Goal: Task Accomplishment & Management: Complete application form

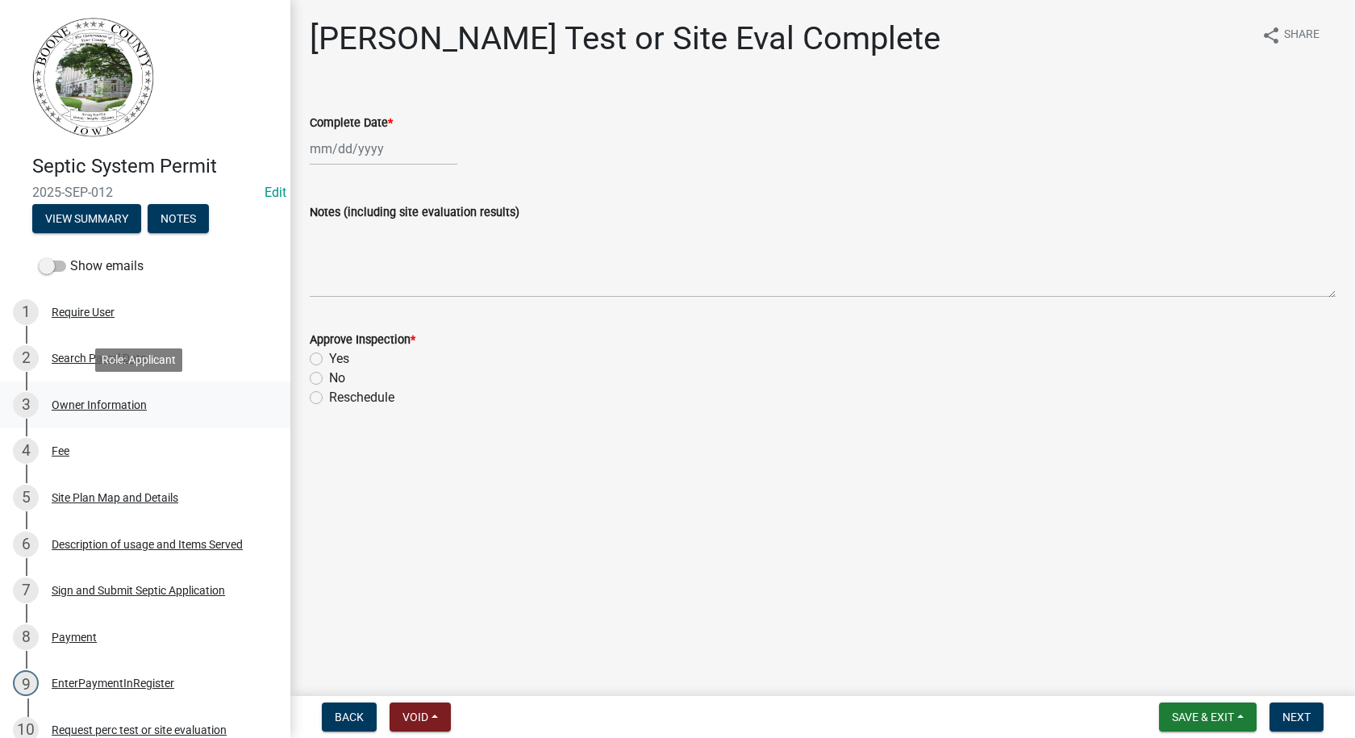
click at [56, 408] on div "Owner Information" at bounding box center [99, 404] width 95 height 11
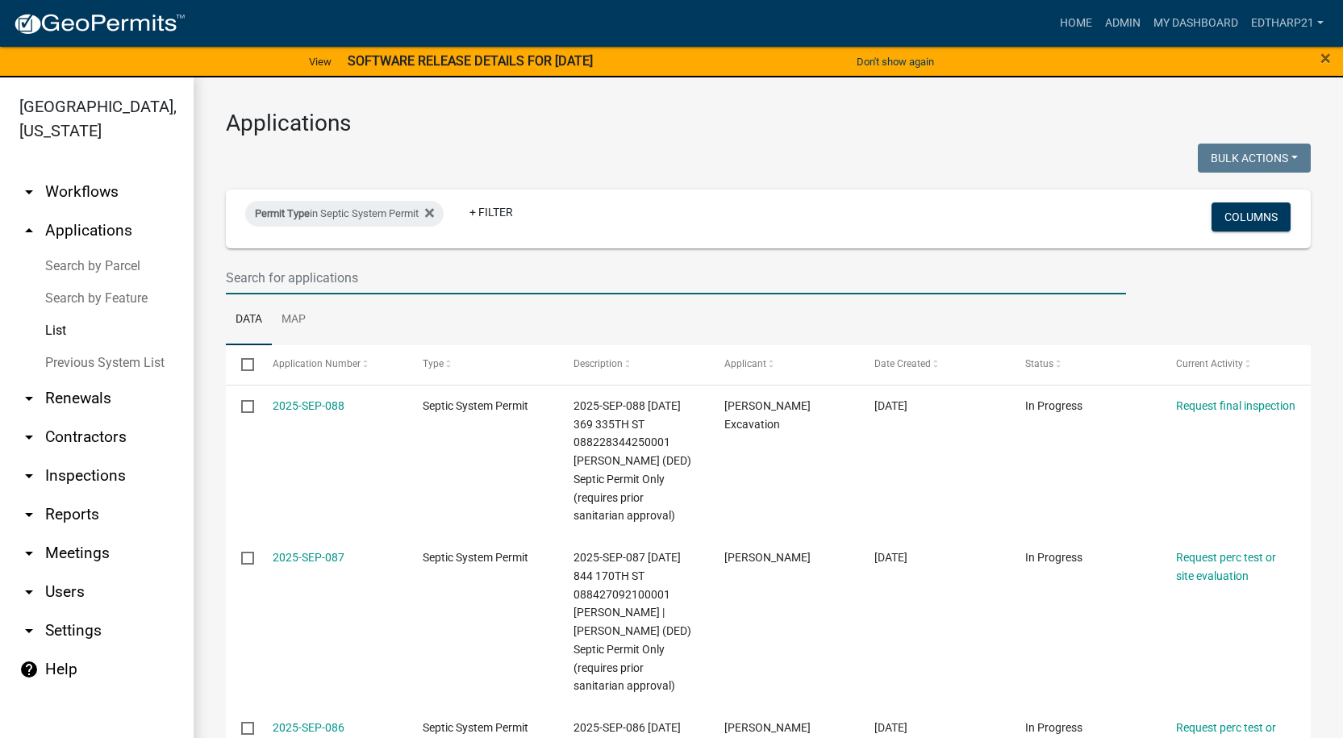
click at [269, 285] on input "text" at bounding box center [676, 277] width 900 height 33
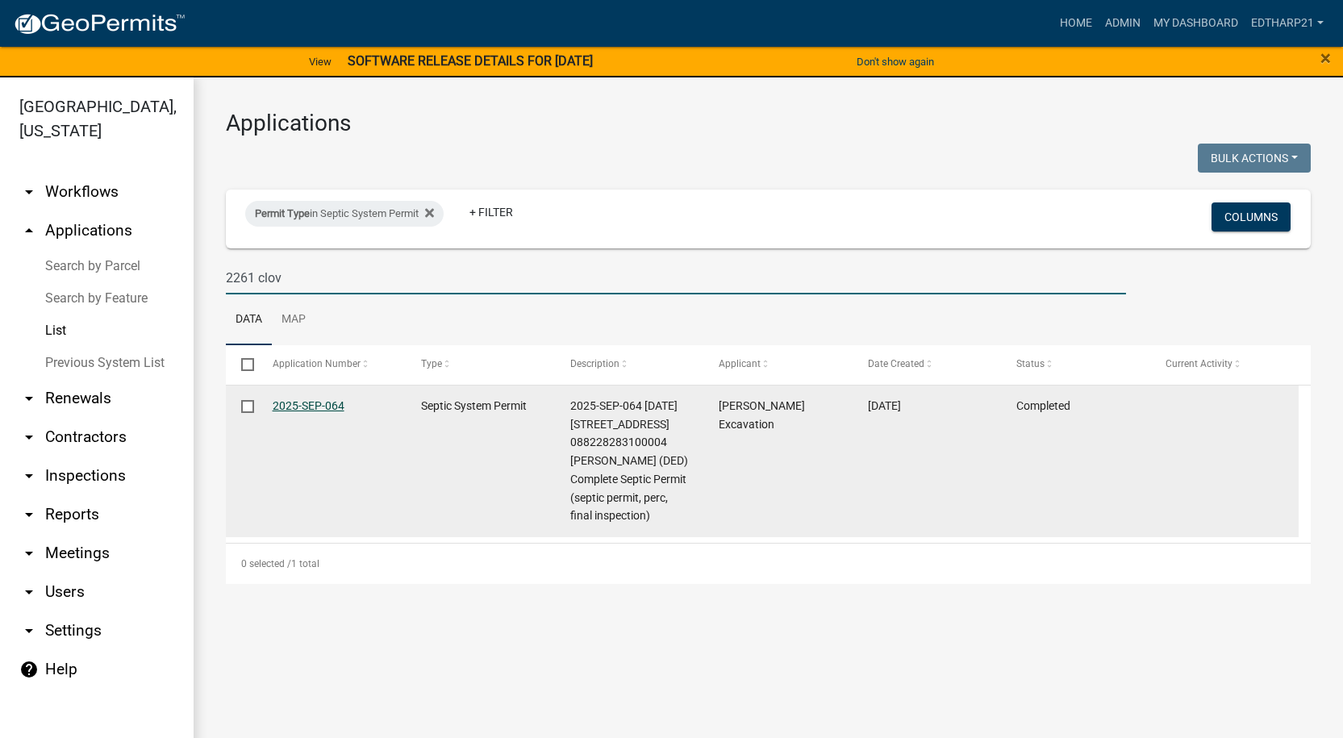
type input "2261 clov"
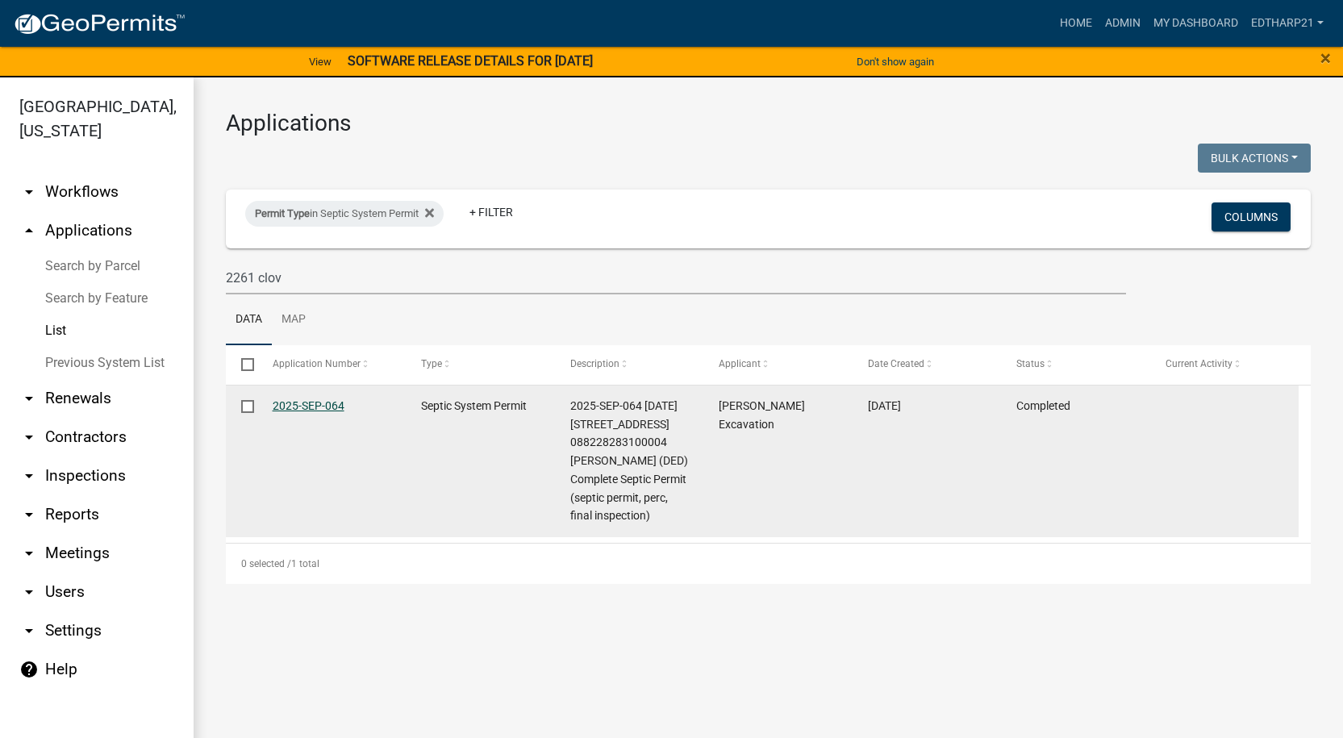
click at [305, 406] on link "2025-SEP-064" at bounding box center [309, 405] width 72 height 13
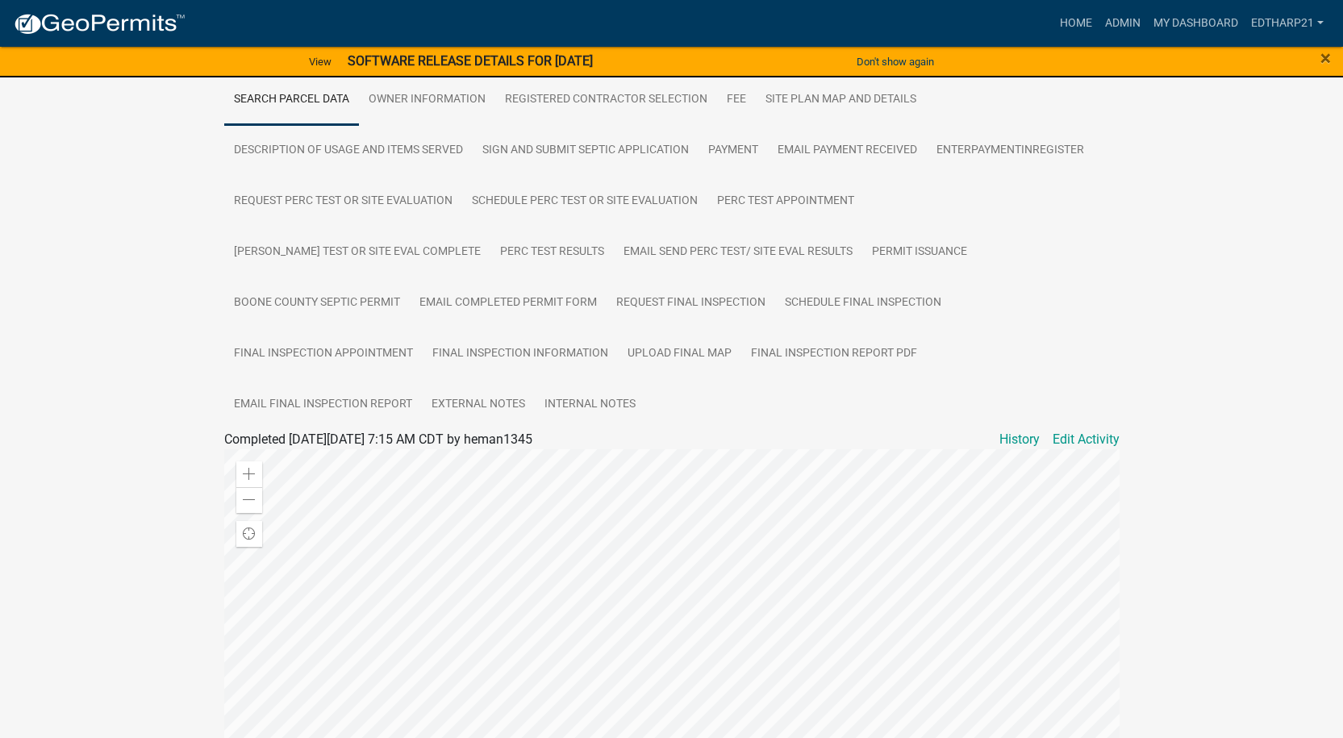
scroll to position [327, 0]
click at [535, 381] on link "External Notes" at bounding box center [478, 407] width 113 height 52
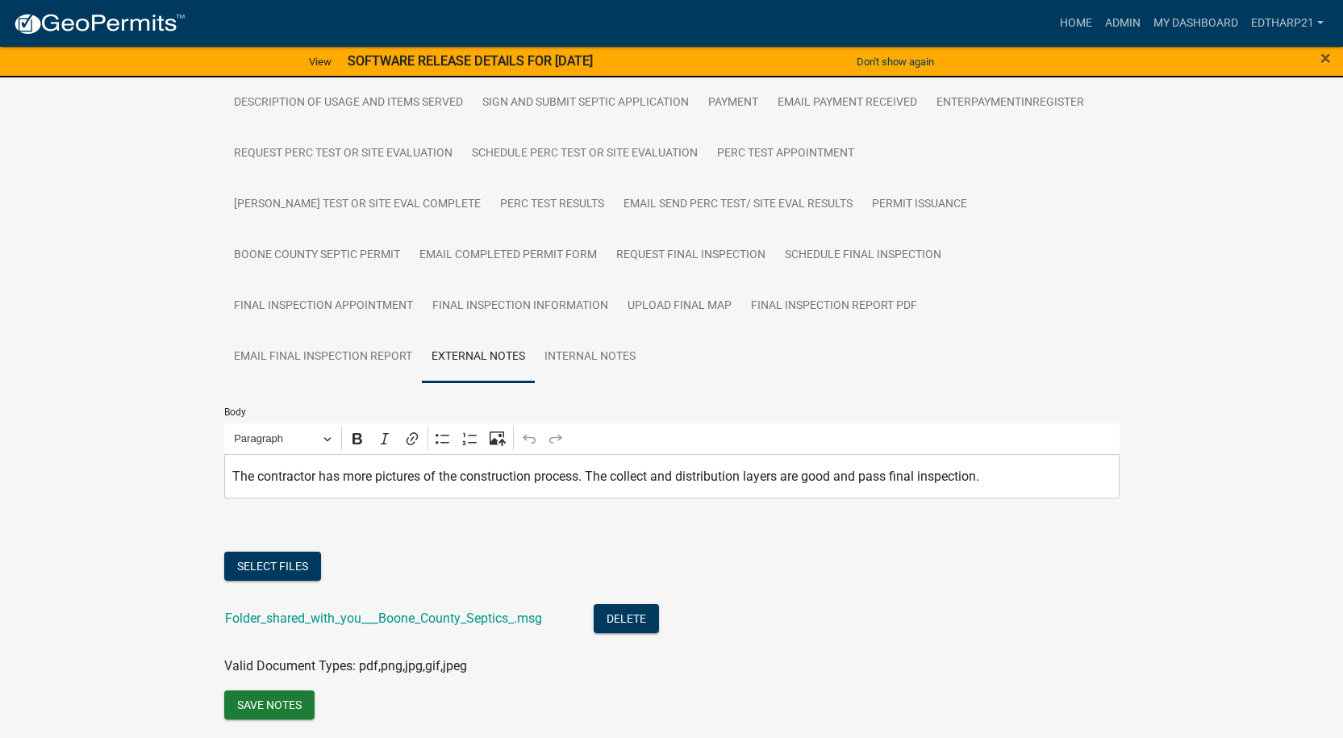
scroll to position [396, 0]
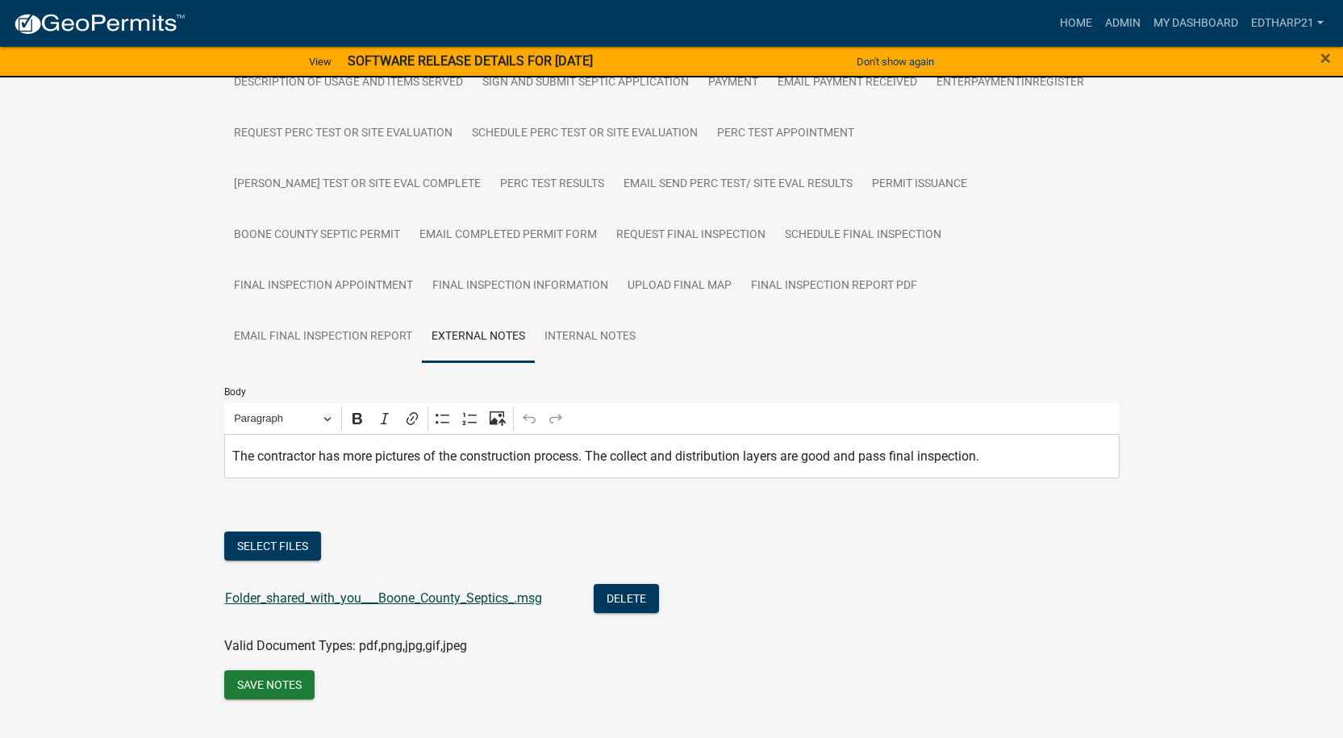
click at [294, 590] on link "Folder_shared_with_you___Boone_County_Septics_.msg" at bounding box center [383, 597] width 317 height 15
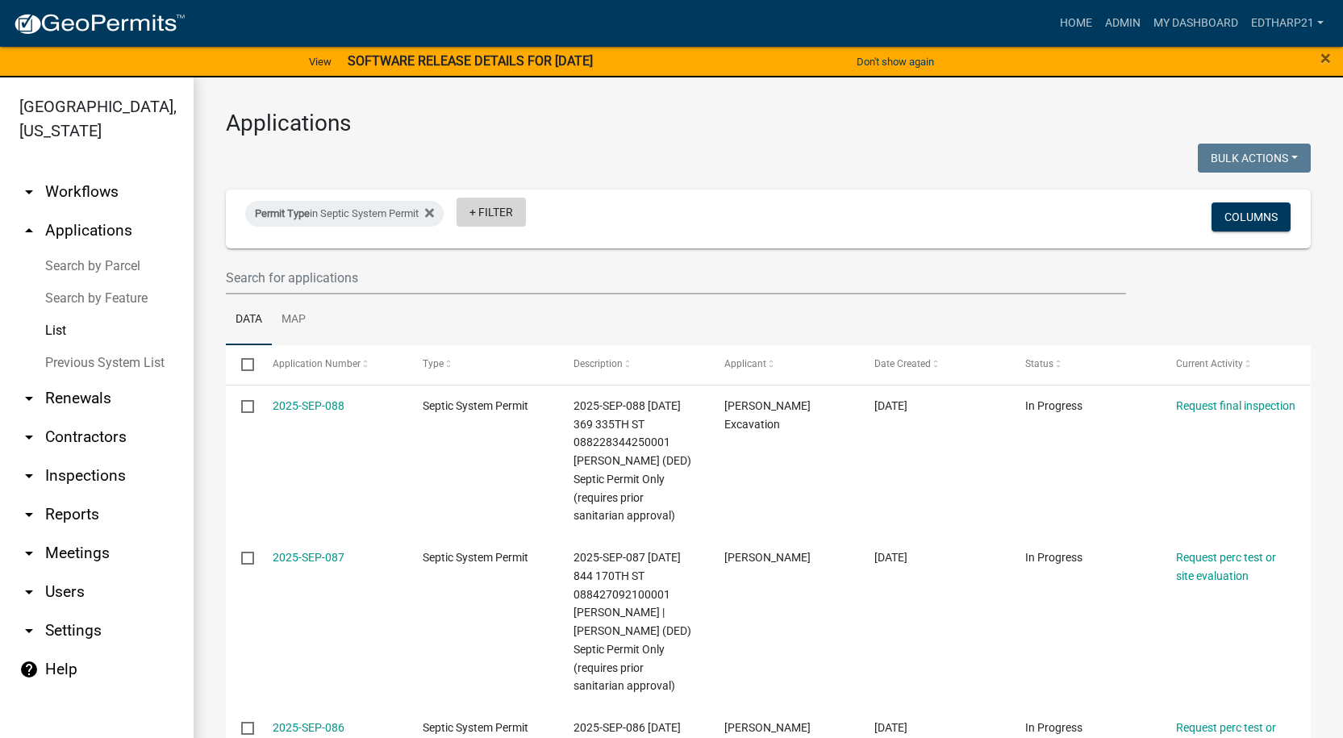
click at [494, 208] on link "+ Filter" at bounding box center [490, 212] width 69 height 29
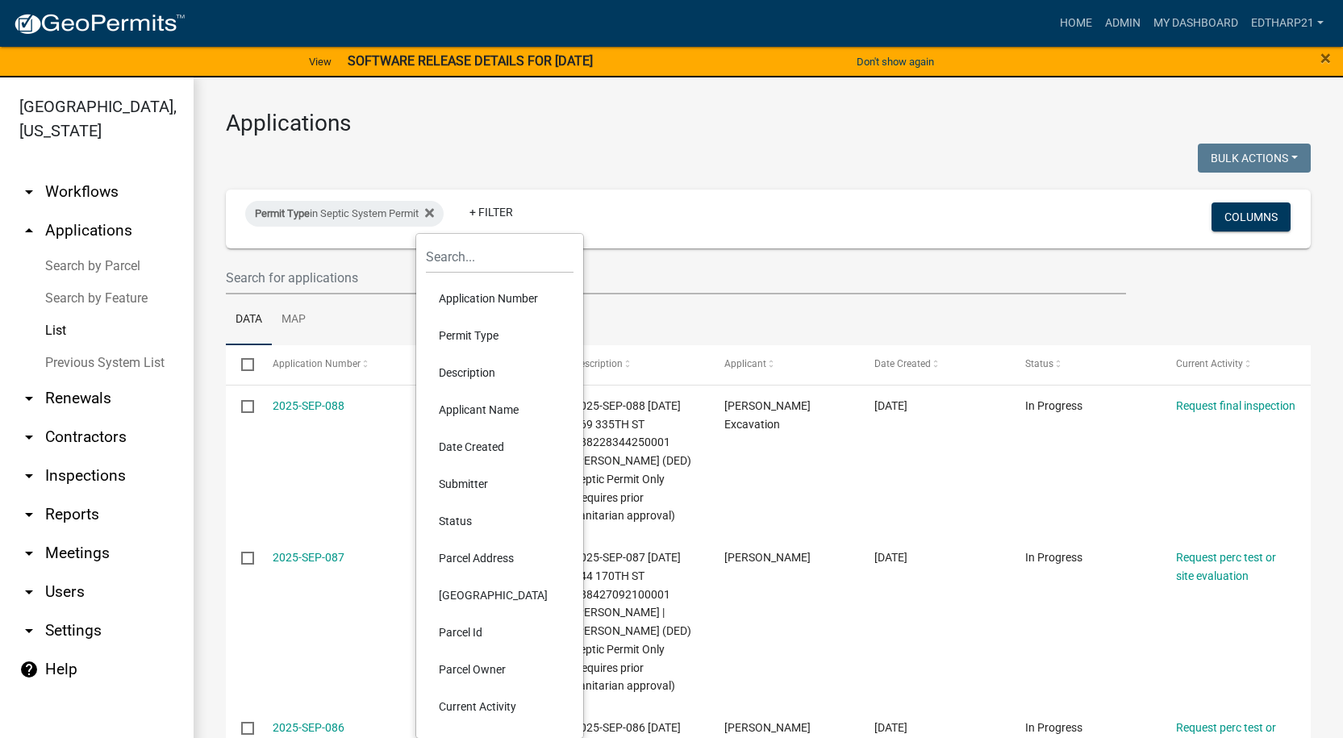
click at [477, 331] on li "Permit Type" at bounding box center [500, 335] width 148 height 37
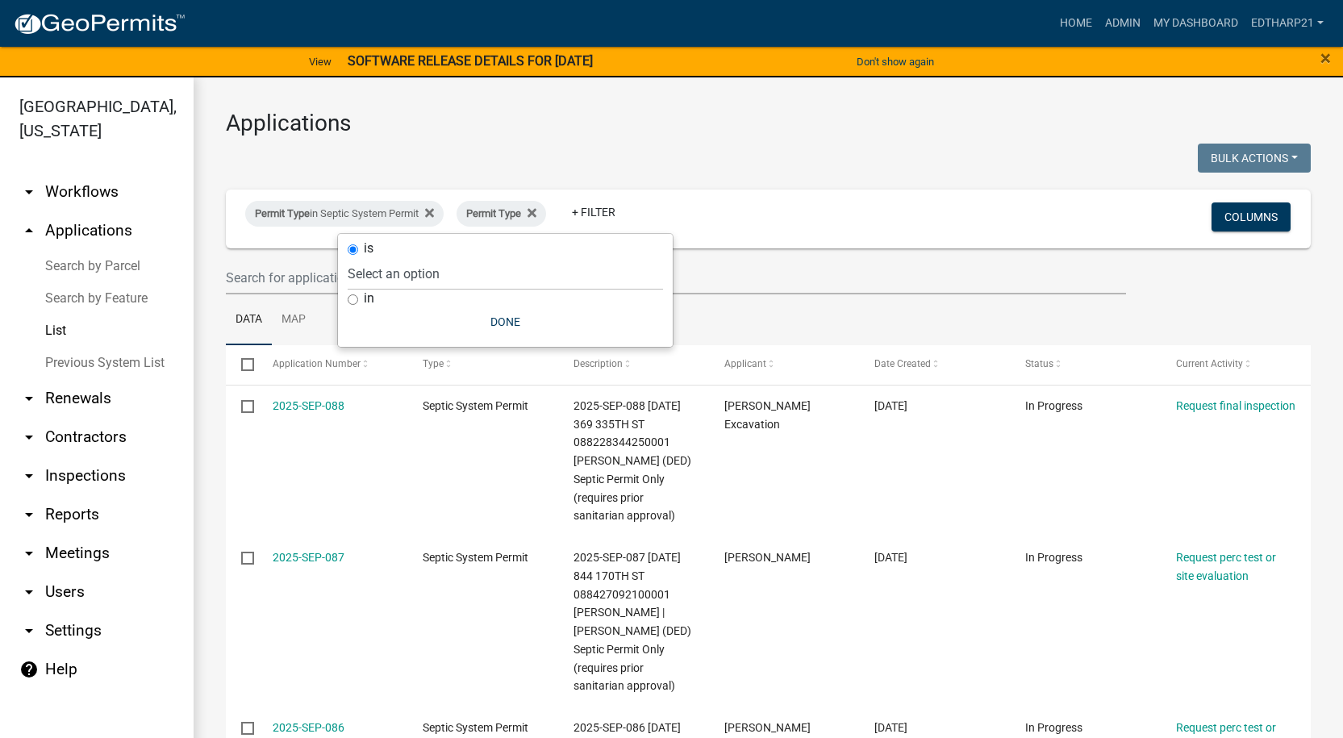
click at [354, 298] on input "in" at bounding box center [353, 299] width 10 height 10
radio input "true"
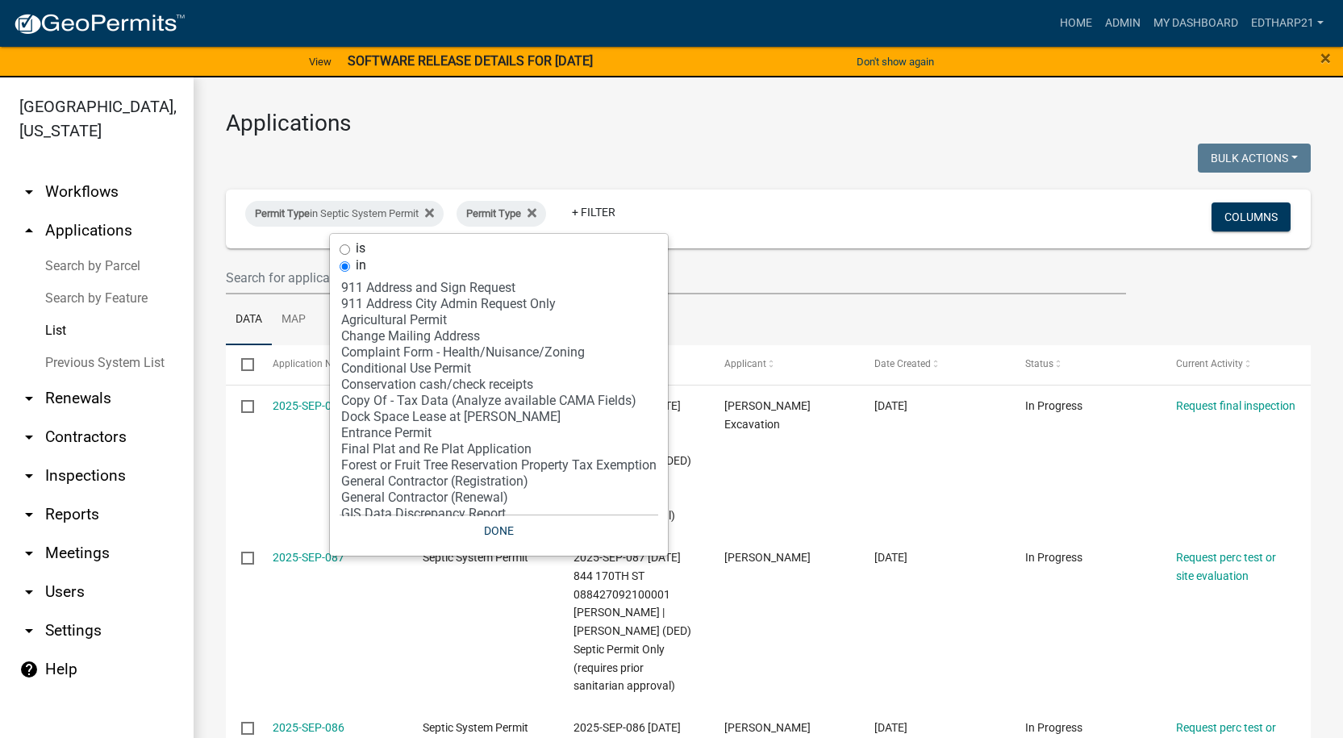
scroll to position [323, 0]
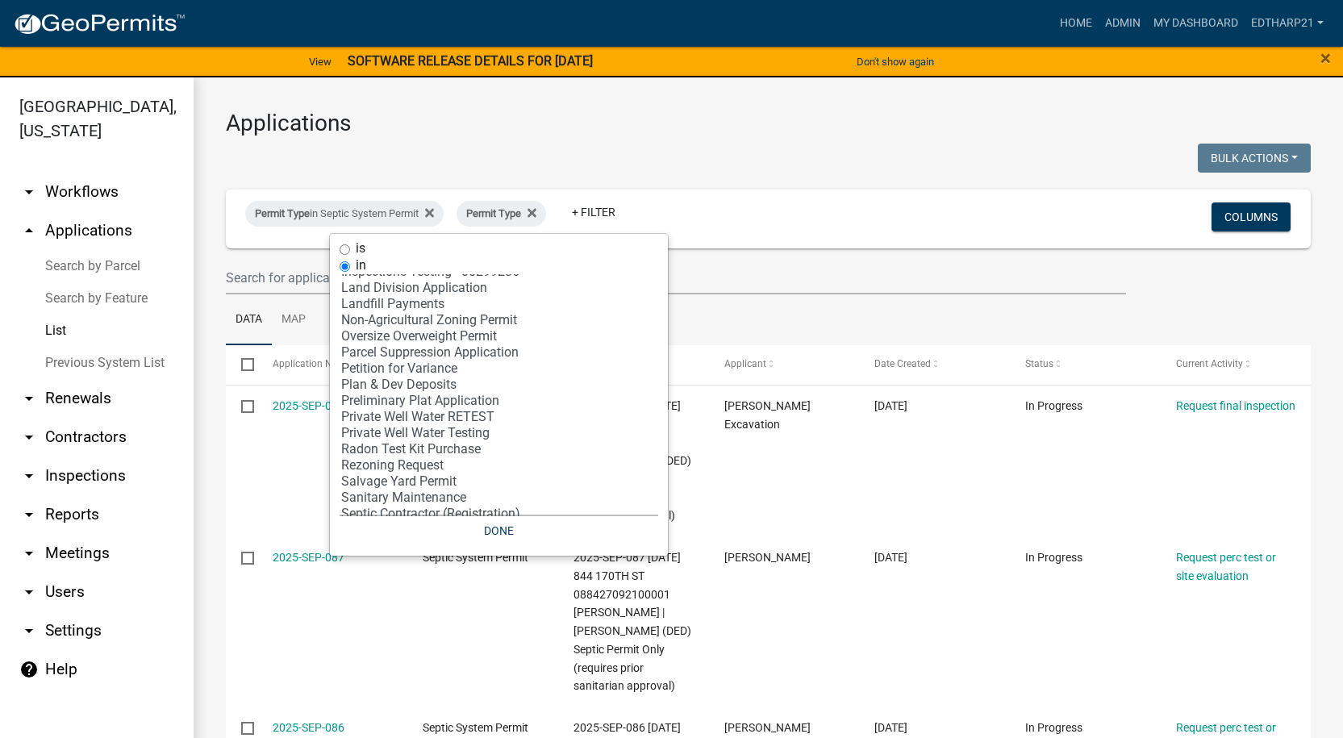
select select "30: '81c92f48-3f2d-4d93-9c6b-d1dd1ea8186b'"
click at [415, 432] on option "Private Well Water Testing" at bounding box center [499, 433] width 319 height 16
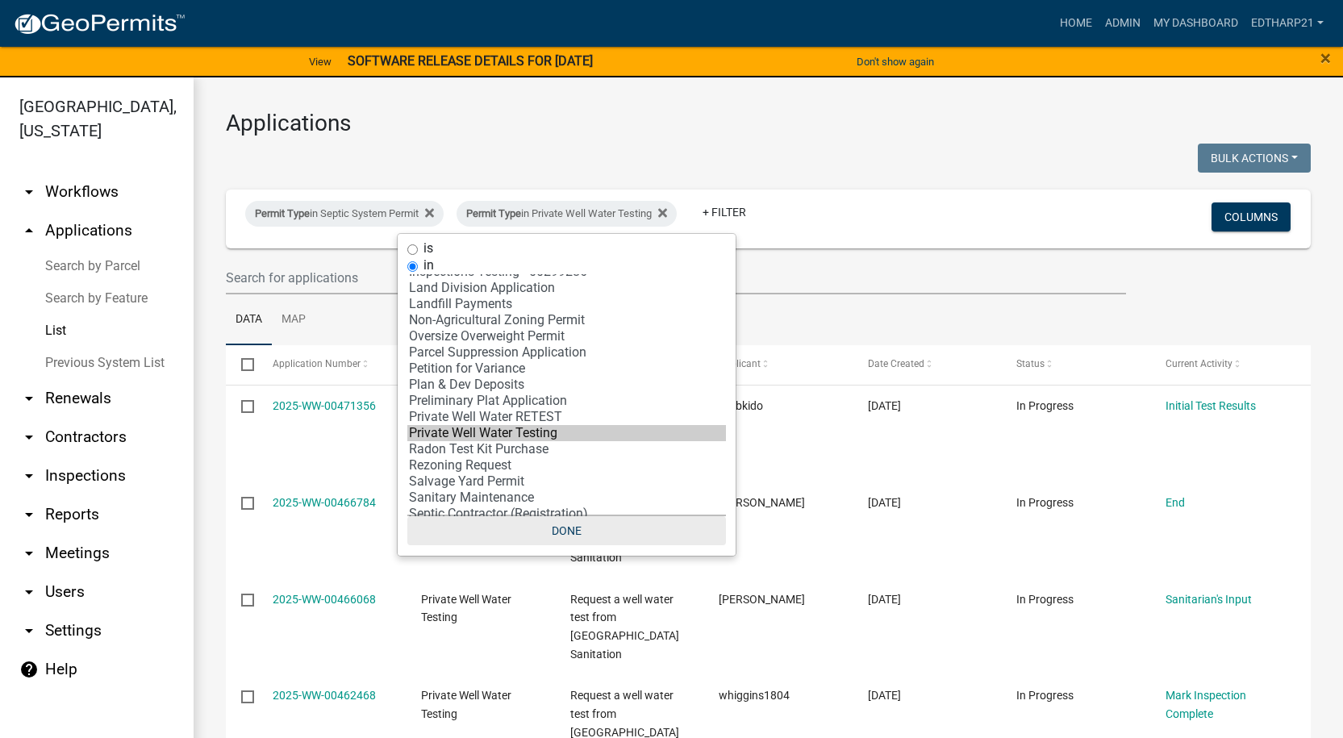
click at [573, 533] on button "Done" at bounding box center [566, 530] width 319 height 29
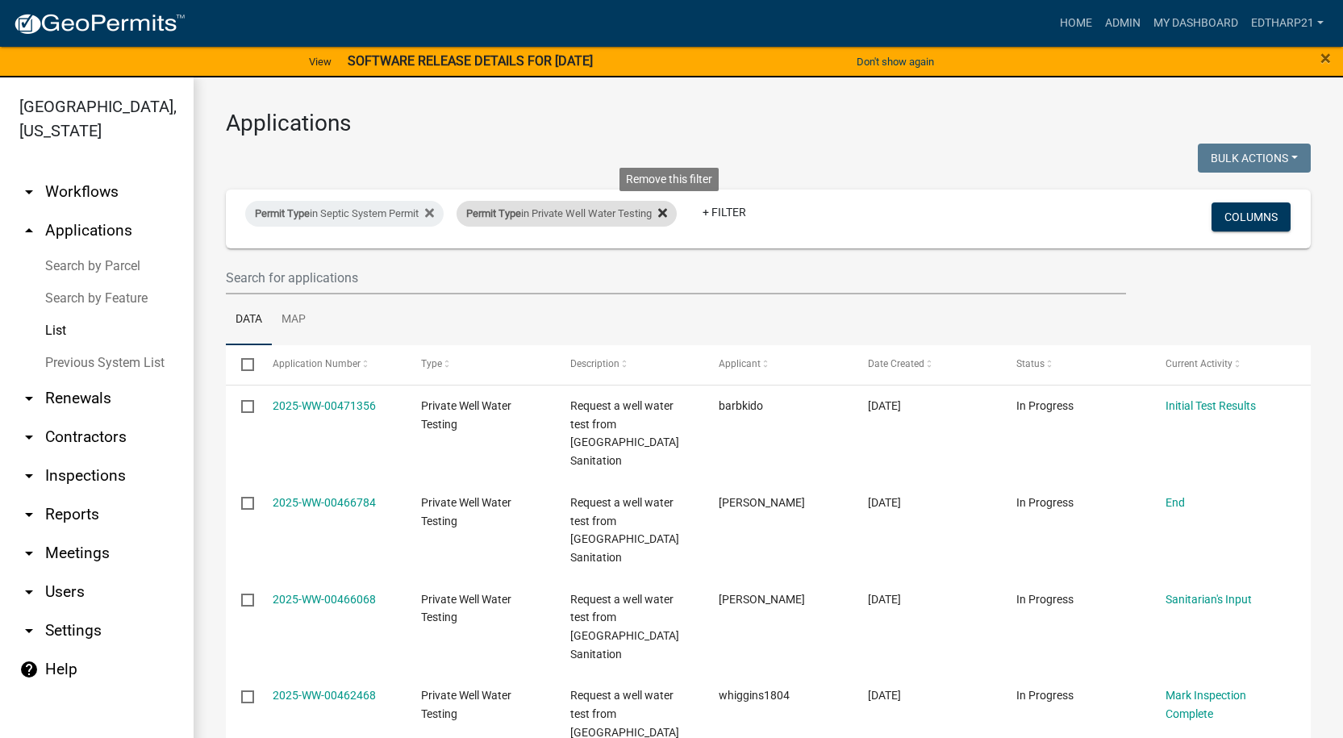
click at [667, 210] on icon at bounding box center [662, 212] width 9 height 13
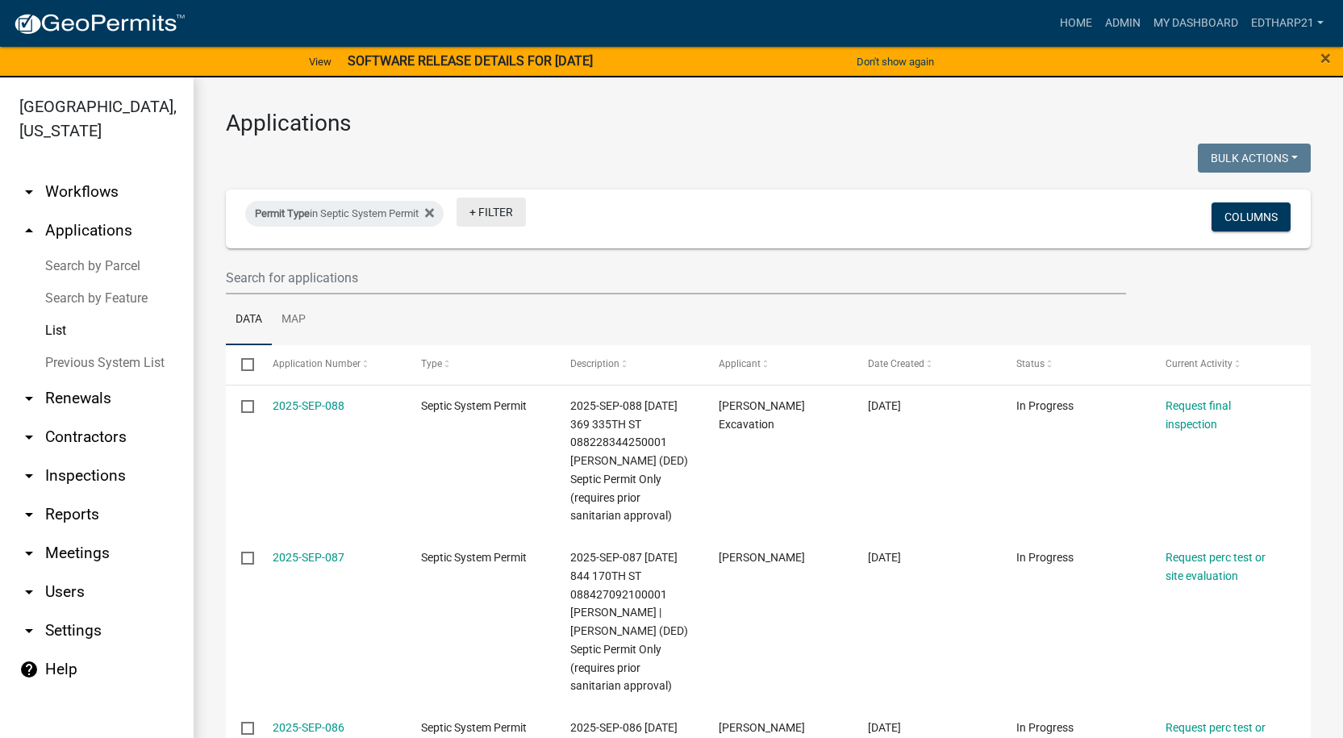
click at [503, 214] on link "+ Filter" at bounding box center [490, 212] width 69 height 29
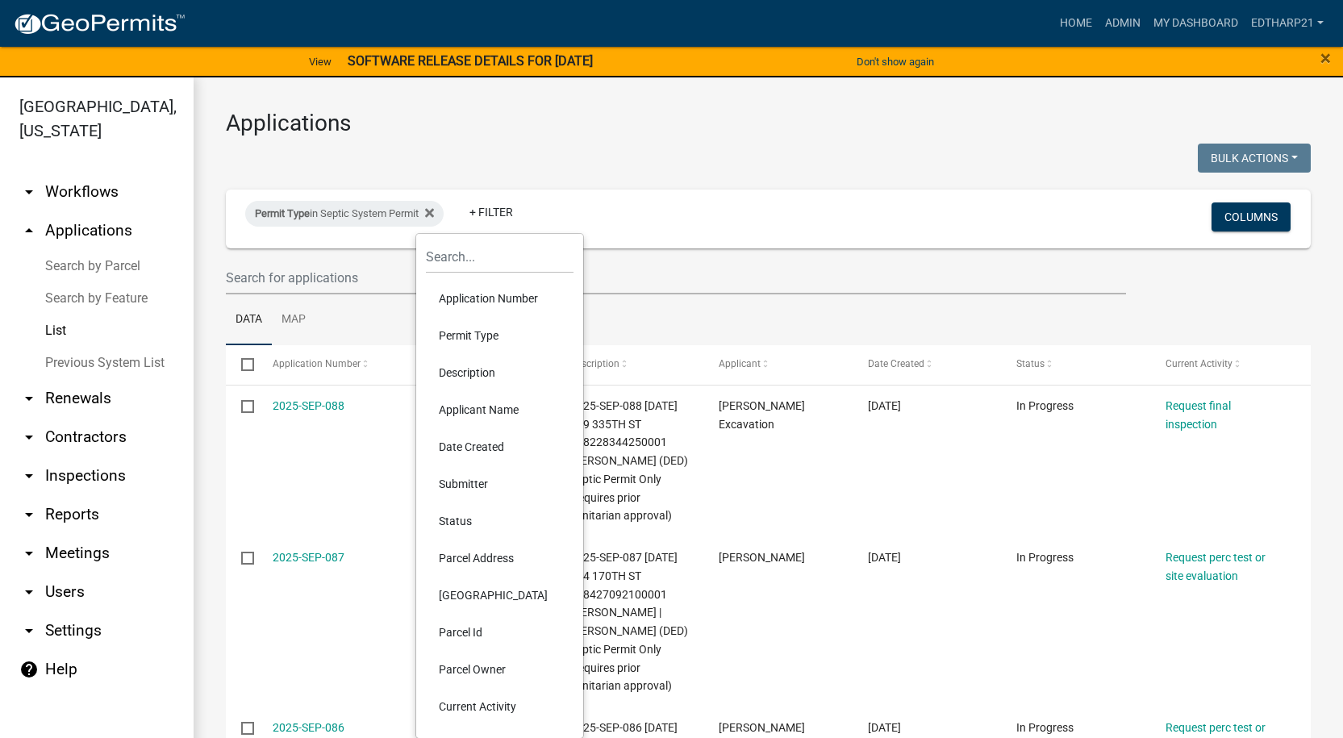
click at [477, 330] on li "Permit Type" at bounding box center [500, 335] width 148 height 37
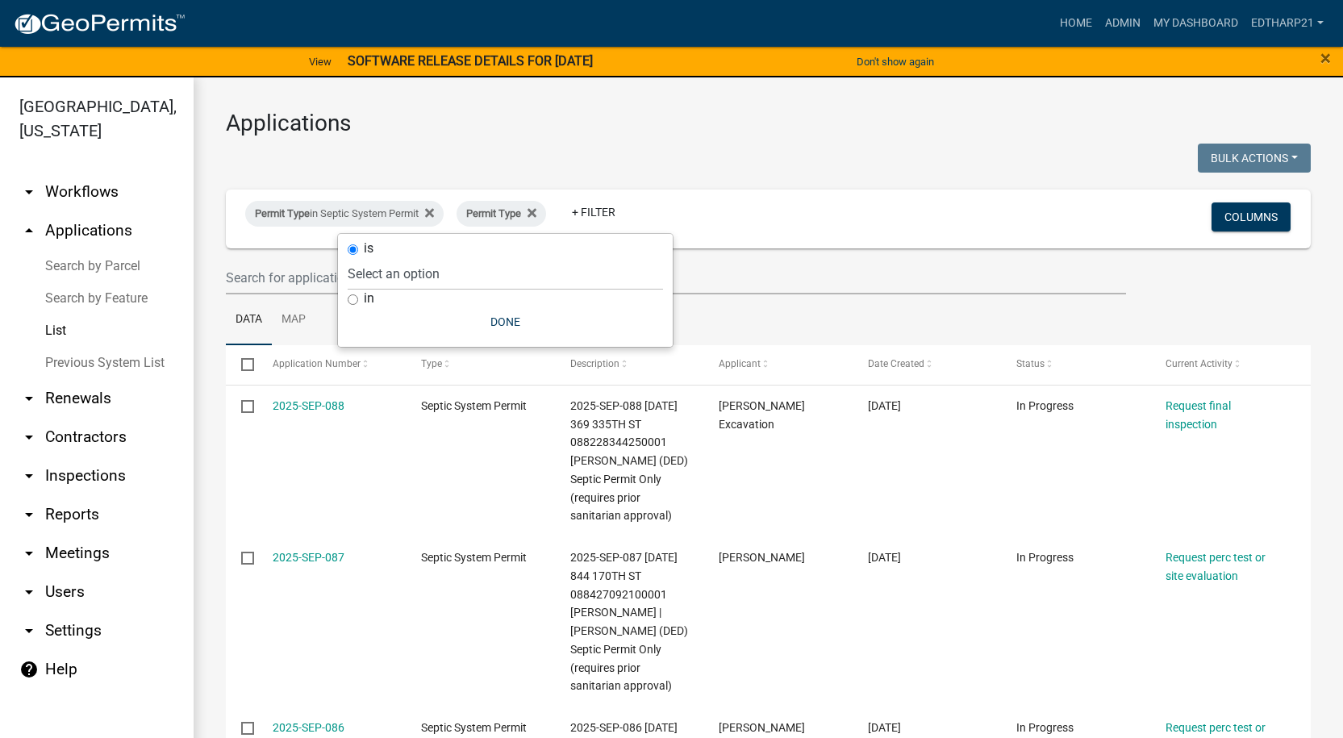
click at [354, 300] on input "in" at bounding box center [353, 299] width 10 height 10
radio input "true"
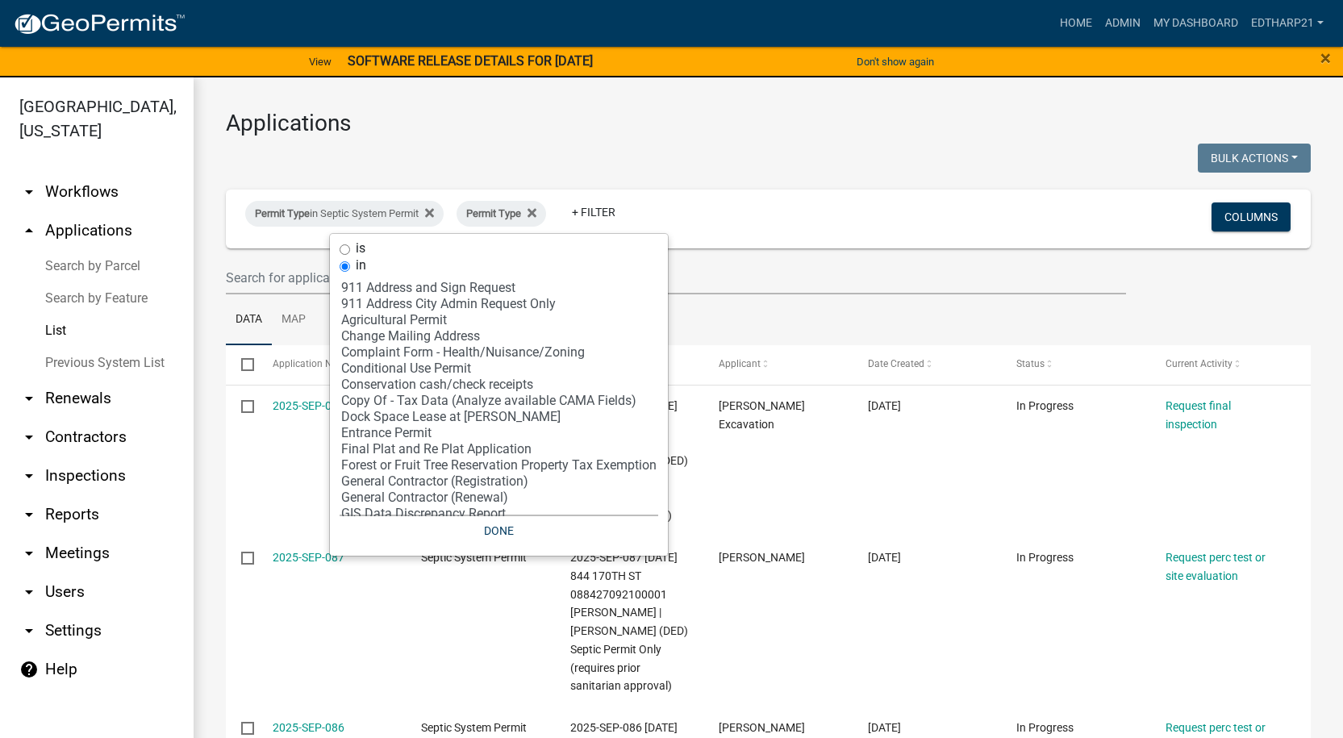
select select "5: 'cea70cfb-f20a-421d-8ae1-d2b5dcedfe1f'"
click at [380, 354] on option "Complaint Form - Health/Nuisance/Zoning" at bounding box center [499, 352] width 319 height 16
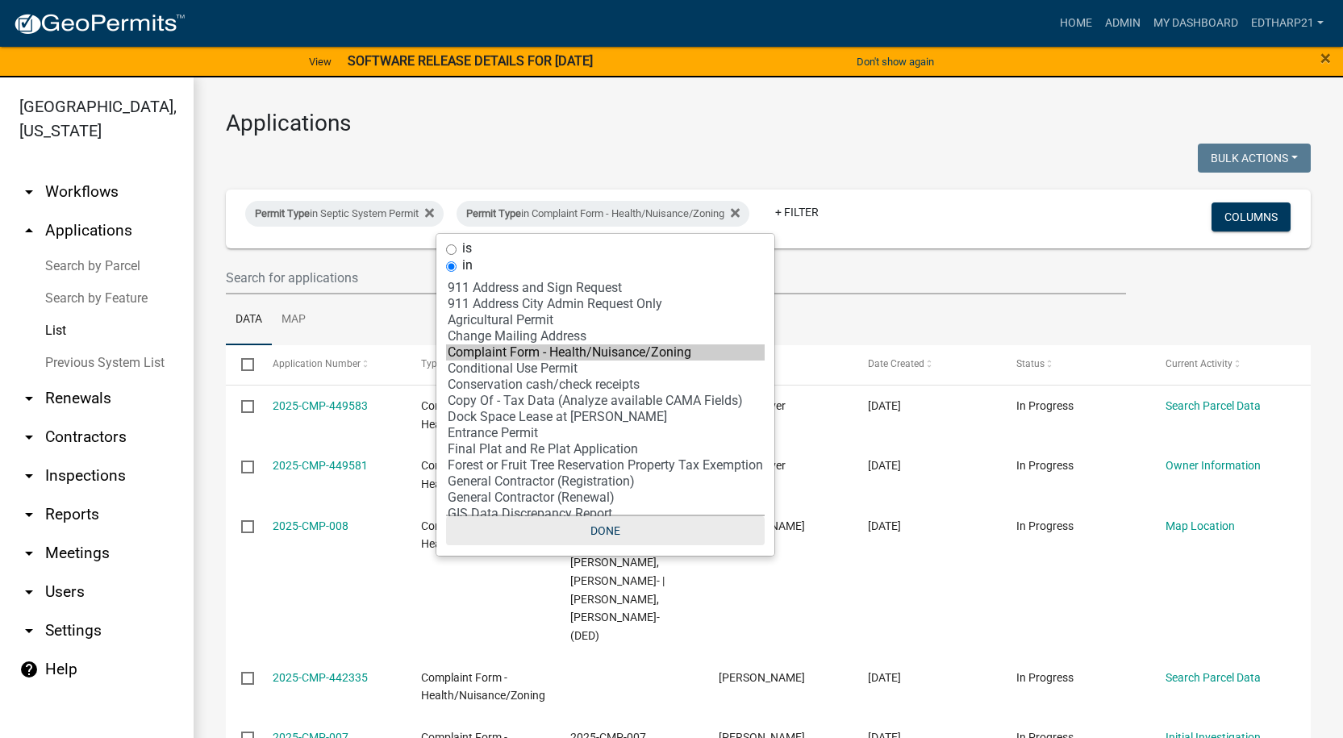
click at [611, 529] on button "Done" at bounding box center [605, 530] width 319 height 29
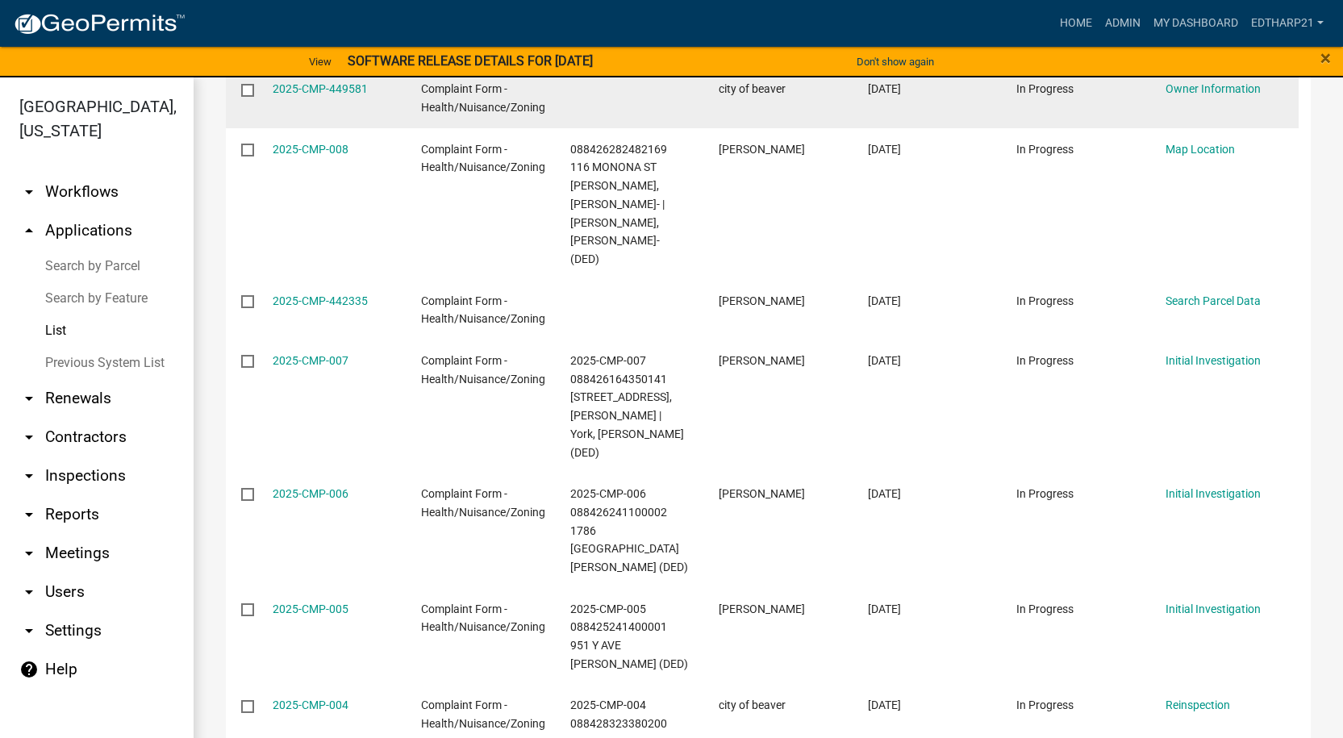
scroll to position [403, 0]
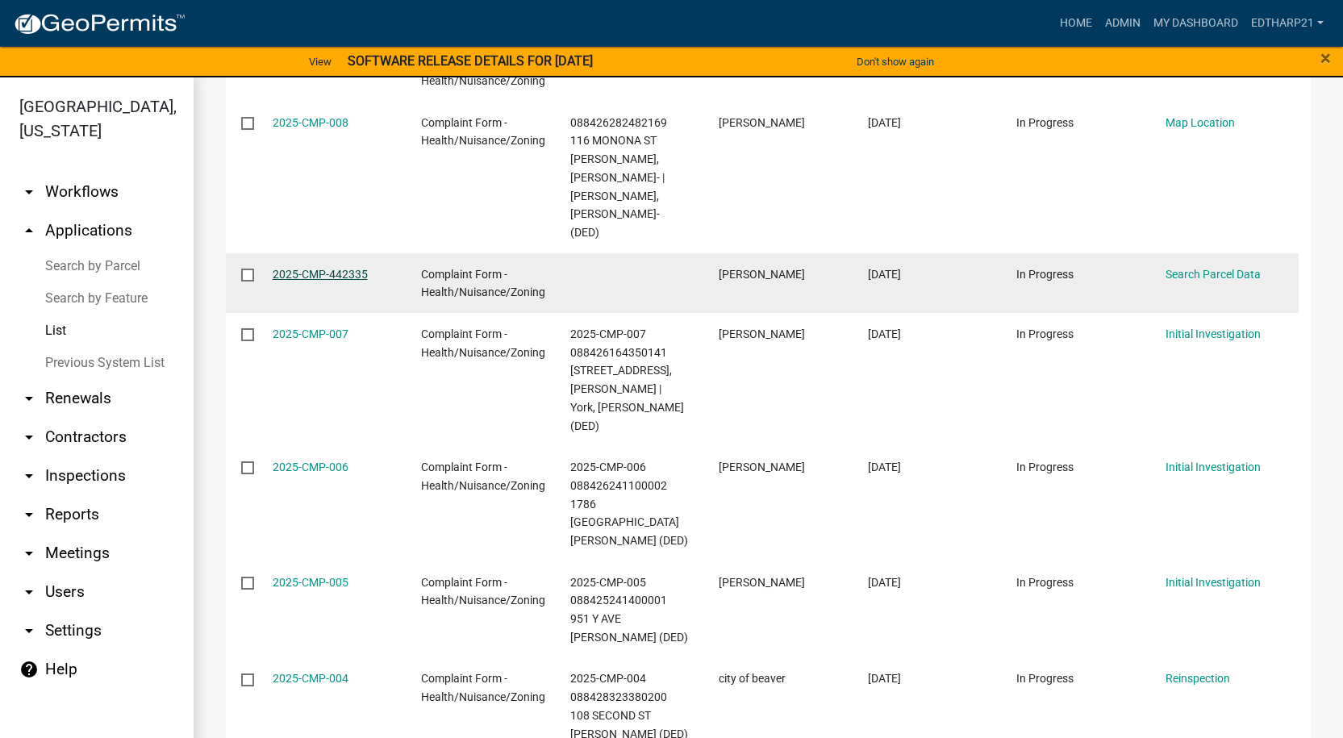
click at [336, 268] on link "2025-CMP-442335" at bounding box center [320, 274] width 95 height 13
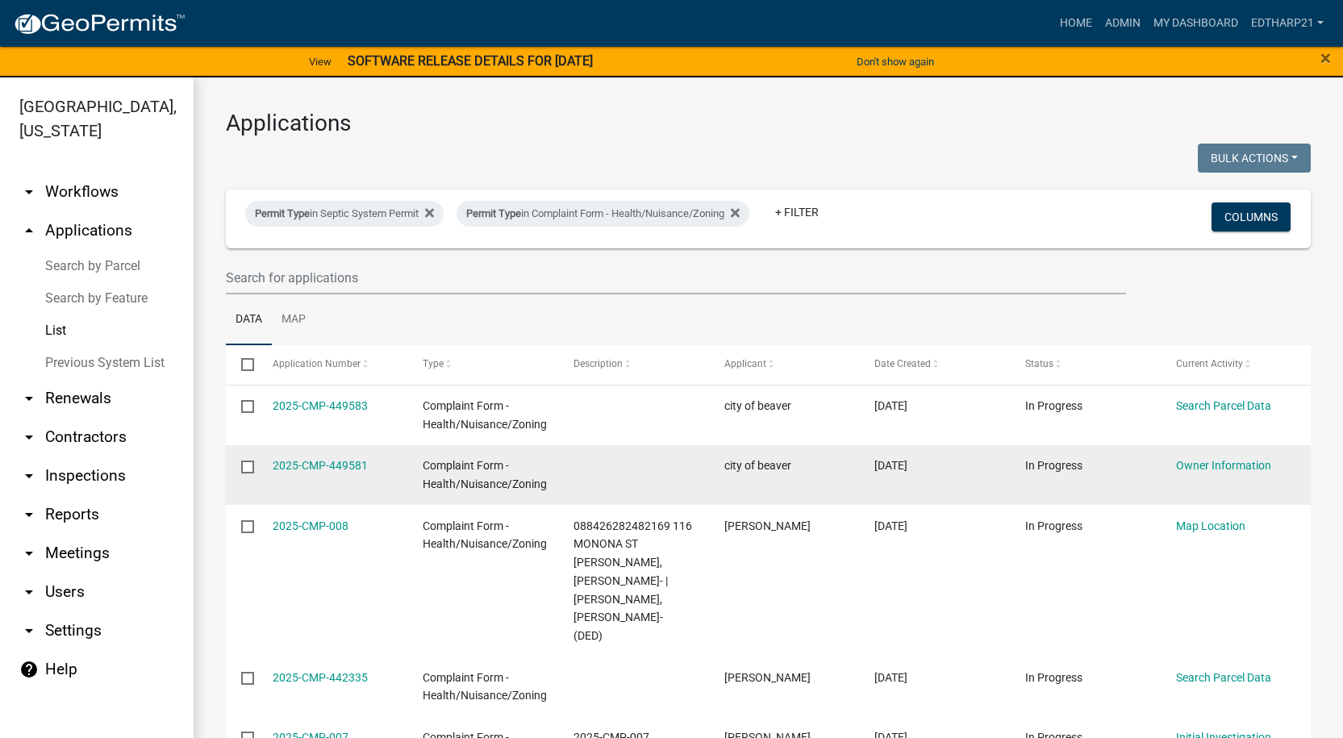
scroll to position [403, 0]
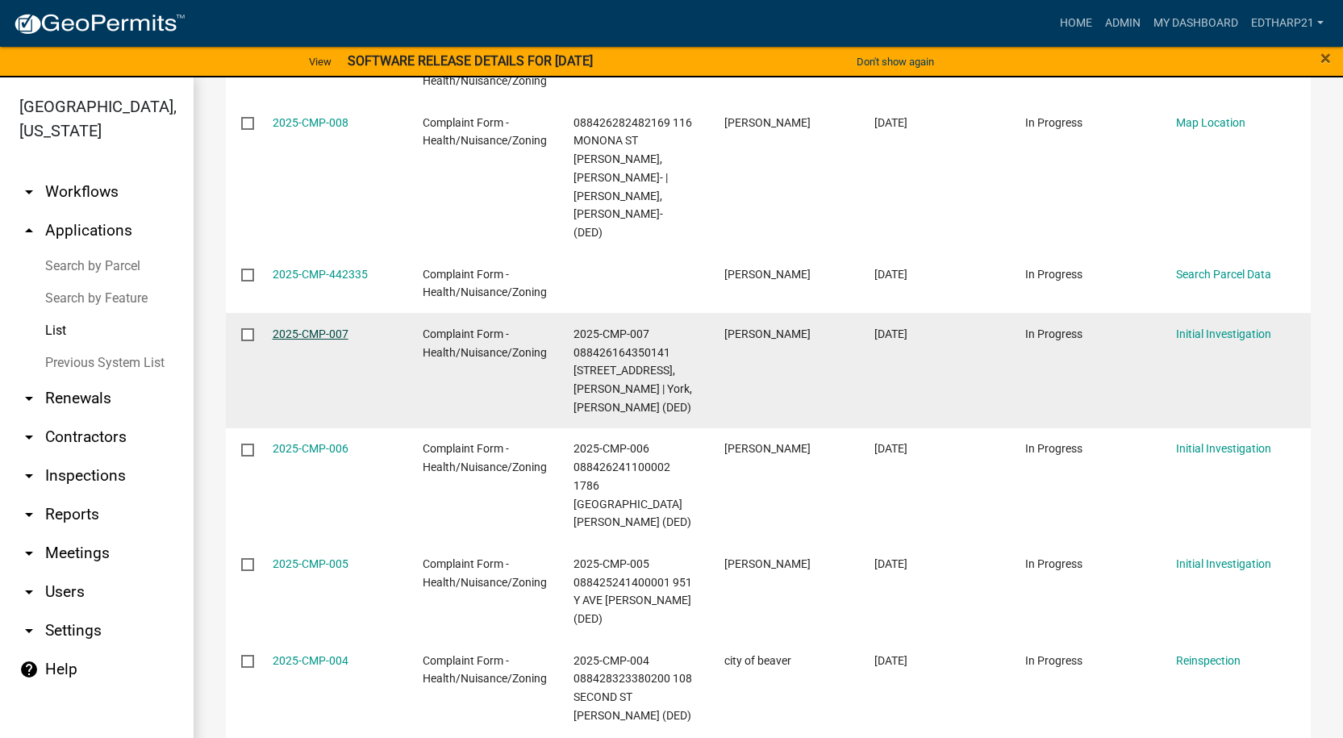
click at [327, 327] on link "2025-CMP-007" at bounding box center [311, 333] width 76 height 13
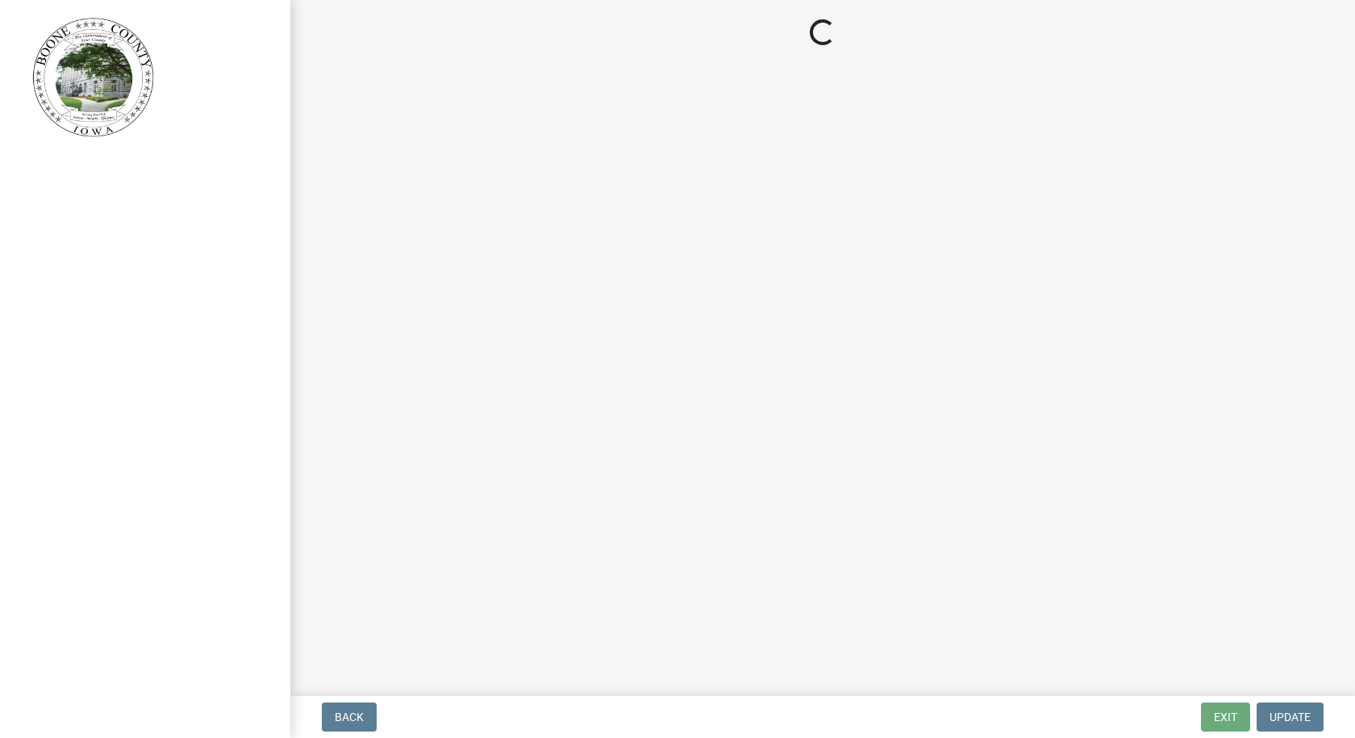
click at [206, 422] on div at bounding box center [145, 369] width 290 height 738
click at [205, 410] on div at bounding box center [145, 369] width 290 height 738
click at [434, 400] on main "Loading..." at bounding box center [822, 345] width 1064 height 690
click at [435, 400] on main "Loading..." at bounding box center [822, 345] width 1064 height 690
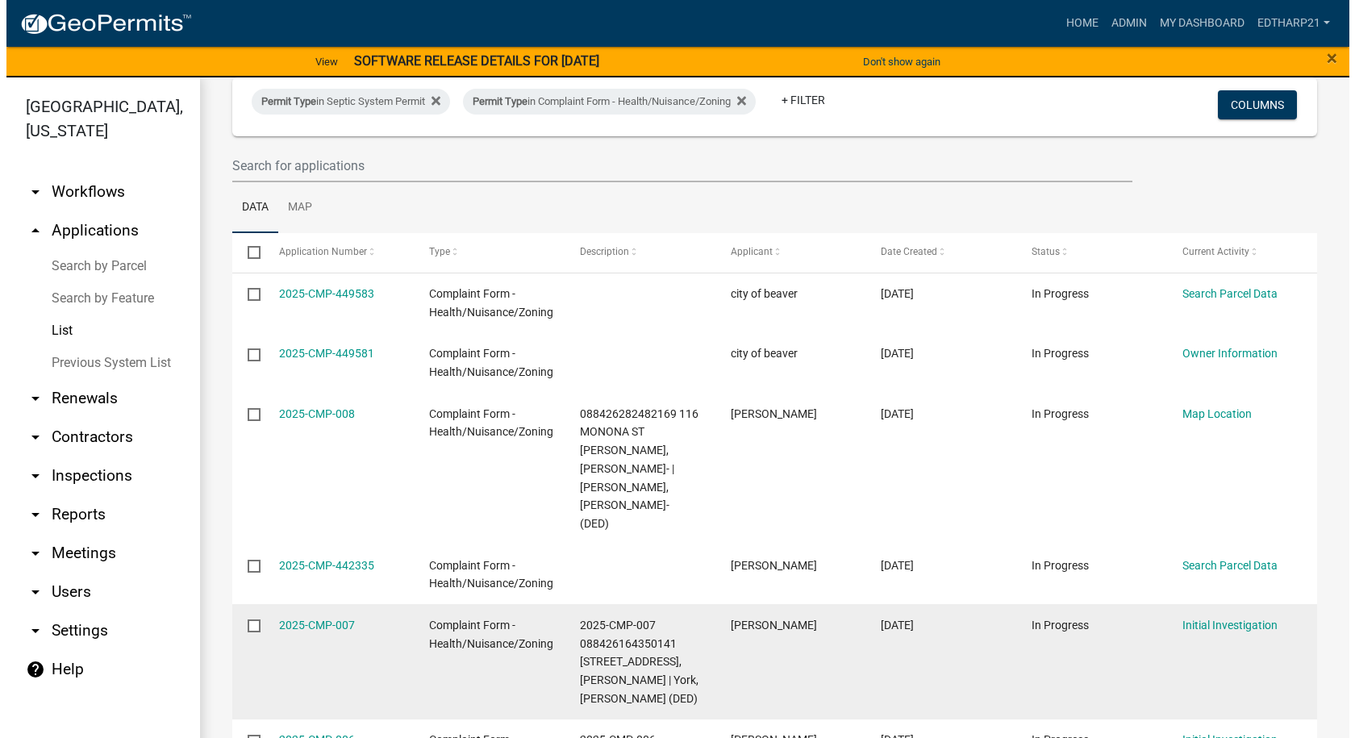
scroll to position [242, 0]
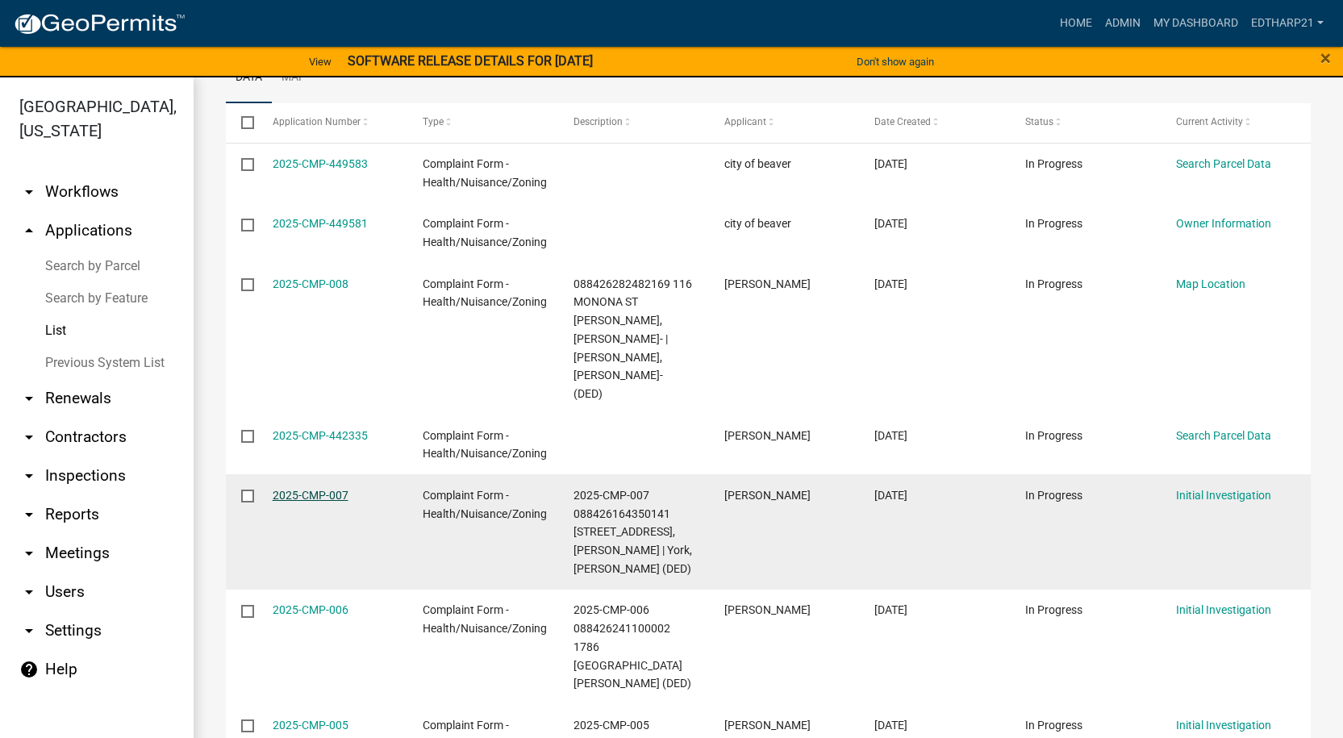
click at [311, 489] on link "2025-CMP-007" at bounding box center [311, 495] width 76 height 13
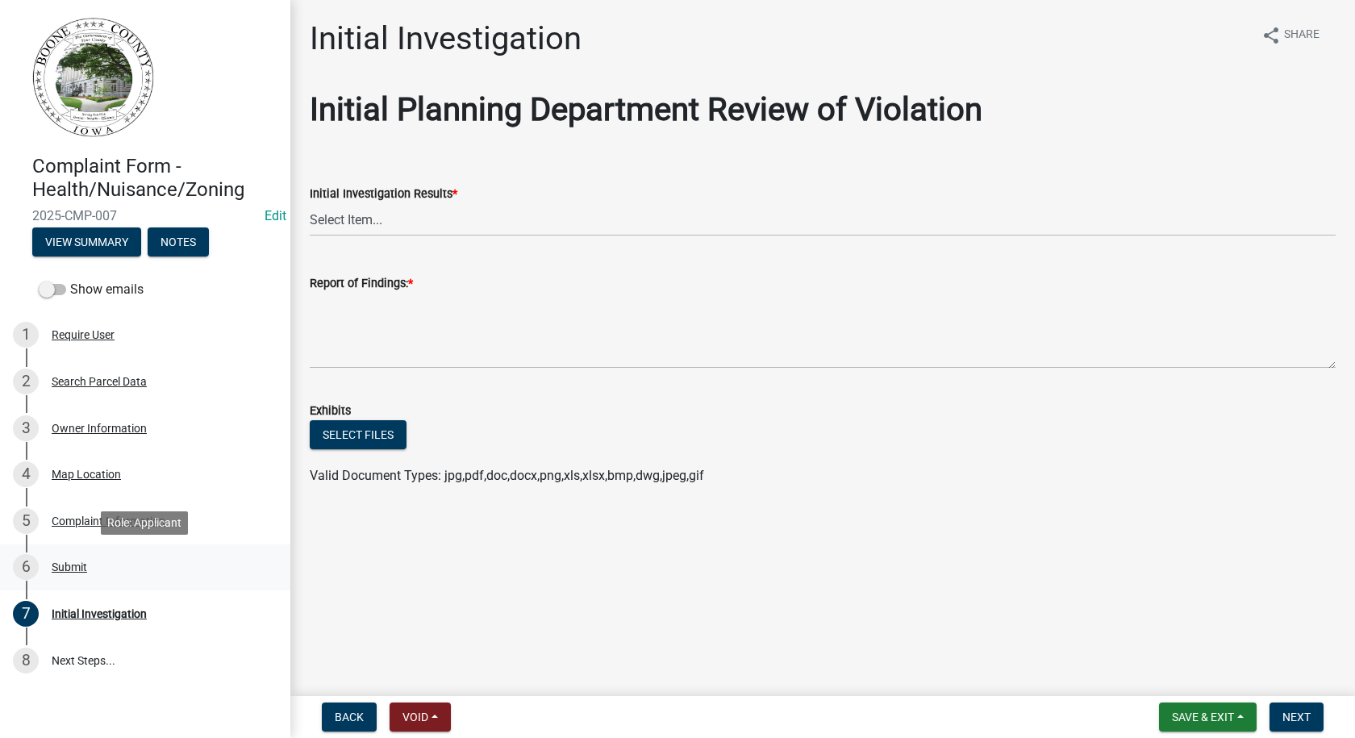
click at [73, 562] on div "Submit" at bounding box center [69, 566] width 35 height 11
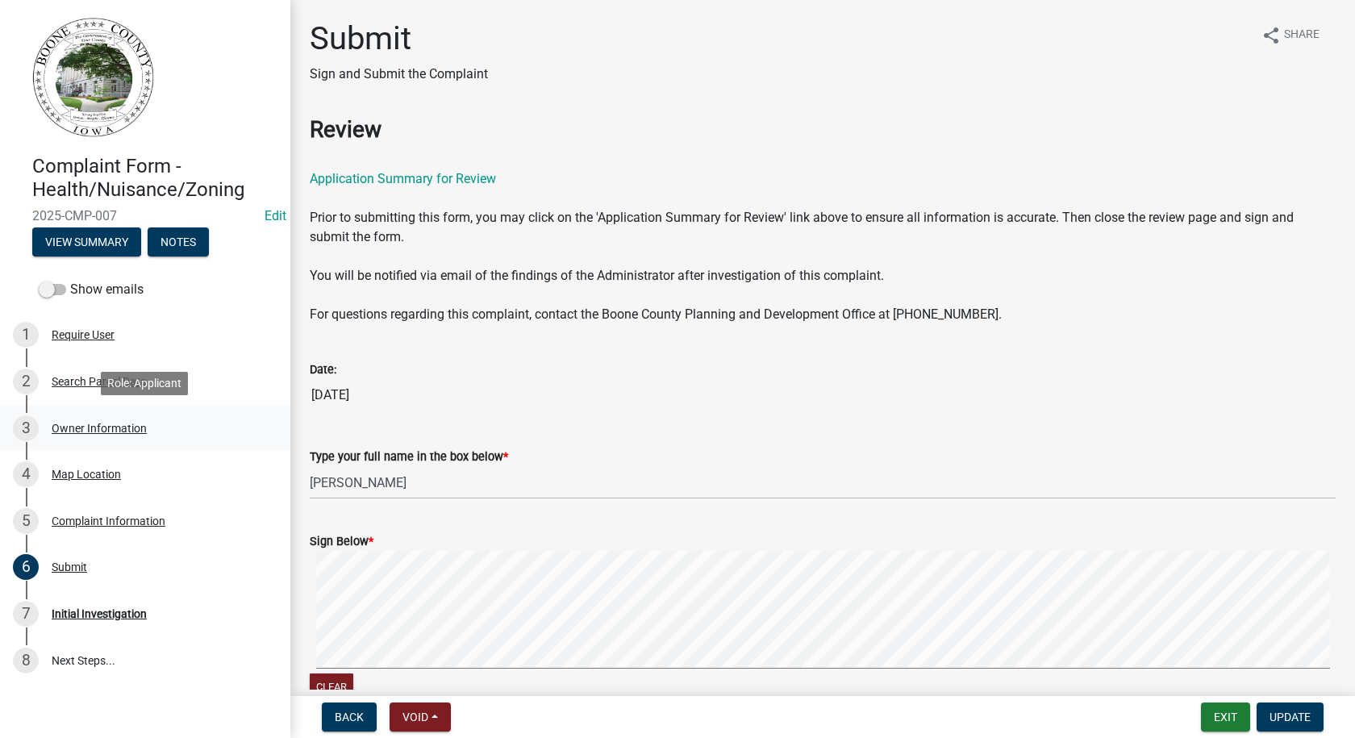
click at [69, 423] on div "Owner Information" at bounding box center [99, 428] width 95 height 11
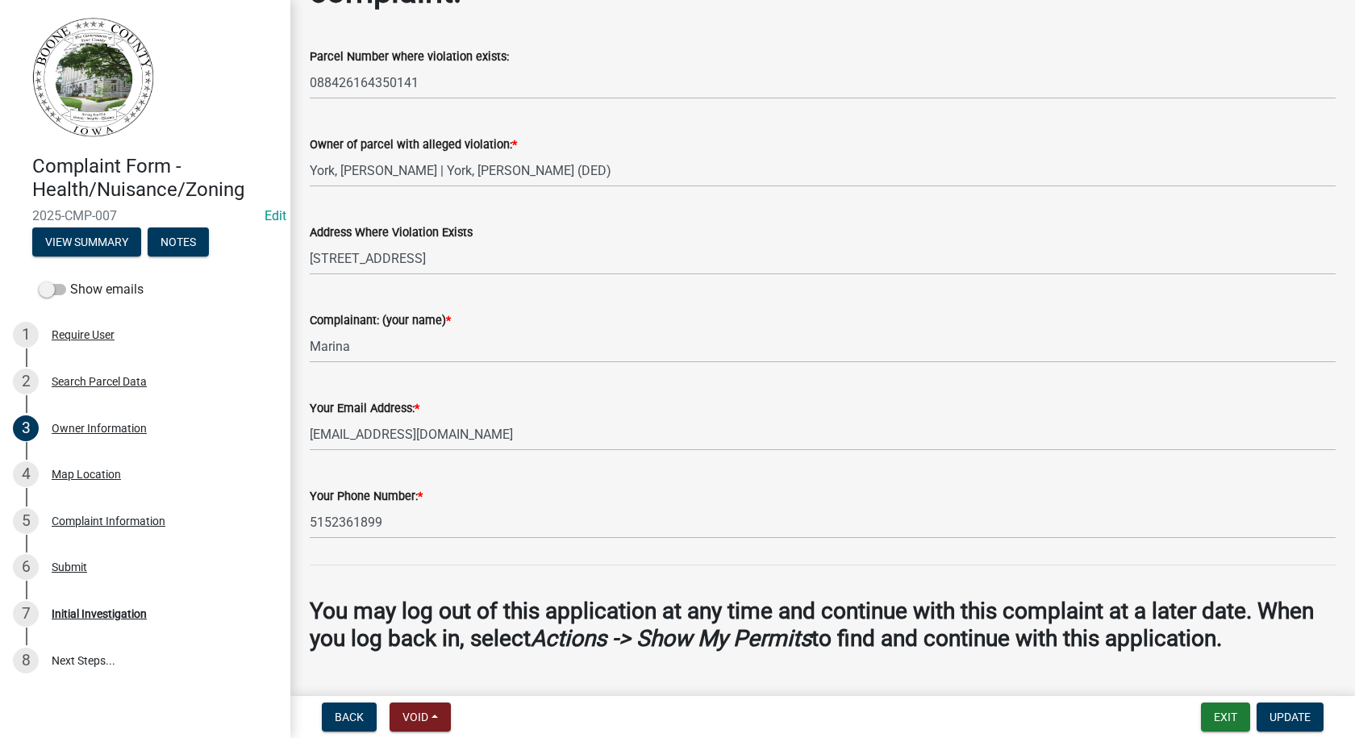
scroll to position [285, 0]
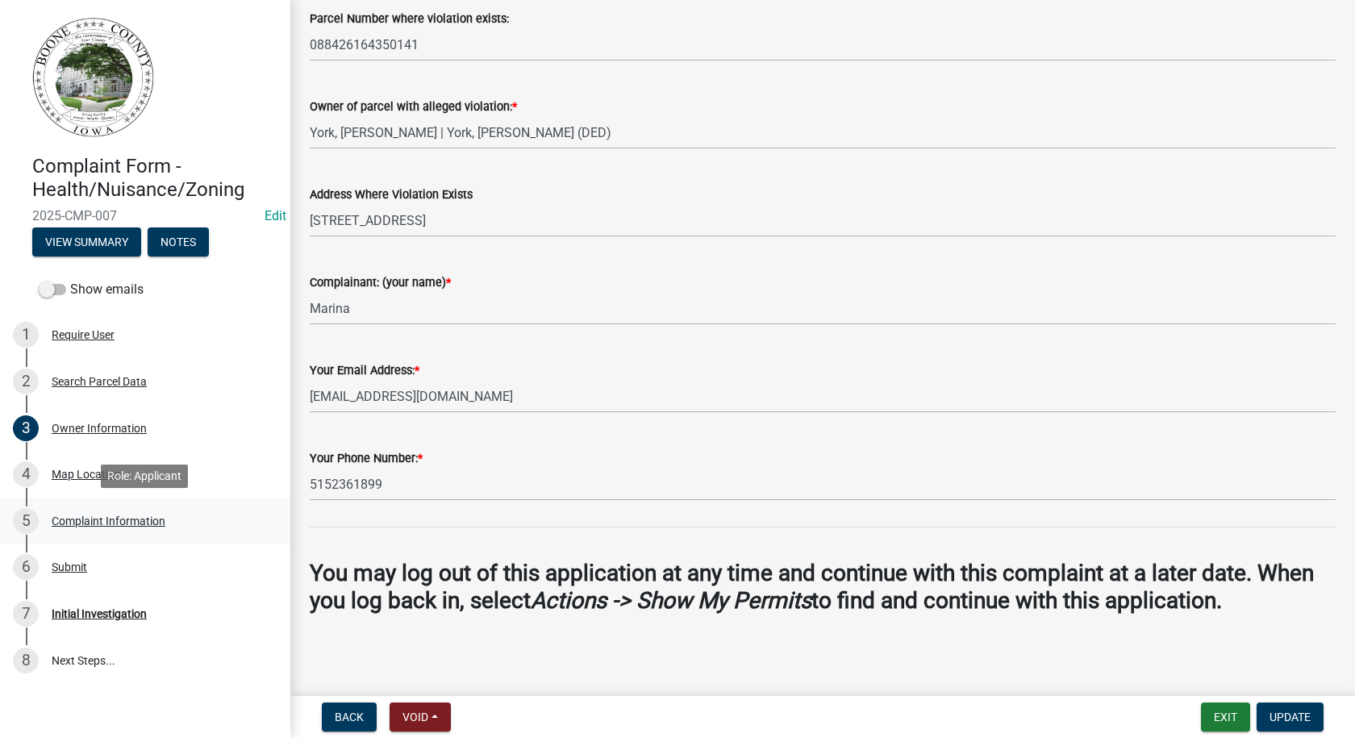
click at [98, 524] on div "Complaint Information" at bounding box center [109, 520] width 114 height 11
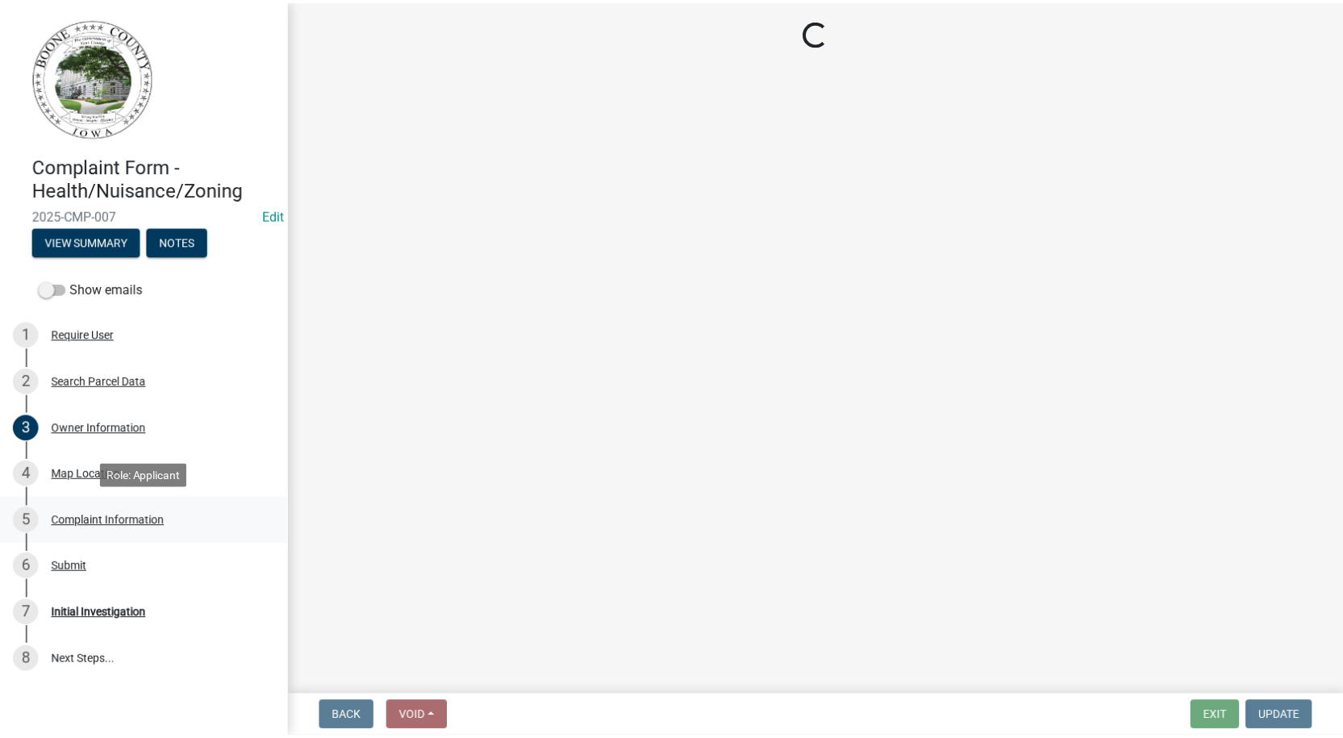
scroll to position [0, 0]
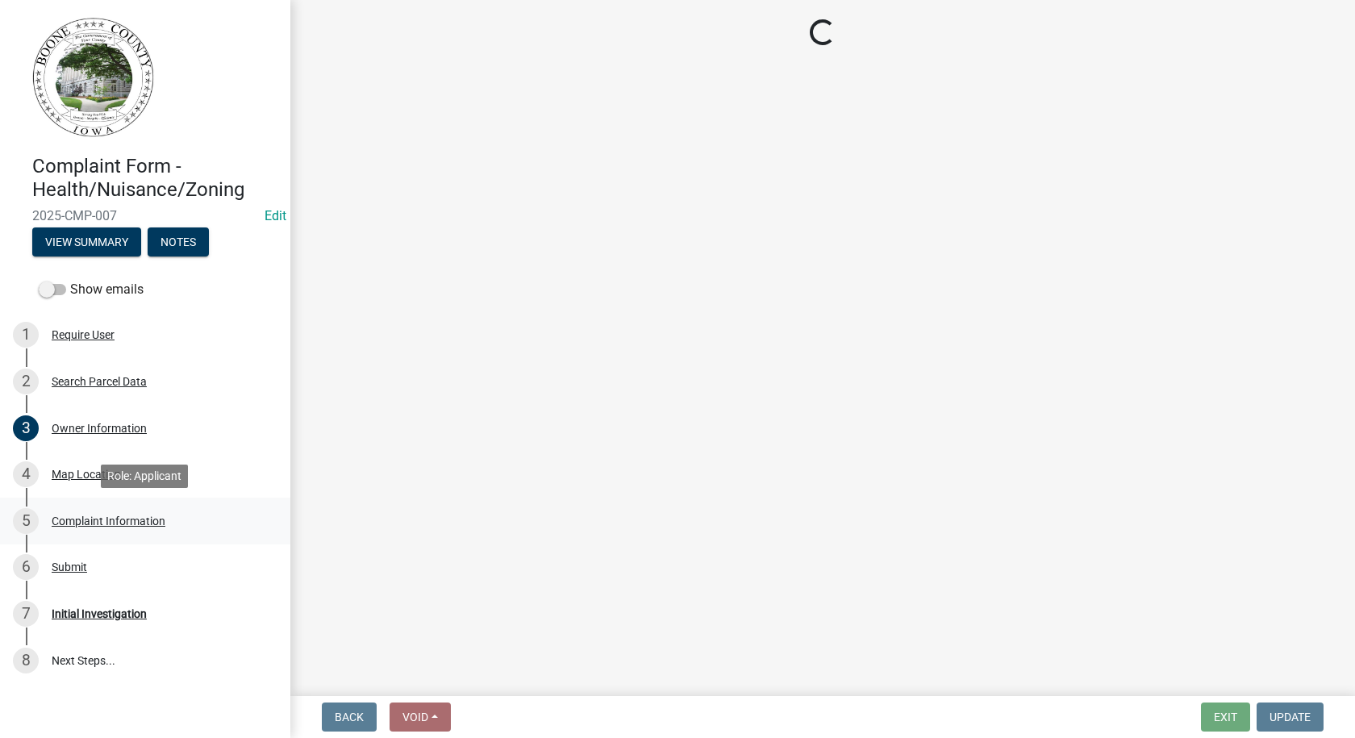
select select "e5105b41-ee81-43cd-9451-f90b03ad4b53"
select select "1dee1262-8be5-4bf7-9542-c3d2c85f9442"
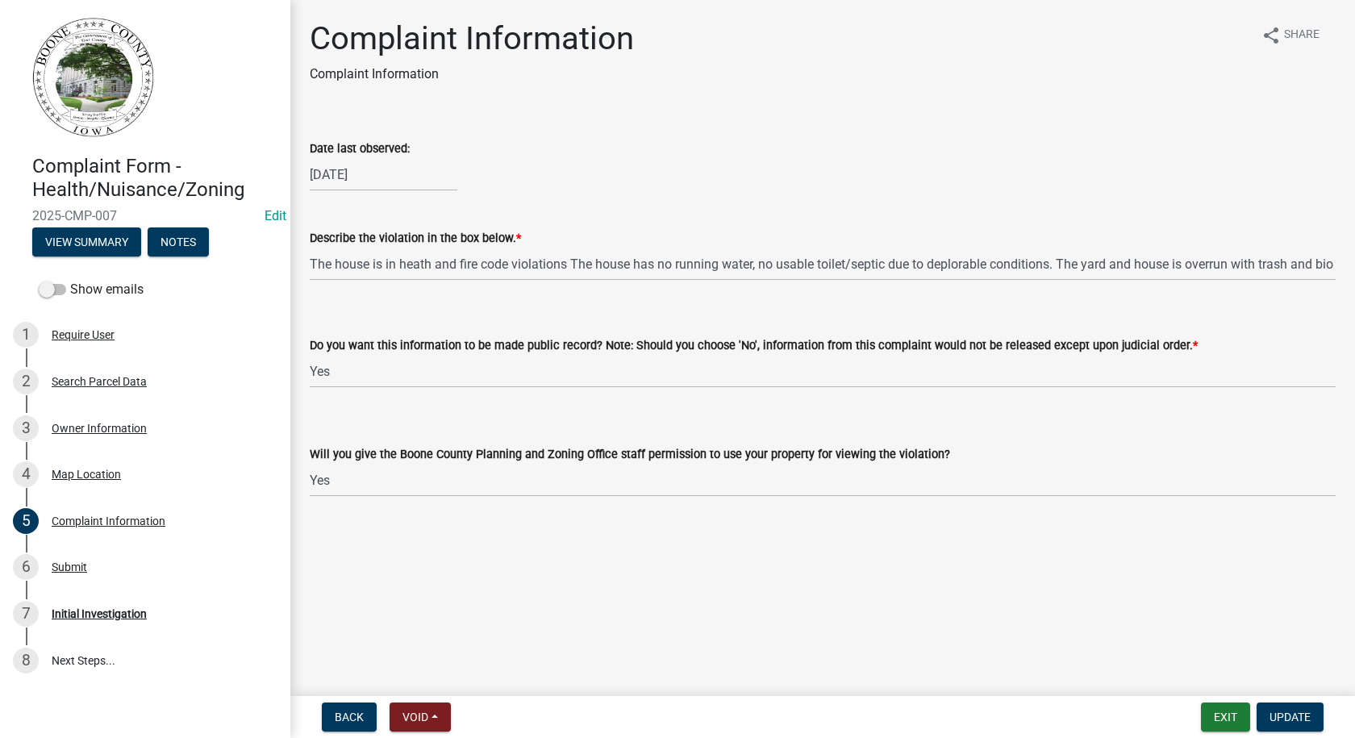
click at [1338, 265] on div "Describe the violation in the box below. * The house is in heath and fire code …" at bounding box center [823, 243] width 1050 height 75
click at [133, 239] on button "View Summary" at bounding box center [86, 241] width 109 height 29
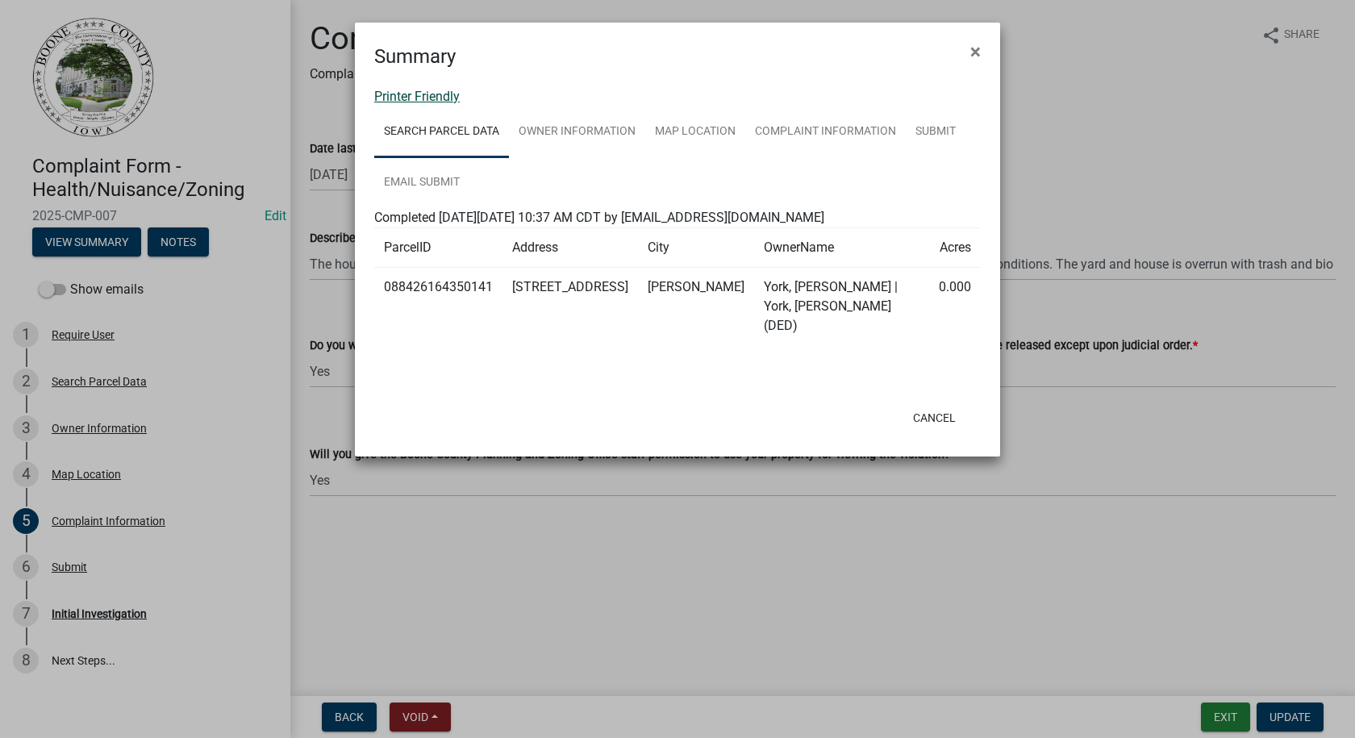
click at [401, 93] on link "Printer Friendly" at bounding box center [416, 96] width 85 height 15
click at [973, 50] on span "×" at bounding box center [975, 51] width 10 height 23
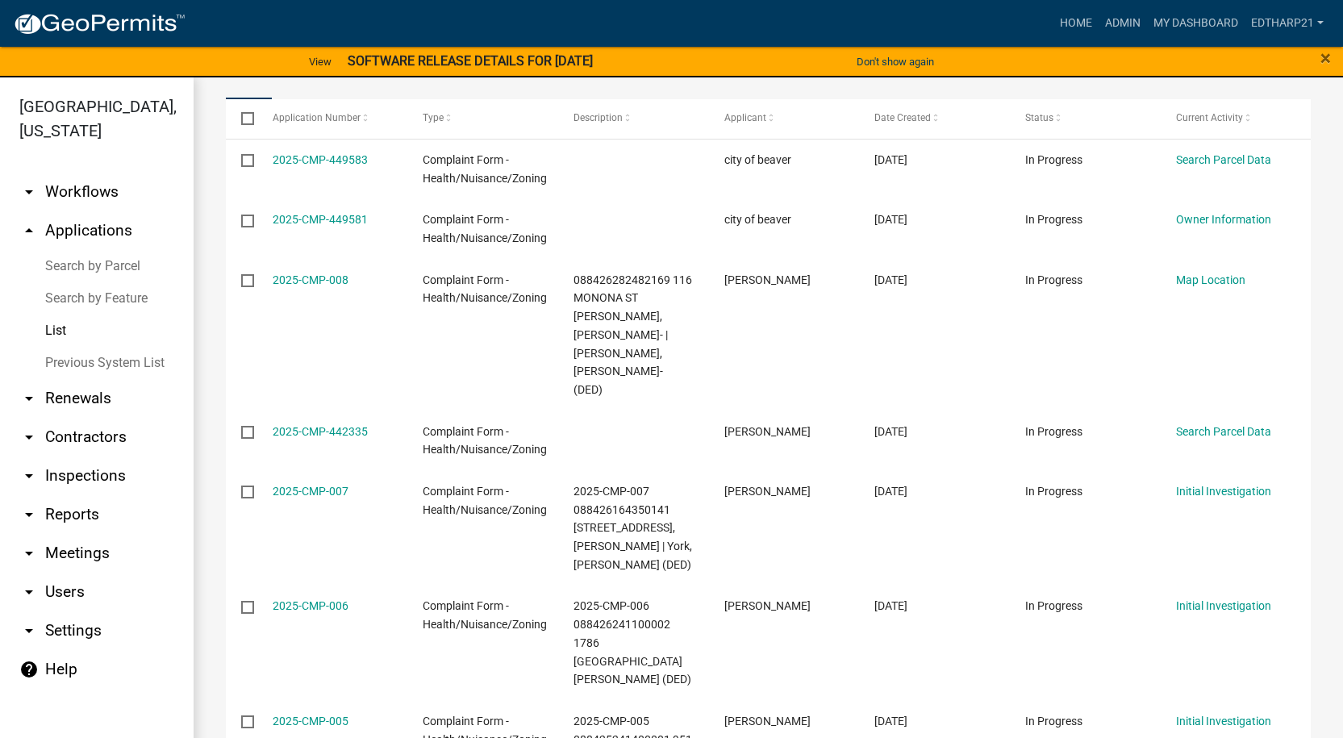
scroll to position [242, 0]
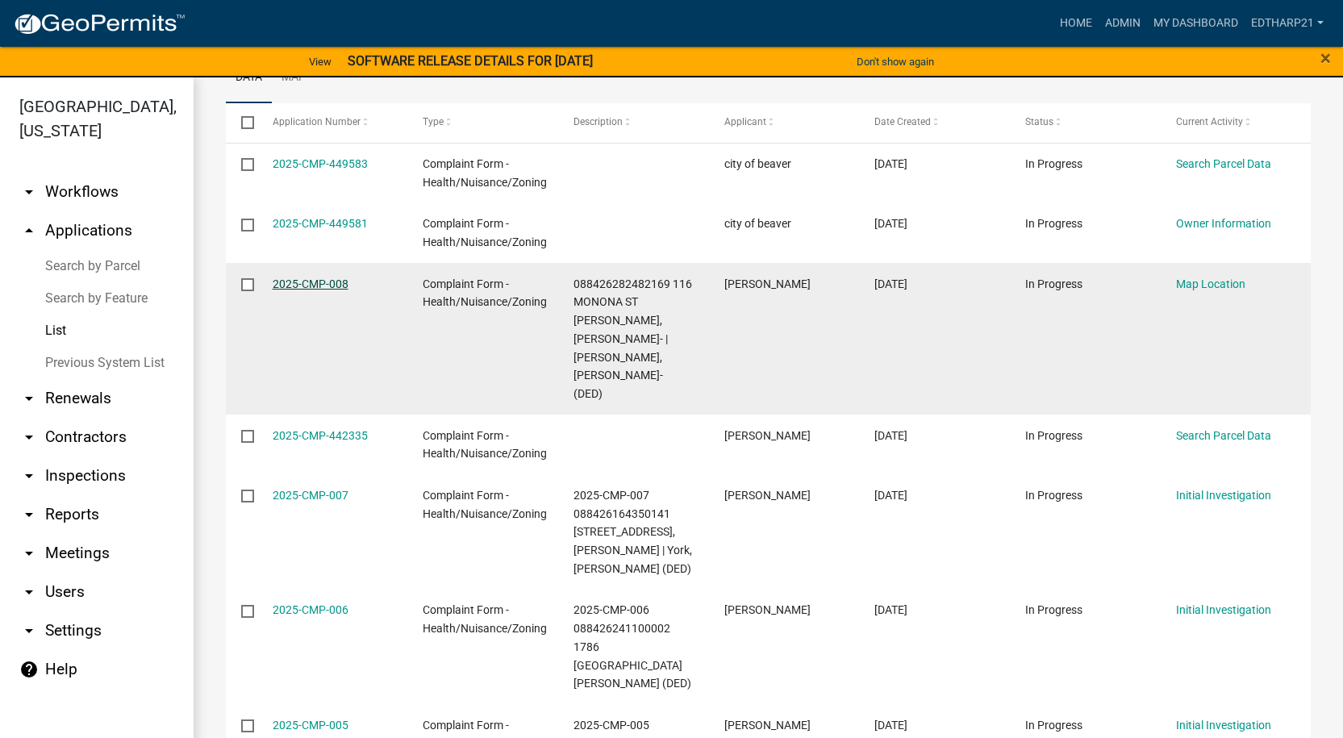
click at [314, 284] on link "2025-CMP-008" at bounding box center [311, 283] width 76 height 13
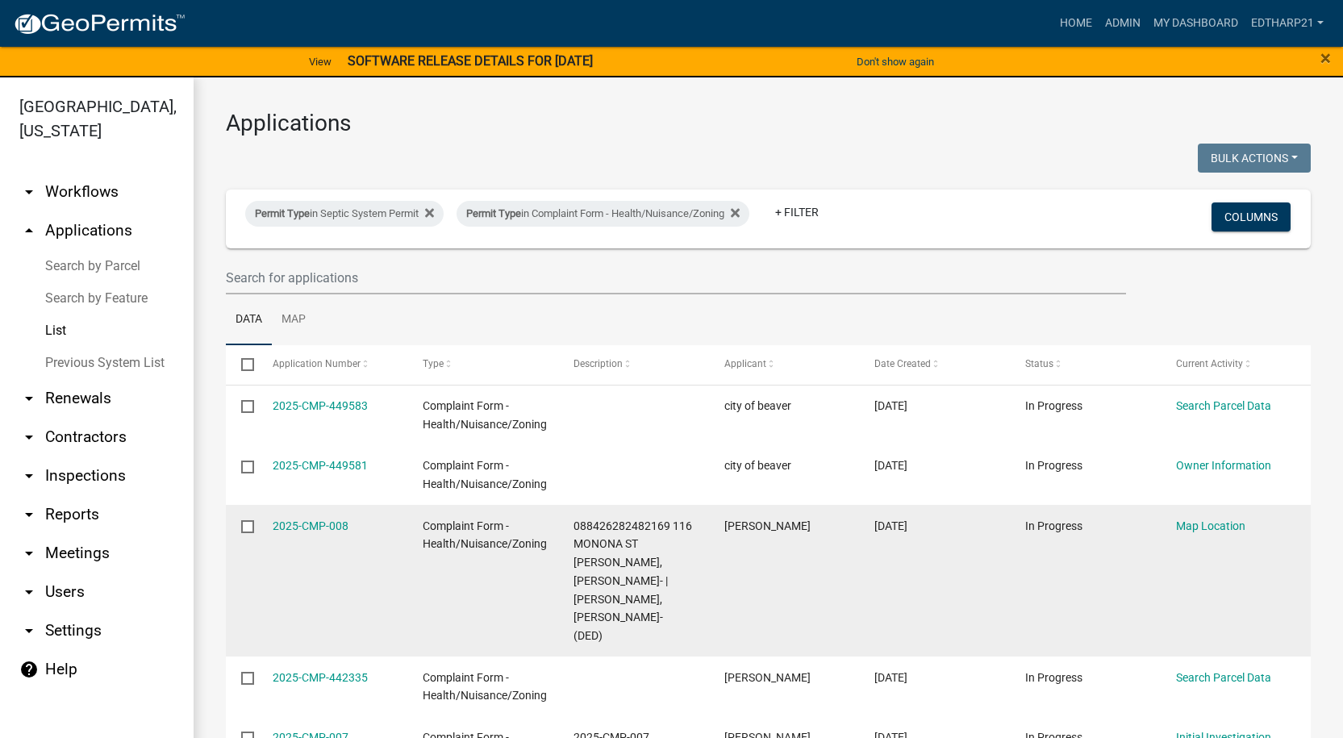
click at [248, 524] on input "checkbox" at bounding box center [246, 525] width 10 height 10
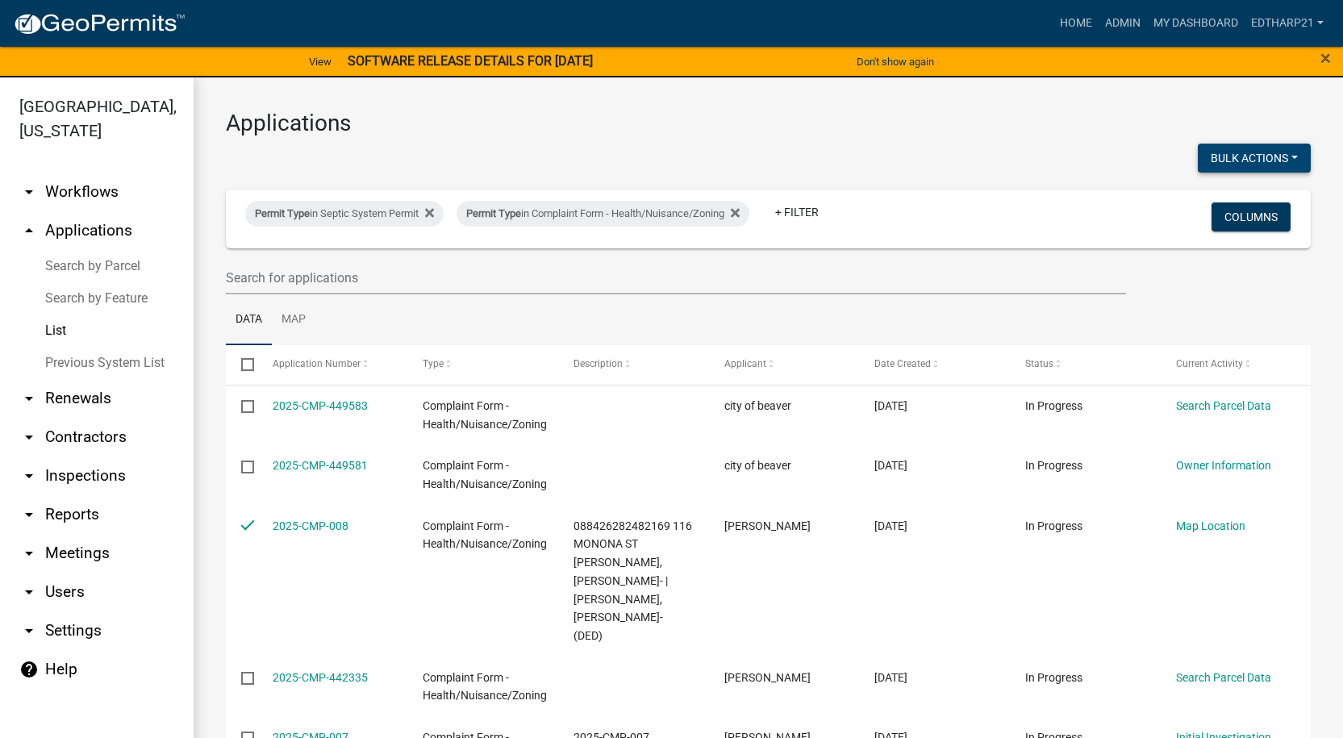
click at [1219, 157] on button "Bulk Actions" at bounding box center [1254, 158] width 113 height 29
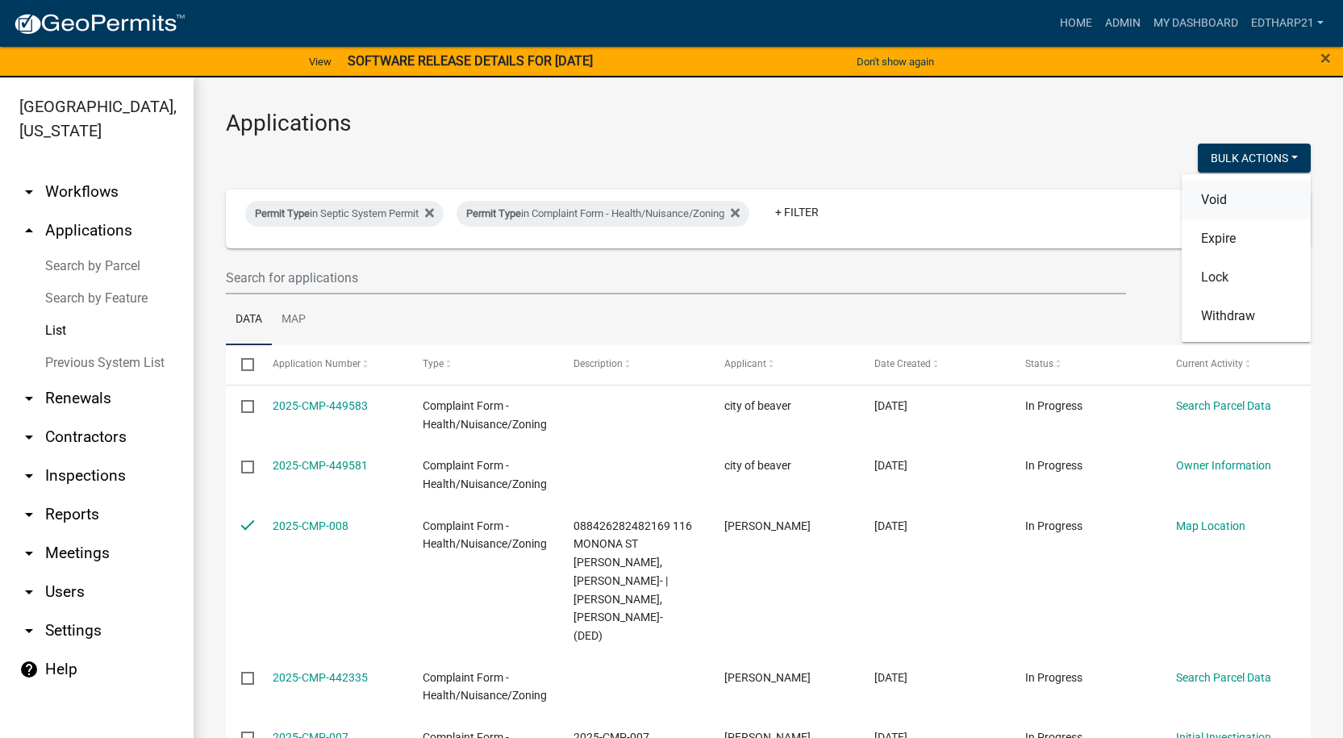
click at [1201, 199] on button "Void" at bounding box center [1245, 200] width 129 height 39
checkbox input "false"
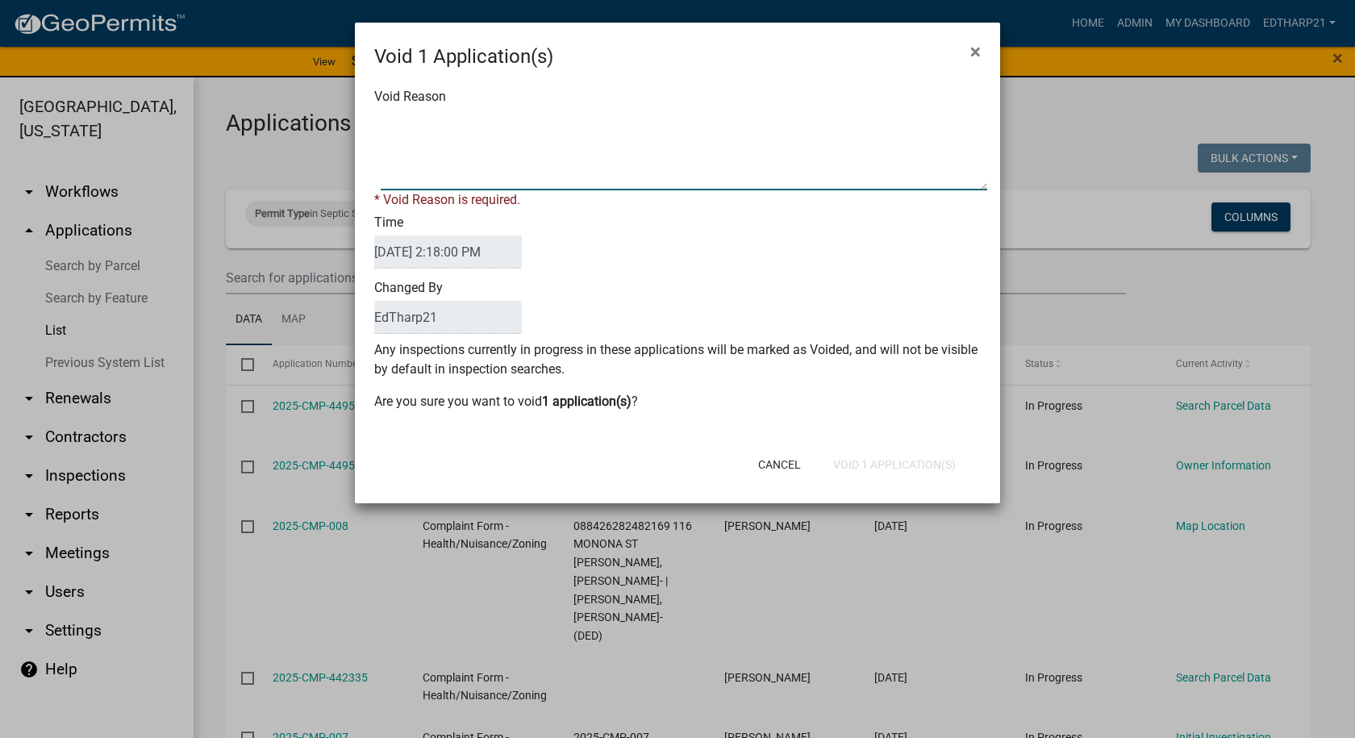
click at [390, 137] on textarea "Void Reason" at bounding box center [684, 150] width 606 height 81
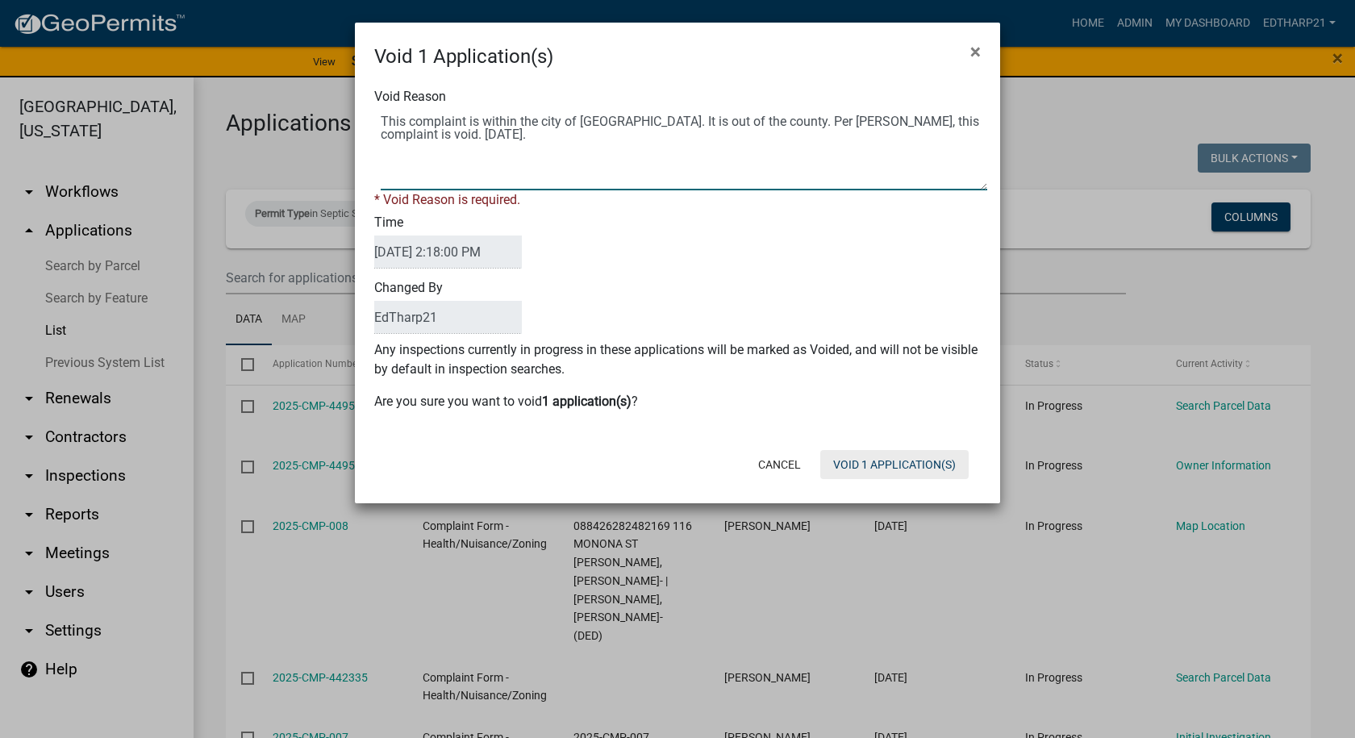
type textarea "This complaint is within the city of [GEOGRAPHIC_DATA]. It is out of the county…"
click at [894, 463] on div "Cancel Void 1 Application(s)" at bounding box center [783, 465] width 398 height 42
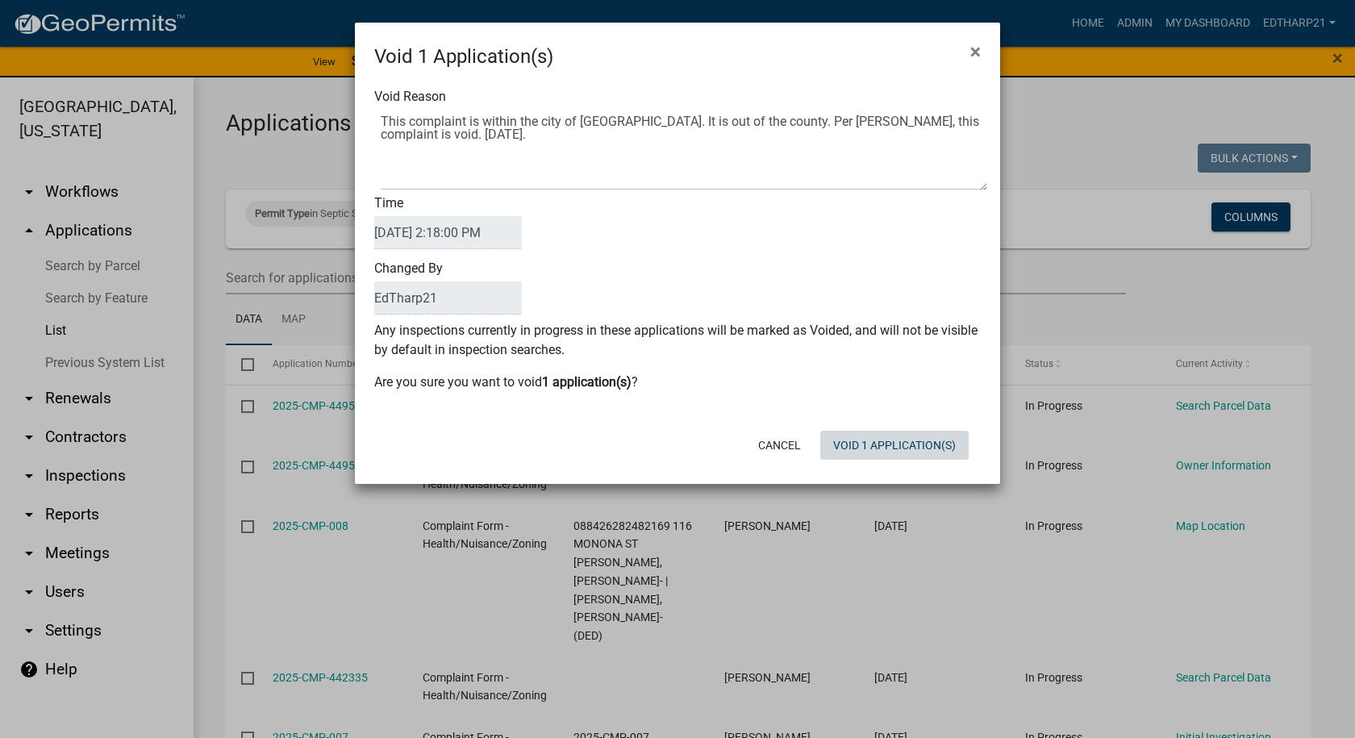
click at [898, 444] on button "Void 1 Application(s)" at bounding box center [894, 445] width 148 height 29
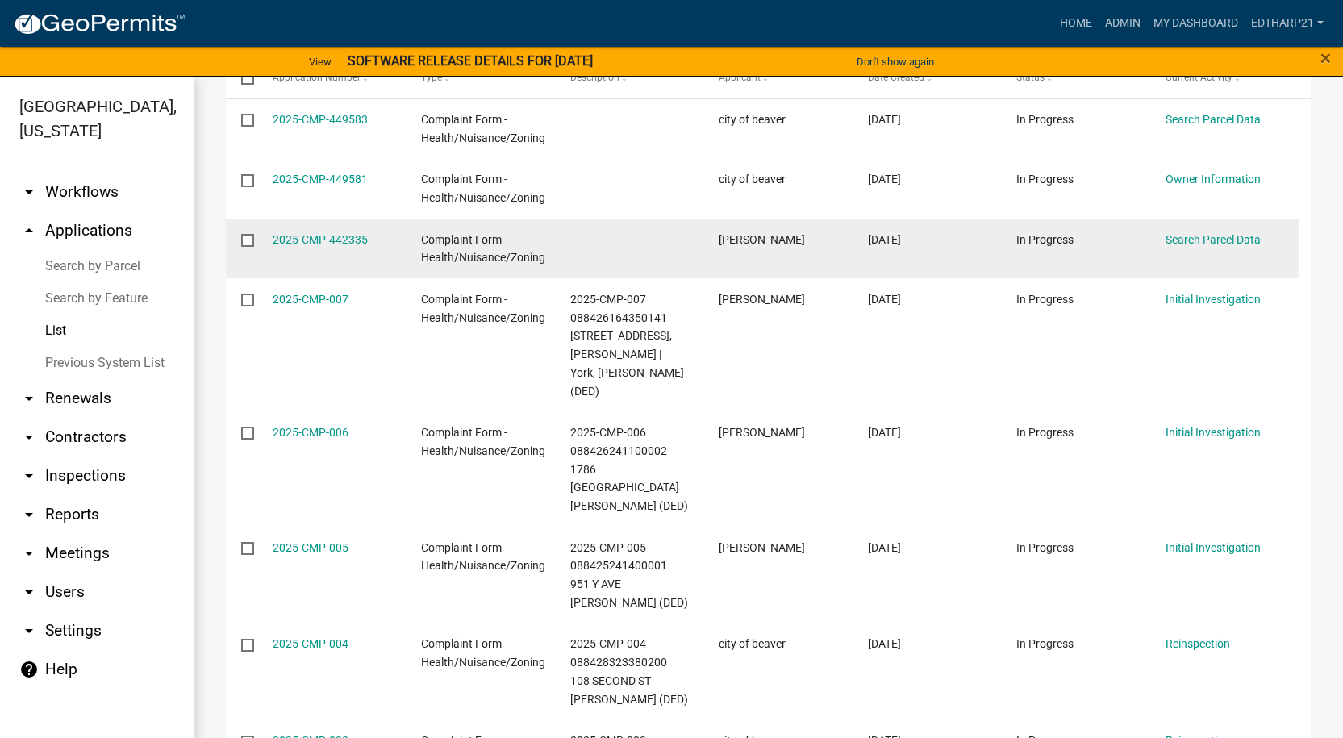
scroll to position [323, 0]
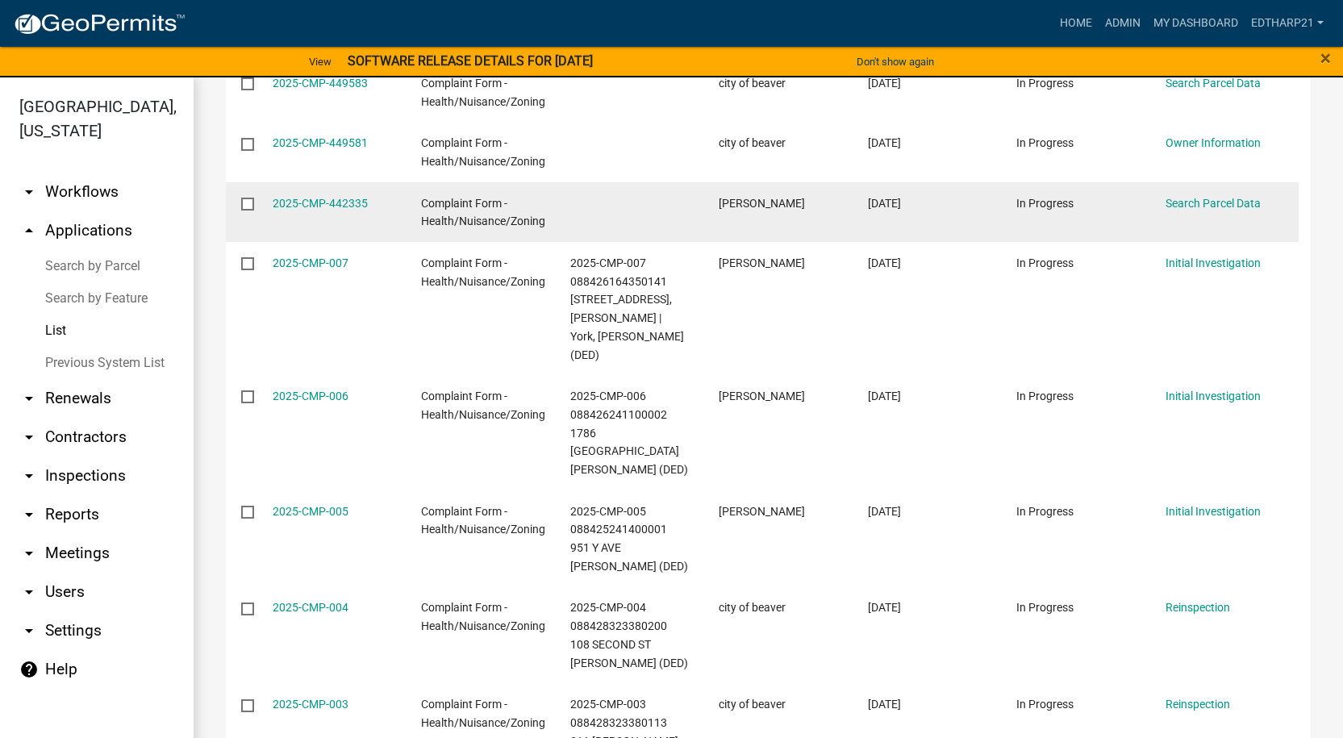
click at [249, 203] on input "checkbox" at bounding box center [246, 203] width 10 height 10
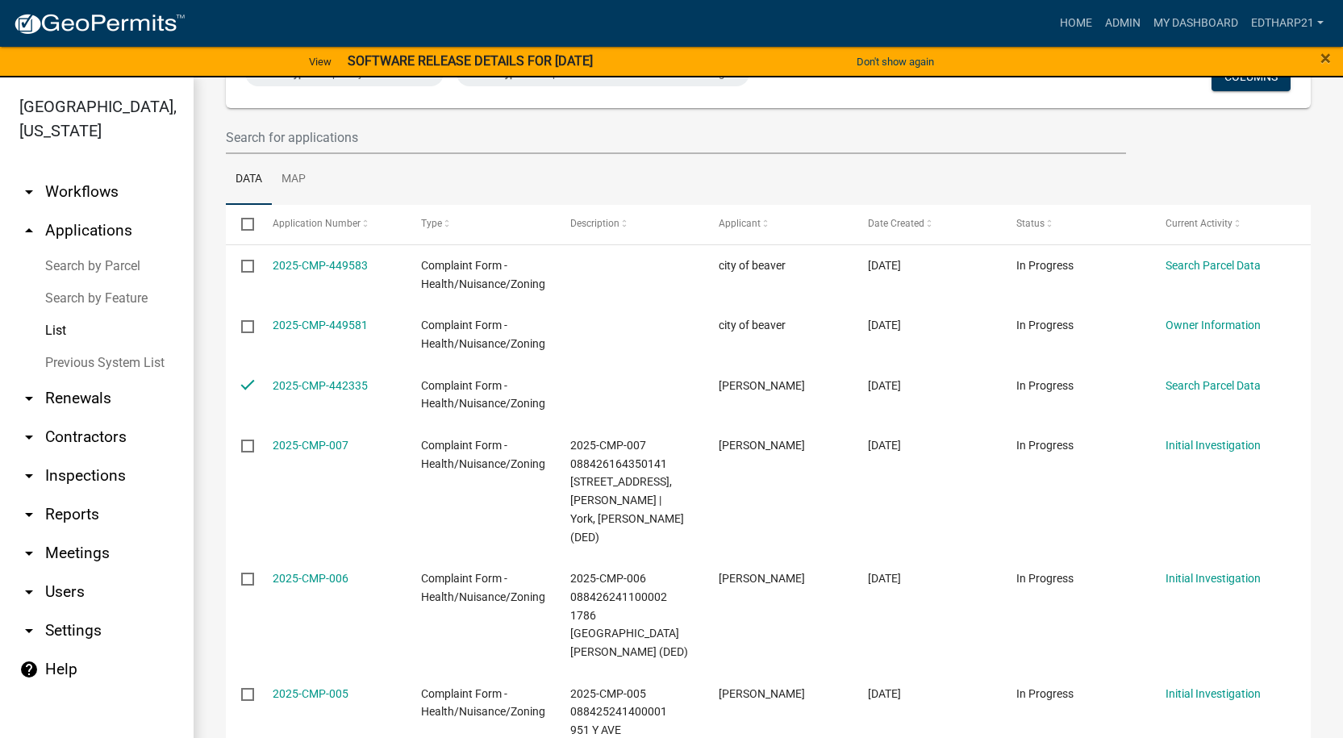
scroll to position [0, 0]
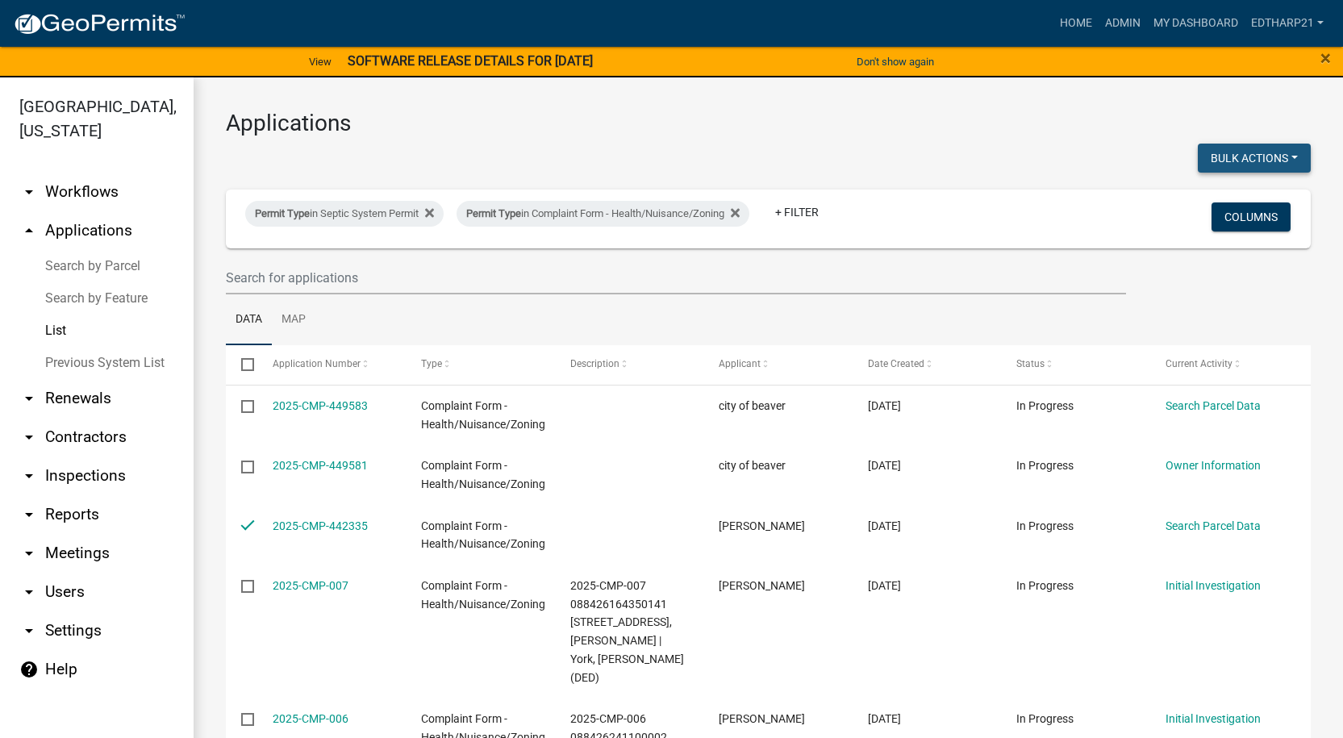
click at [1237, 152] on button "Bulk Actions" at bounding box center [1254, 158] width 113 height 29
click at [1210, 204] on button "Void" at bounding box center [1245, 200] width 129 height 39
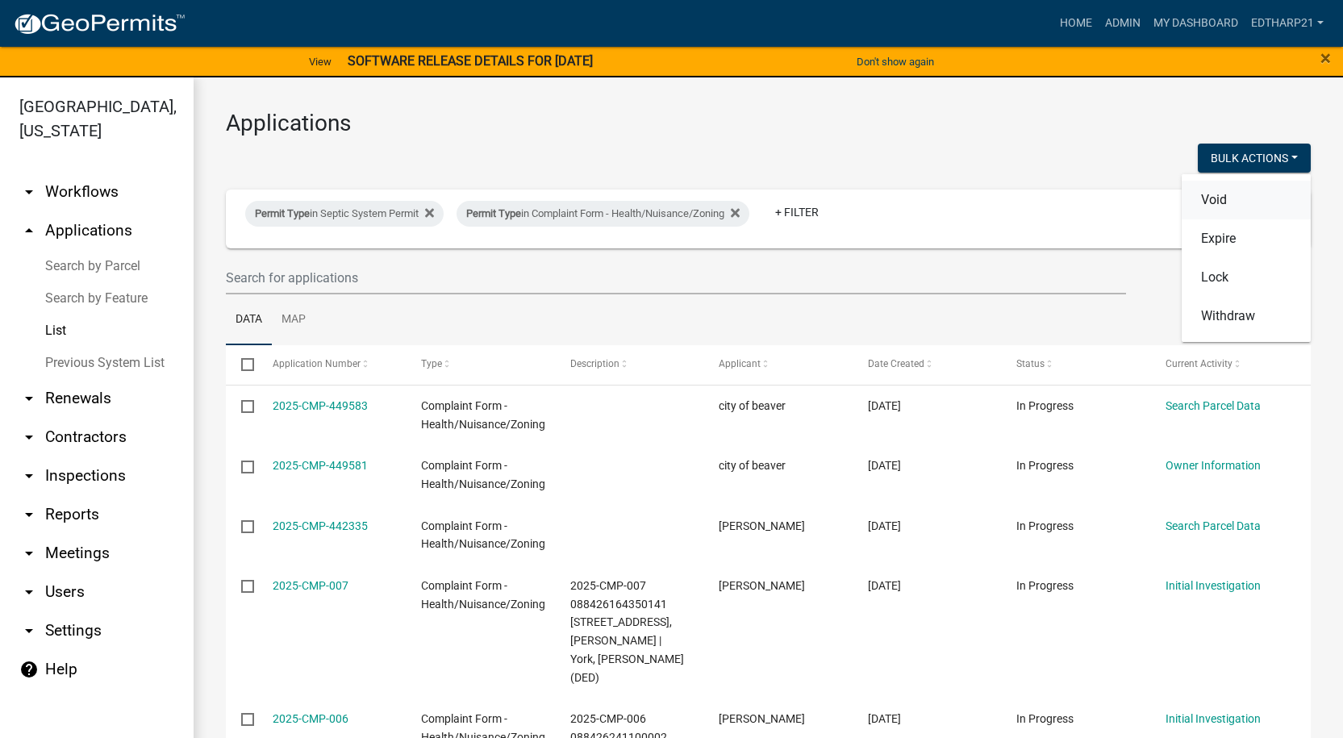
checkbox input "false"
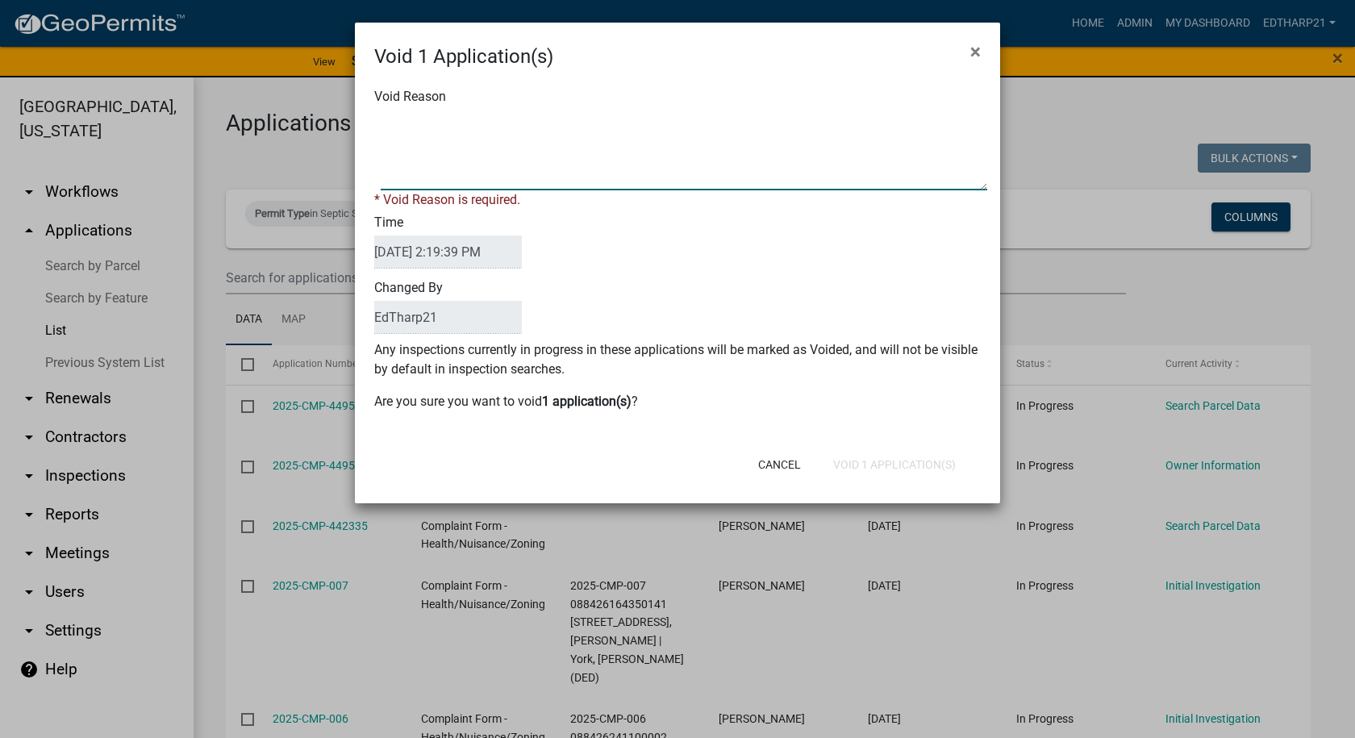
click at [381, 124] on textarea "Void Reason" at bounding box center [684, 150] width 606 height 81
type textarea "This a duplicate of 2025-CMP-007. Per [PERSON_NAME], this complaint is void. [D…"
click at [861, 463] on div "Cancel Void 1 Application(s)" at bounding box center [783, 465] width 398 height 42
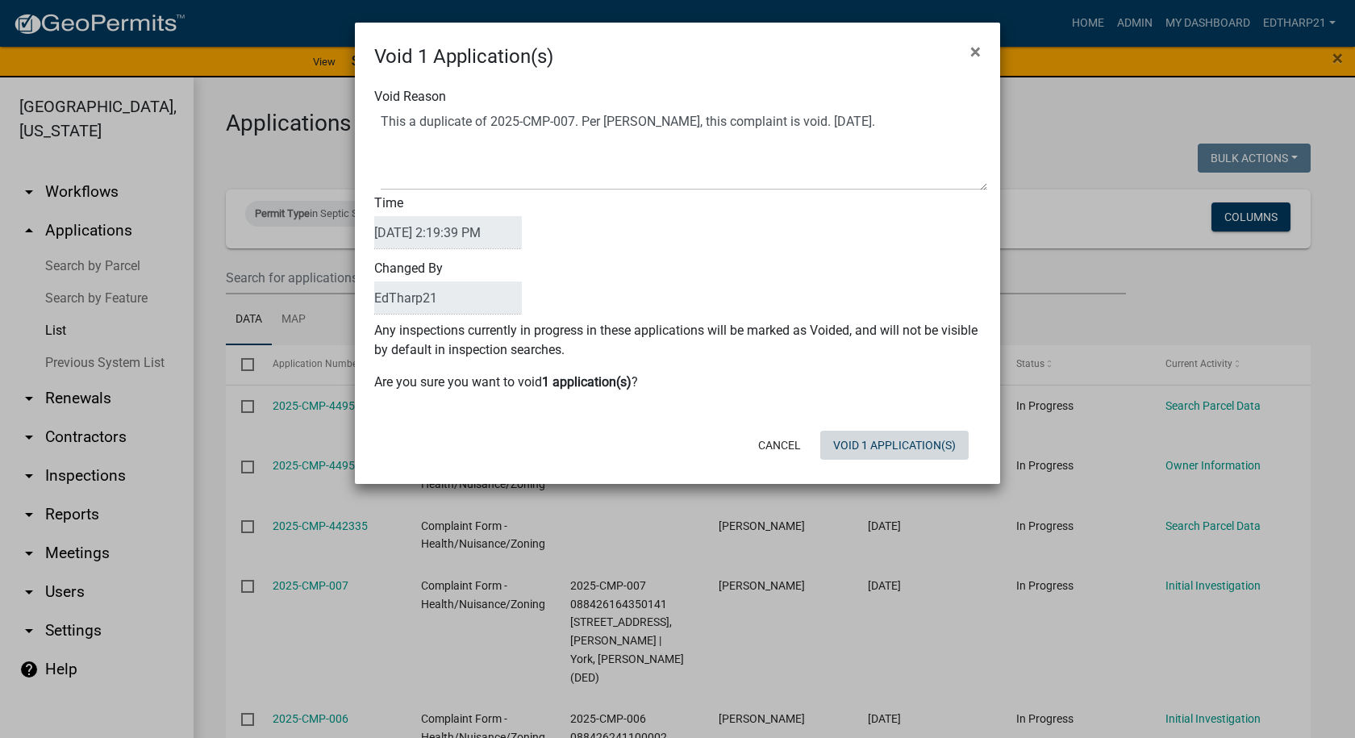
click at [902, 440] on button "Void 1 Application(s)" at bounding box center [894, 445] width 148 height 29
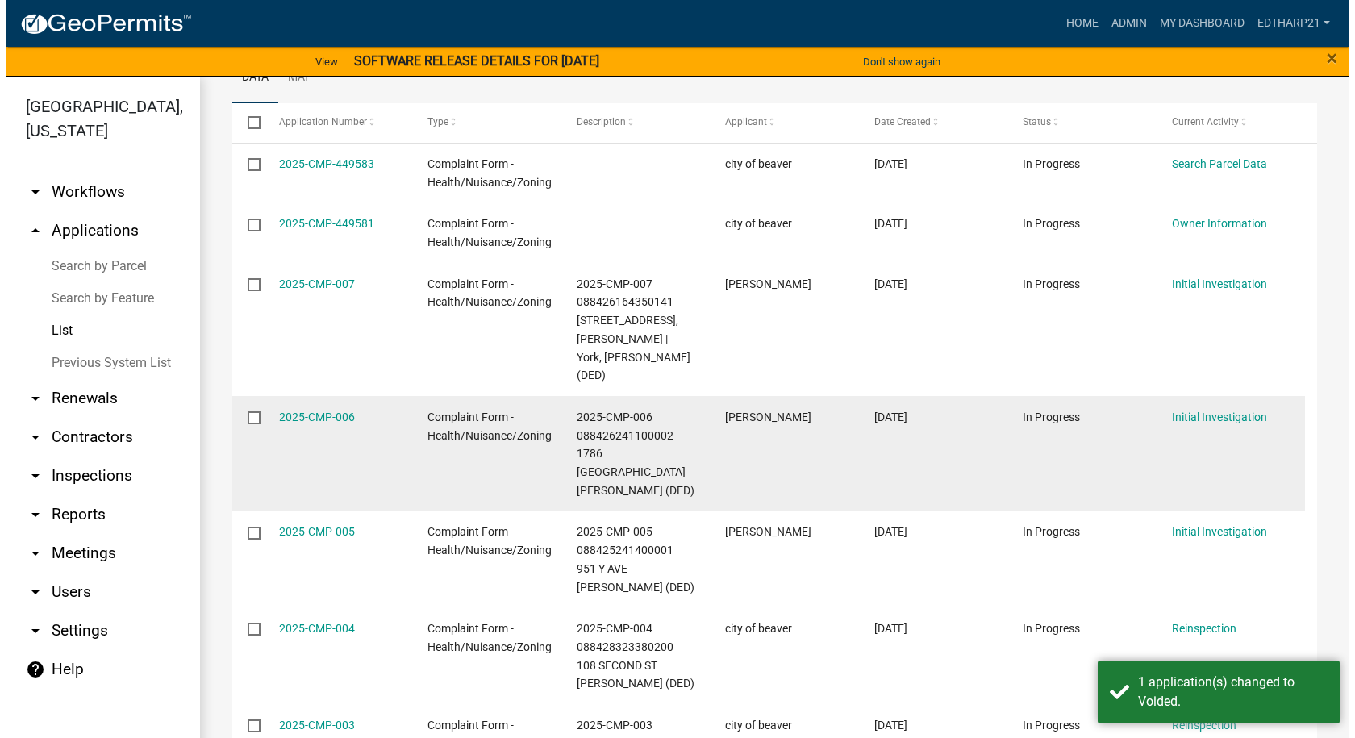
scroll to position [323, 0]
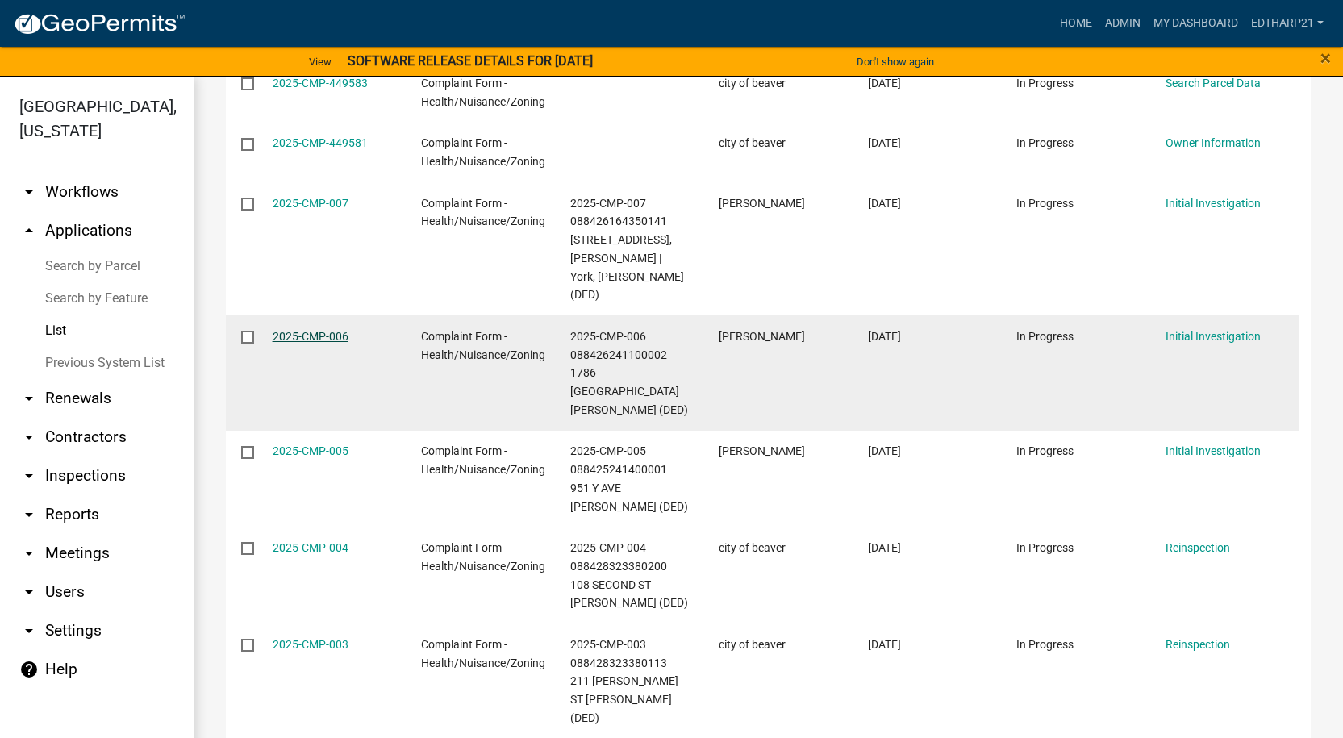
click at [302, 330] on link "2025-CMP-006" at bounding box center [311, 336] width 76 height 13
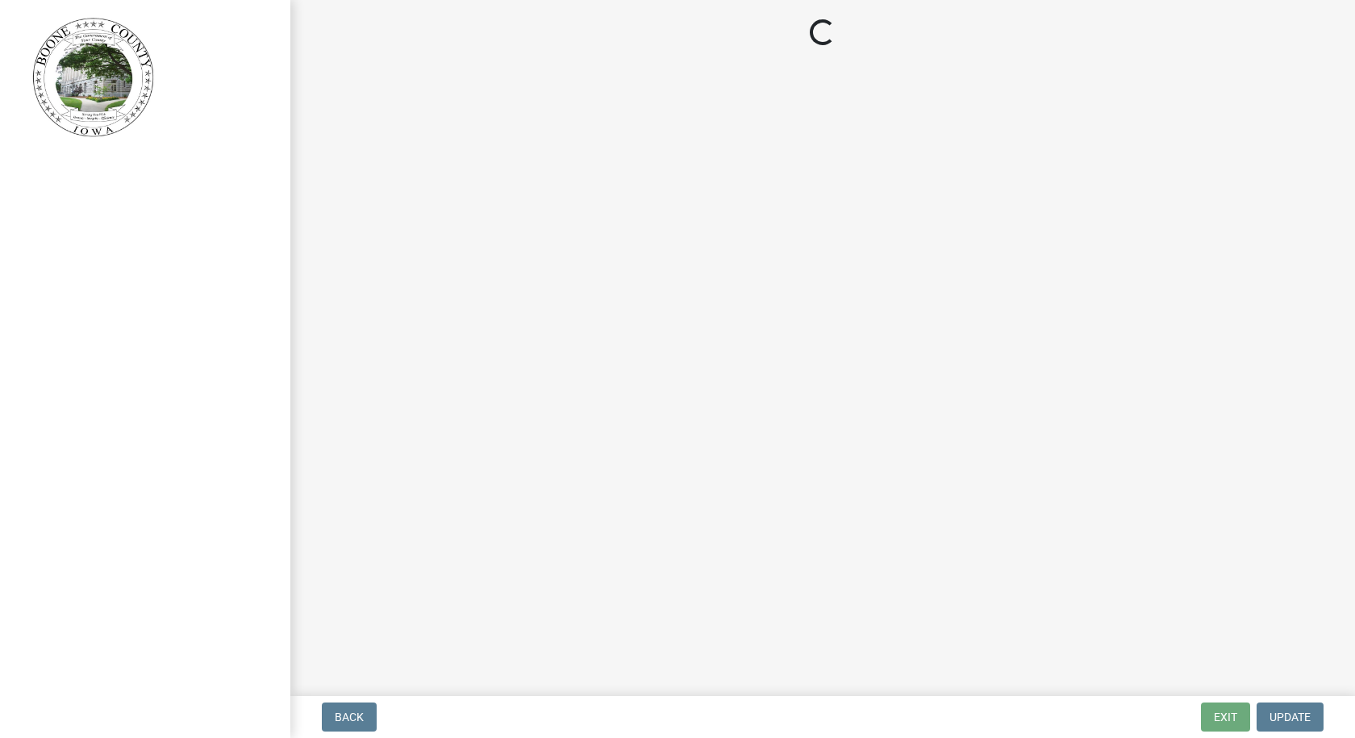
select select "21ef9c59-0cbd-4e2a-b88f-c51ce189f8d7"
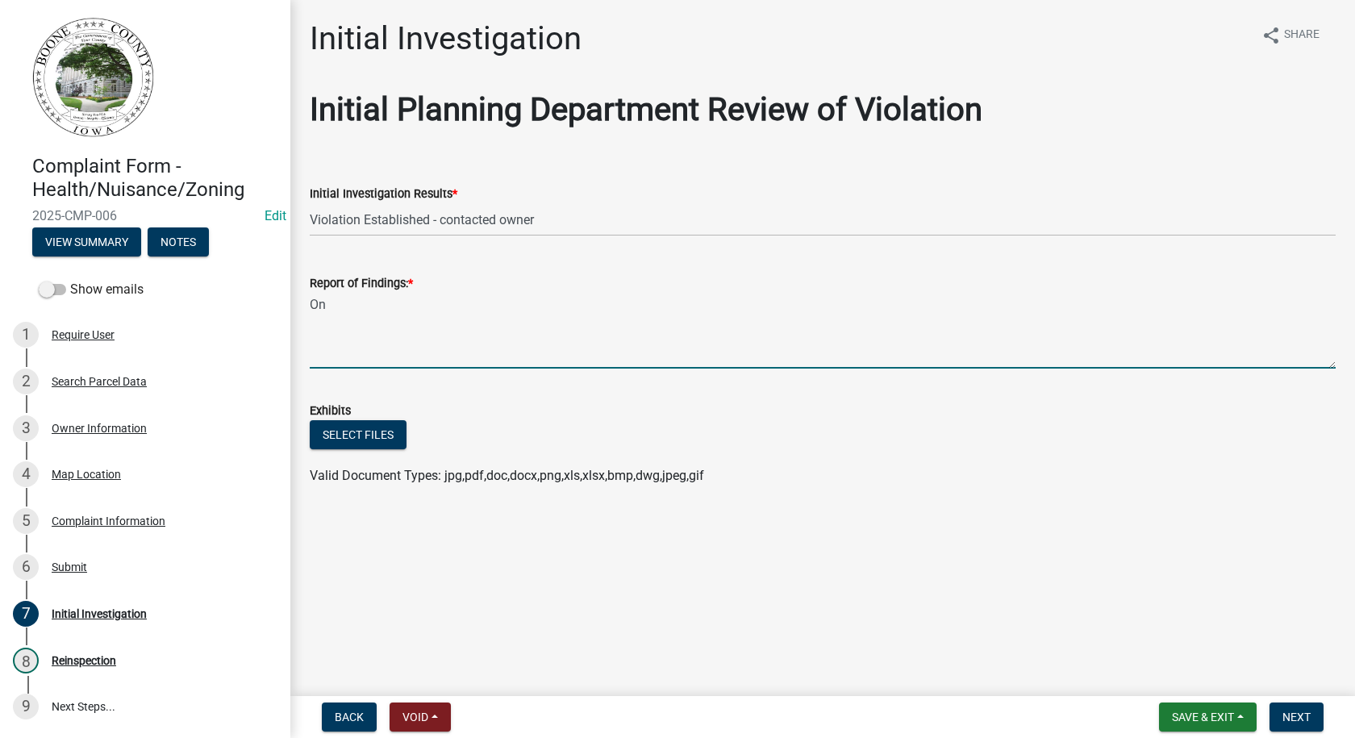
click at [326, 306] on textarea "On" at bounding box center [823, 331] width 1026 height 76
drag, startPoint x: 331, startPoint y: 302, endPoint x: 407, endPoint y: 421, distance: 141.1
click at [333, 304] on textarea "On" at bounding box center [823, 331] width 1026 height 76
click at [752, 306] on textarea "On [DATE], staff conducted a property inspection of this property." at bounding box center [823, 331] width 1026 height 76
click at [374, 318] on textarea "On [DATE], staff conducted a property inspection of this property. Staff found …" at bounding box center [823, 331] width 1026 height 76
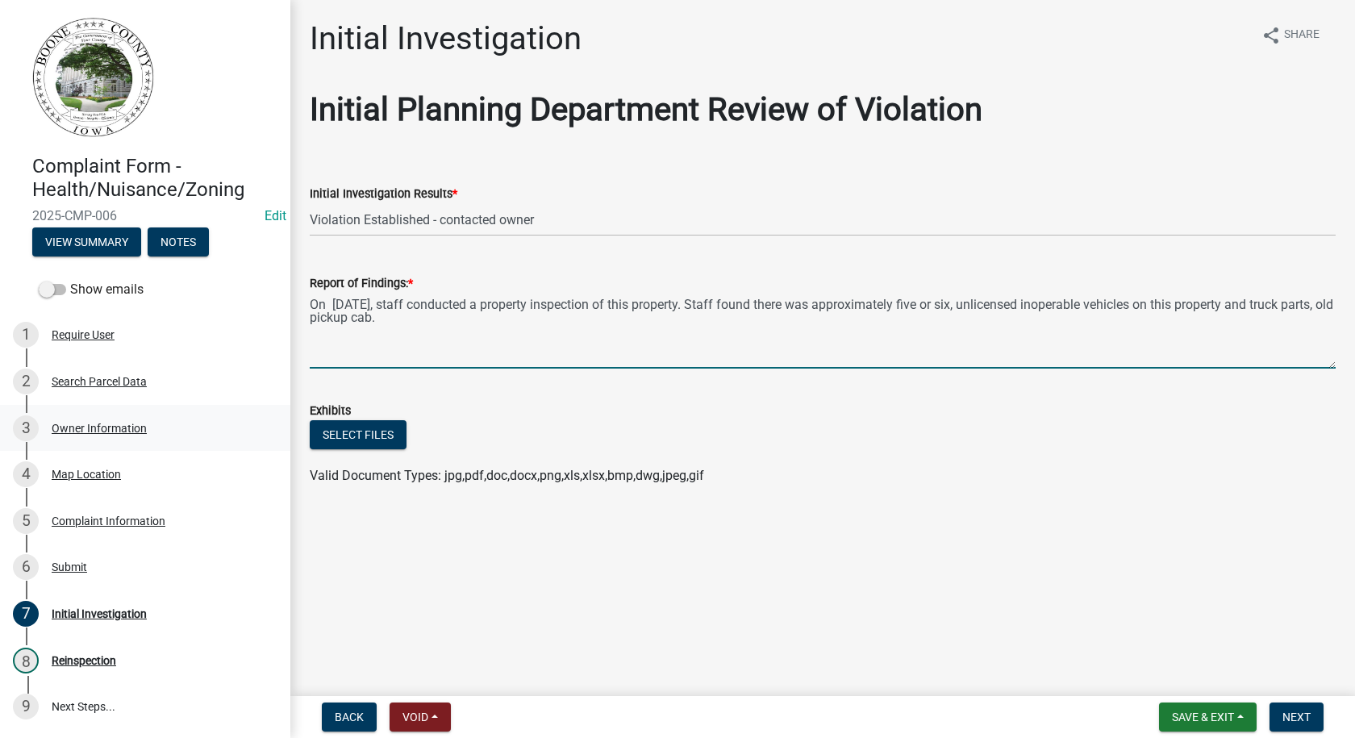
type textarea "On [DATE], staff conducted a property inspection of this property. Staff found …"
drag, startPoint x: 467, startPoint y: 318, endPoint x: 477, endPoint y: 333, distance: 18.1
click at [466, 322] on textarea "On [DATE], staff conducted a property inspection of this property. Staff found …" at bounding box center [823, 331] width 1026 height 76
click at [347, 427] on button "Select files" at bounding box center [358, 434] width 97 height 29
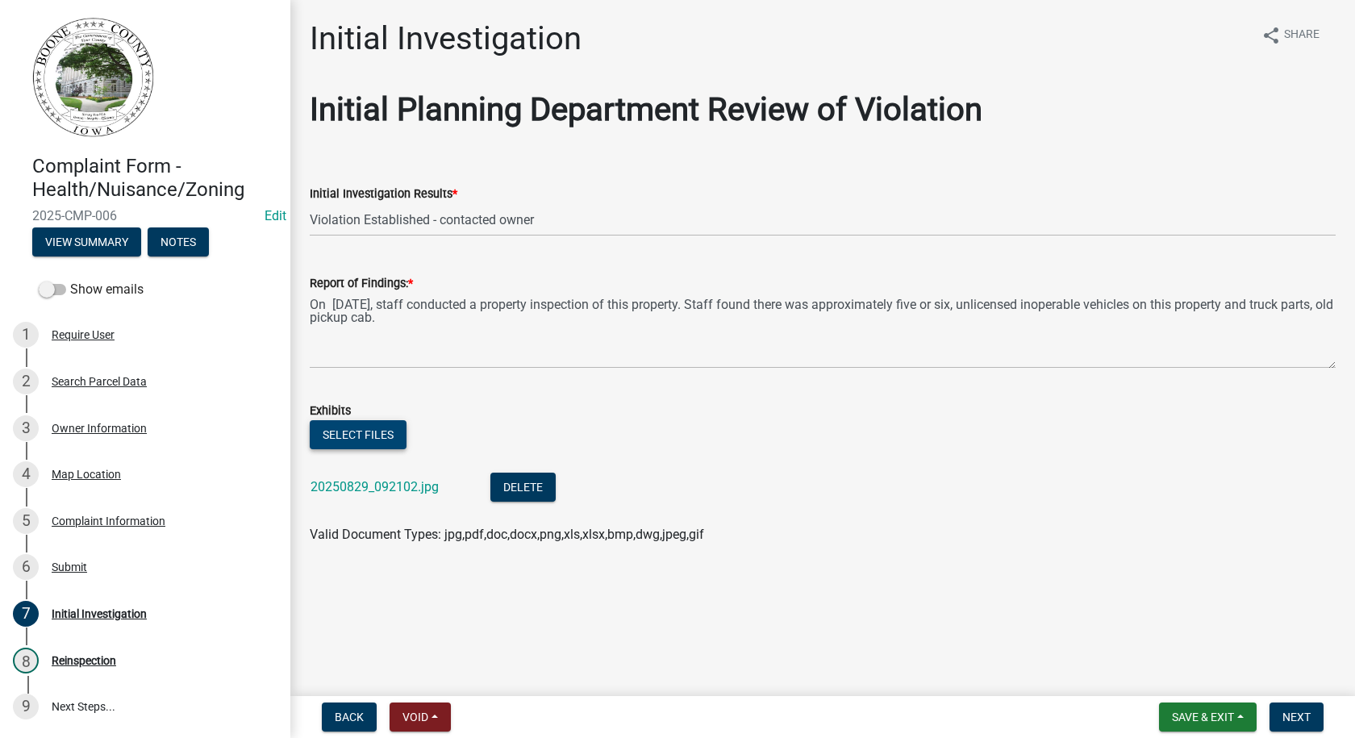
click at [338, 431] on button "Select files" at bounding box center [358, 434] width 97 height 29
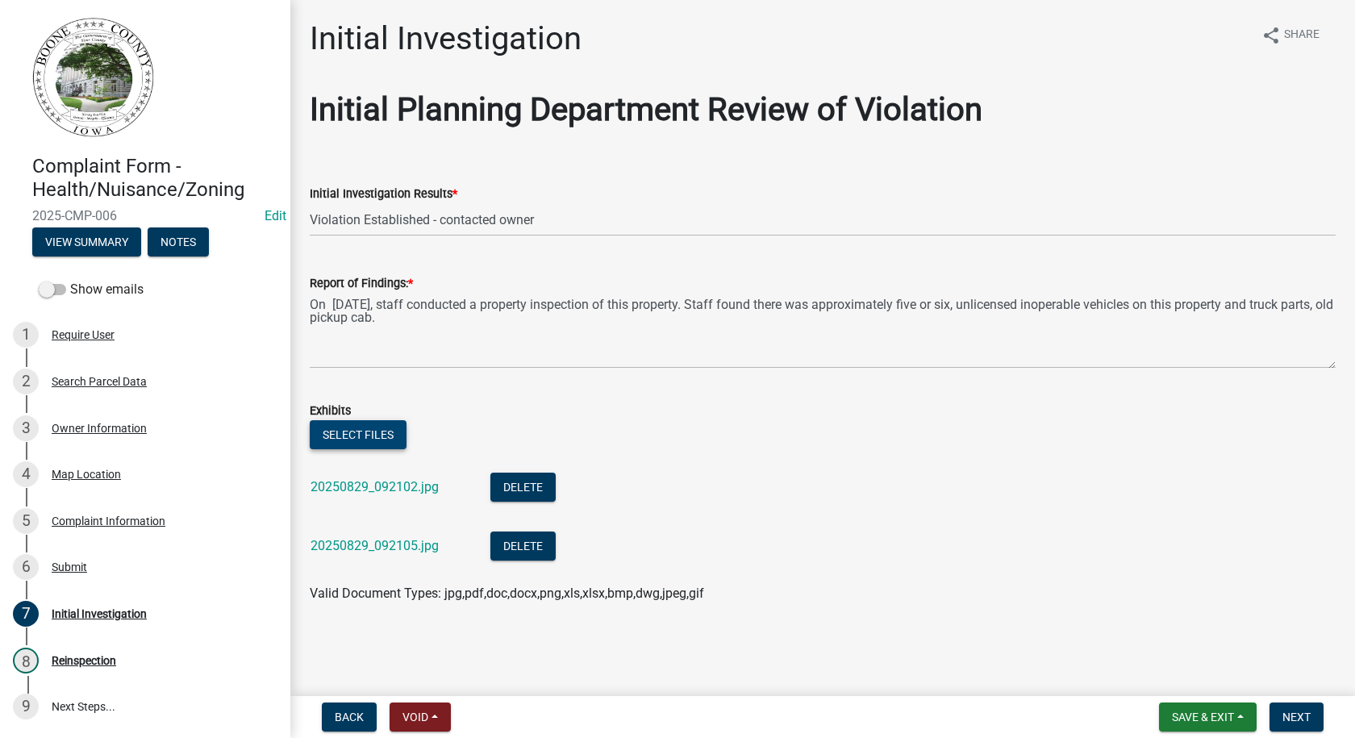
click at [356, 435] on button "Select files" at bounding box center [358, 434] width 97 height 29
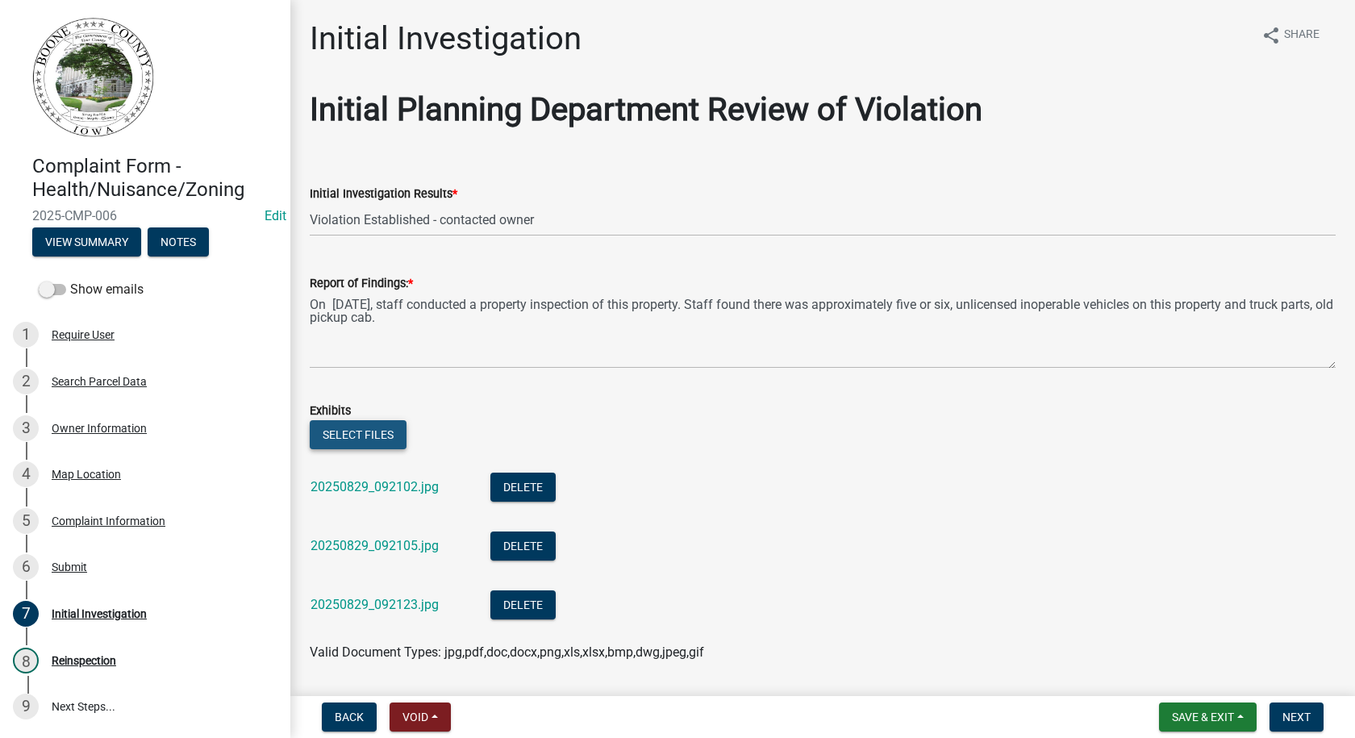
click at [368, 429] on button "Select files" at bounding box center [358, 434] width 97 height 29
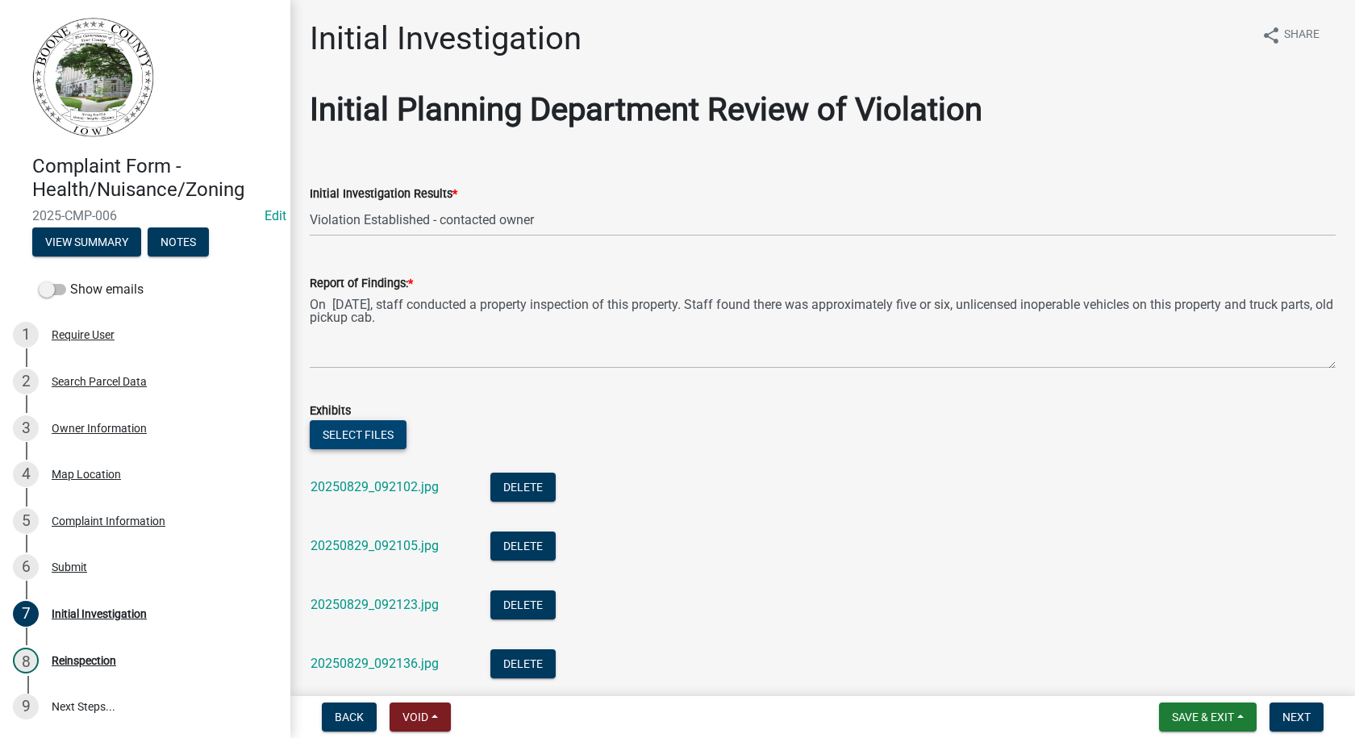
click at [360, 431] on button "Select files" at bounding box center [358, 434] width 97 height 29
click at [394, 440] on button "Select files" at bounding box center [358, 434] width 97 height 29
click at [369, 428] on button "Select files" at bounding box center [358, 434] width 97 height 29
click at [365, 443] on button "Select files" at bounding box center [358, 434] width 97 height 29
click at [347, 433] on button "Select files" at bounding box center [358, 434] width 97 height 29
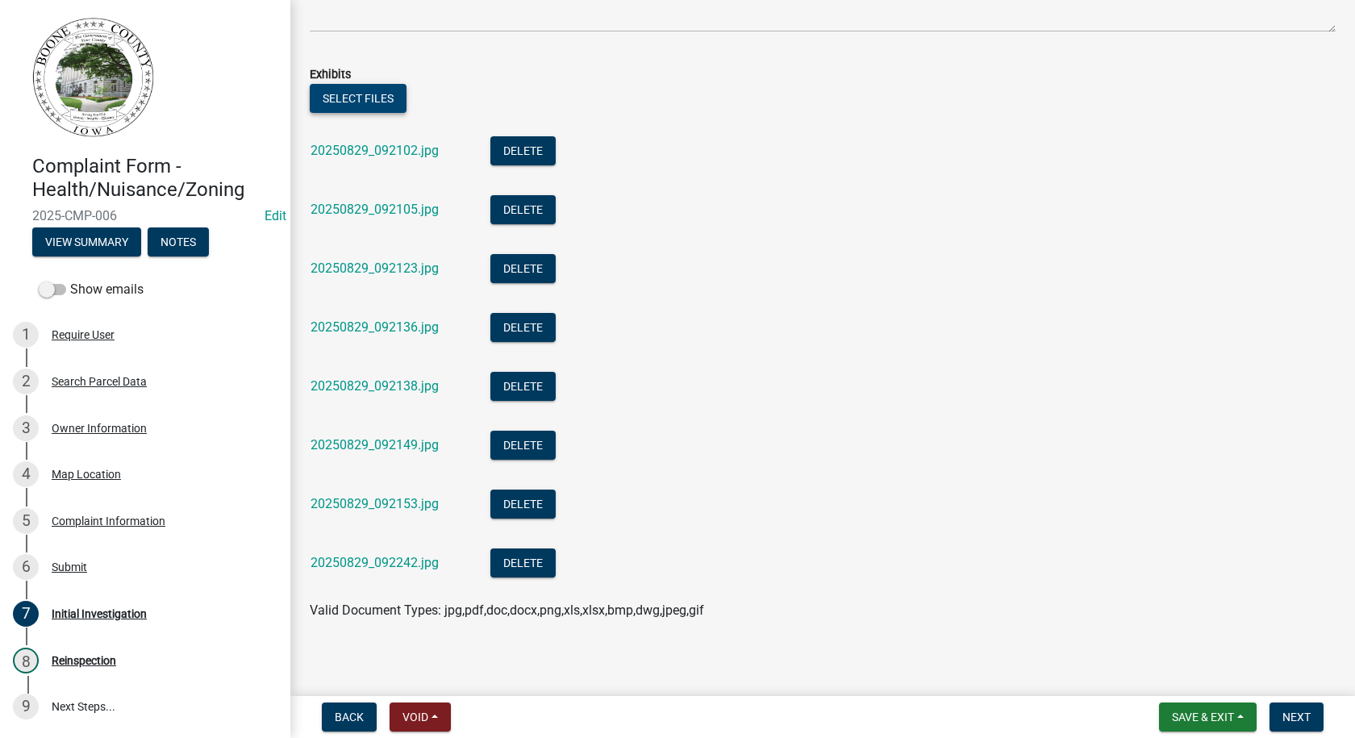
scroll to position [344, 0]
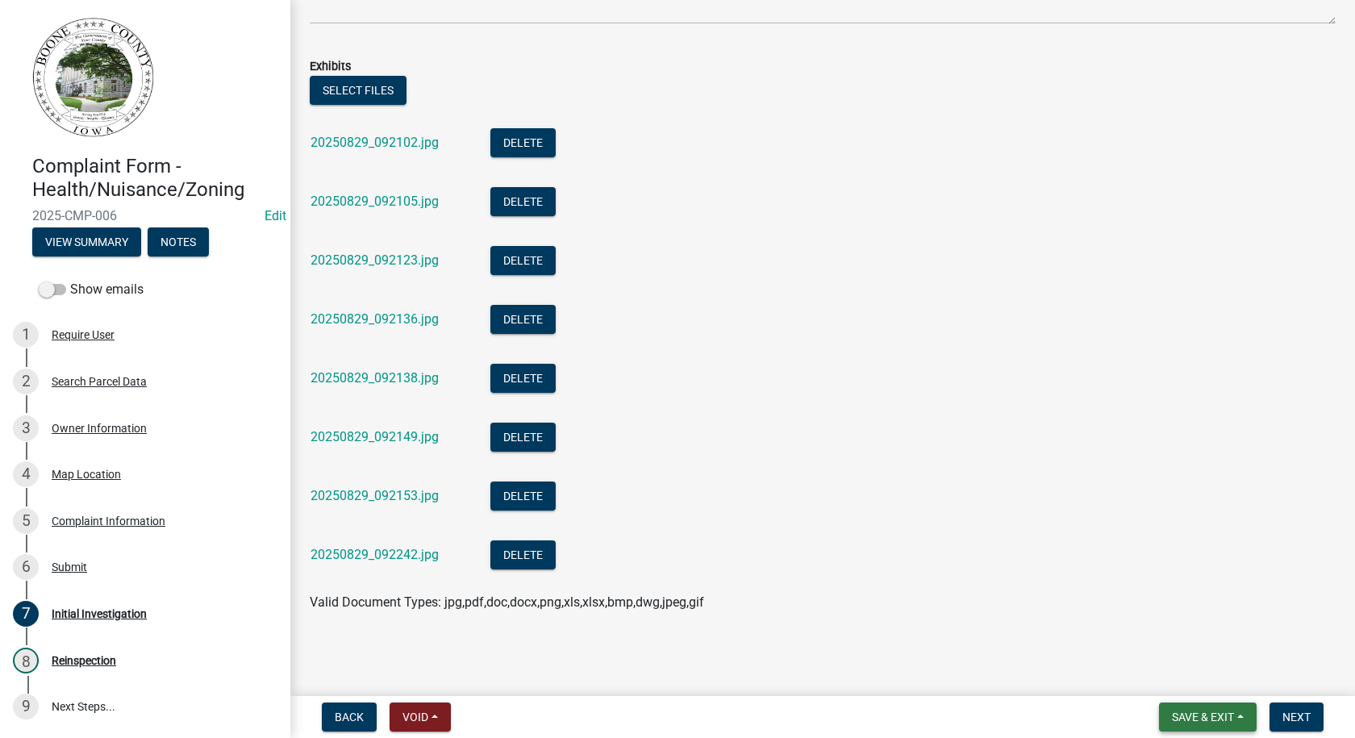
click at [1185, 719] on span "Save & Exit" at bounding box center [1203, 716] width 62 height 13
click at [1168, 632] on button "Save" at bounding box center [1191, 636] width 129 height 39
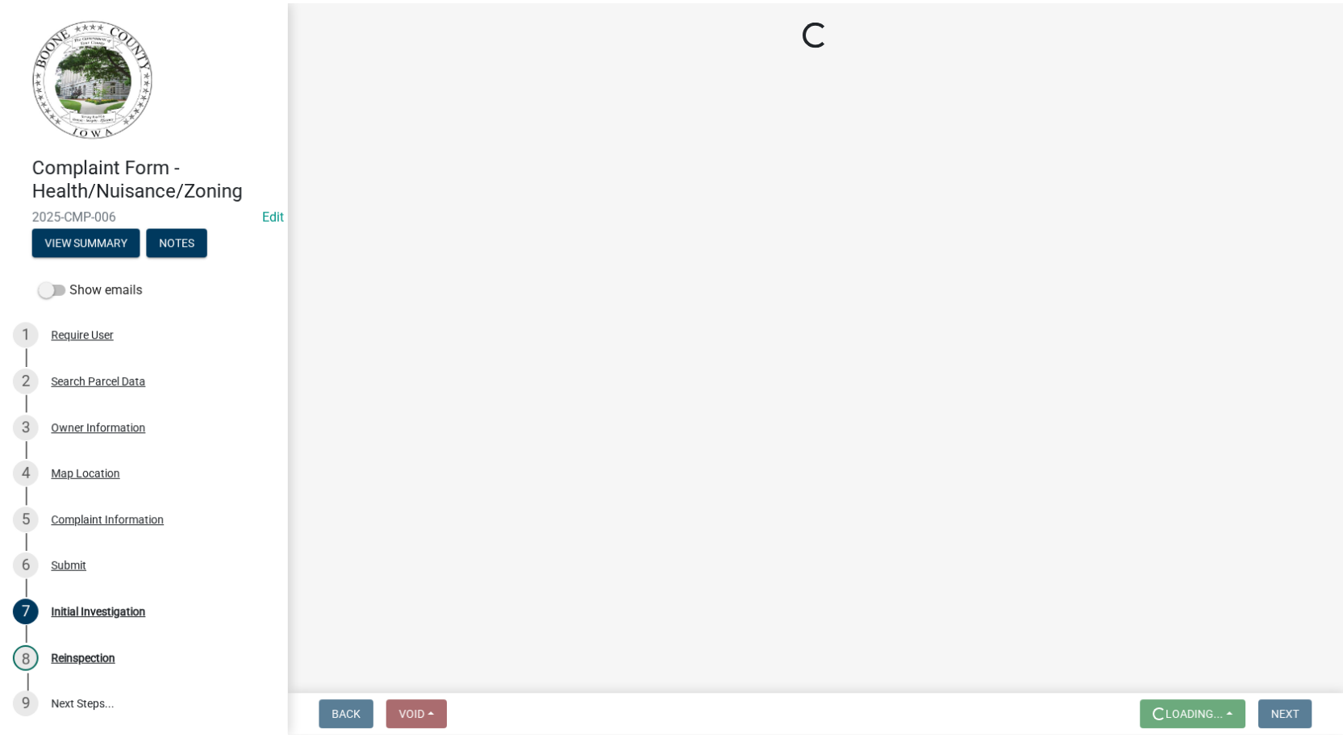
scroll to position [0, 0]
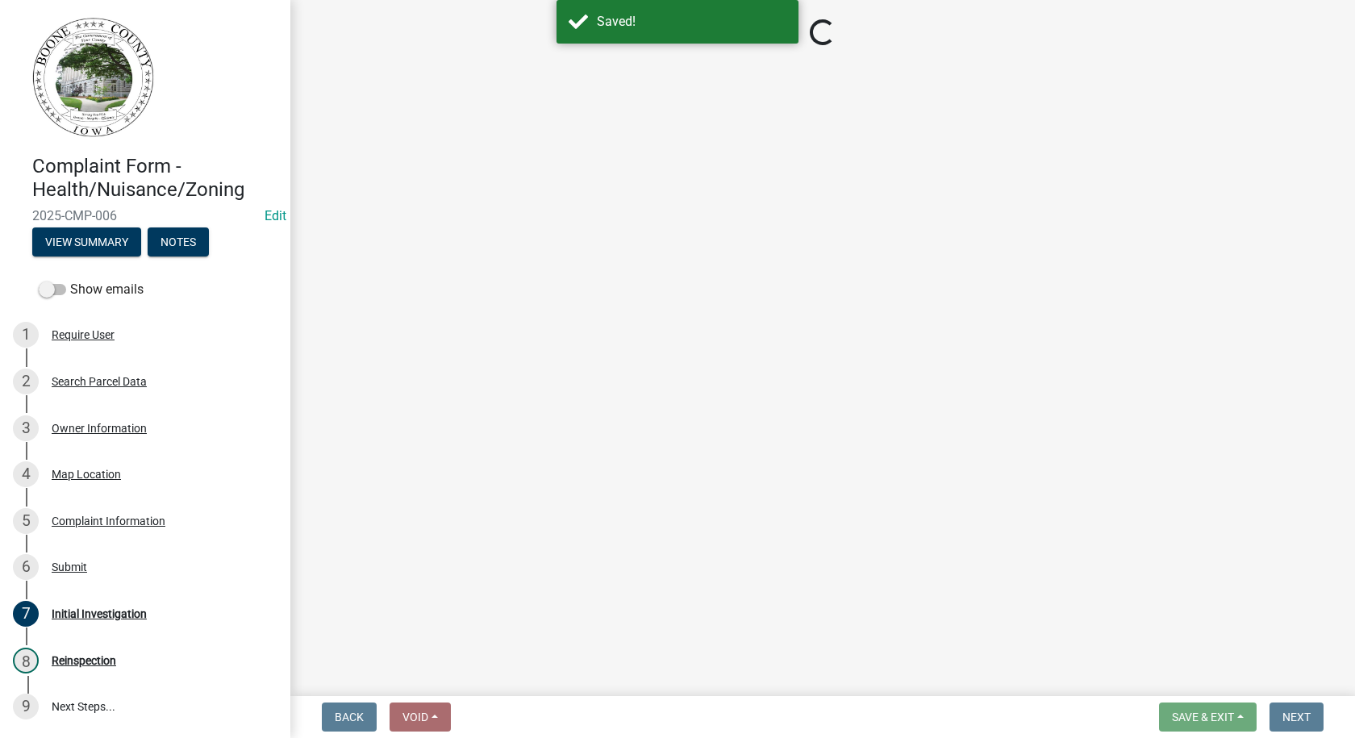
select select "21ef9c59-0cbd-4e2a-b88f-c51ce189f8d7"
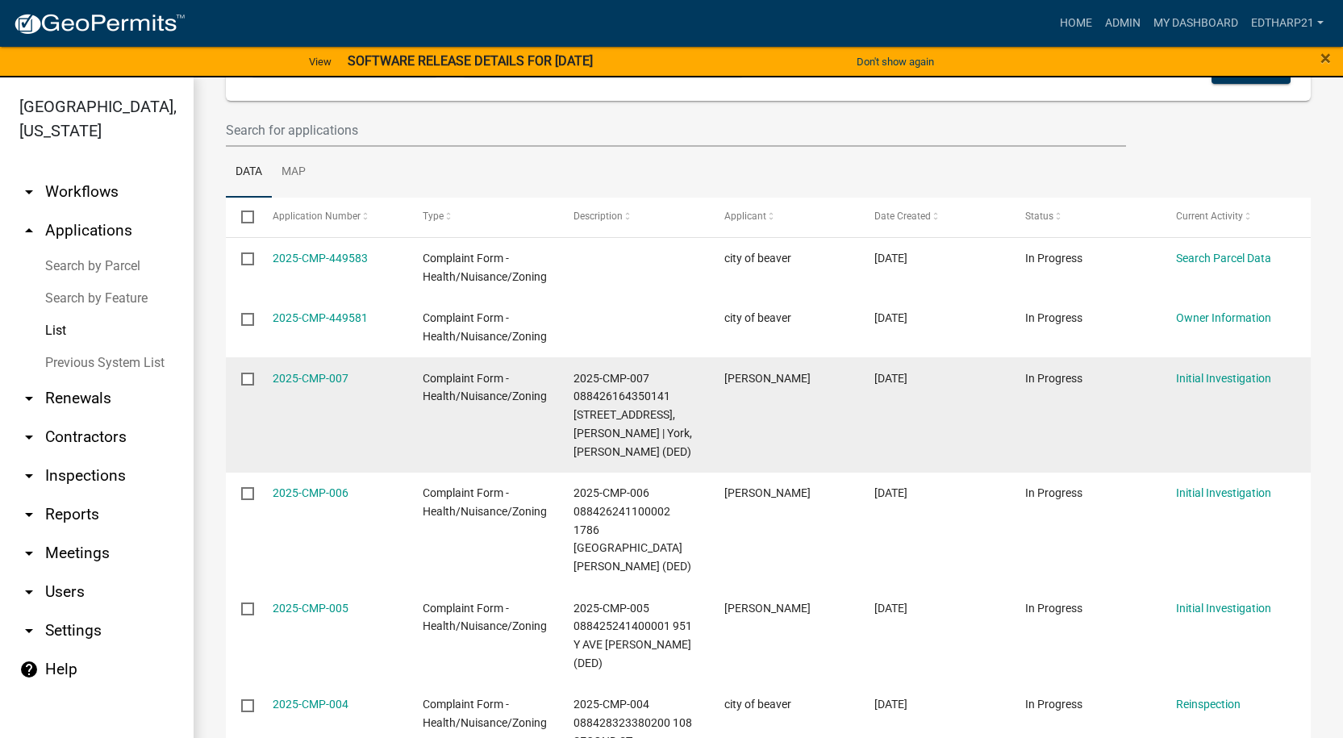
scroll to position [323, 0]
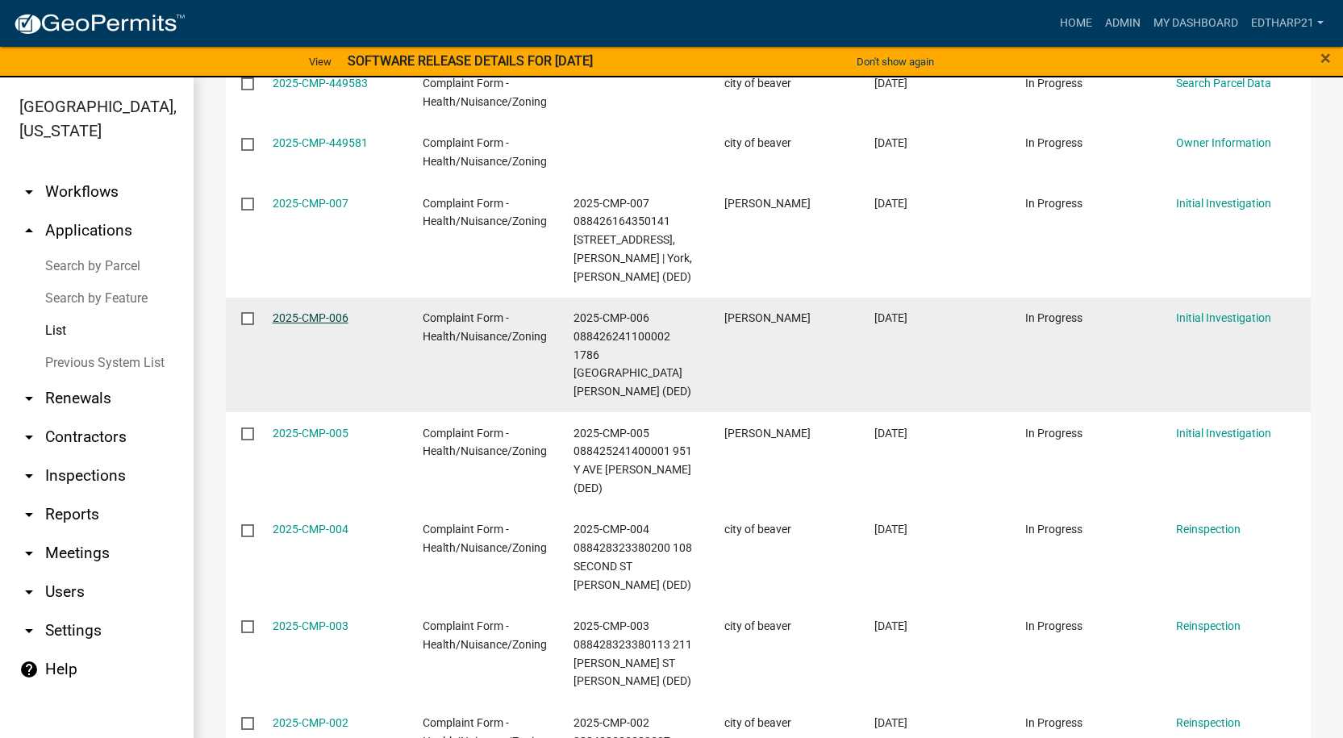
click at [317, 316] on link "2025-CMP-006" at bounding box center [311, 317] width 76 height 13
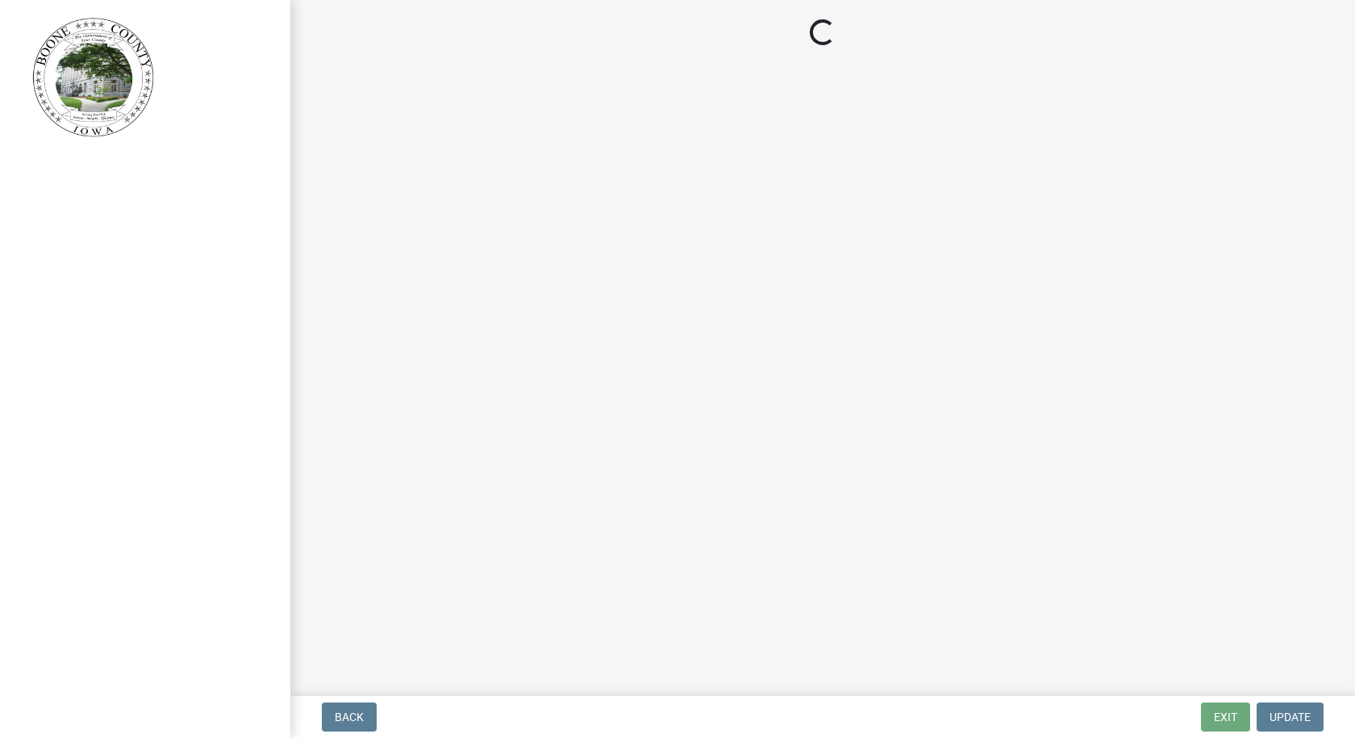
select select "21ef9c59-0cbd-4e2a-b88f-c51ce189f8d7"
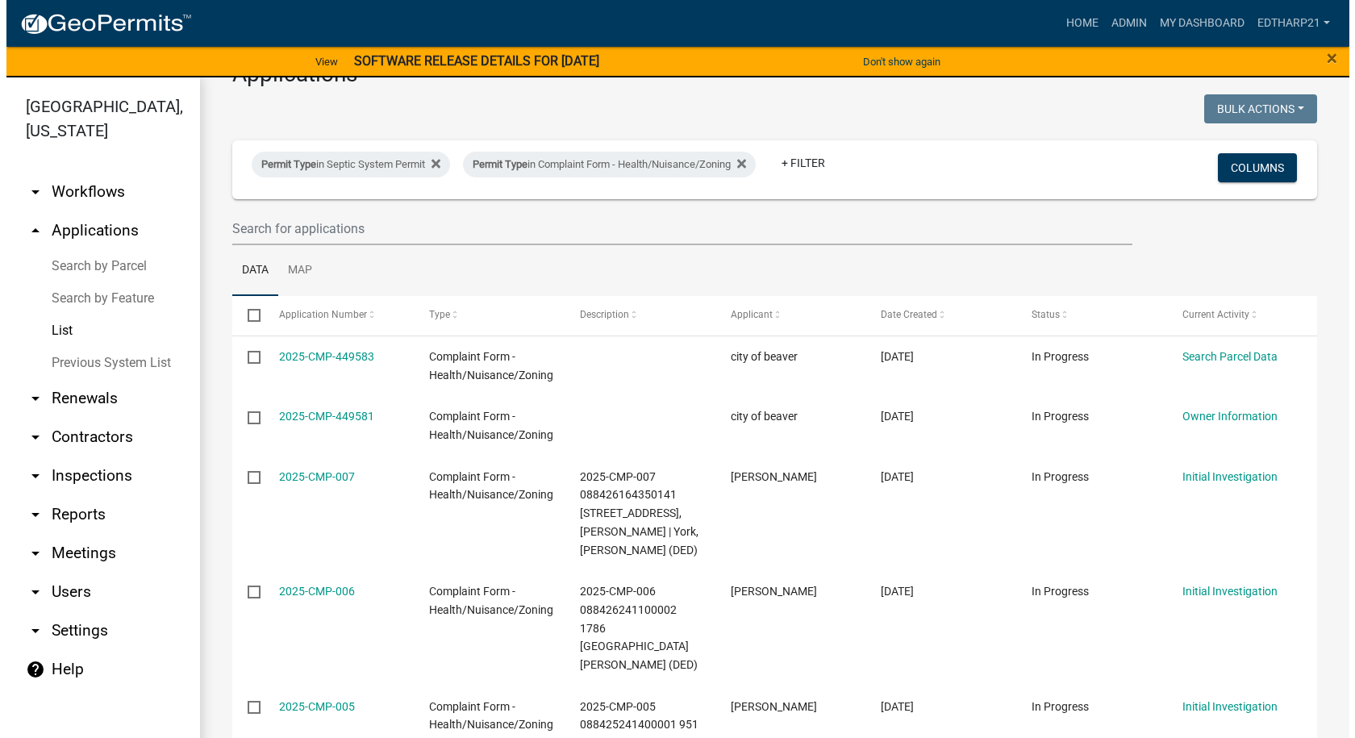
scroll to position [242, 0]
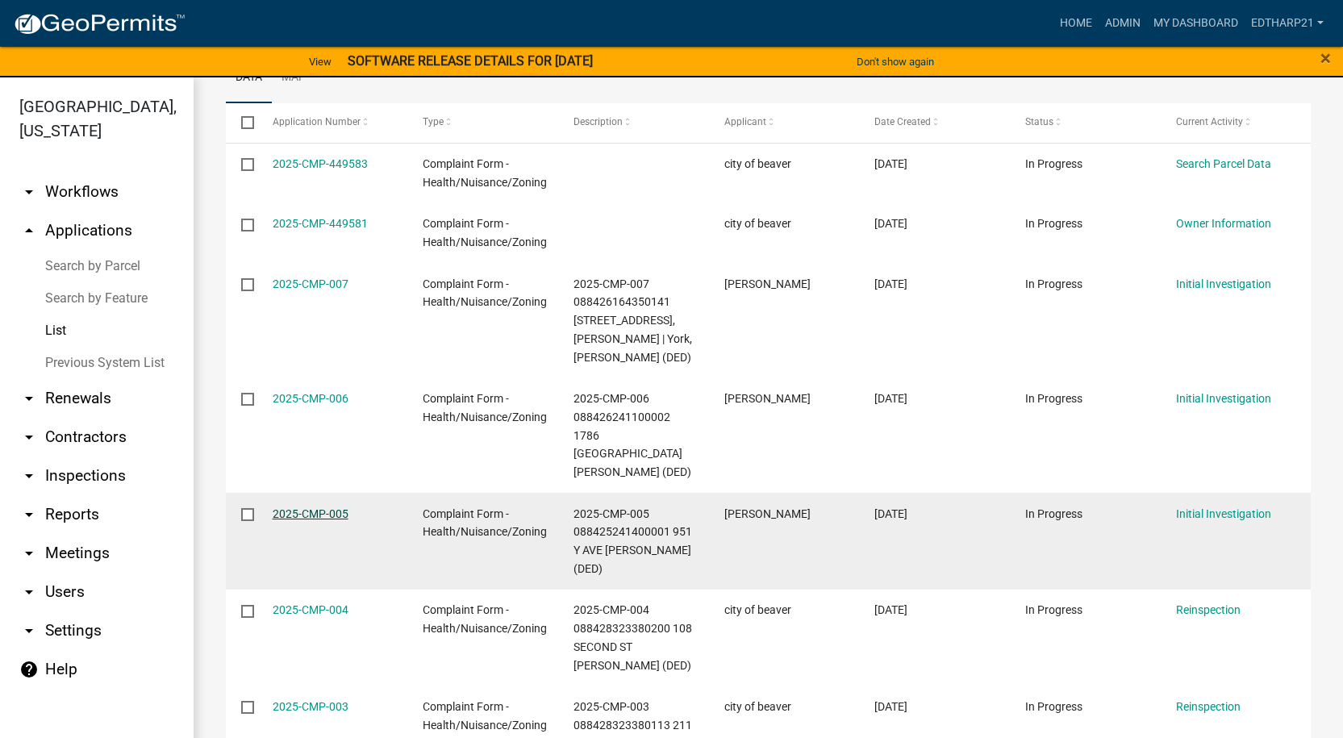
click at [317, 507] on link "2025-CMP-005" at bounding box center [311, 513] width 76 height 13
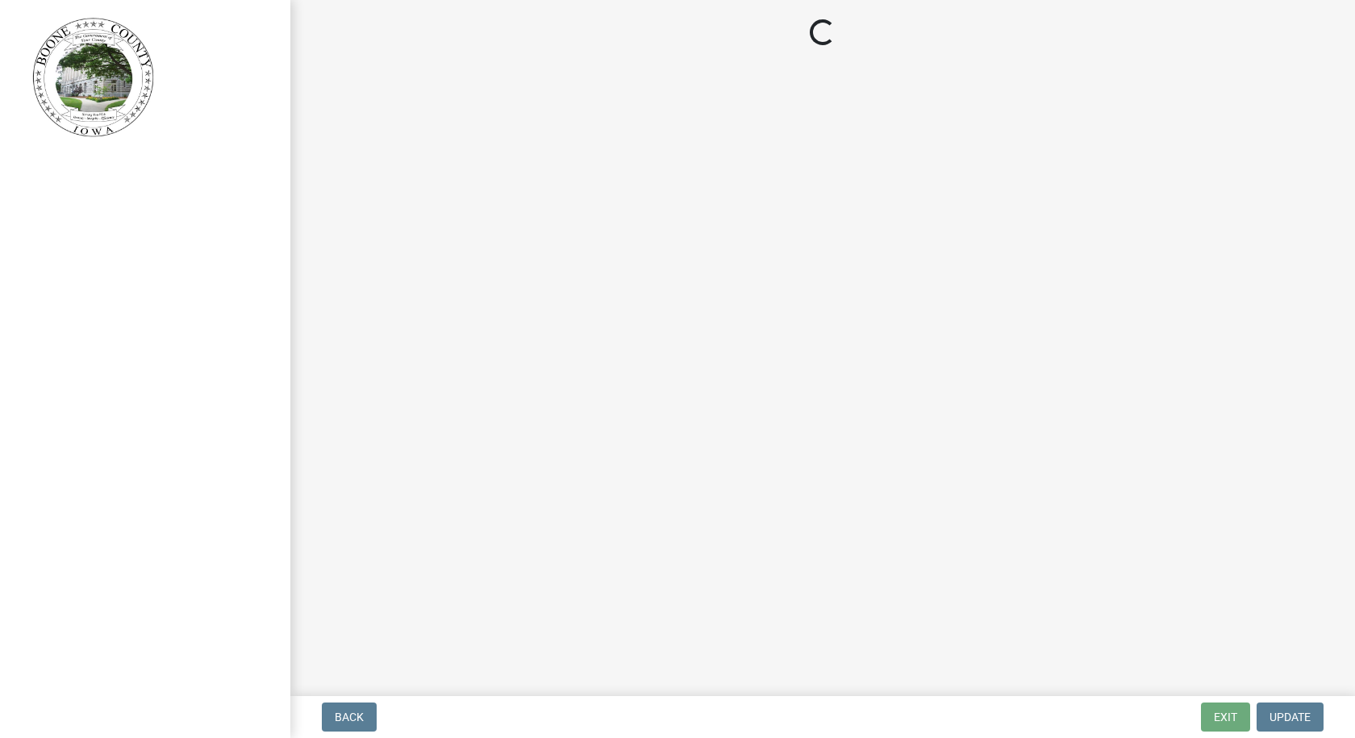
select select "21ef9c59-0cbd-4e2a-b88f-c51ce189f8d7"
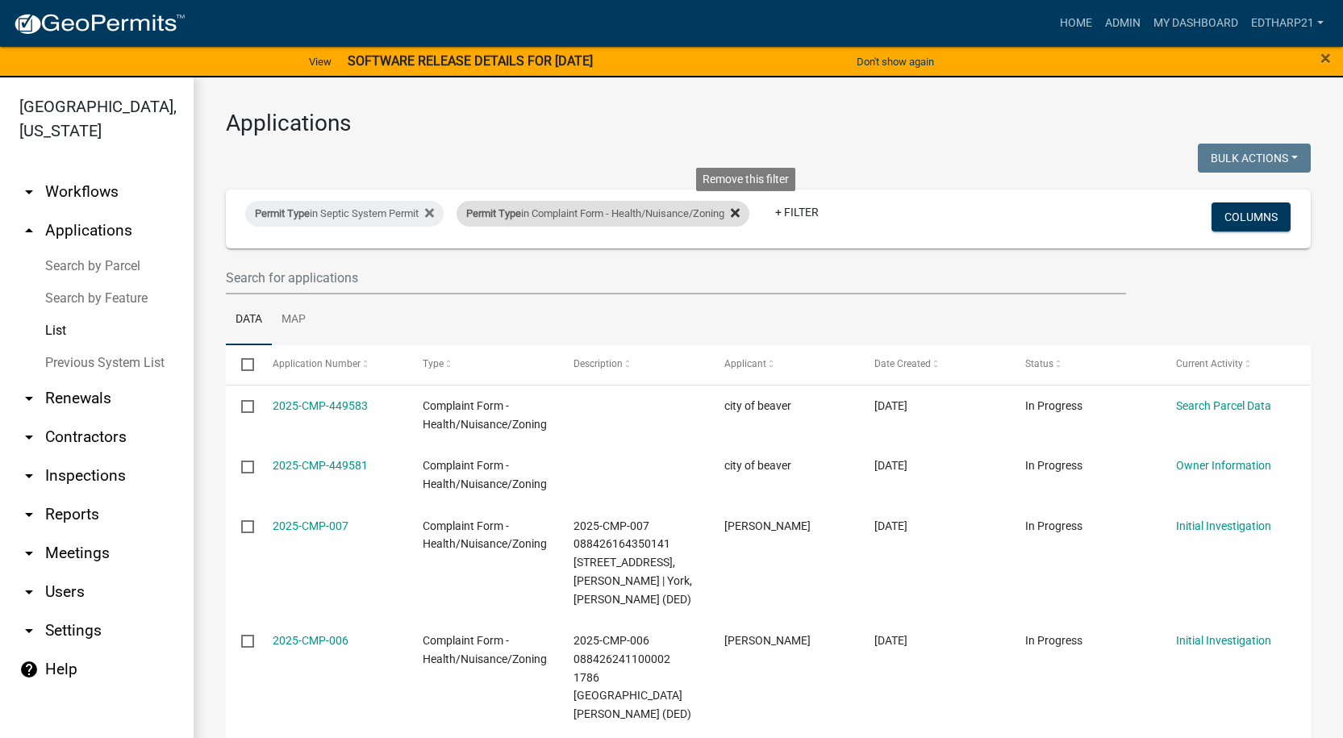
click at [740, 216] on icon at bounding box center [735, 213] width 9 height 9
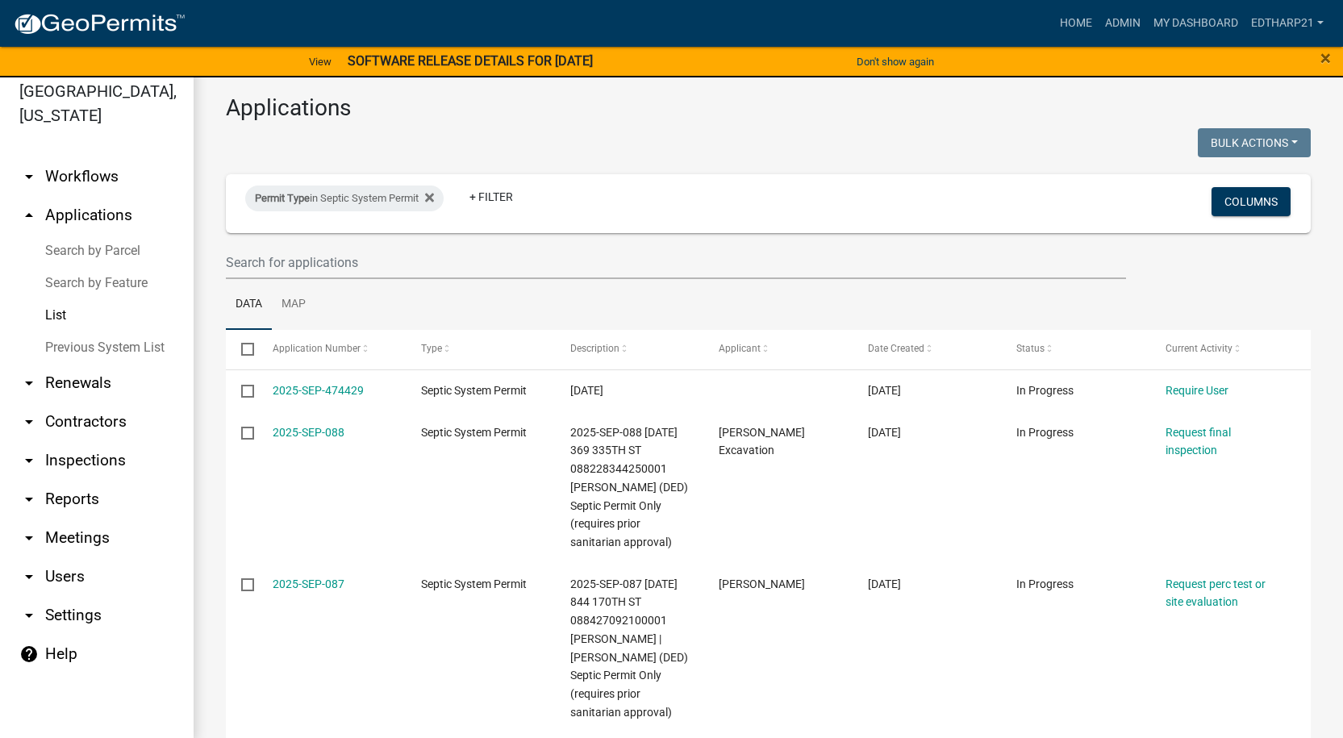
scroll to position [19, 0]
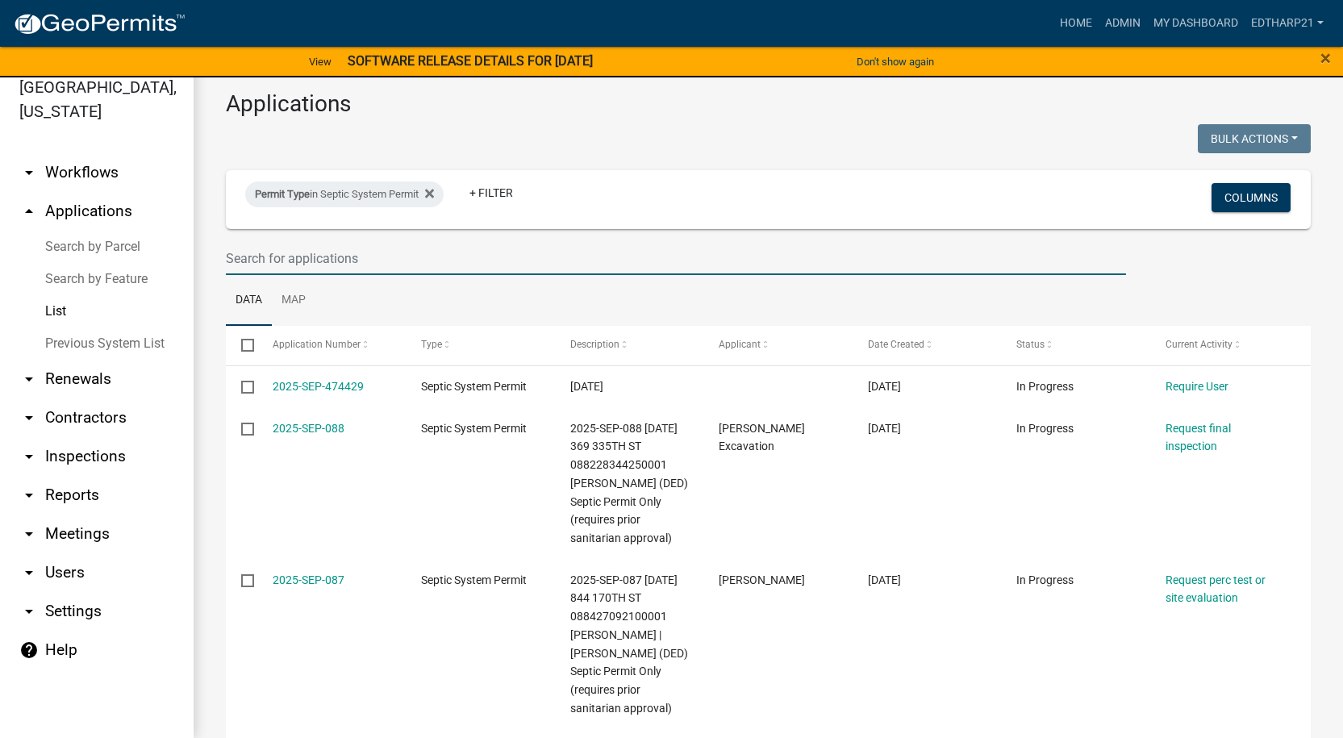
click at [250, 265] on input "text" at bounding box center [676, 258] width 900 height 33
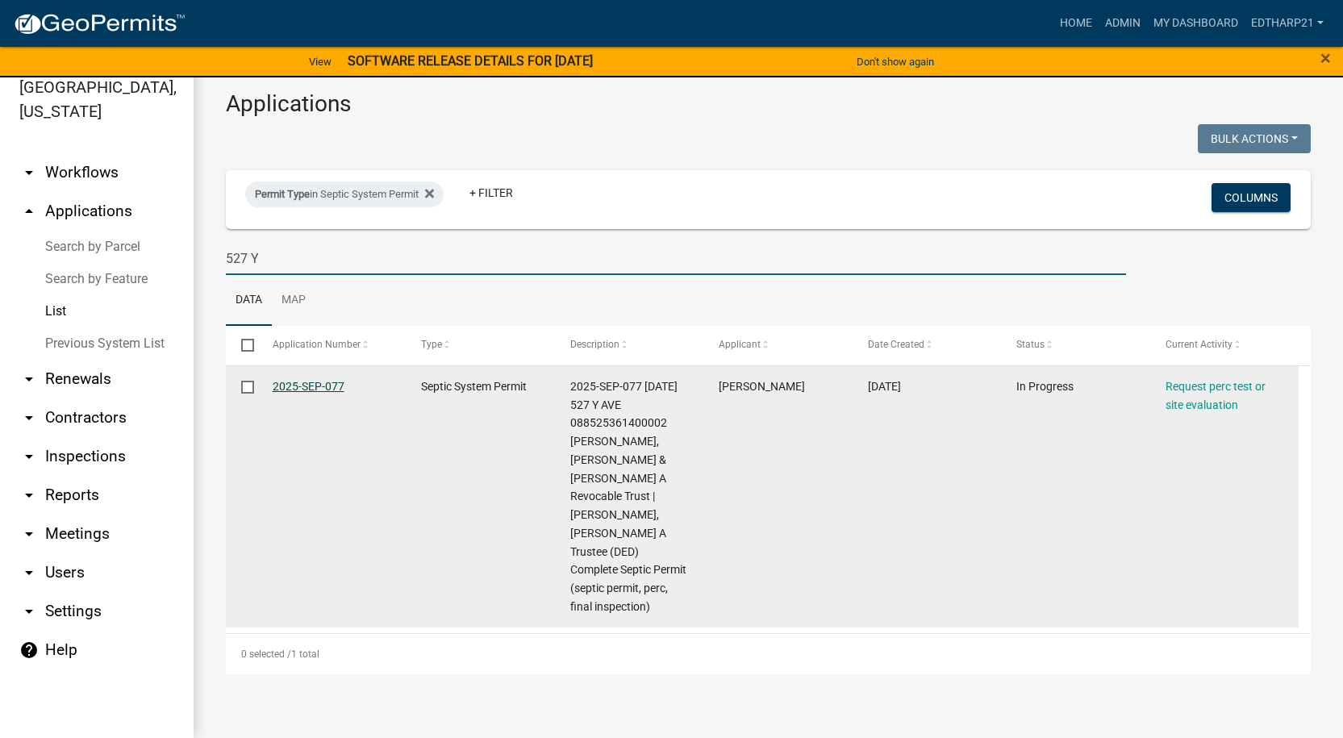
type input "527 Y"
click at [324, 384] on link "2025-SEP-077" at bounding box center [309, 386] width 72 height 13
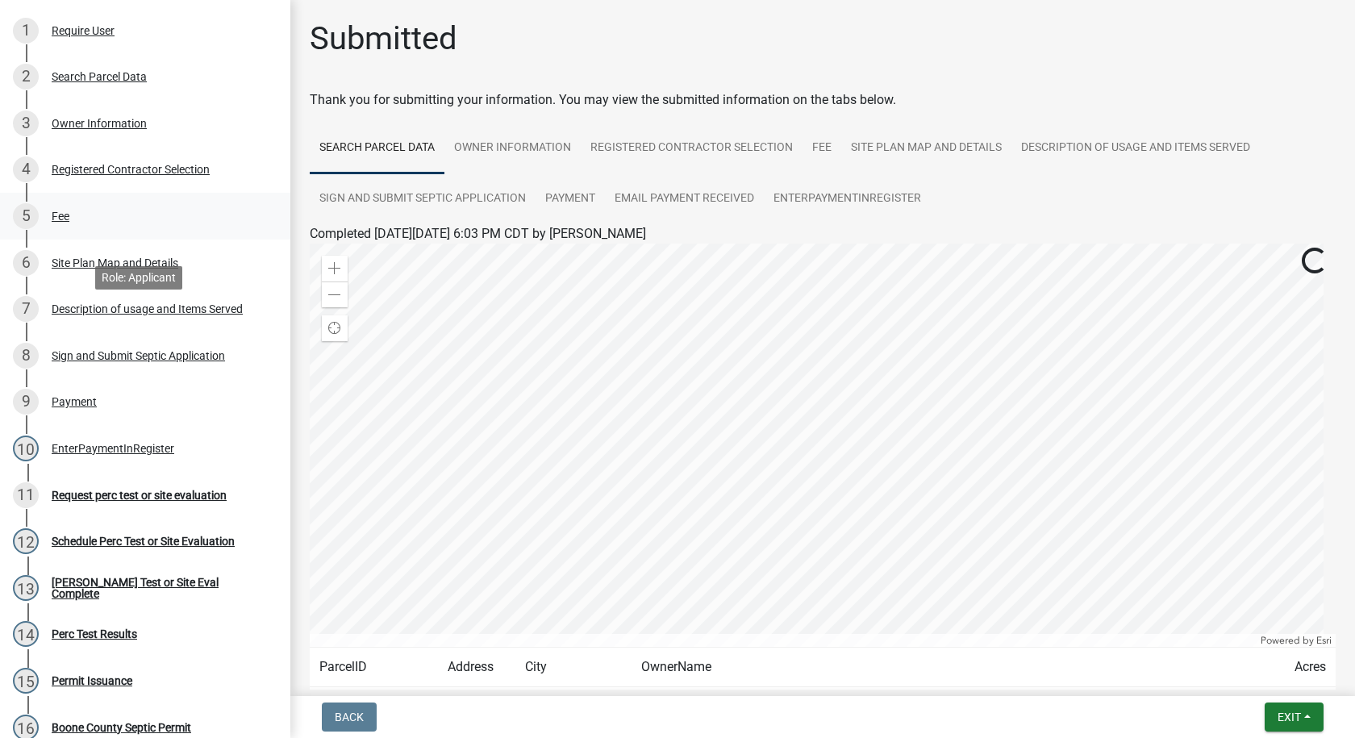
scroll to position [323, 0]
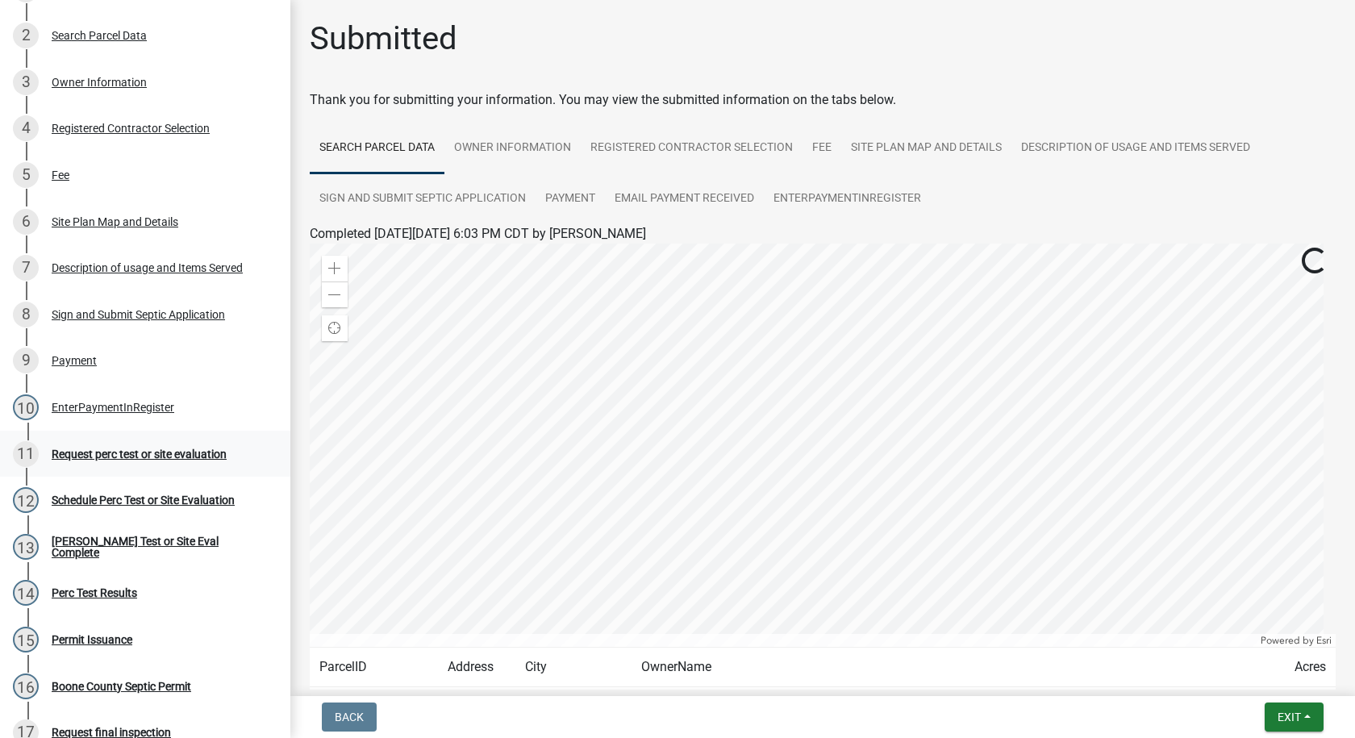
click at [196, 452] on div "Request perc test or site evaluation" at bounding box center [139, 453] width 175 height 11
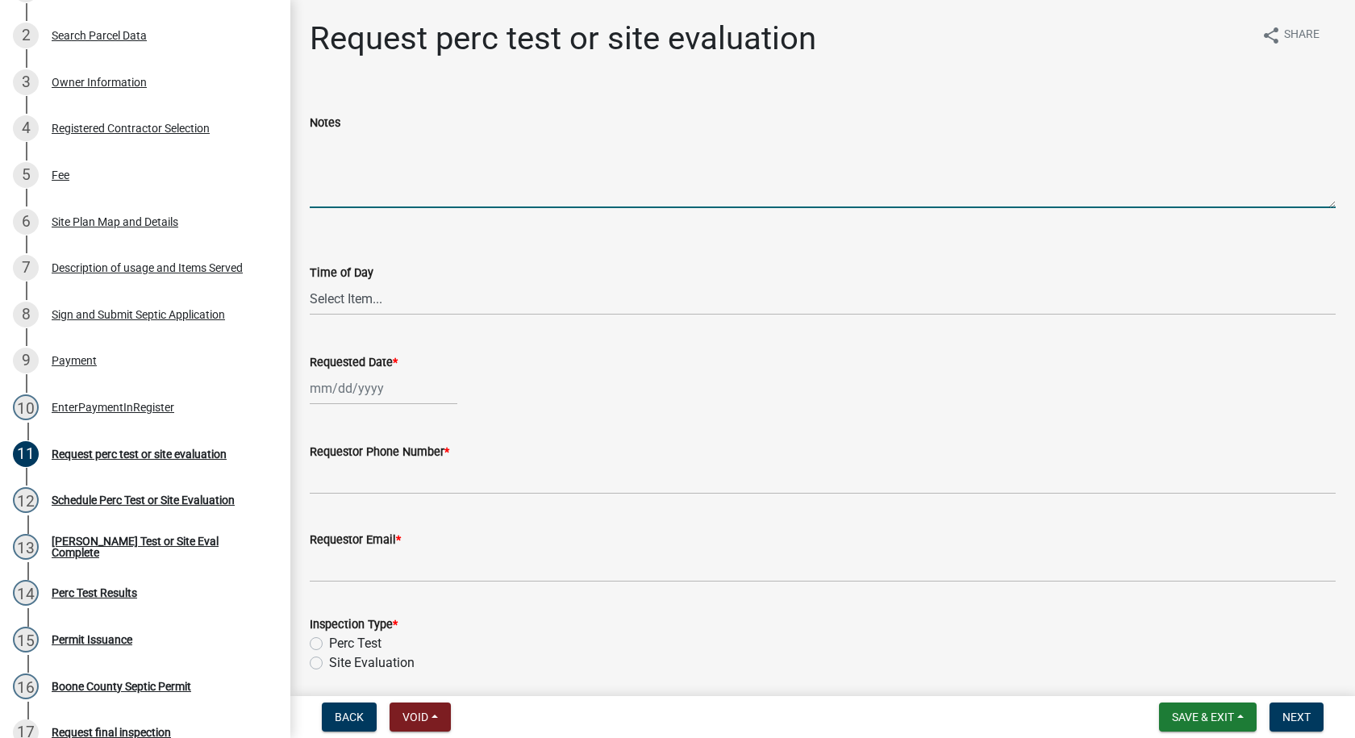
click at [324, 134] on textarea "Notes" at bounding box center [823, 170] width 1026 height 76
click at [375, 300] on select "Select Item... AM PM" at bounding box center [823, 298] width 1026 height 33
click at [332, 302] on select "Select Item... AM PM" at bounding box center [823, 298] width 1026 height 33
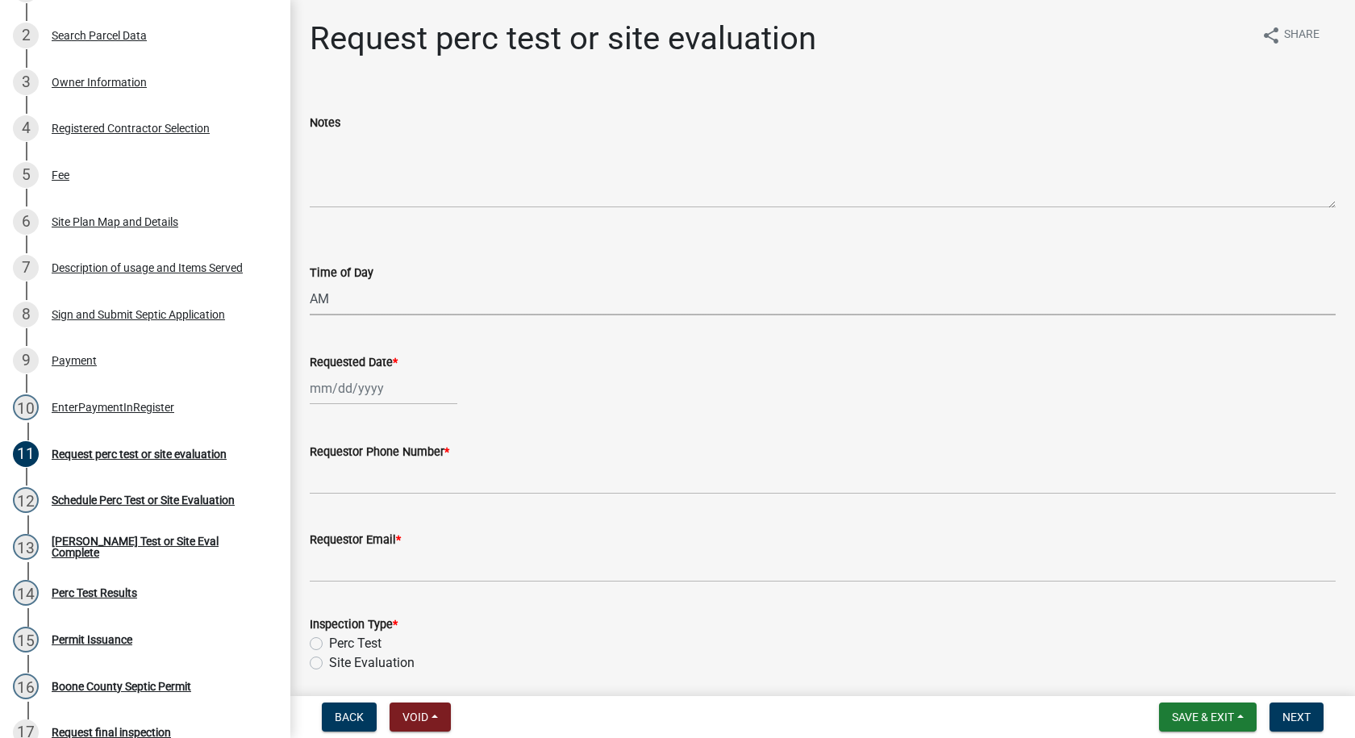
click at [310, 282] on select "Select Item... AM PM" at bounding box center [823, 298] width 1026 height 33
select select "6c109ef4-37e2-45c6-b0e8-db9b1cf7fb51"
click at [342, 393] on div at bounding box center [384, 388] width 148 height 33
select select "9"
select select "2025"
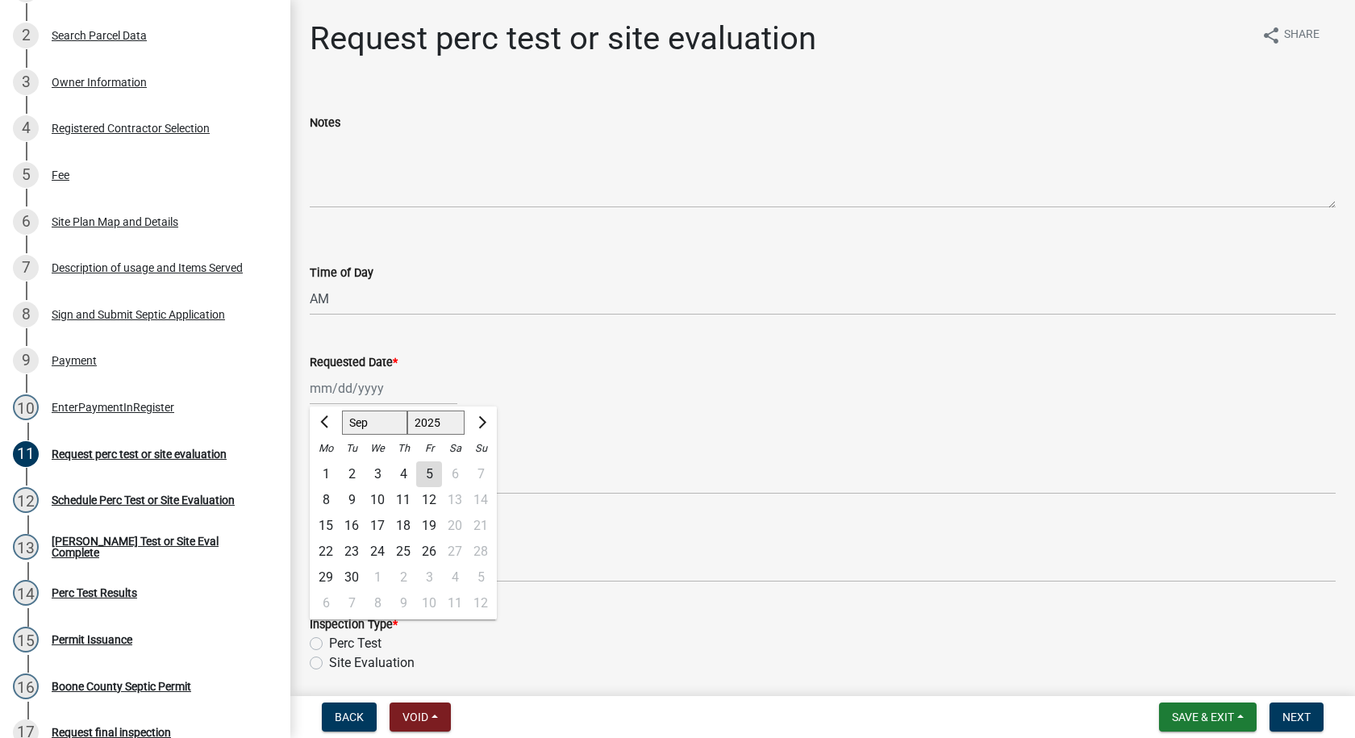
click at [404, 471] on div "4" at bounding box center [403, 474] width 26 height 26
type input "[DATE]"
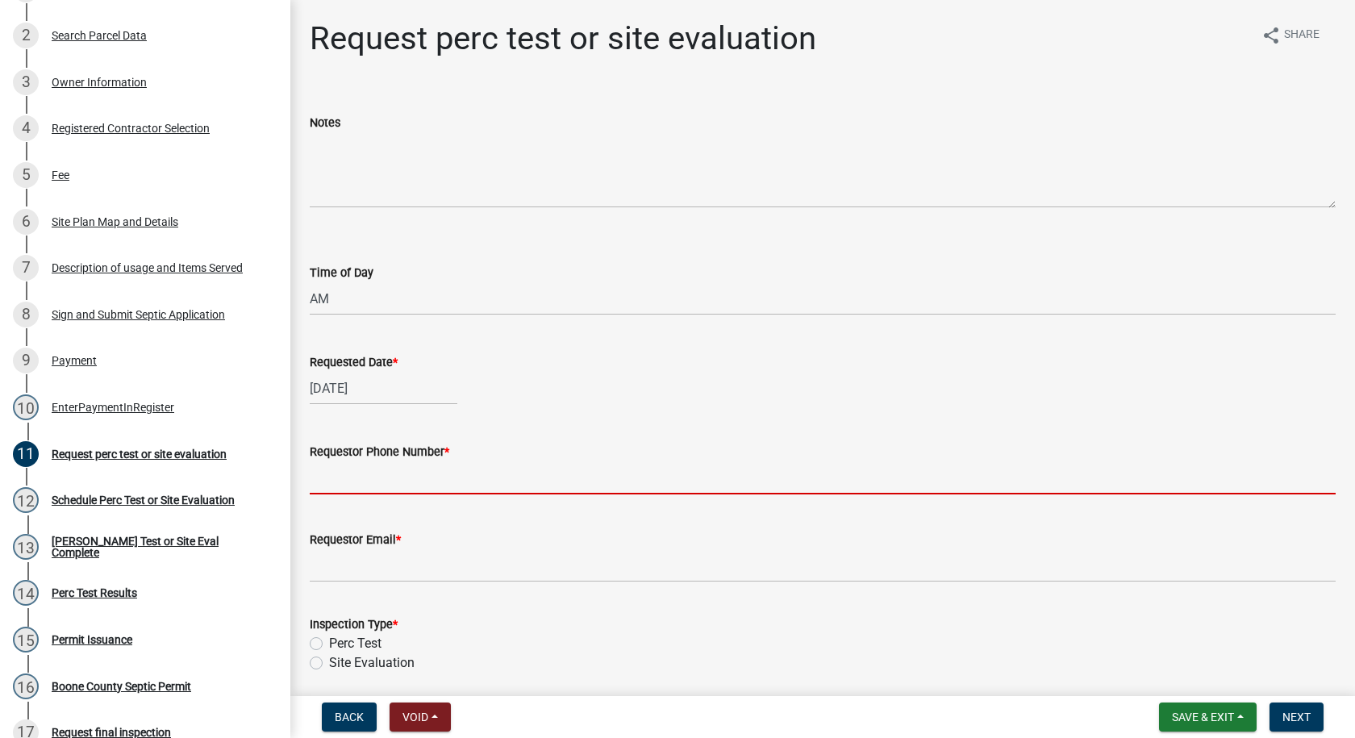
click at [348, 481] on input "Requestor Phone Number *" at bounding box center [823, 477] width 1026 height 33
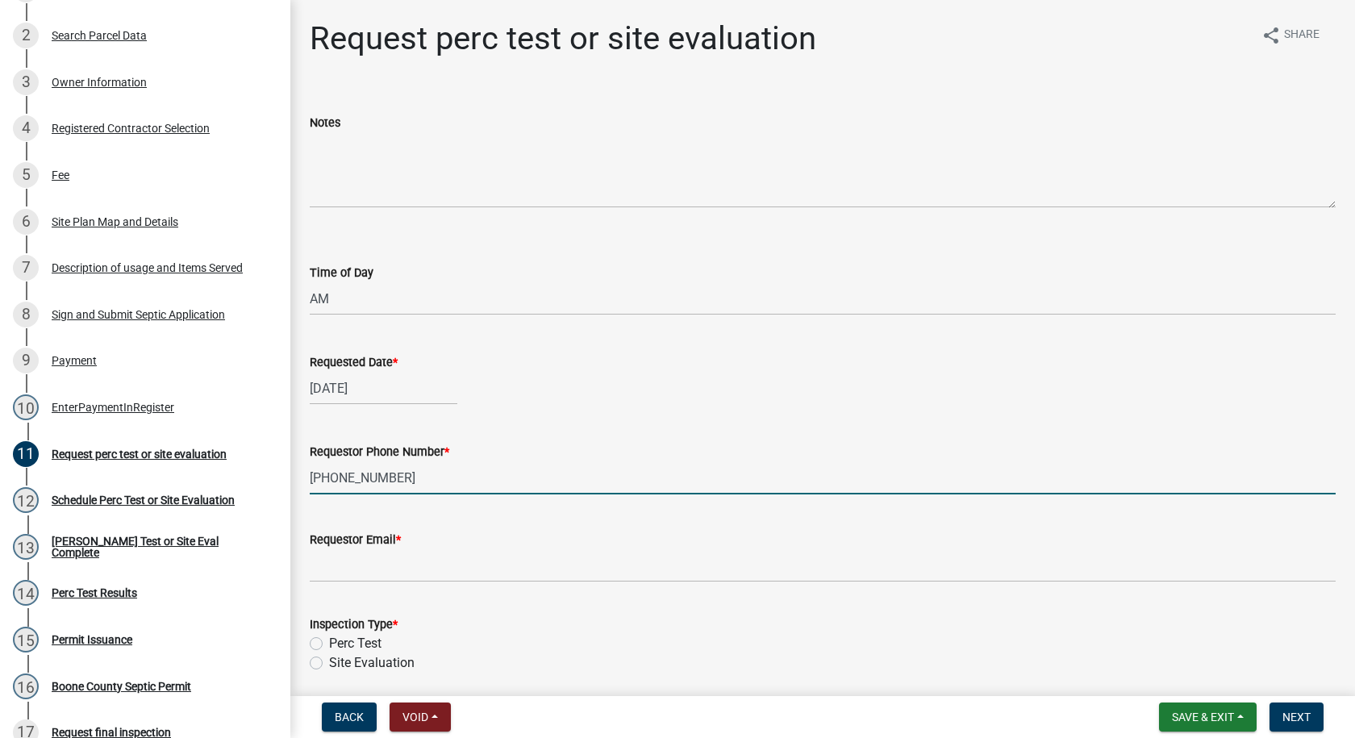
type input "[PHONE_NUMBER]"
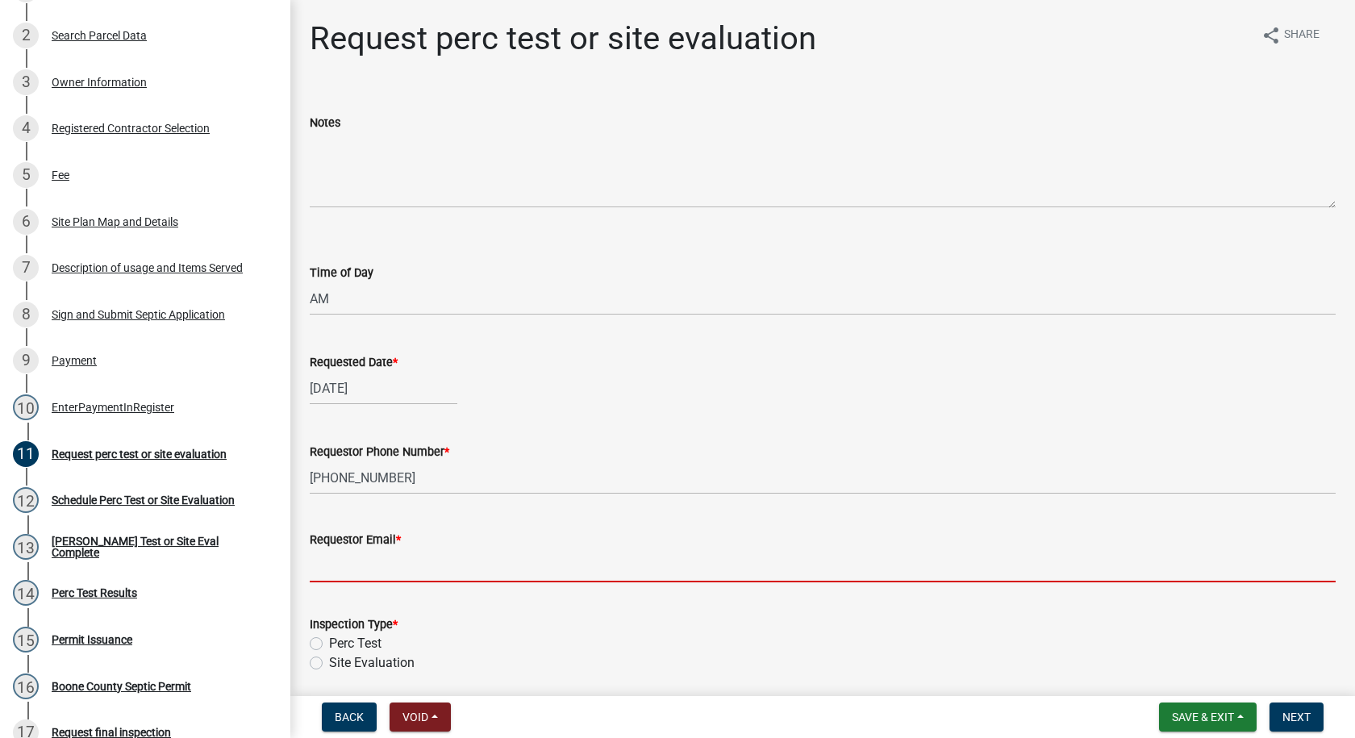
click at [345, 565] on input "Requestor Email *" at bounding box center [823, 565] width 1026 height 33
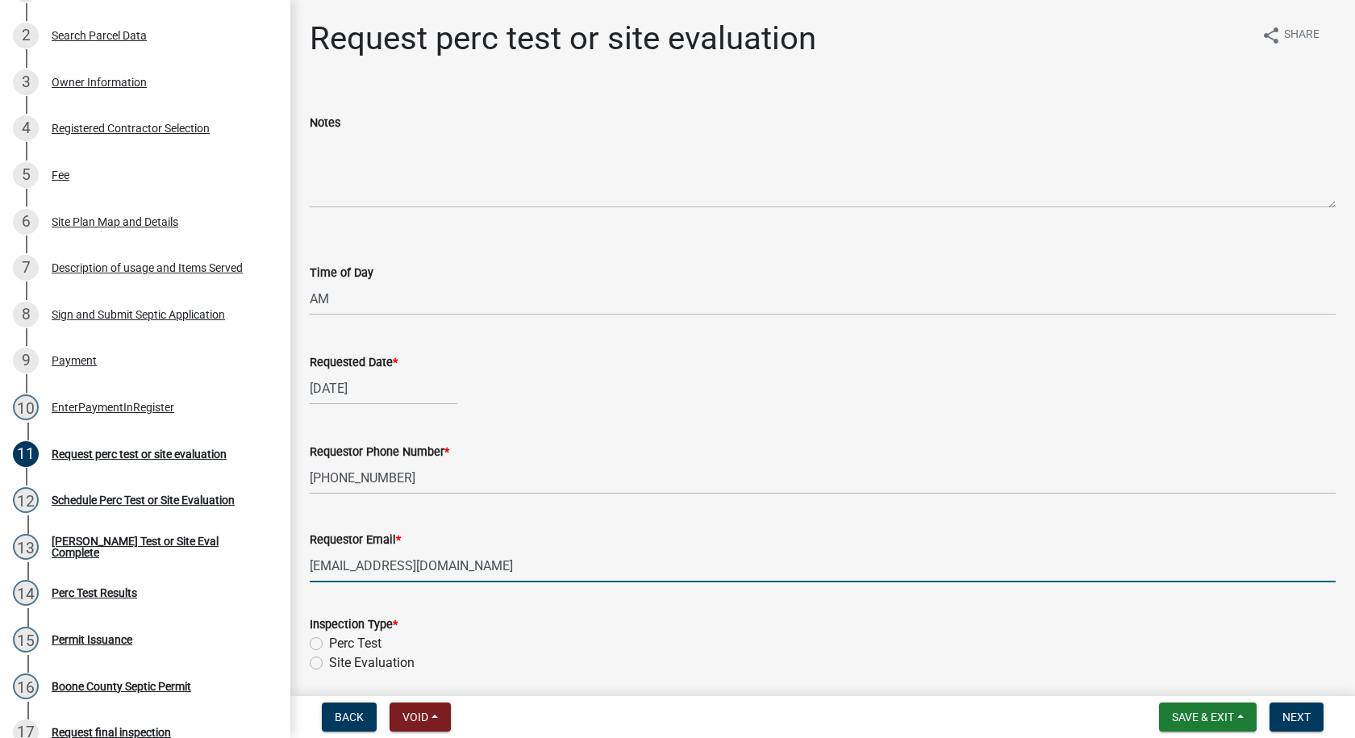
type input "[EMAIL_ADDRESS][DOMAIN_NAME]"
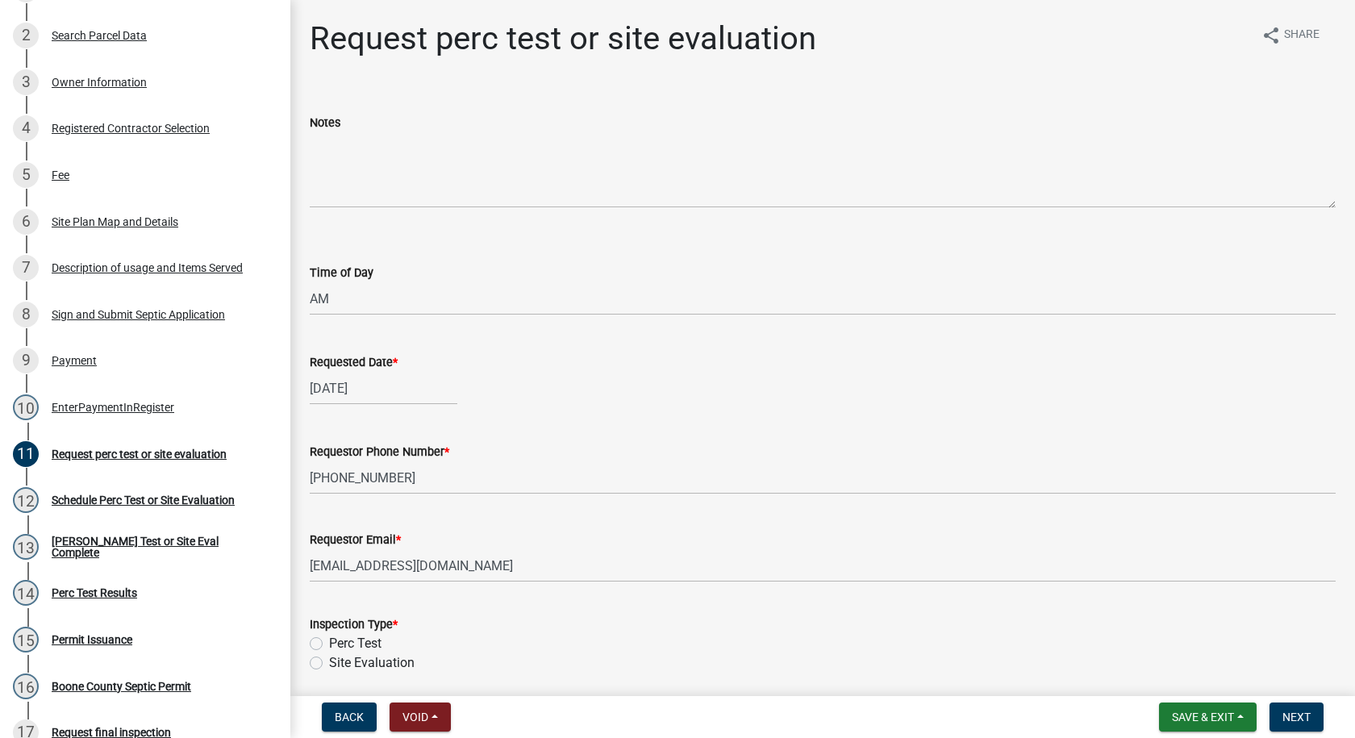
click at [329, 644] on label "Perc Test" at bounding box center [355, 643] width 52 height 19
click at [329, 644] on input "Perc Test" at bounding box center [334, 639] width 10 height 10
radio input "true"
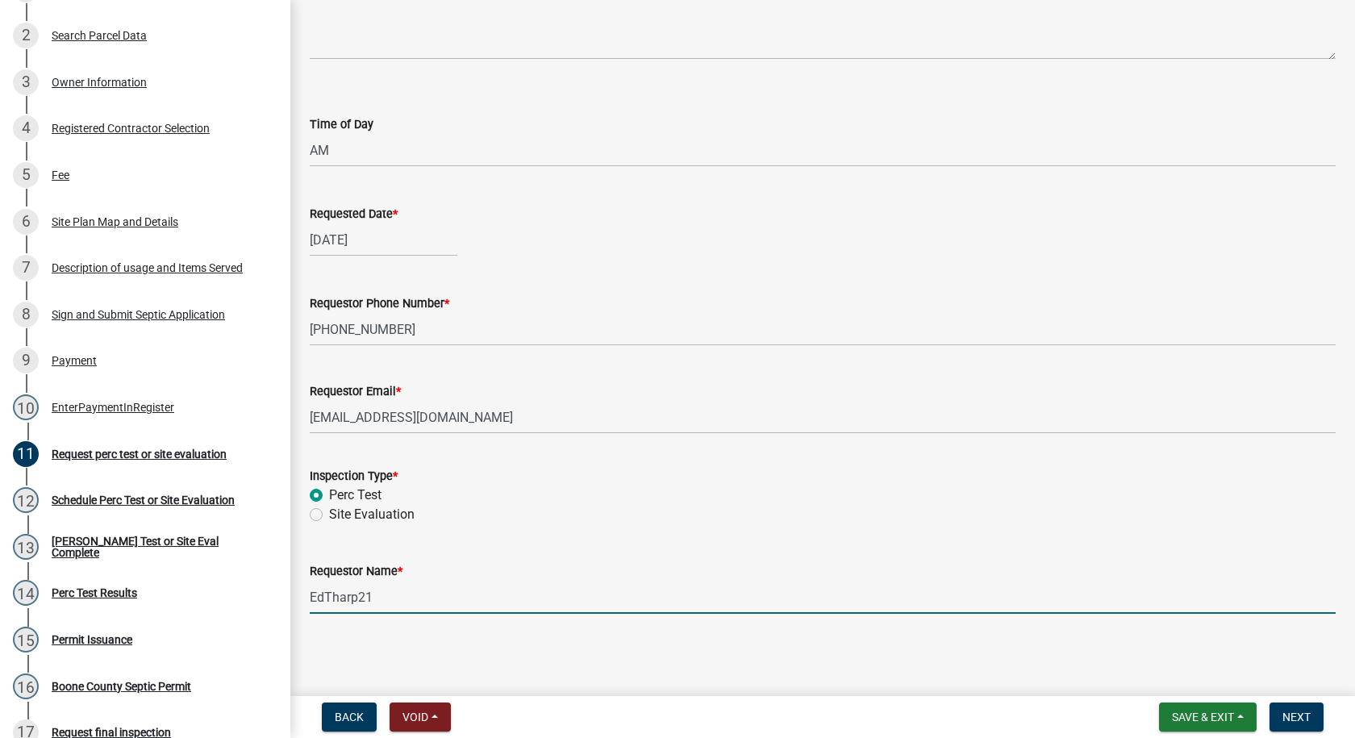
click at [375, 602] on input "EdTharp21" at bounding box center [823, 597] width 1026 height 33
type input "E"
type input "[PERSON_NAME]"
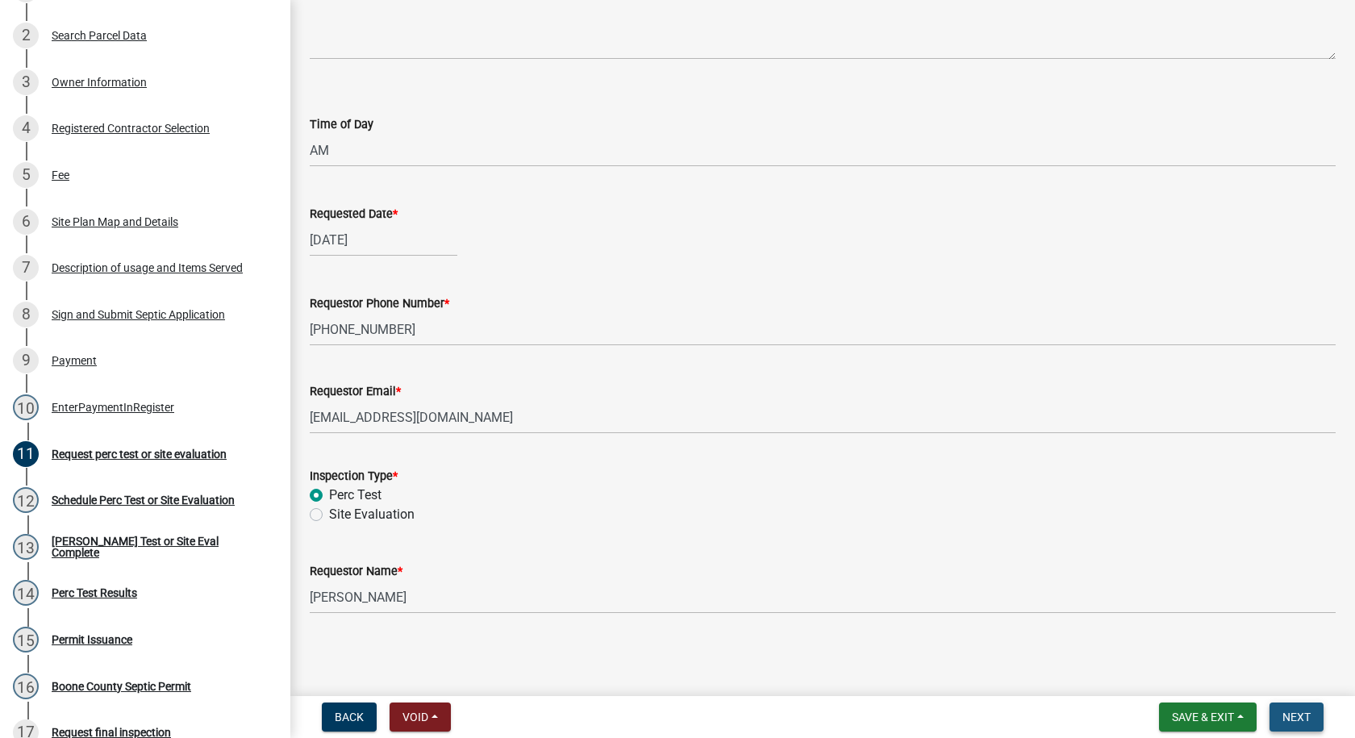
click at [1302, 710] on span "Next" at bounding box center [1296, 716] width 28 height 13
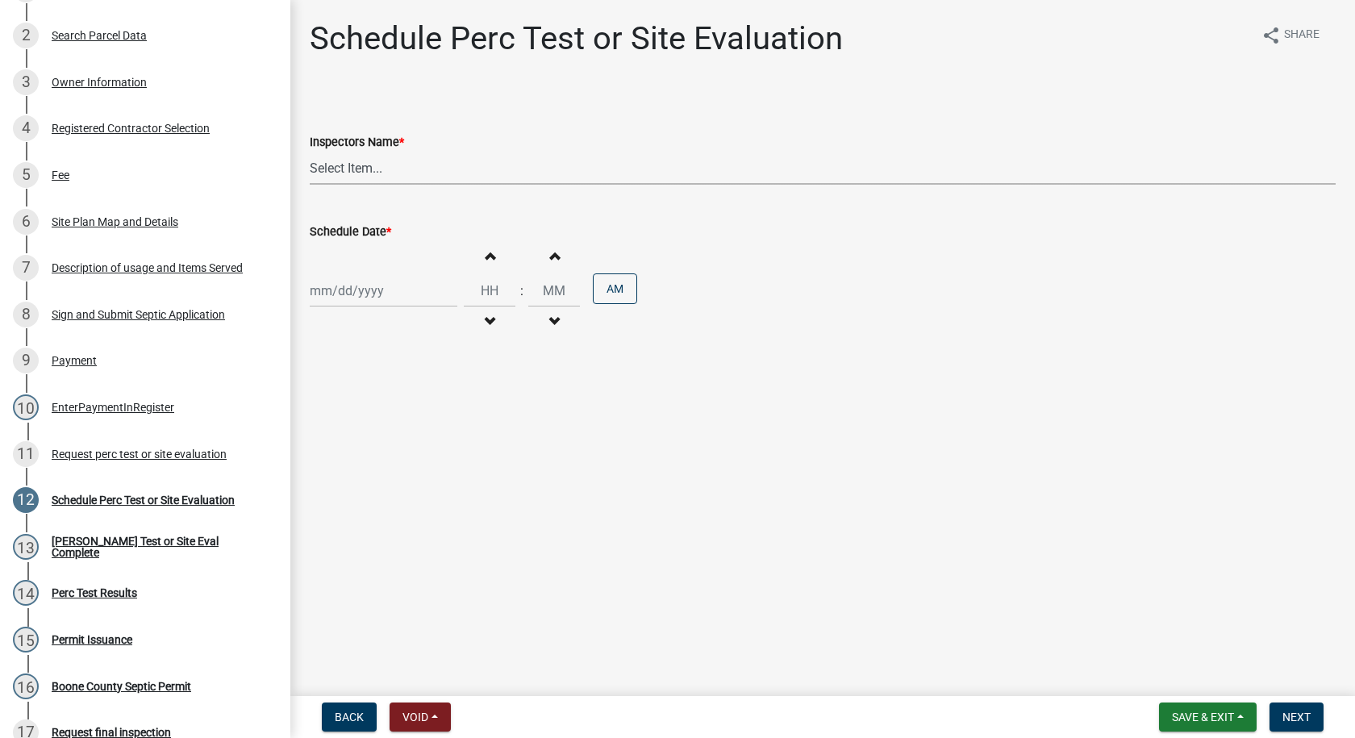
click at [381, 167] on select "Select Item... EdTharp21 (EdTharp21) mspeers ([PERSON_NAME]) WandaCox ([PERSON_…" at bounding box center [823, 168] width 1026 height 33
select select "1166babb-7ce8-442f-9c4a-1180ef3e1882"
click at [310, 152] on select "Select Item... EdTharp21 (EdTharp21) mspeers ([PERSON_NAME]) WandaCox ([PERSON_…" at bounding box center [823, 168] width 1026 height 33
click at [368, 294] on div at bounding box center [384, 290] width 148 height 33
select select "9"
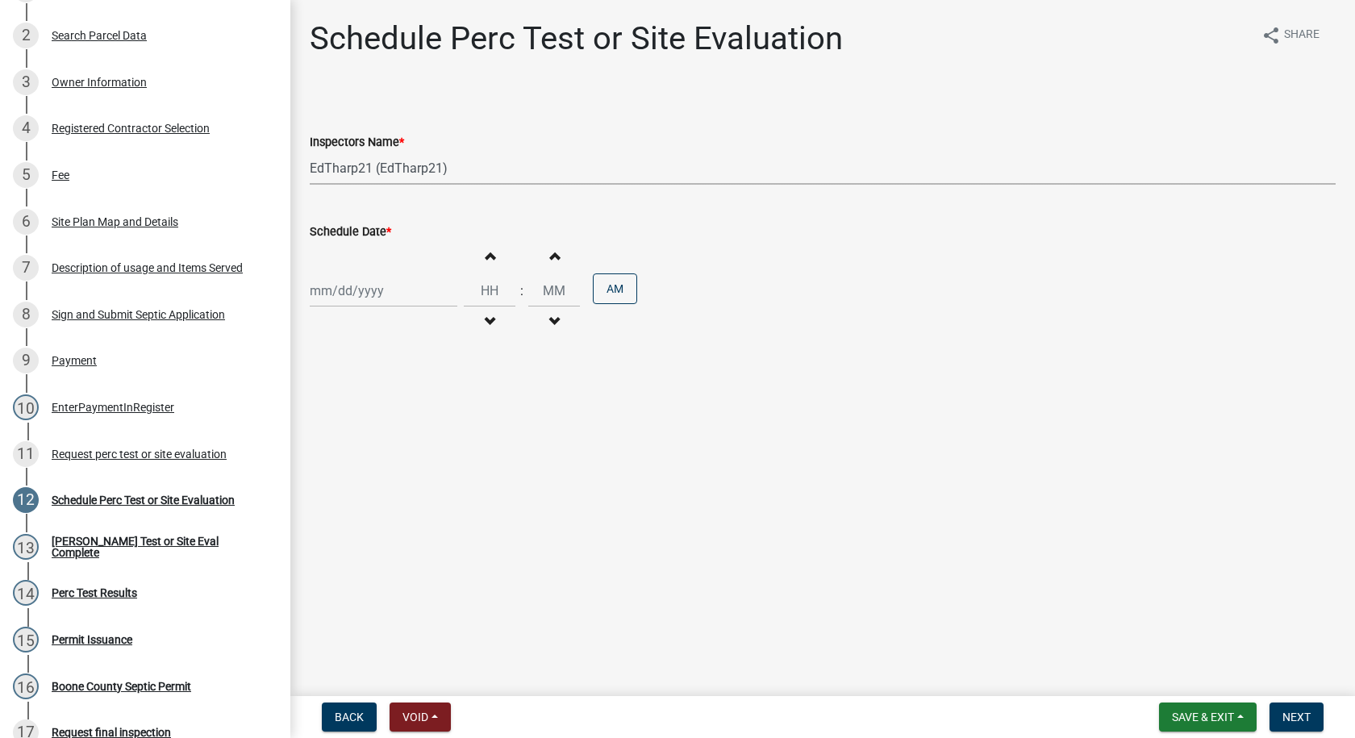
select select "2025"
click at [403, 371] on div "4" at bounding box center [403, 377] width 26 height 26
type input "[DATE]"
click at [486, 254] on span "button" at bounding box center [489, 255] width 8 height 13
type input "01"
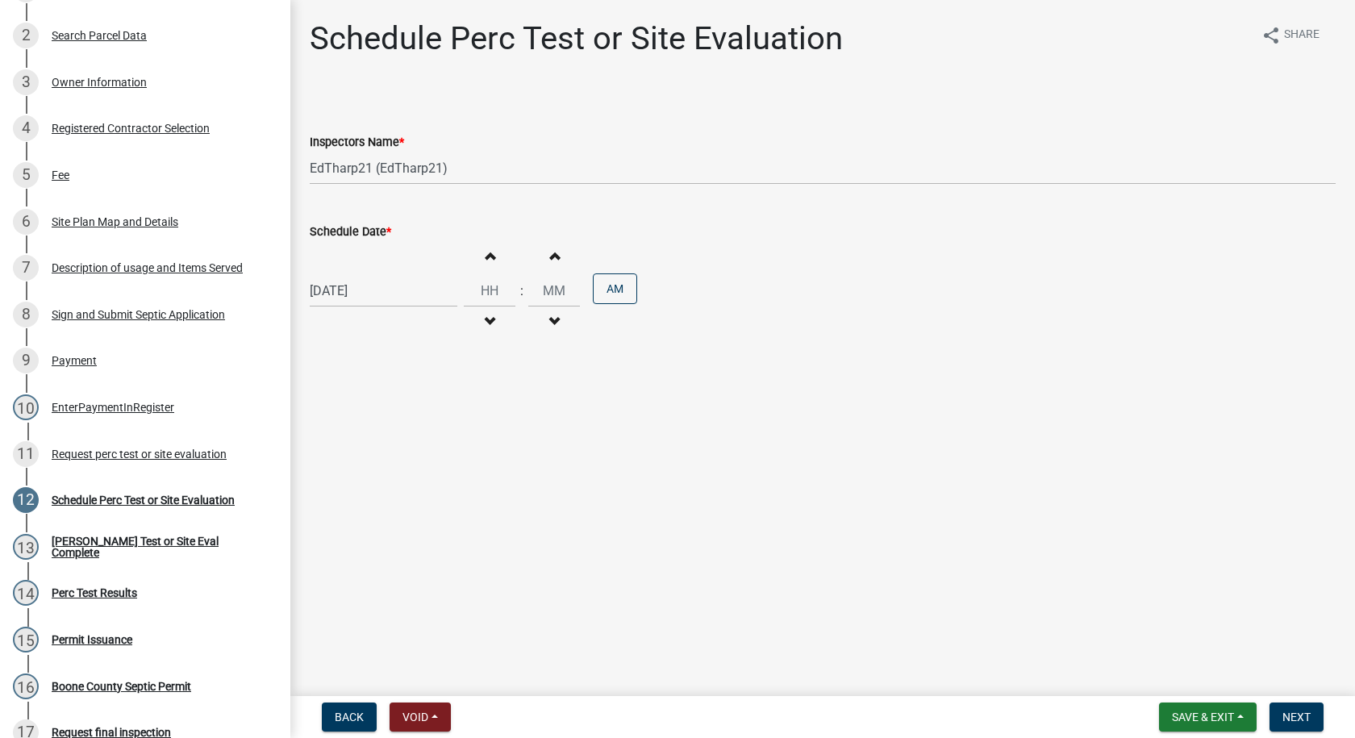
type input "00"
click at [485, 317] on span "button" at bounding box center [489, 321] width 8 height 13
click at [485, 253] on span "button" at bounding box center [489, 255] width 8 height 13
type input "12"
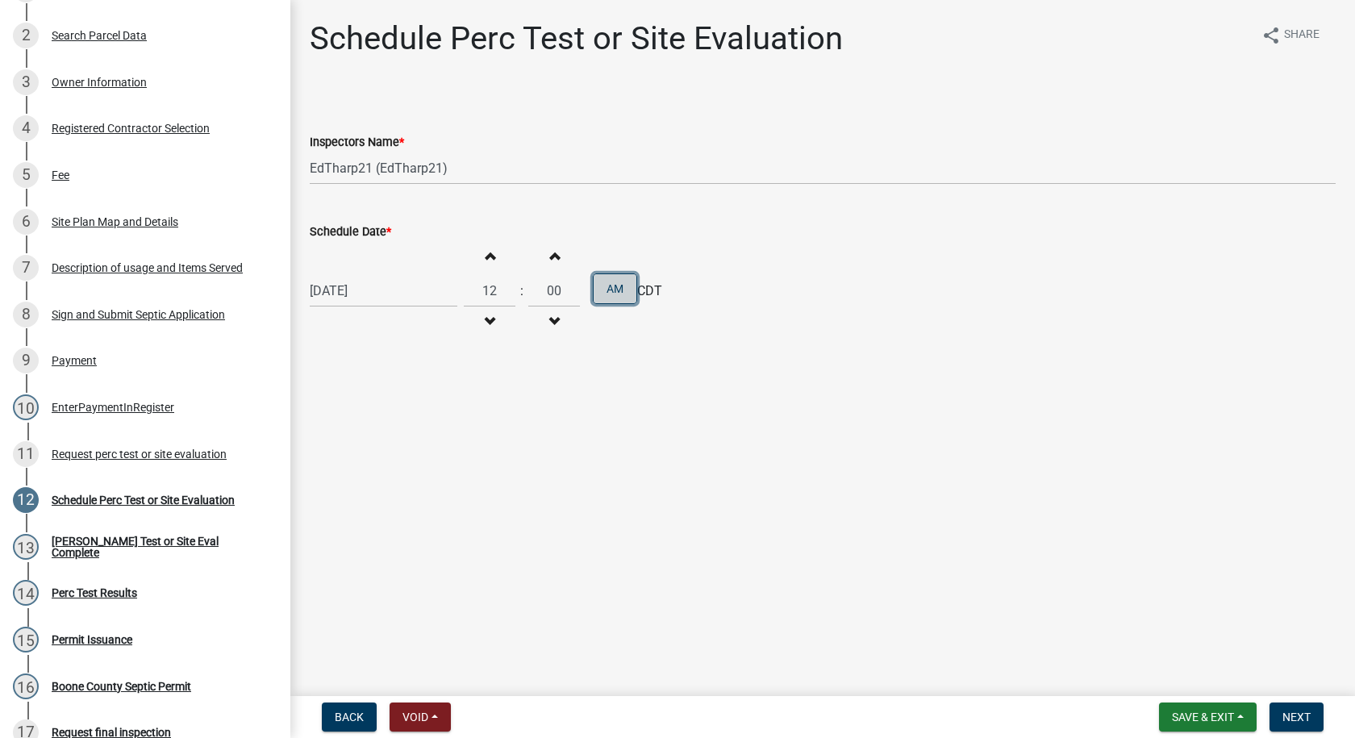
click at [606, 294] on button "AM" at bounding box center [615, 288] width 44 height 31
click at [1280, 721] on button "Next" at bounding box center [1296, 716] width 54 height 29
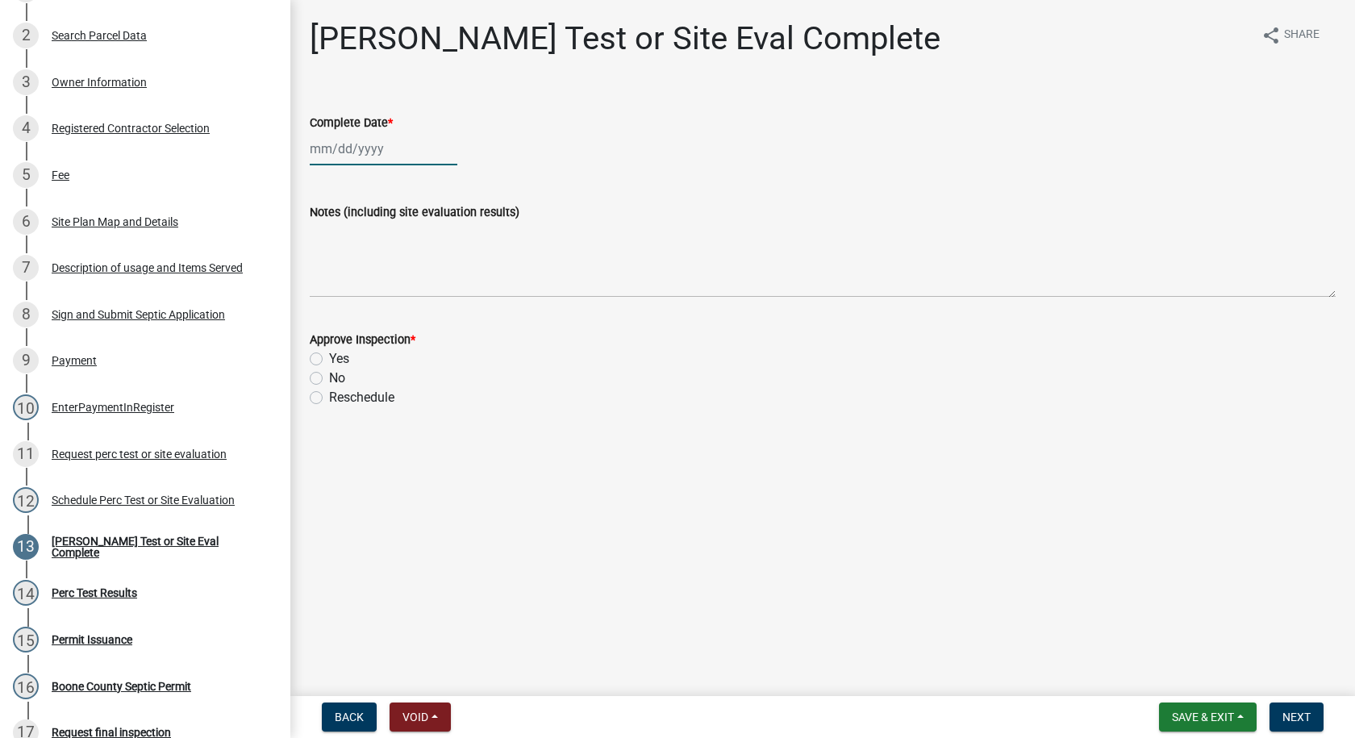
click at [351, 144] on div at bounding box center [384, 148] width 148 height 33
select select "9"
select select "2025"
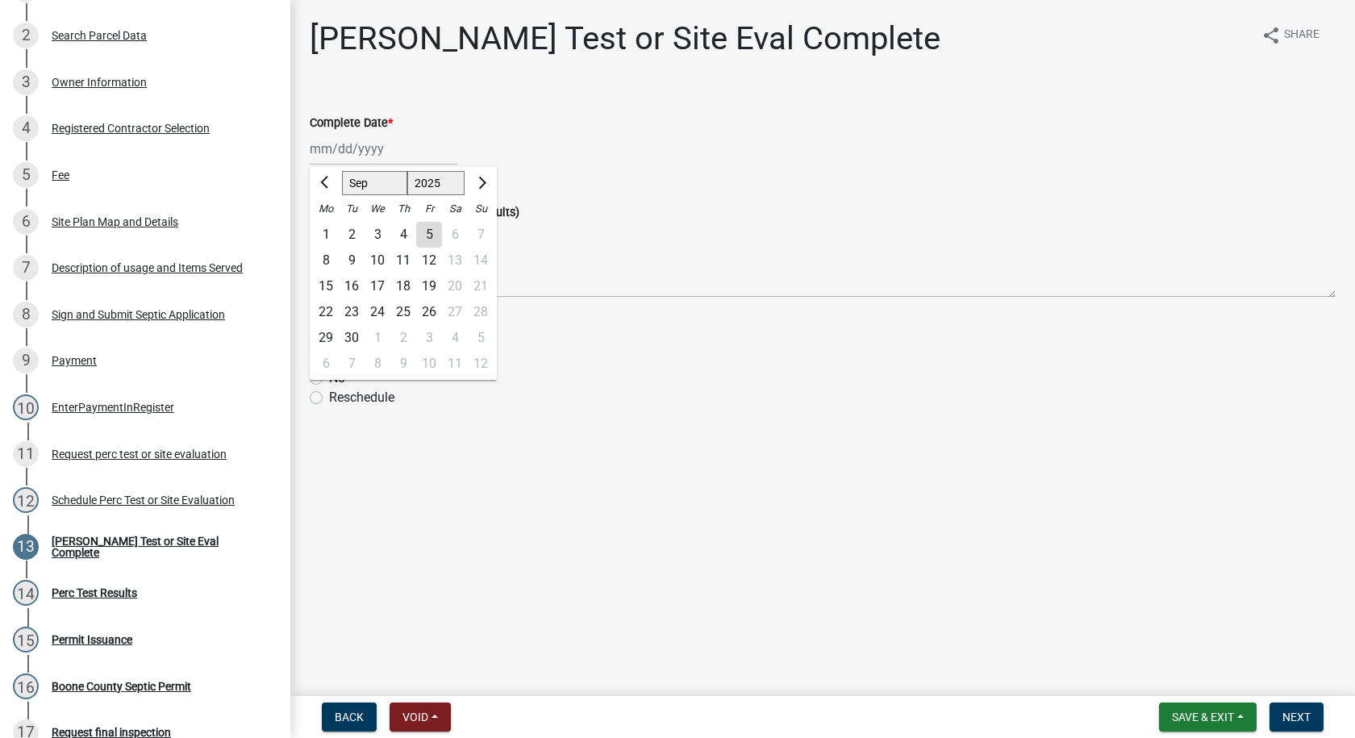
click at [399, 231] on div "4" at bounding box center [403, 235] width 26 height 26
type input "[DATE]"
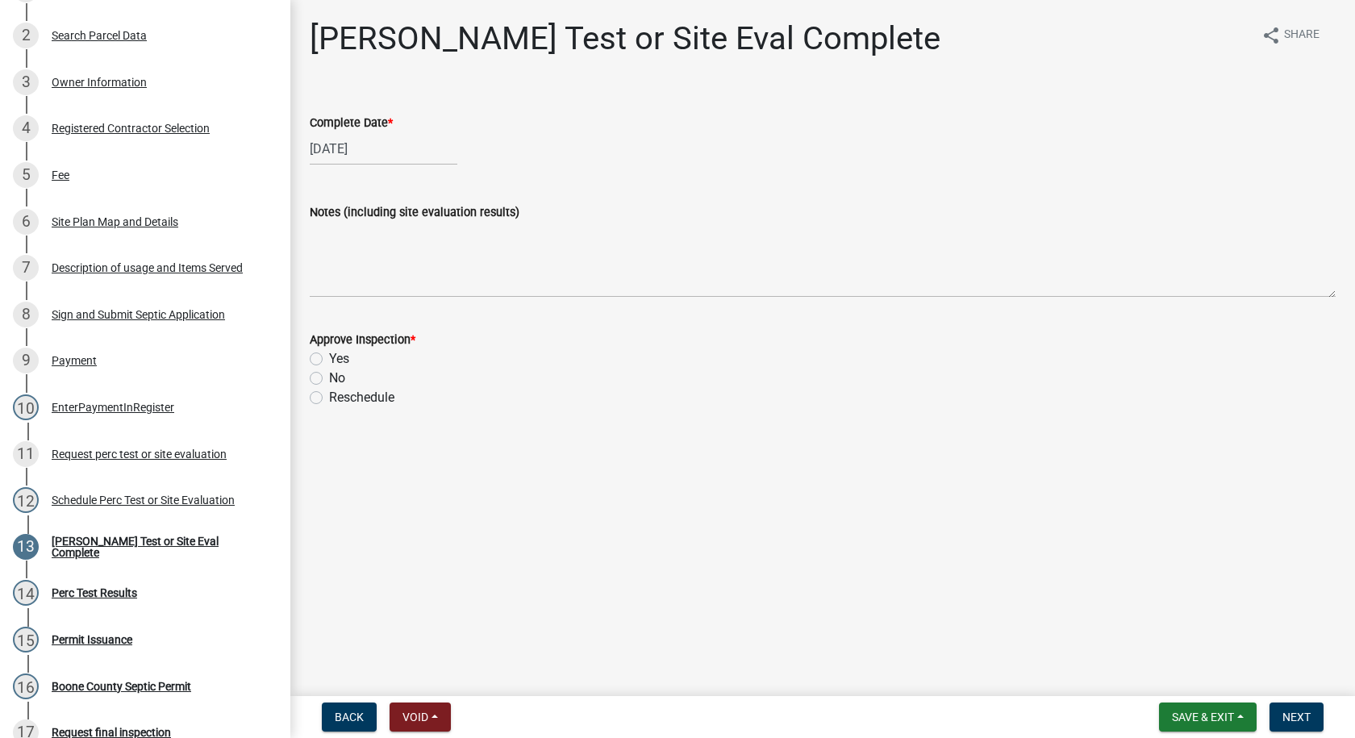
click at [329, 357] on label "Yes" at bounding box center [339, 358] width 20 height 19
click at [329, 357] on input "Yes" at bounding box center [334, 354] width 10 height 10
radio input "true"
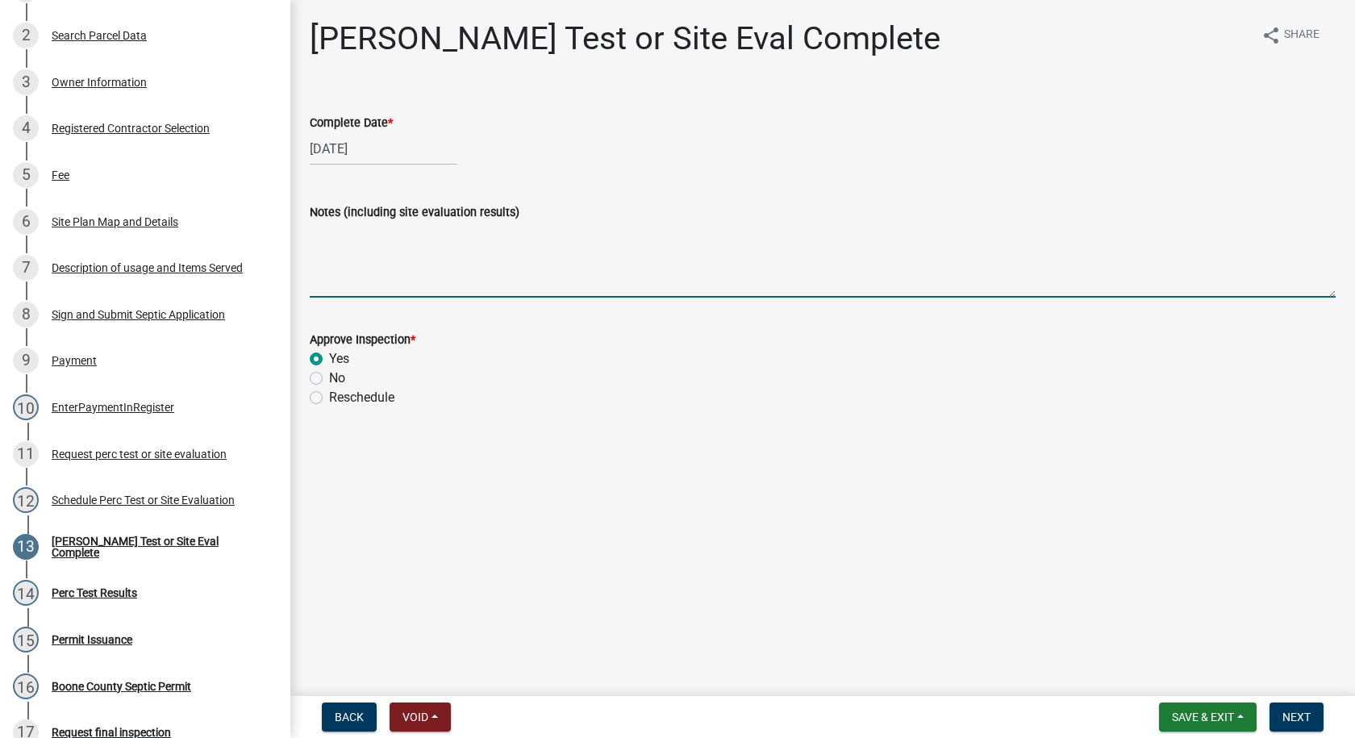
click at [319, 231] on textarea "Notes (including site evaluation results)" at bounding box center [823, 260] width 1026 height 76
click at [589, 233] on textarea "Perc was good just have to stay with in the space between the building and the …" at bounding box center [823, 260] width 1026 height 76
click at [856, 235] on textarea "Perc was good just have to stay with in the setbacks between the building and t…" at bounding box center [823, 260] width 1026 height 76
type textarea "Perc was good just have to stay with in the setbacks between the building and t…"
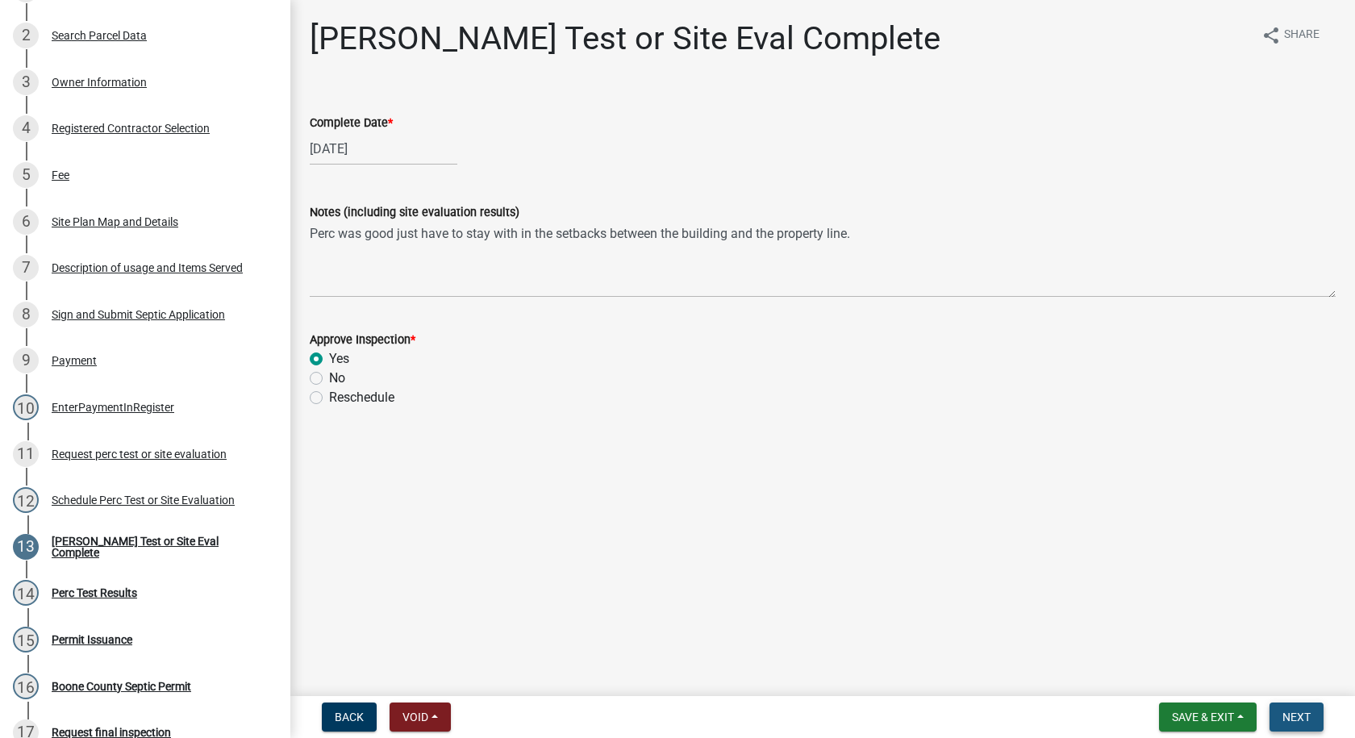
click at [1308, 710] on span "Next" at bounding box center [1296, 716] width 28 height 13
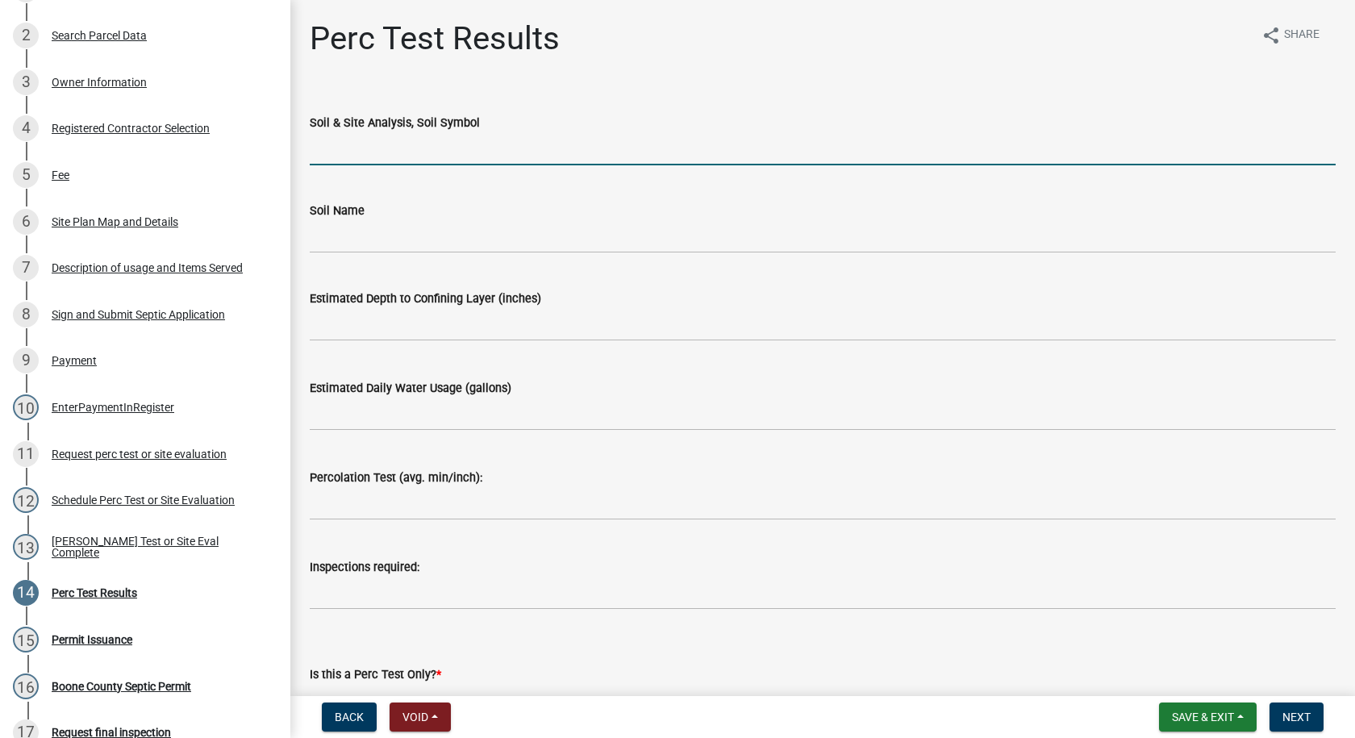
click at [332, 144] on input "Soil & Site Analysis, Soil Symbol" at bounding box center [823, 148] width 1026 height 33
type input "L55"
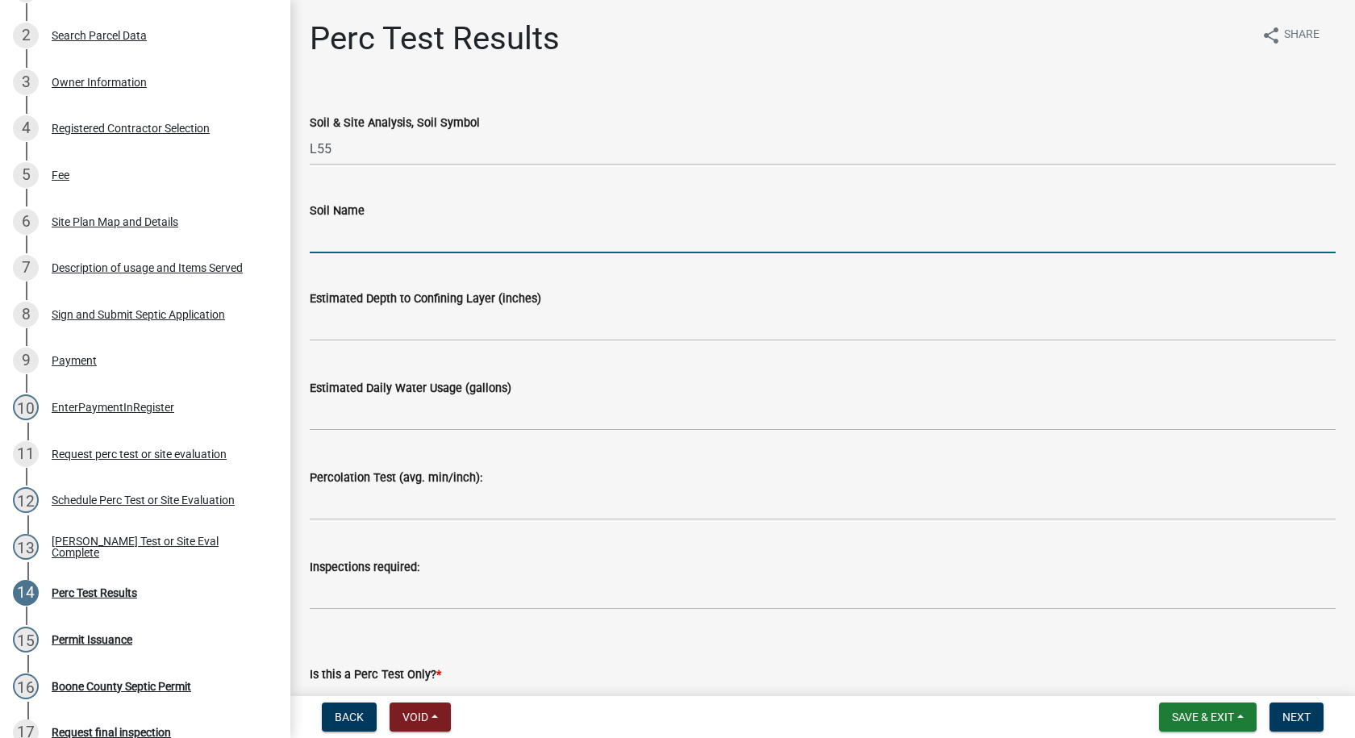
click at [392, 239] on input "Soil Name" at bounding box center [823, 236] width 1026 height 33
type input "Nicollet loam"
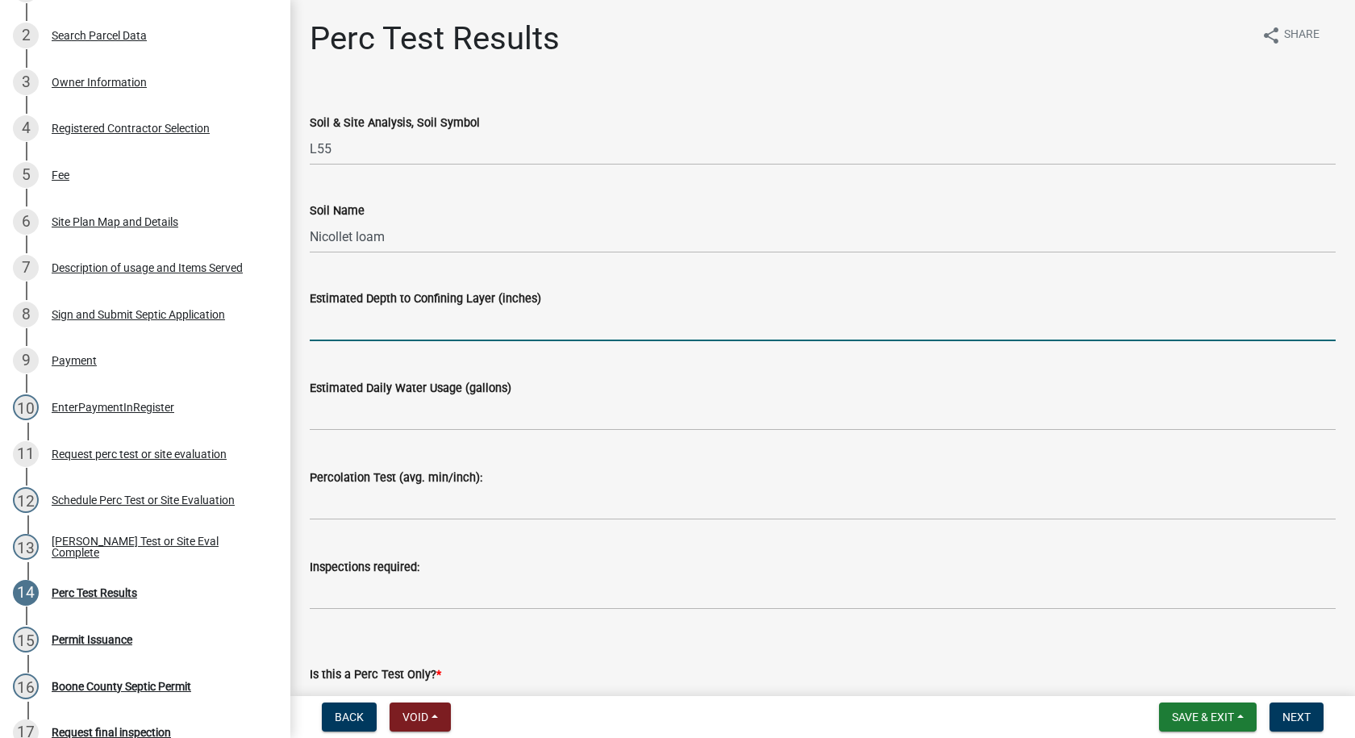
click at [355, 329] on input "text" at bounding box center [823, 324] width 1026 height 33
type input "59"
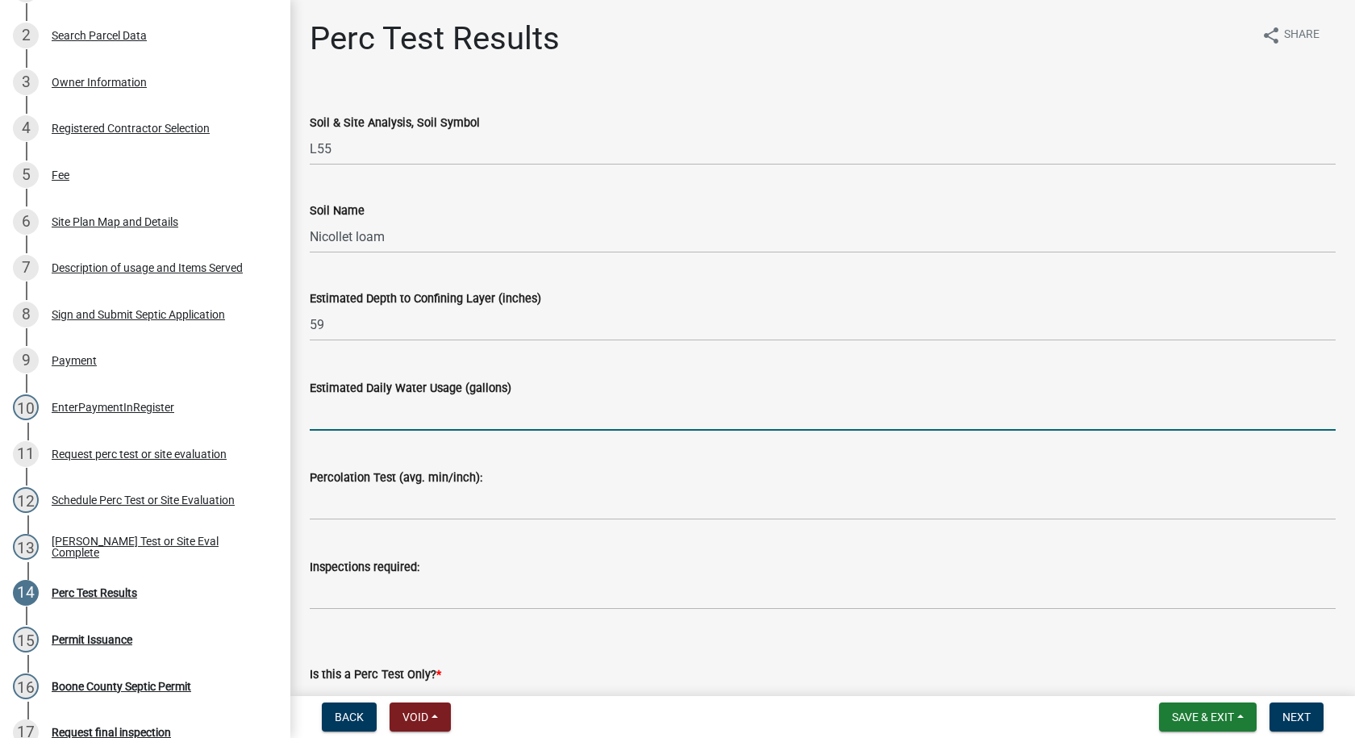
click at [360, 417] on input "text" at bounding box center [823, 414] width 1026 height 33
type input "150"
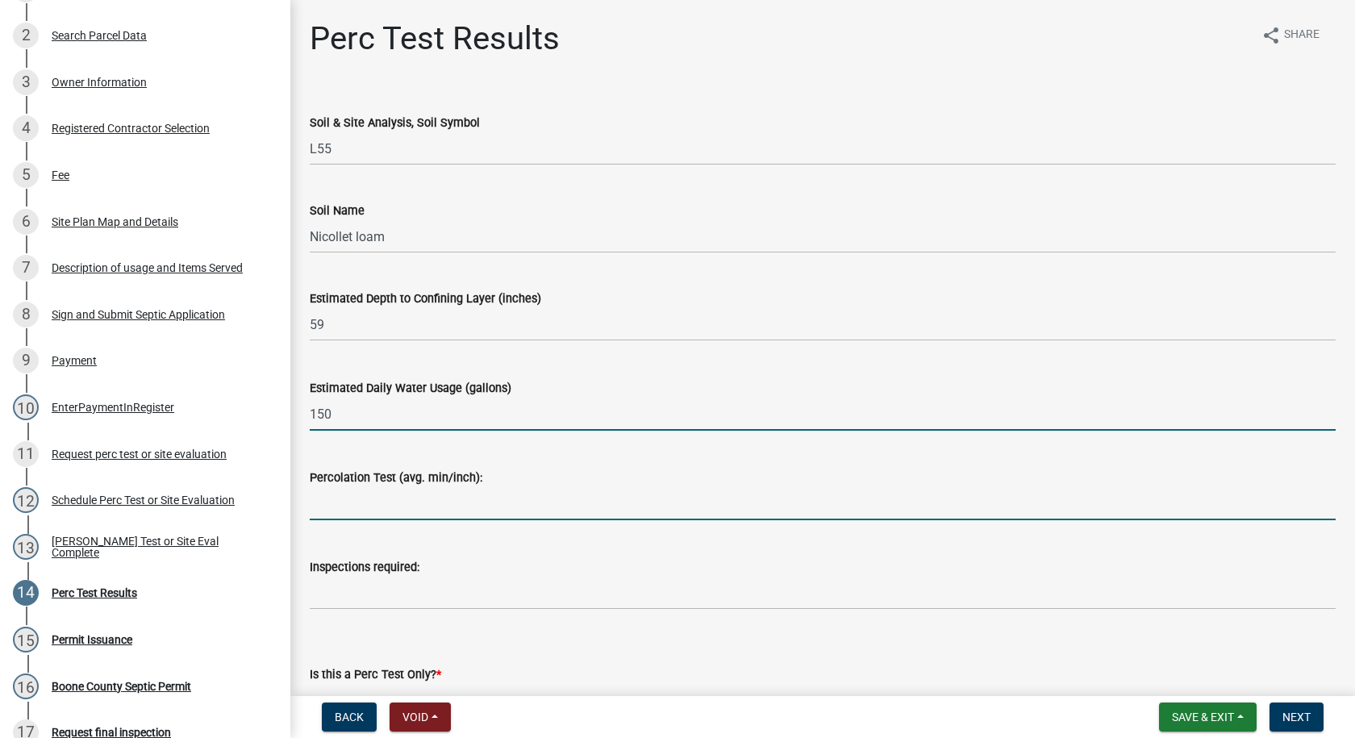
click at [373, 508] on input "text" at bounding box center [823, 503] width 1026 height 33
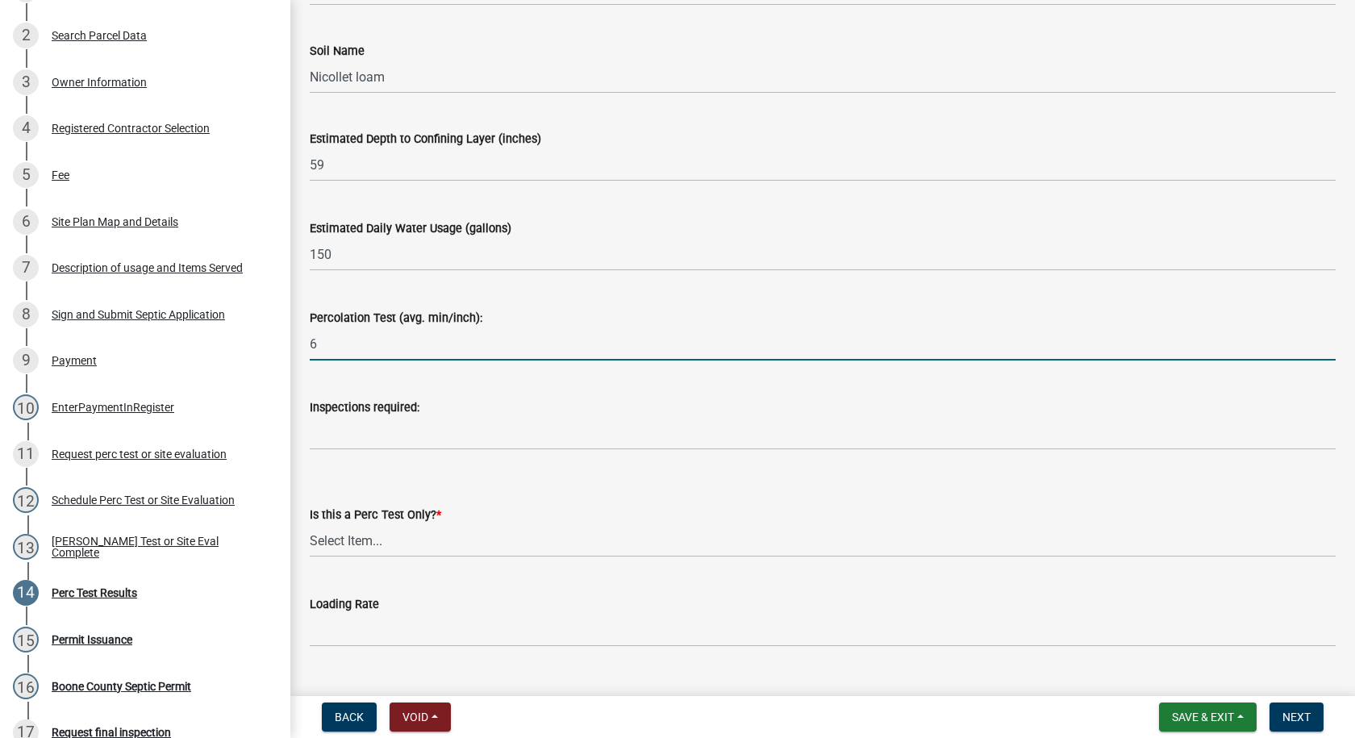
scroll to position [161, 0]
type input "6"
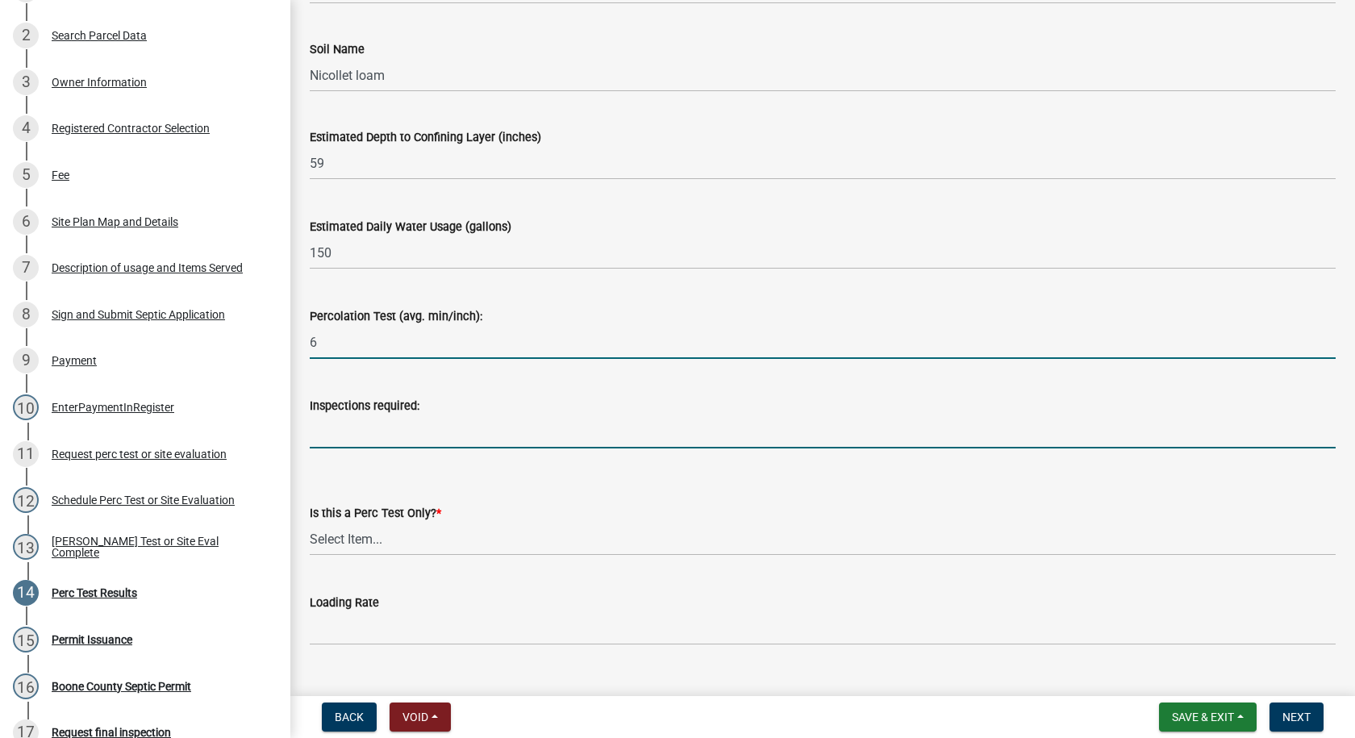
click at [332, 444] on input "Inspections required:" at bounding box center [823, 431] width 1026 height 33
type input "Final"
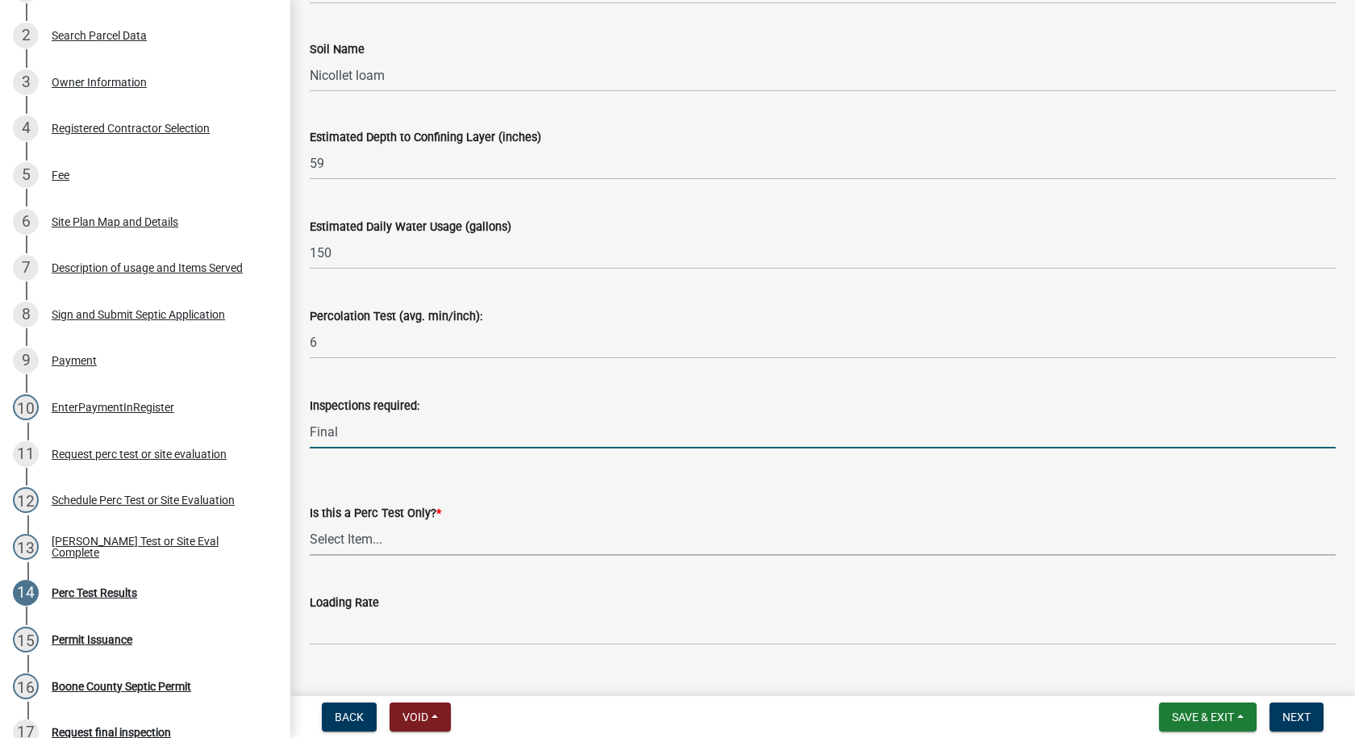
click at [381, 538] on select "Select Item... Yes No" at bounding box center [823, 539] width 1026 height 33
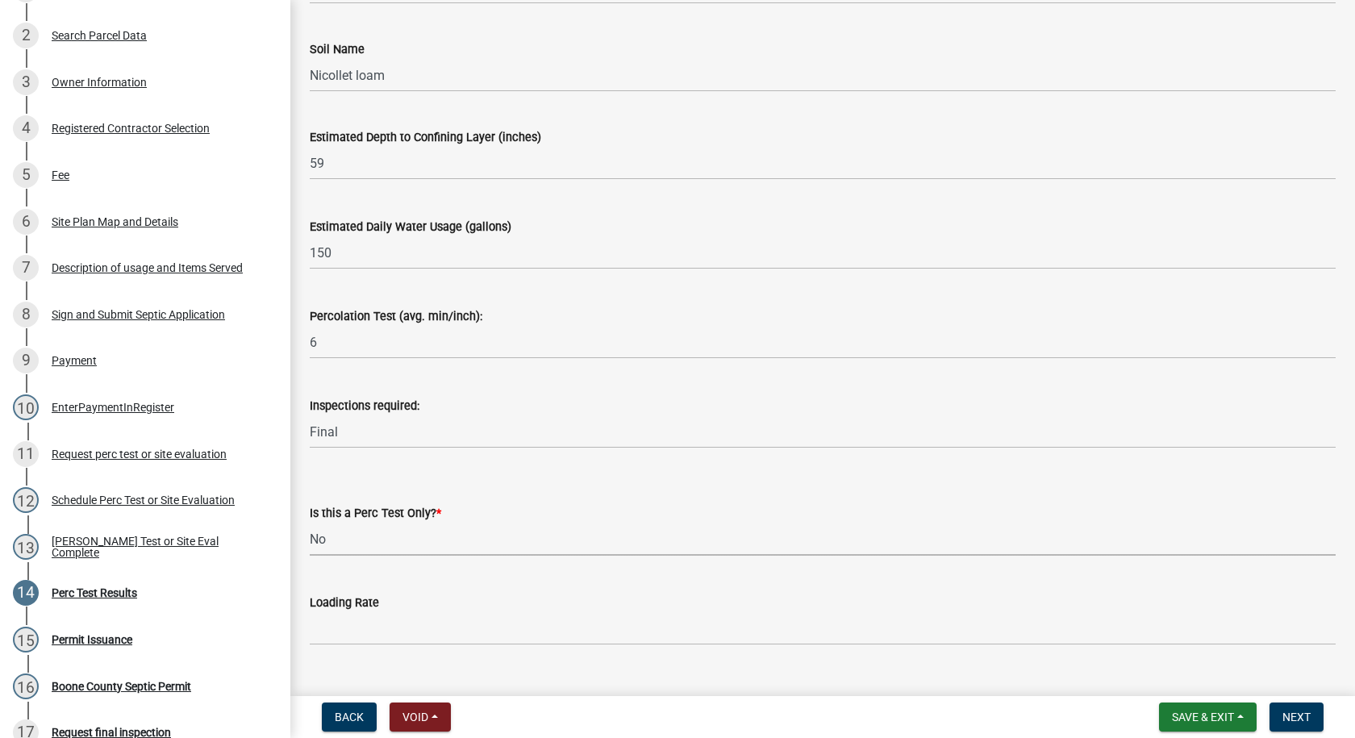
click at [310, 523] on select "Select Item... Yes No" at bounding box center [823, 539] width 1026 height 33
select select "24454754-256b-47dd-bfd0-3cbbb785a58c"
click at [352, 631] on input "text" at bounding box center [823, 628] width 1026 height 33
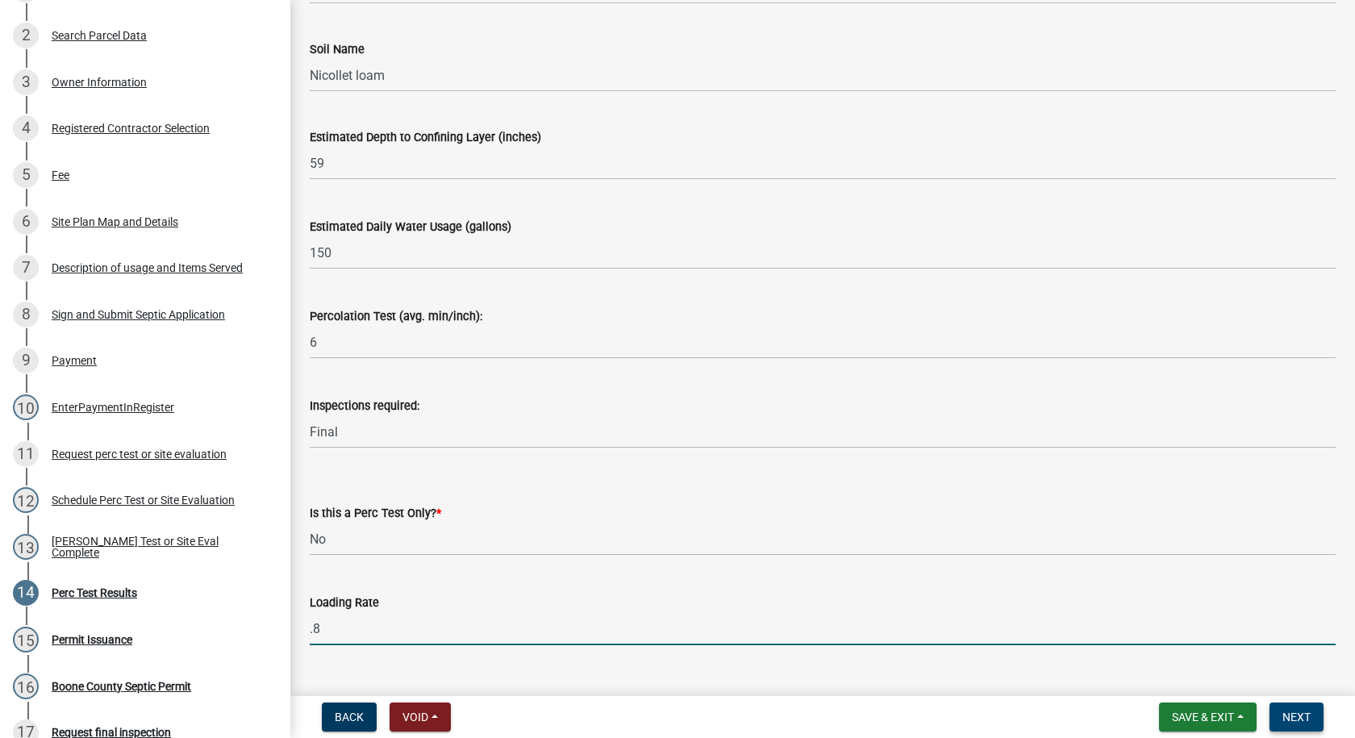
type input "0.8"
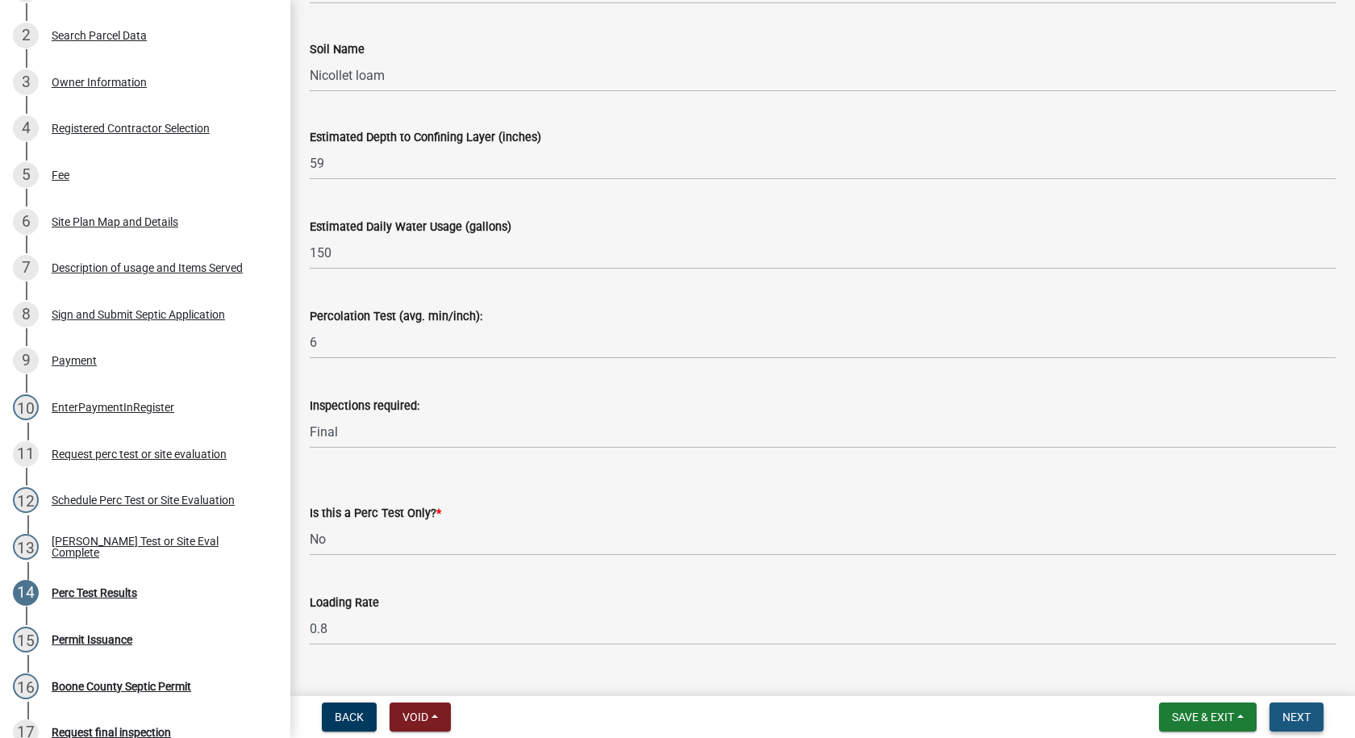
click at [1298, 706] on button "Next" at bounding box center [1296, 716] width 54 height 29
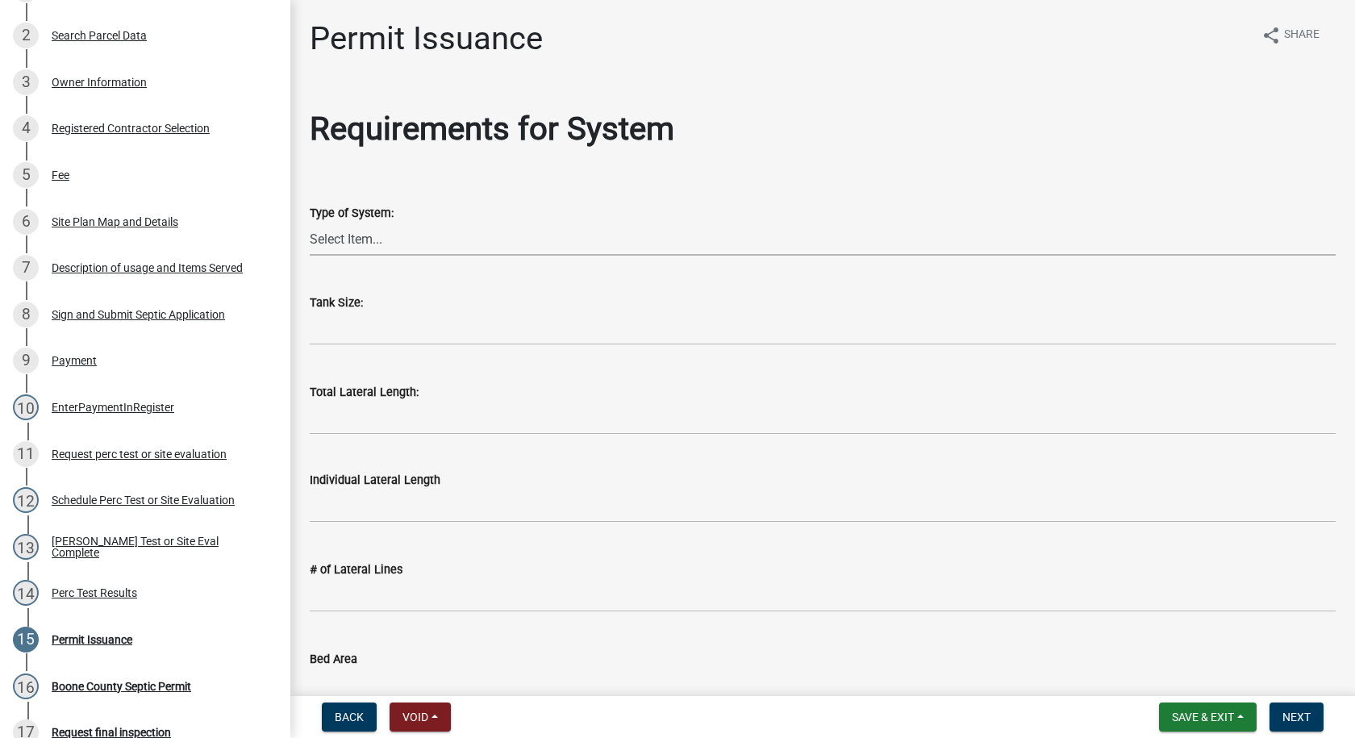
click at [328, 246] on select "Select Item... At grade [GEOGRAPHIC_DATA] Other Peat Sand filter Textile Waterl…" at bounding box center [823, 239] width 1026 height 33
click at [310, 223] on select "Select Item... At grade [GEOGRAPHIC_DATA] Other Peat Sand filter Textile Waterl…" at bounding box center [823, 239] width 1026 height 33
select select "dd49108b-4343-499e-957f-4d6750075002"
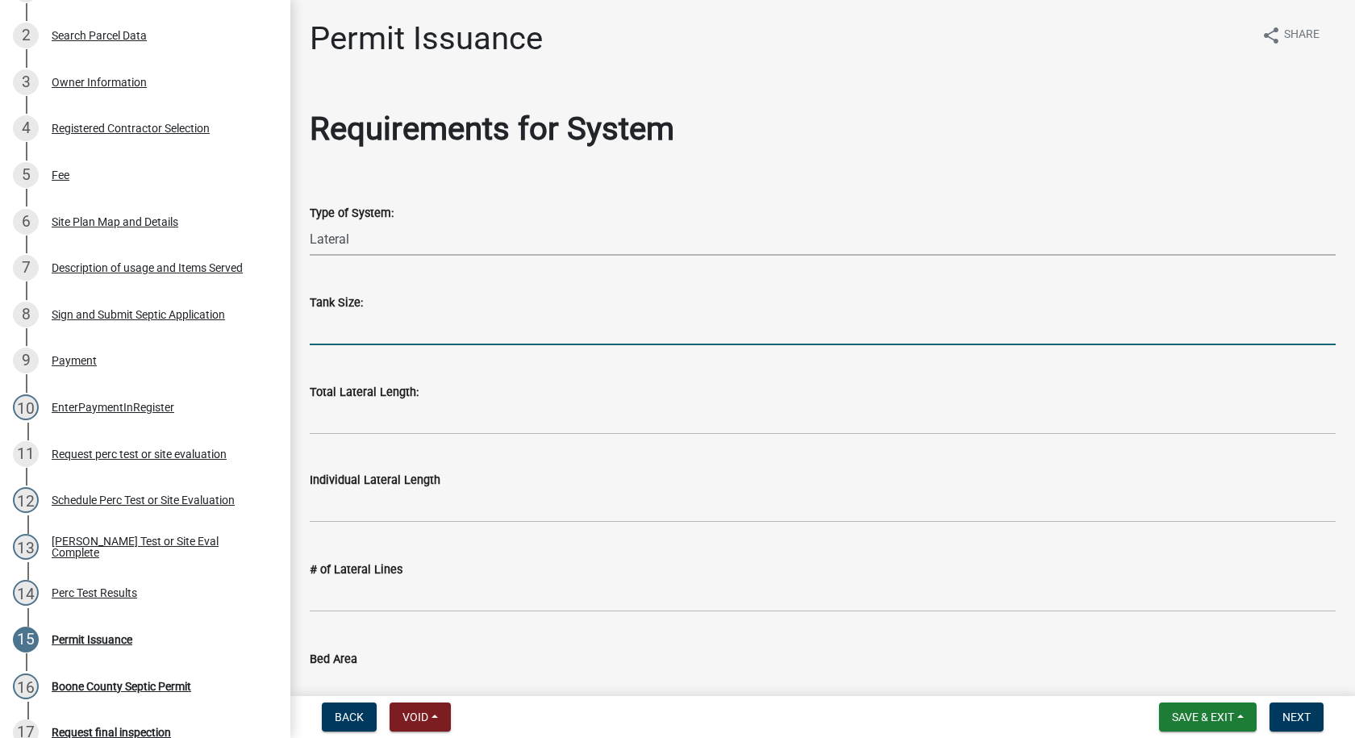
click at [337, 332] on input "text" at bounding box center [823, 328] width 1026 height 33
type input "1250"
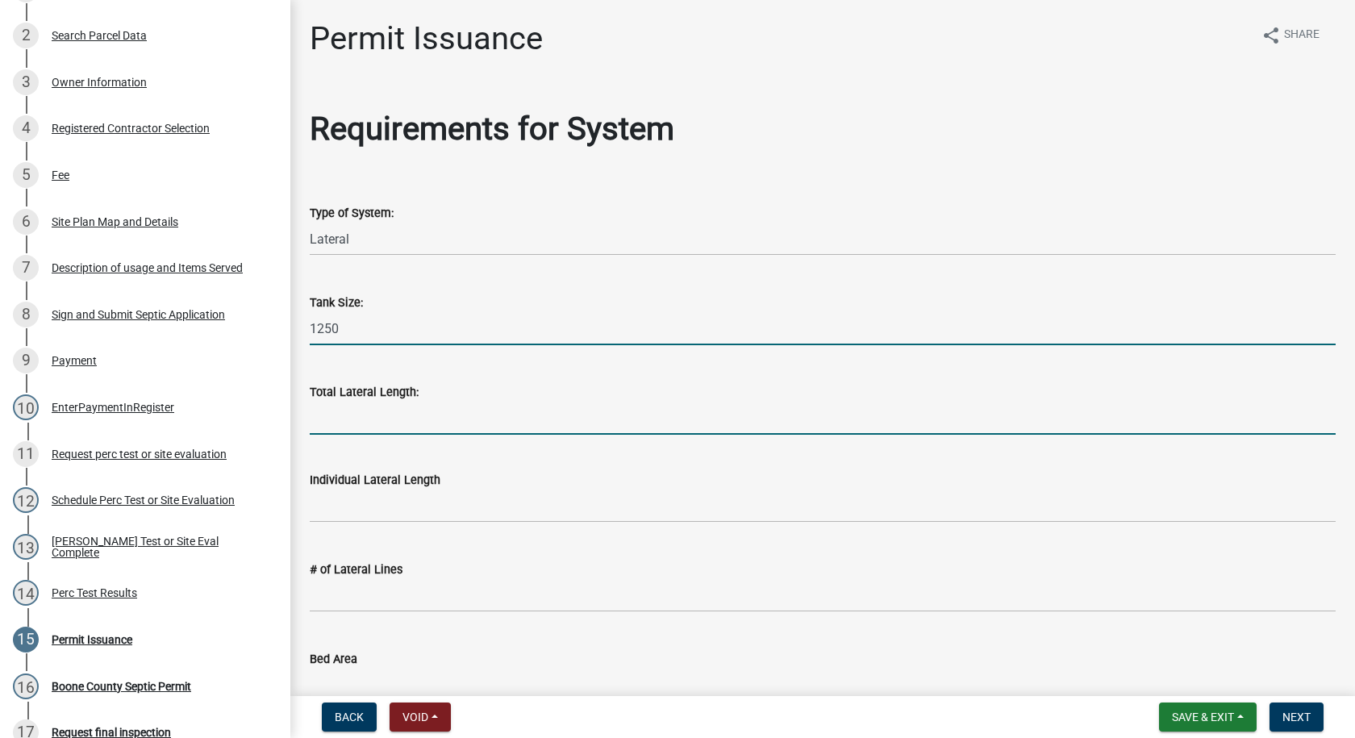
click at [369, 423] on input "Total Lateral Length:" at bounding box center [823, 418] width 1026 height 33
type input "64'"
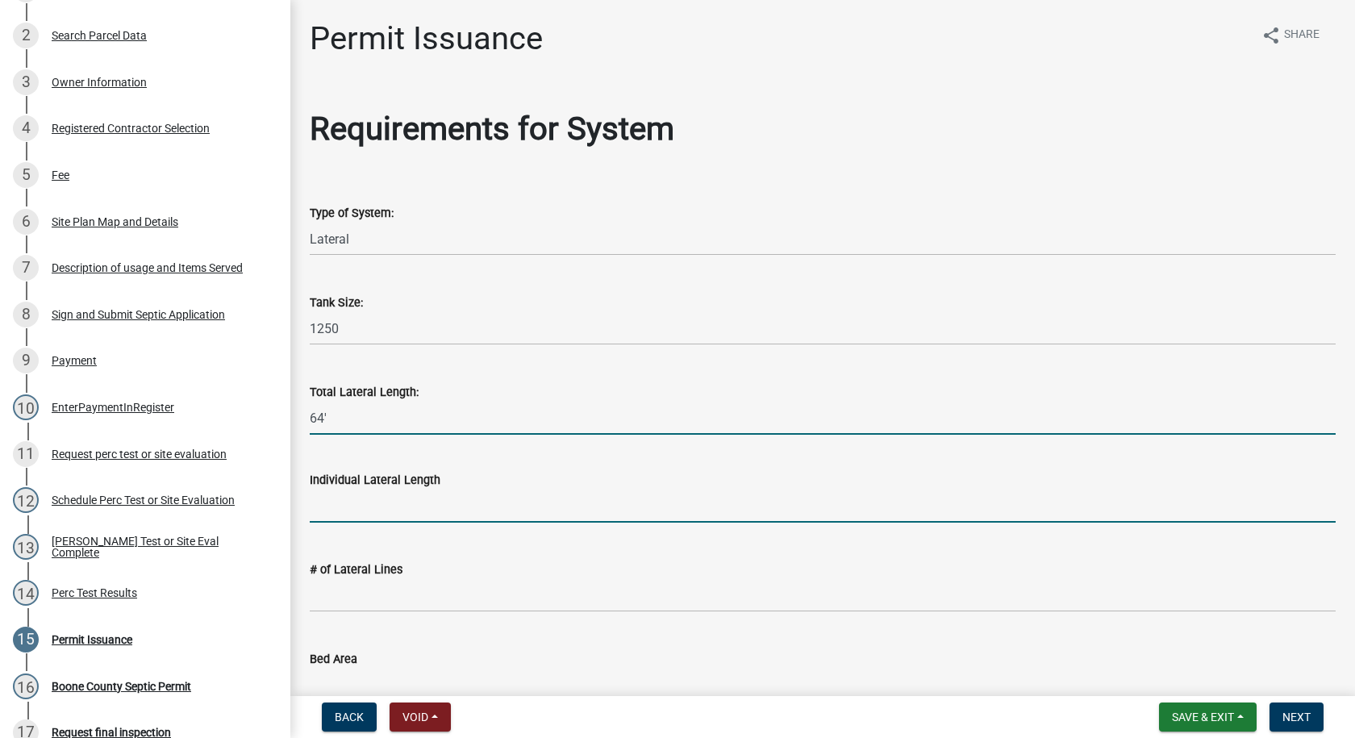
click at [349, 509] on input "text" at bounding box center [823, 506] width 1026 height 33
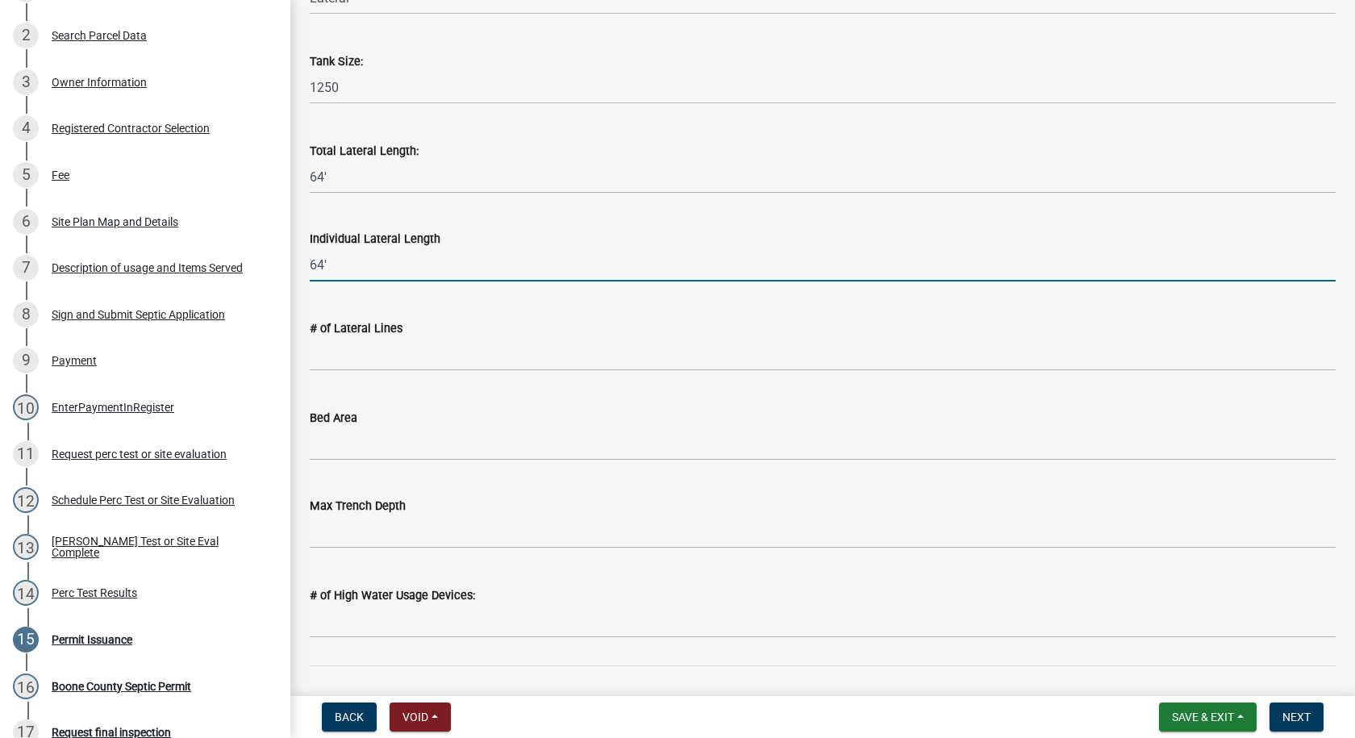
scroll to position [242, 0]
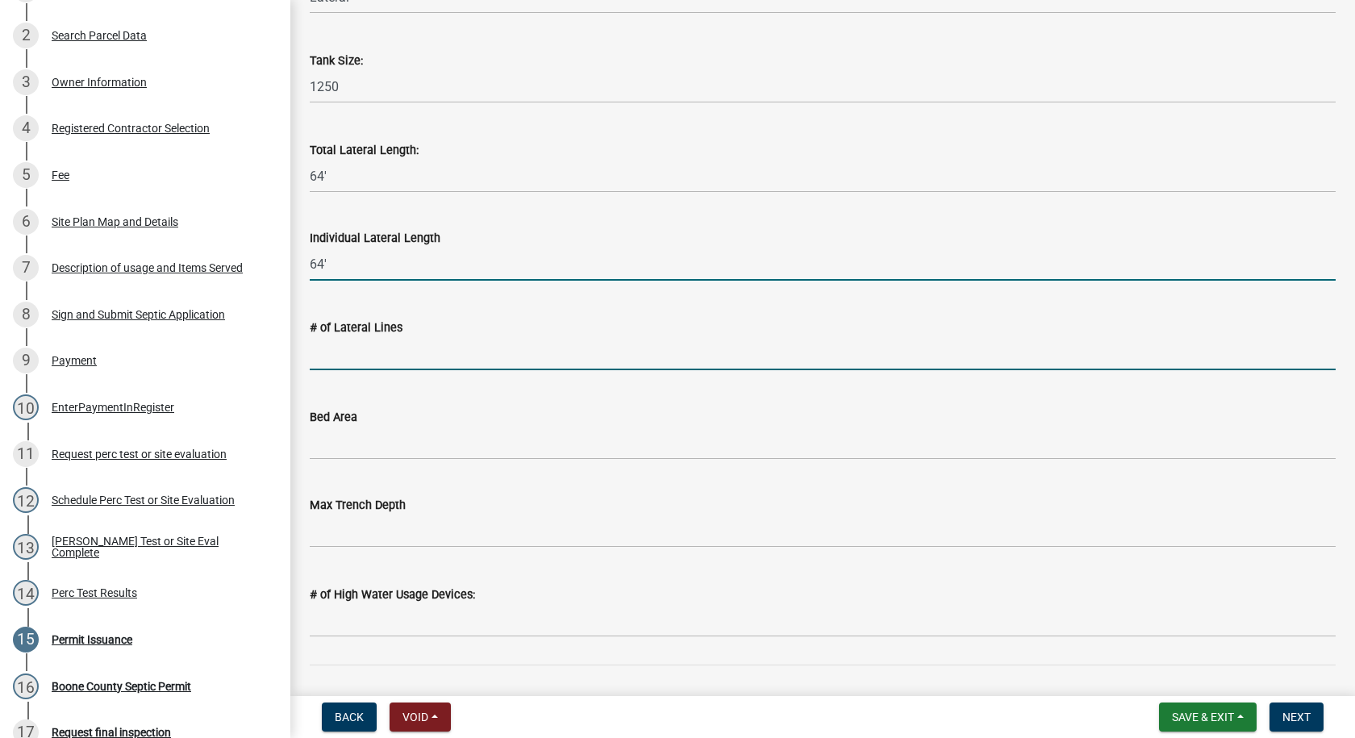
type input "64"
click at [330, 356] on input "text" at bounding box center [823, 353] width 1026 height 33
type input "1"
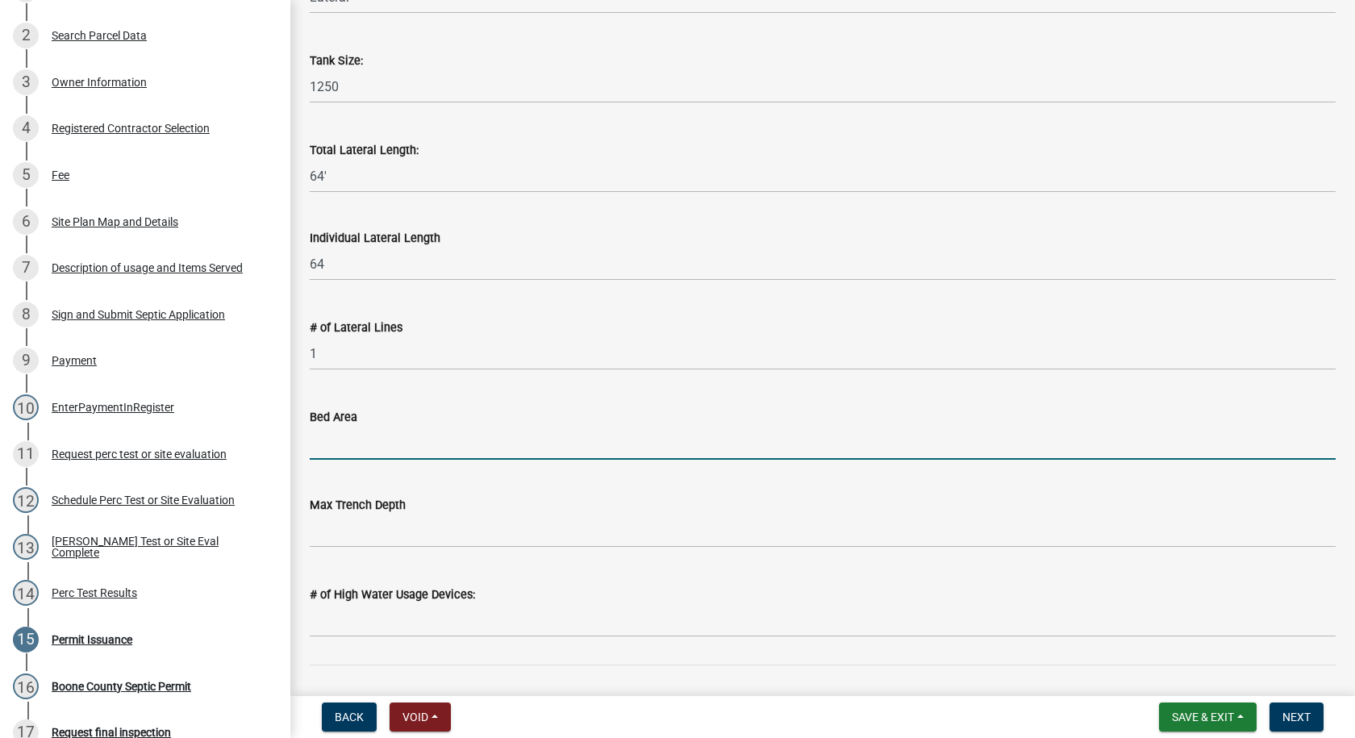
click at [359, 451] on input "Bed Area" at bounding box center [823, 443] width 1026 height 33
type input "64' of 3'wide lateral"
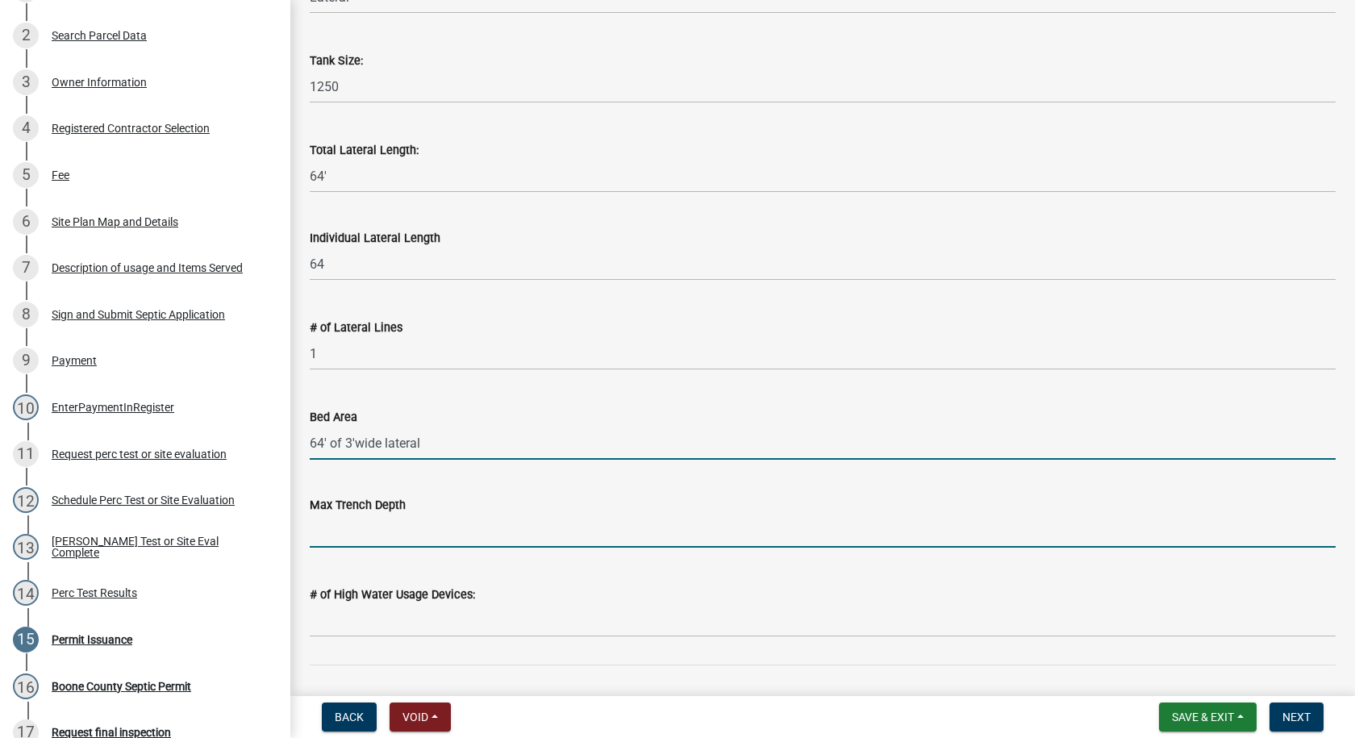
click at [357, 534] on input "text" at bounding box center [823, 531] width 1026 height 33
type input "23"
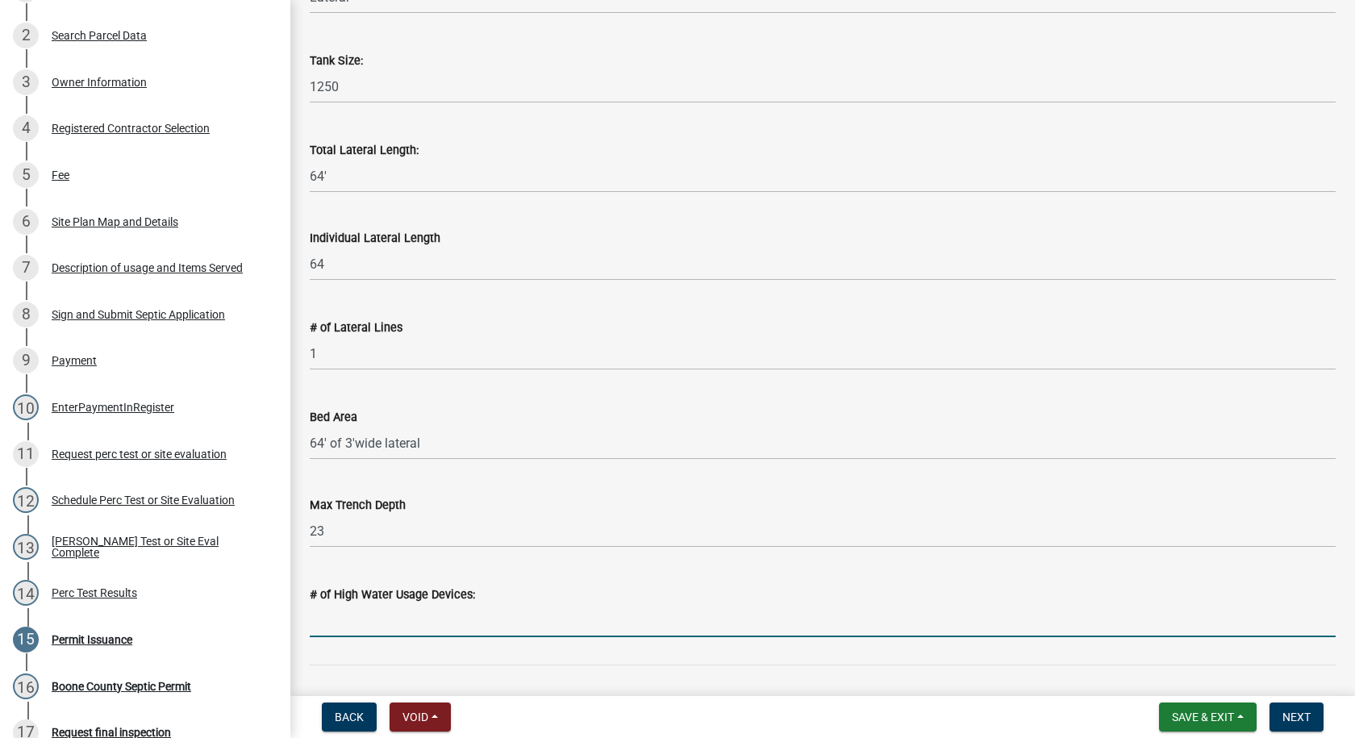
click at [340, 624] on input "text" at bounding box center [823, 620] width 1026 height 33
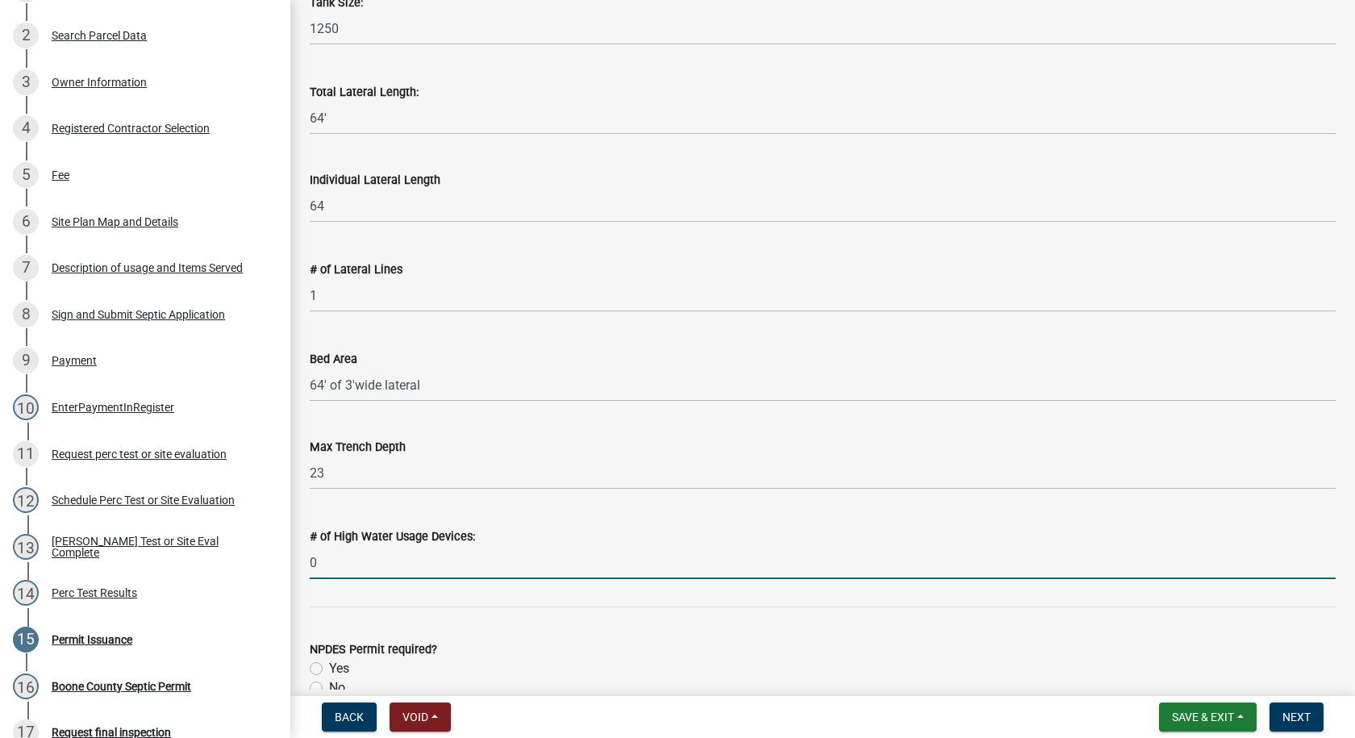
scroll to position [516, 0]
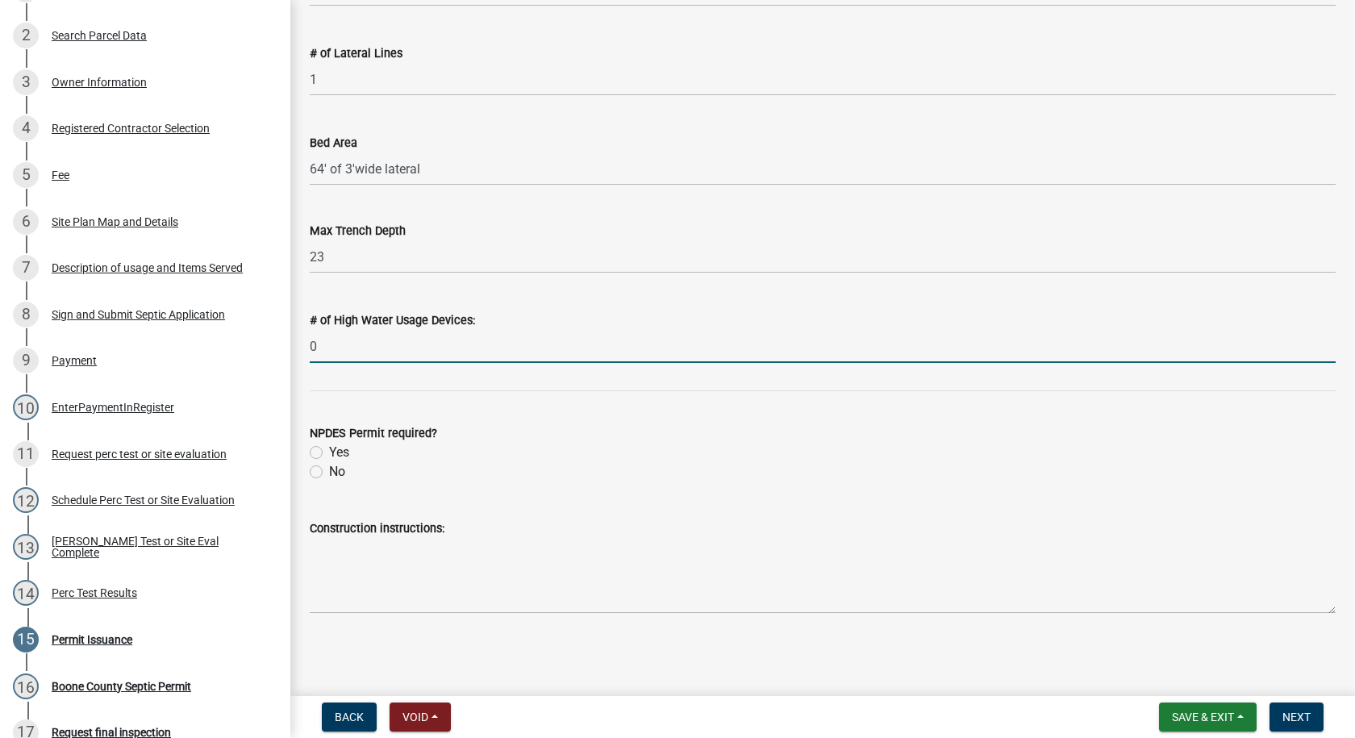
type input "0"
drag, startPoint x: 317, startPoint y: 469, endPoint x: 317, endPoint y: 489, distance: 19.4
click at [329, 471] on label "No" at bounding box center [337, 471] width 16 height 19
click at [329, 471] on input "No" at bounding box center [334, 467] width 10 height 10
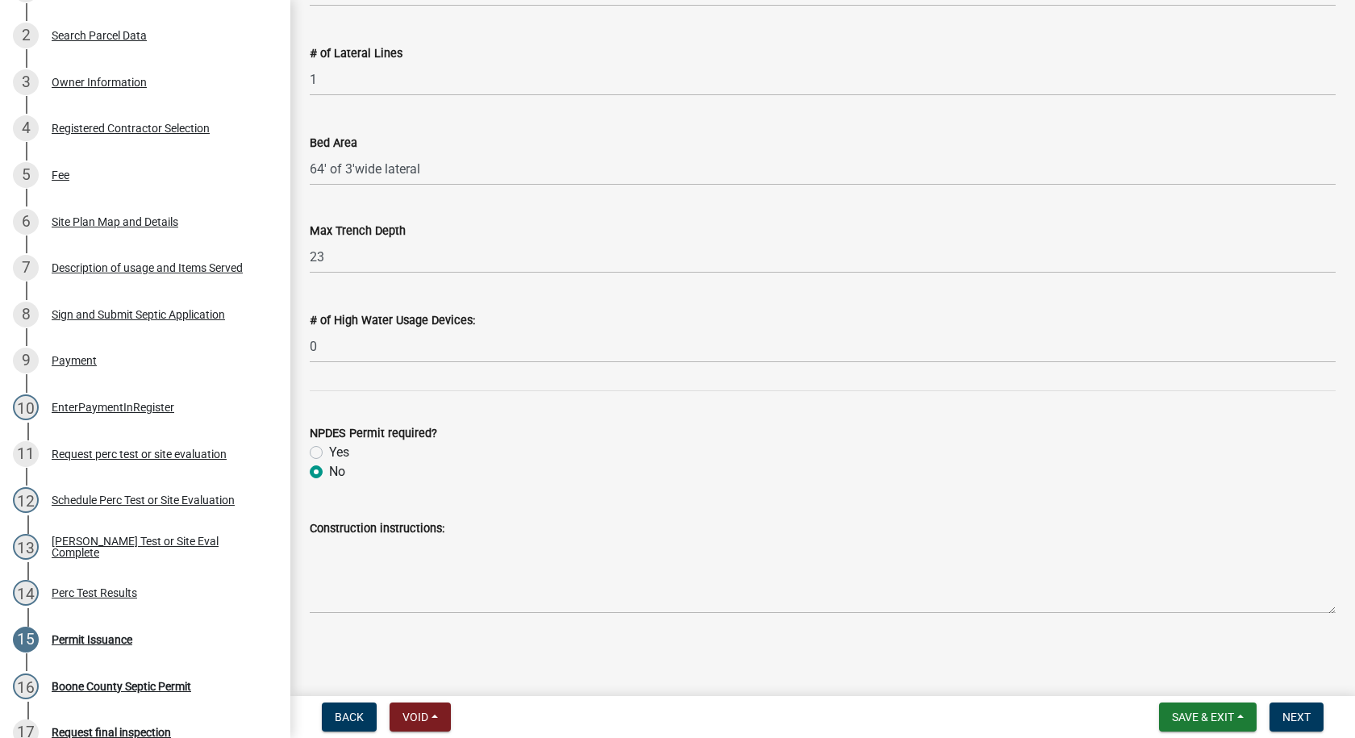
radio input "true"
click at [317, 548] on textarea "Construction instructions:" at bounding box center [823, 576] width 1026 height 76
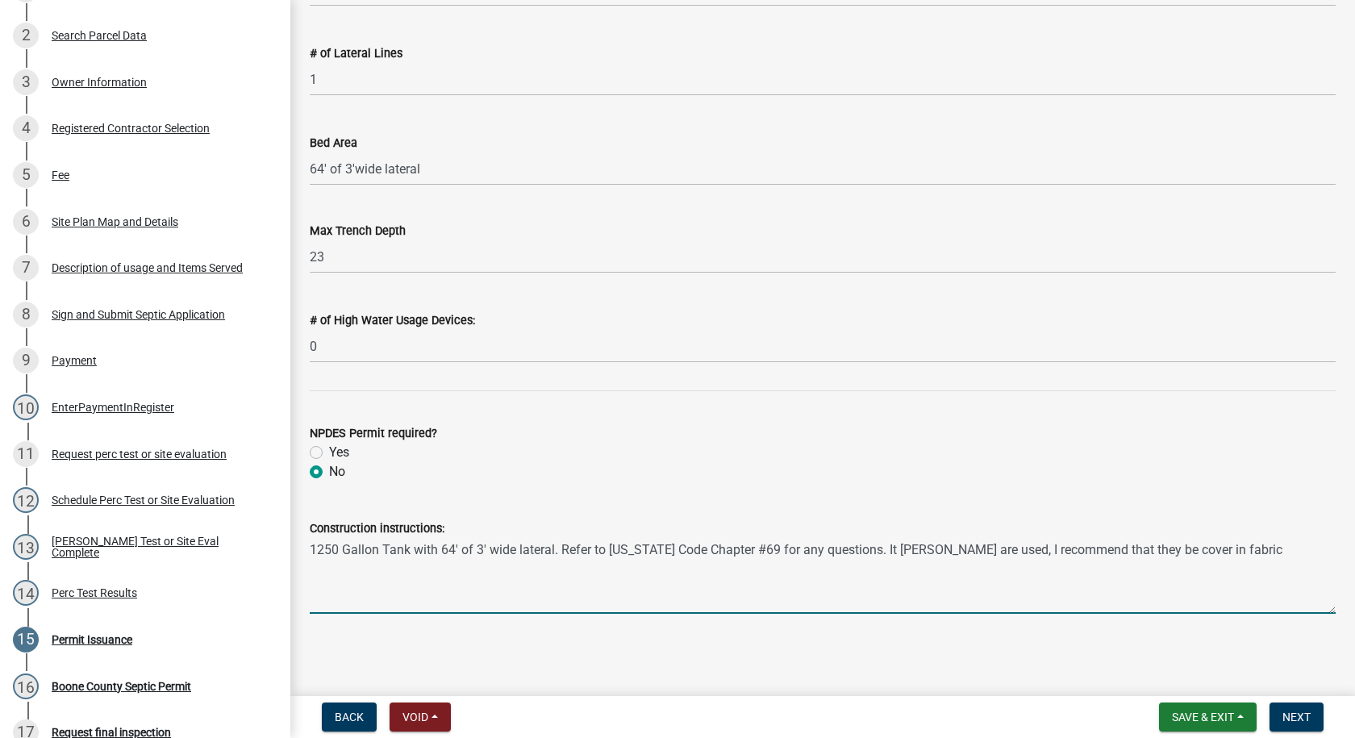
click at [1211, 548] on textarea "1250 Gallon Tank with 64' of 3' wide lateral. Refer to [US_STATE] Code Chapter …" at bounding box center [823, 576] width 1026 height 76
drag, startPoint x: 969, startPoint y: 549, endPoint x: 969, endPoint y: 579, distance: 29.8
click at [969, 550] on textarea "1250 Gallon Tank with 64' of 3' wide lateral. Refer to [US_STATE] Code Chapter …" at bounding box center [823, 576] width 1026 height 76
click at [1236, 556] on textarea "1250 Gallon Tank with 64' of 3' wide lateral. Refer to [US_STATE] Code Chapter …" at bounding box center [823, 576] width 1026 height 76
type textarea "1250 Gallon Tank with 64' of 3' wide lateral. Refer to [US_STATE] Code Chapter …"
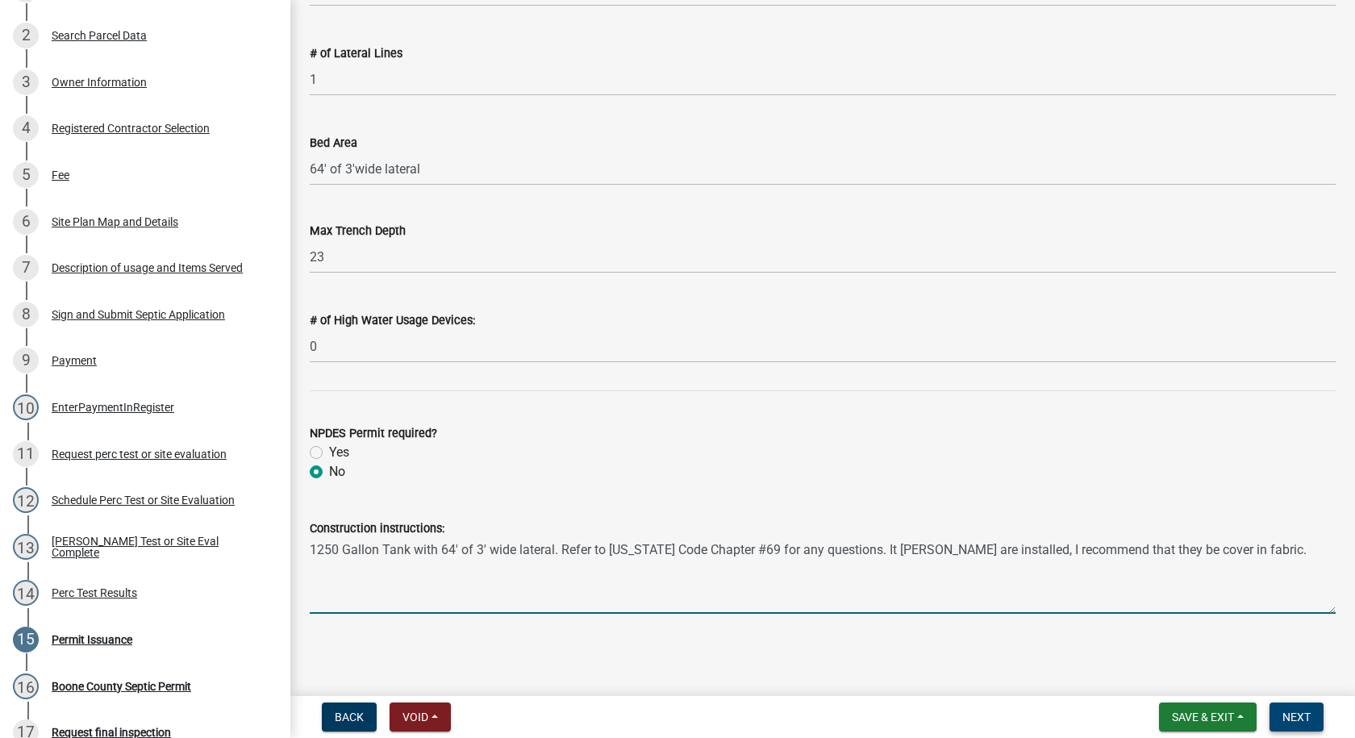
click at [1285, 717] on span "Next" at bounding box center [1296, 716] width 28 height 13
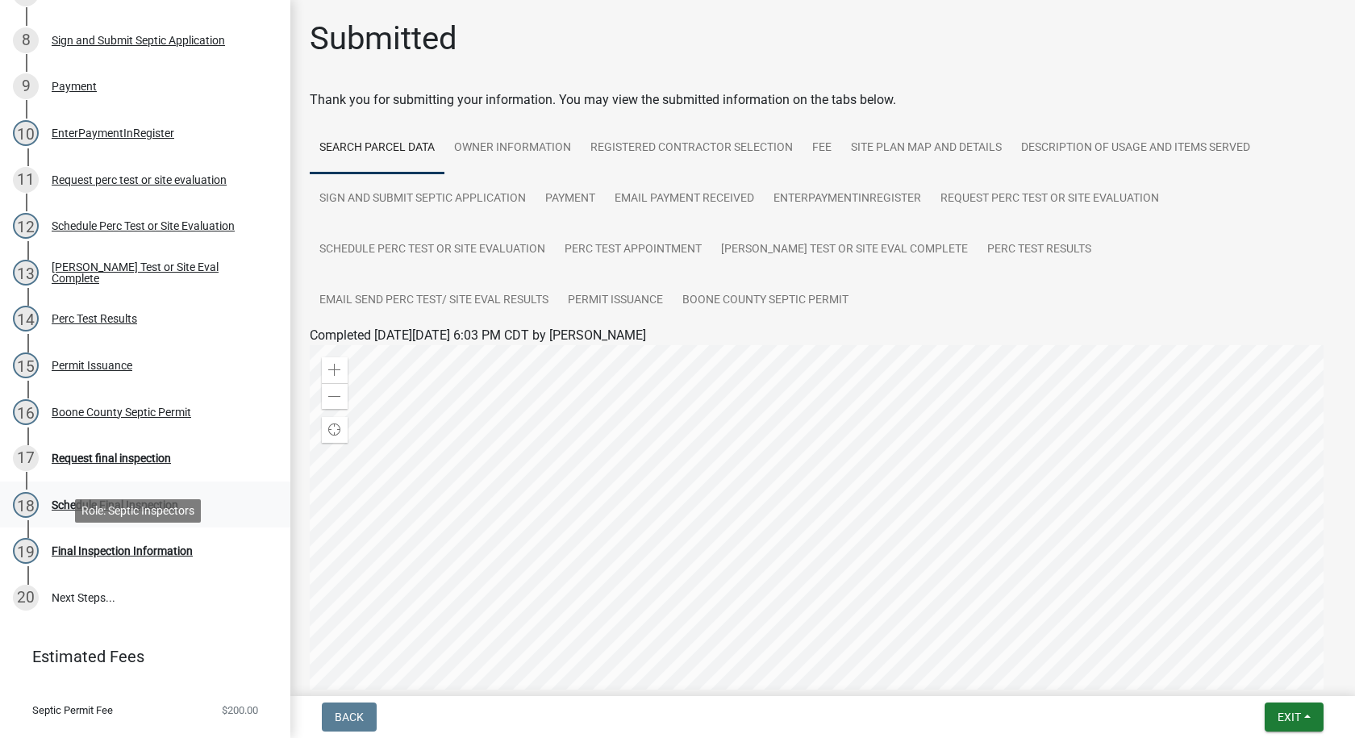
scroll to position [630, 0]
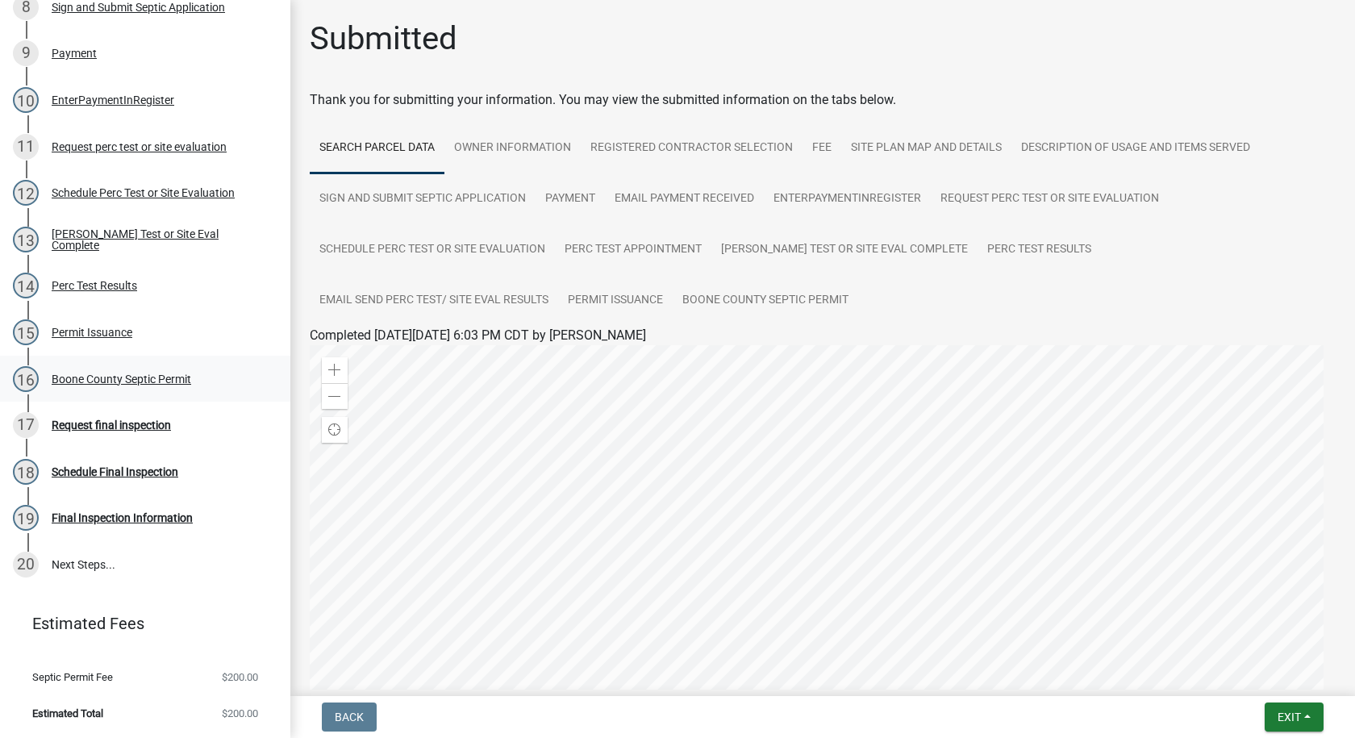
click at [151, 378] on div "Boone County Septic Permit" at bounding box center [122, 378] width 140 height 11
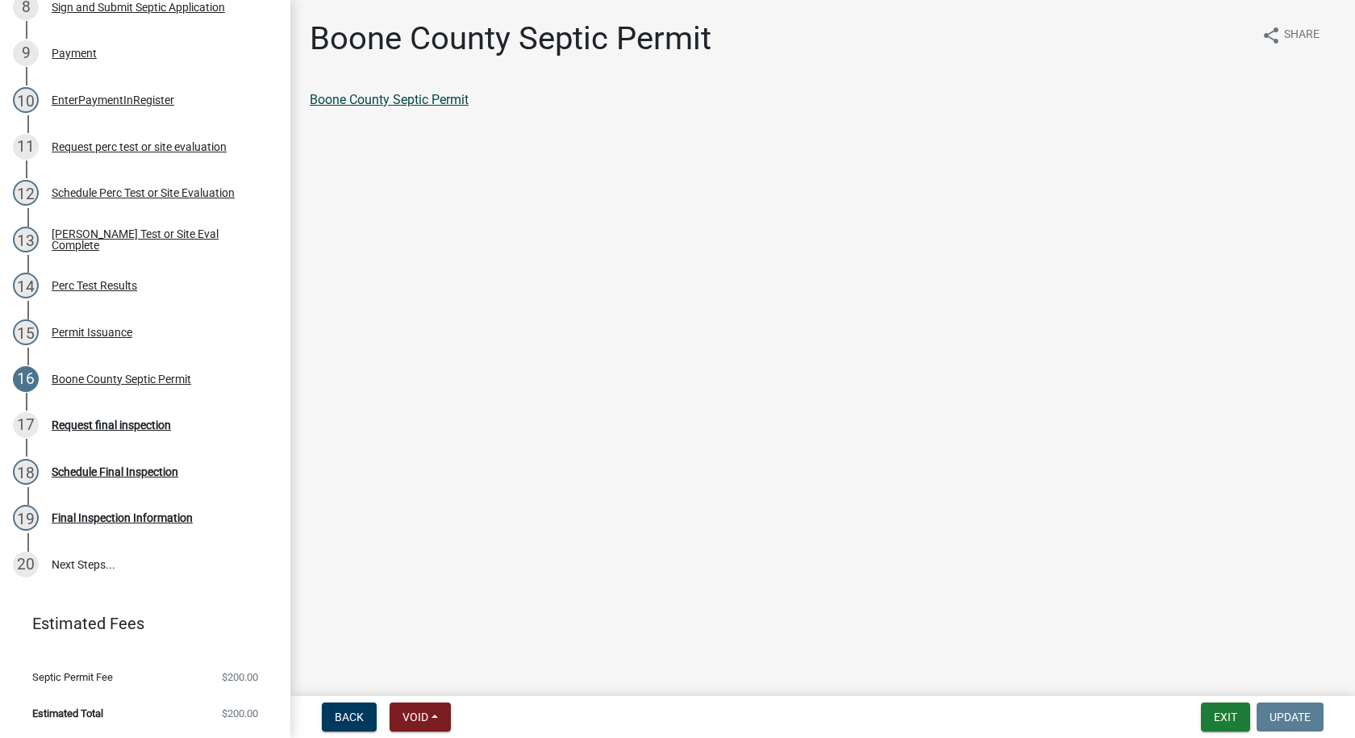
click at [459, 94] on link "Boone County Septic Permit" at bounding box center [389, 99] width 159 height 15
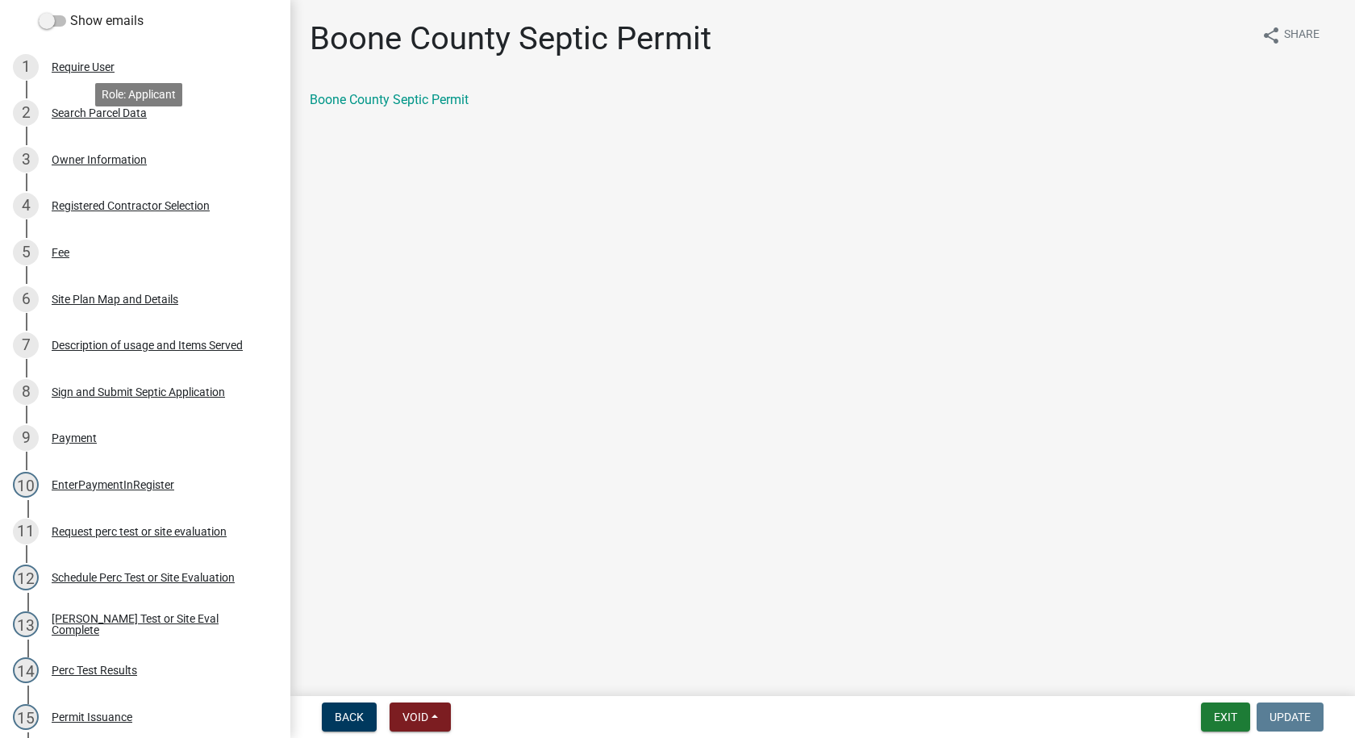
scroll to position [0, 0]
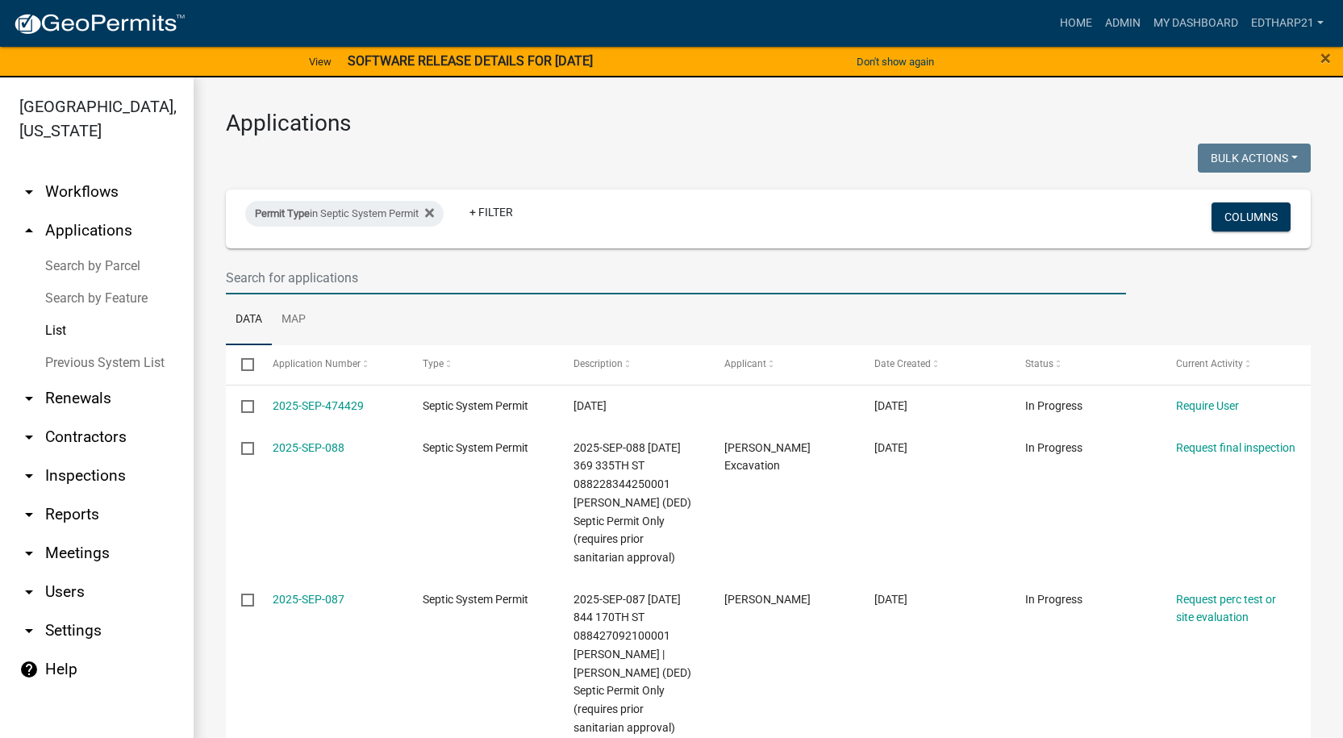
drag, startPoint x: 233, startPoint y: 279, endPoint x: 220, endPoint y: 269, distance: 16.1
click at [233, 279] on input "text" at bounding box center [676, 277] width 900 height 33
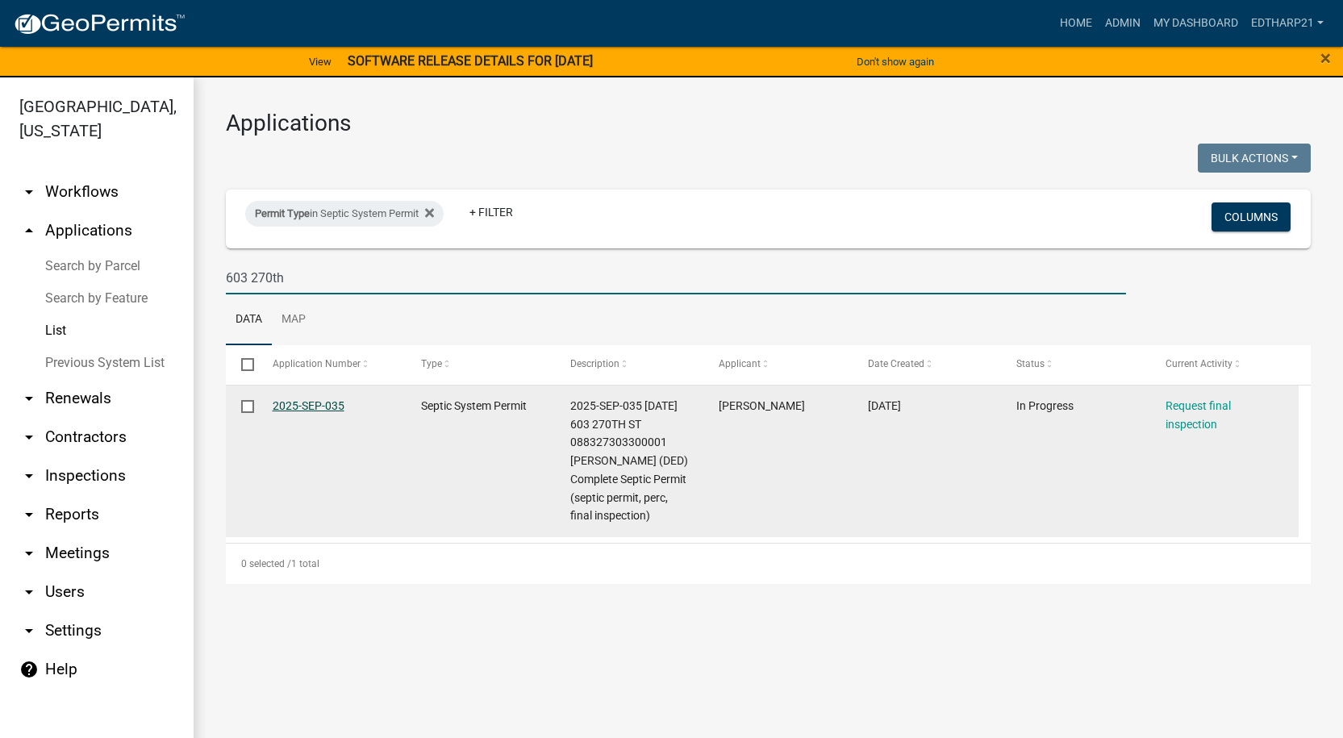
type input "603 270th"
click at [327, 406] on link "2025-SEP-035" at bounding box center [309, 405] width 72 height 13
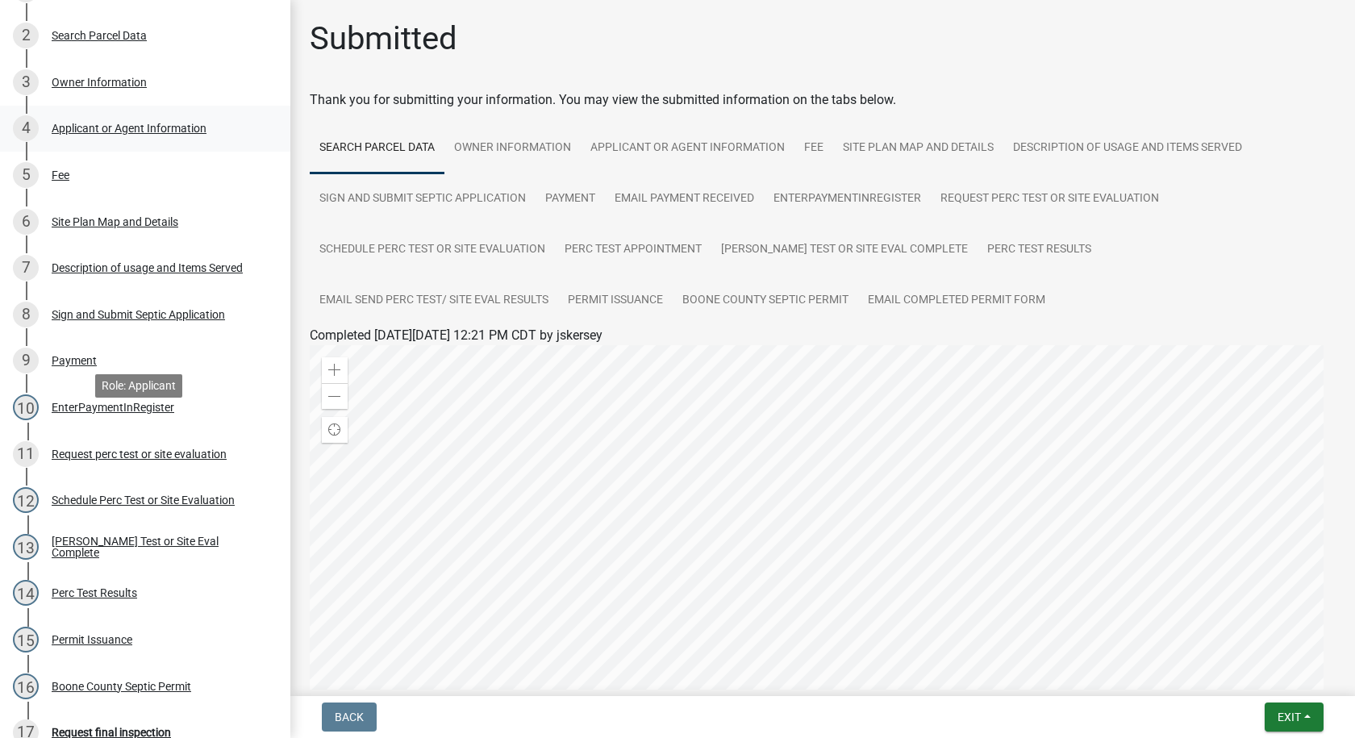
scroll to position [565, 0]
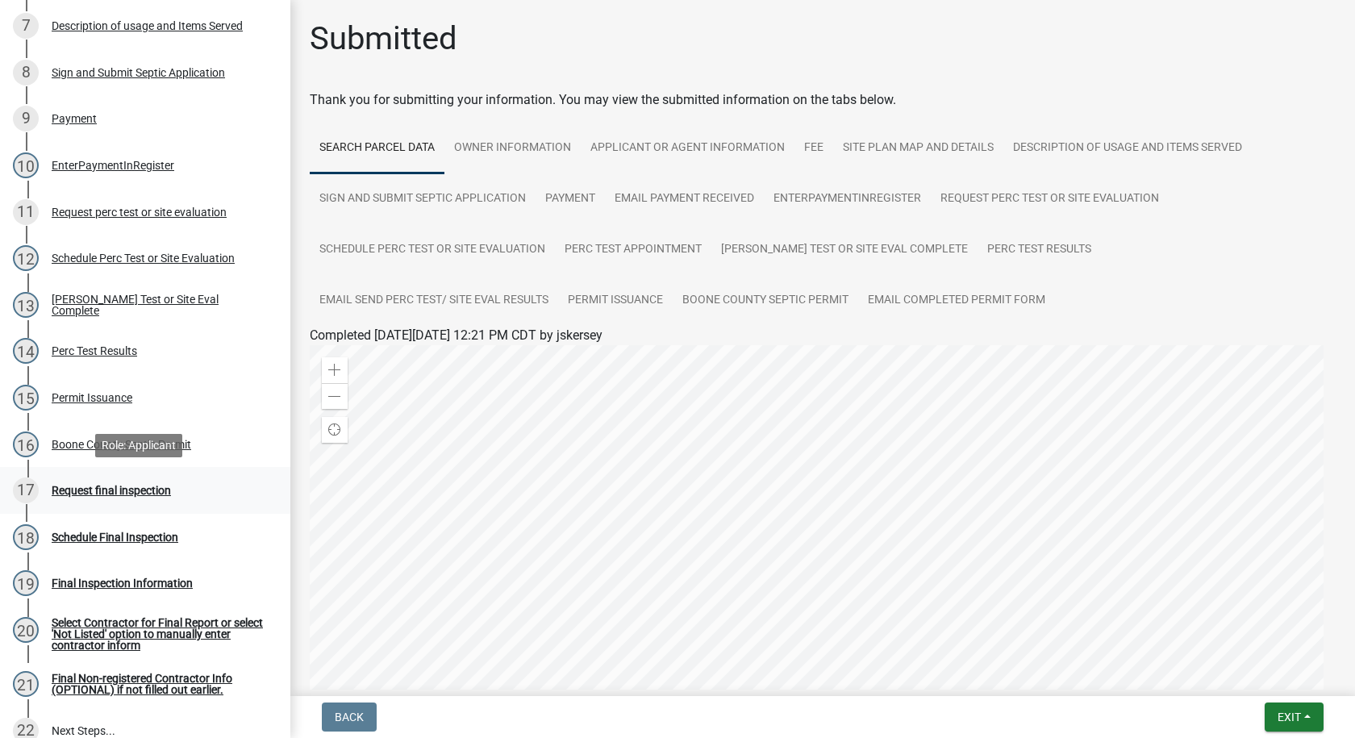
click at [164, 489] on div "Request final inspection" at bounding box center [111, 490] width 119 height 11
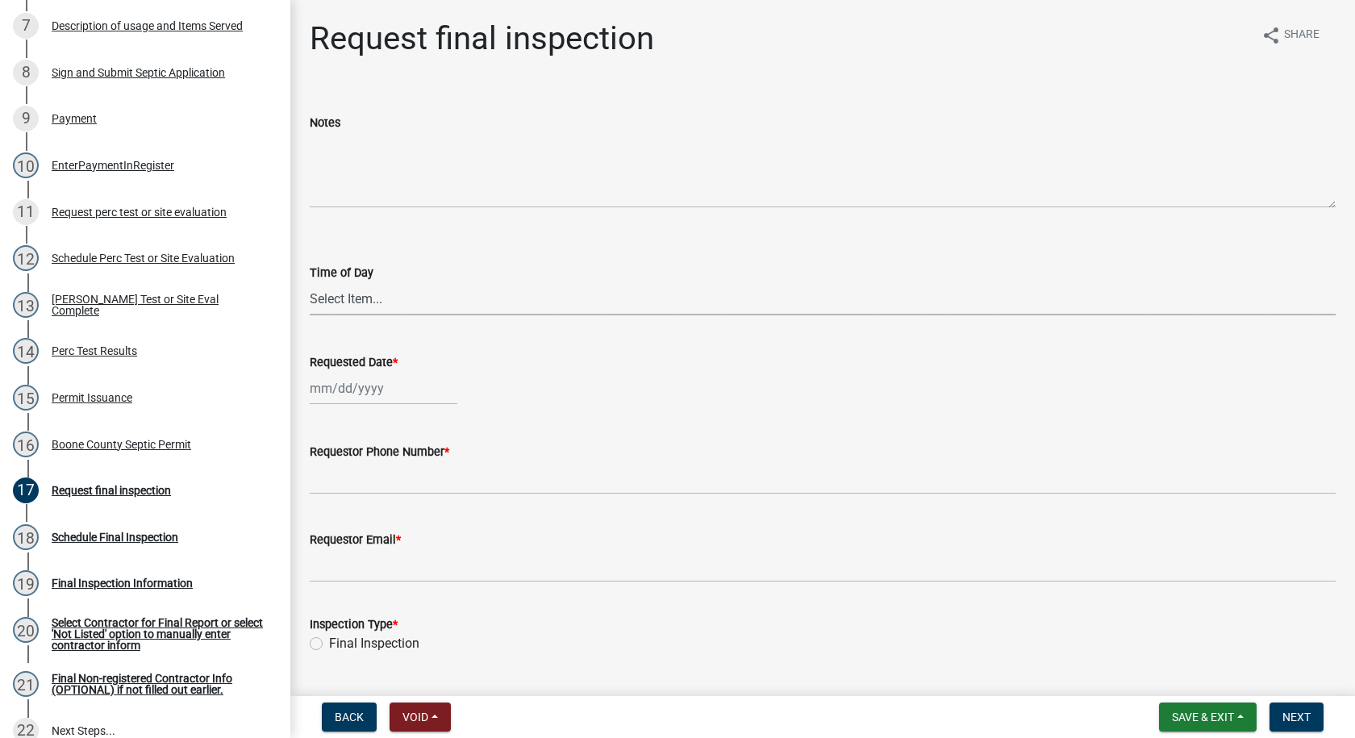
click at [360, 300] on select "Select Item... AM PM" at bounding box center [823, 298] width 1026 height 33
click at [310, 282] on select "Select Item... AM PM" at bounding box center [823, 298] width 1026 height 33
select select "ea230207-152d-431d-88d2-69d4b5aeb3ad"
select select "9"
select select "2025"
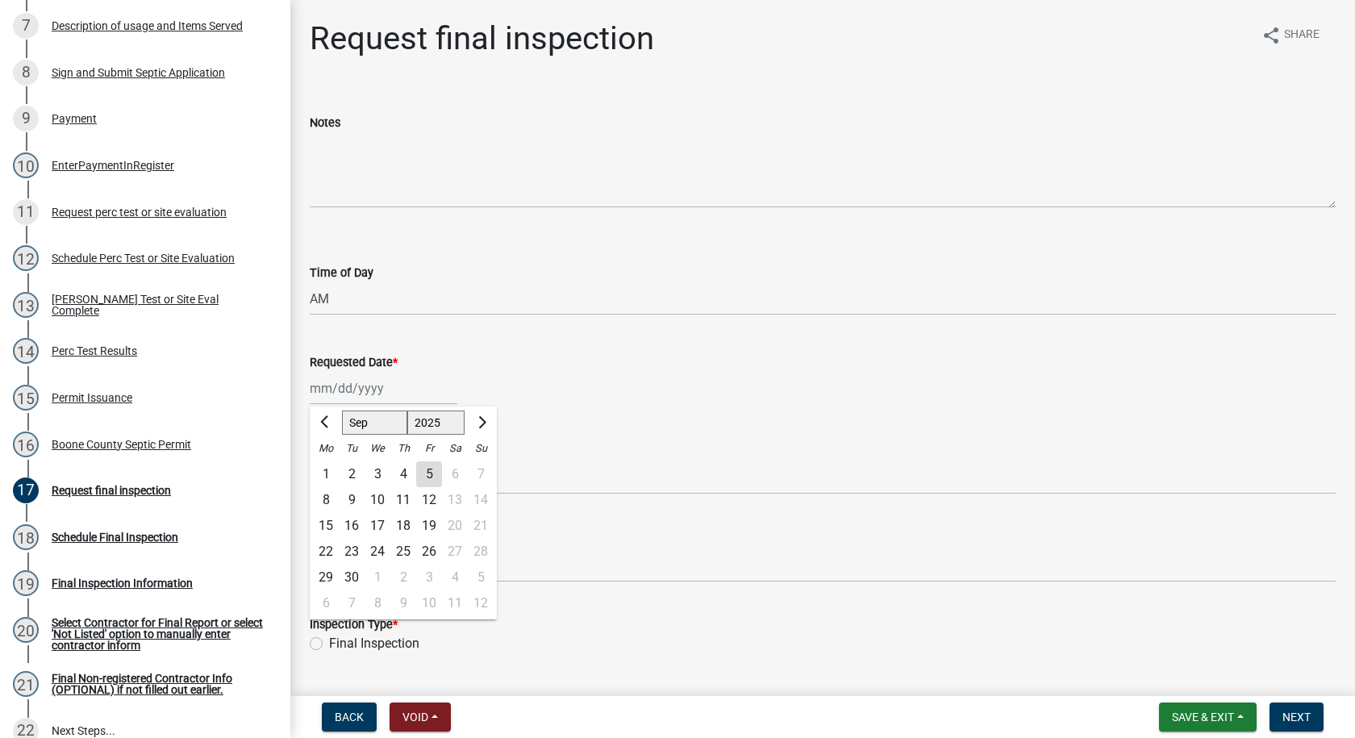
click at [331, 394] on div "[PERSON_NAME] Feb Mar Apr [PERSON_NAME][DATE] Oct Nov [DATE] 1526 1527 1528 152…" at bounding box center [384, 388] width 148 height 33
click at [404, 473] on div "4" at bounding box center [403, 474] width 26 height 26
type input "[DATE]"
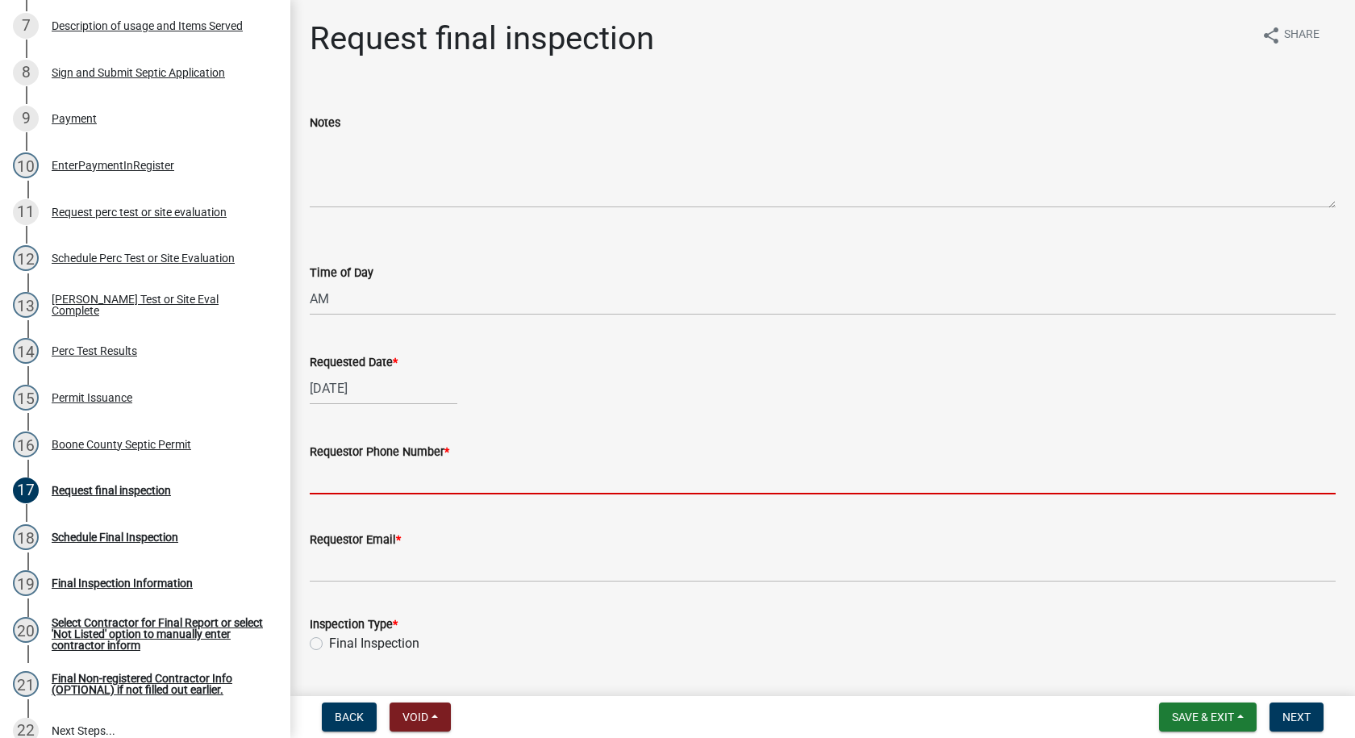
click at [391, 490] on input "Requestor Phone Number *" at bounding box center [823, 477] width 1026 height 33
type input "[PHONE_NUMBER]"
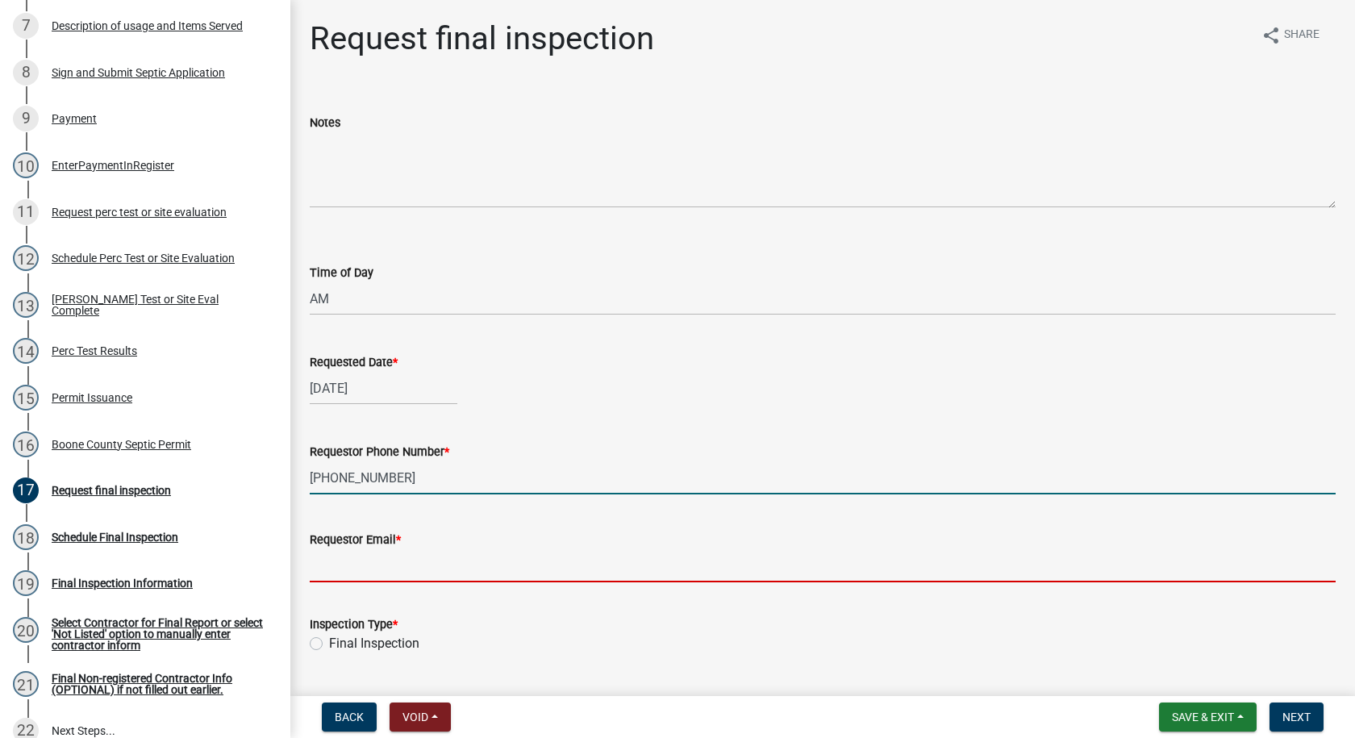
click at [377, 568] on input "Requestor Email *" at bounding box center [823, 565] width 1026 height 33
type input "[PERSON_NAME][EMAIL_ADDRESS][DOMAIN_NAME]"
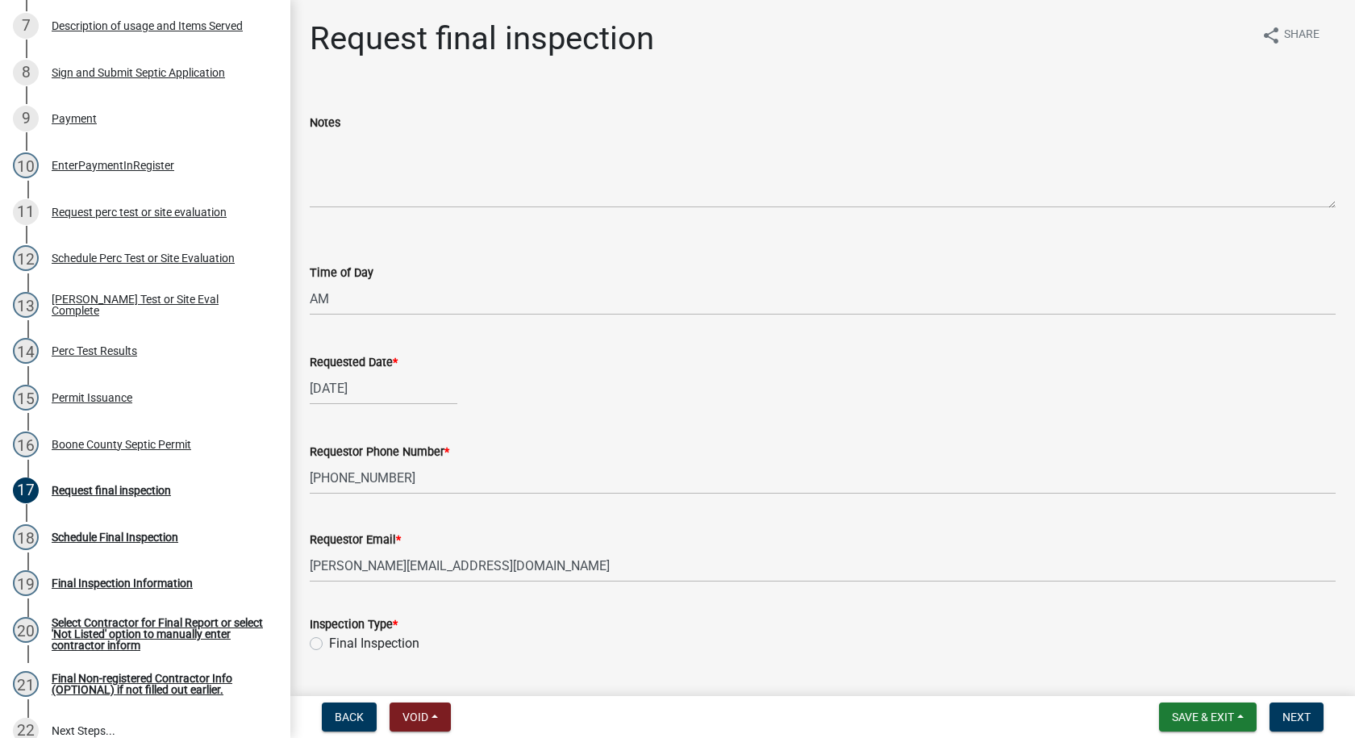
click at [329, 644] on label "Final Inspection" at bounding box center [374, 643] width 90 height 19
click at [329, 644] on input "Final Inspection" at bounding box center [334, 639] width 10 height 10
radio input "true"
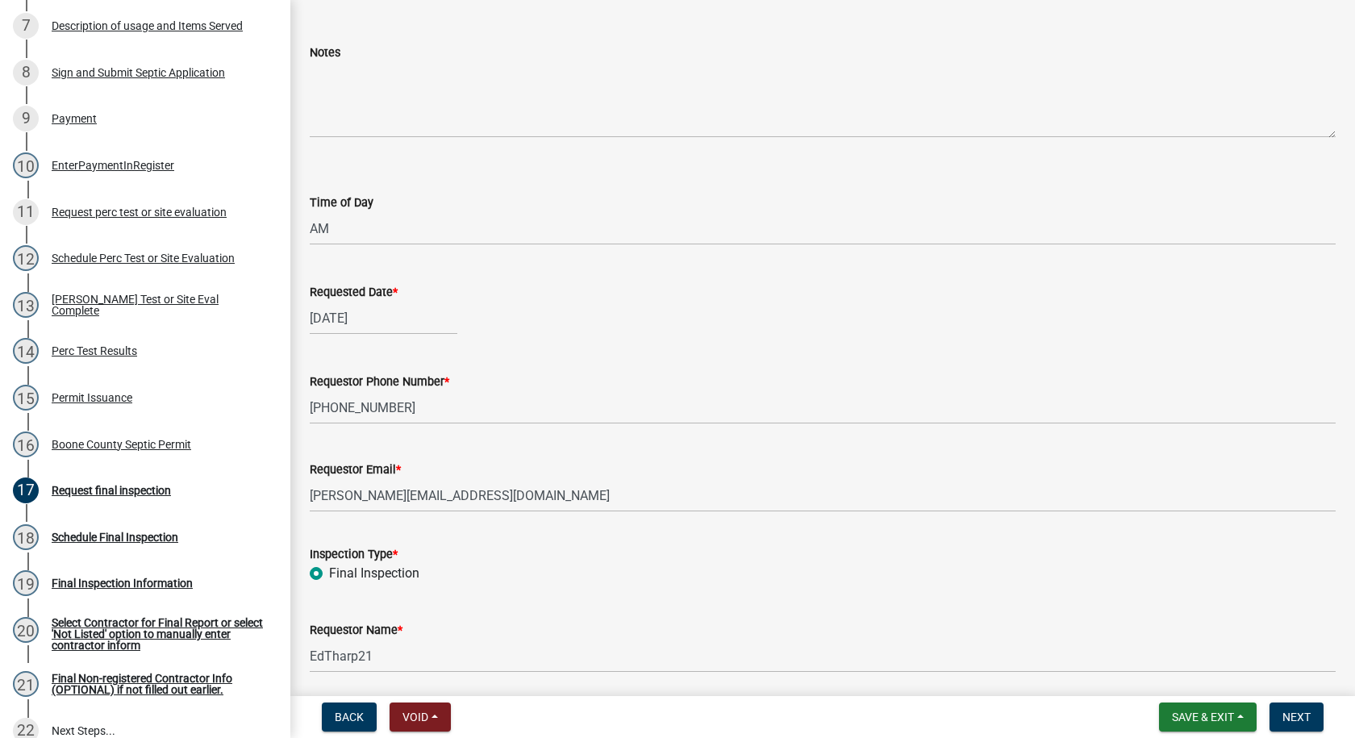
scroll to position [129, 0]
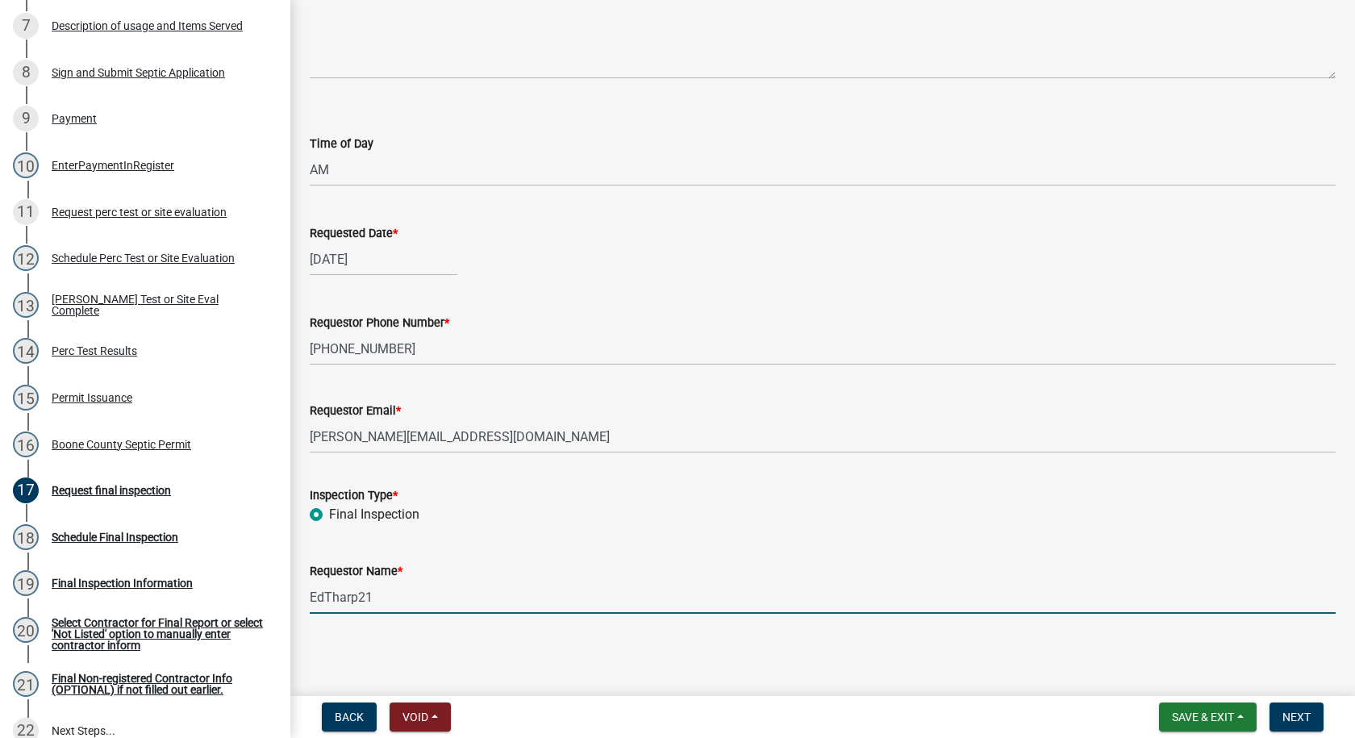
click at [372, 600] on input "EdTharp21" at bounding box center [823, 597] width 1026 height 33
type input "E"
type input "[PERSON_NAME]"
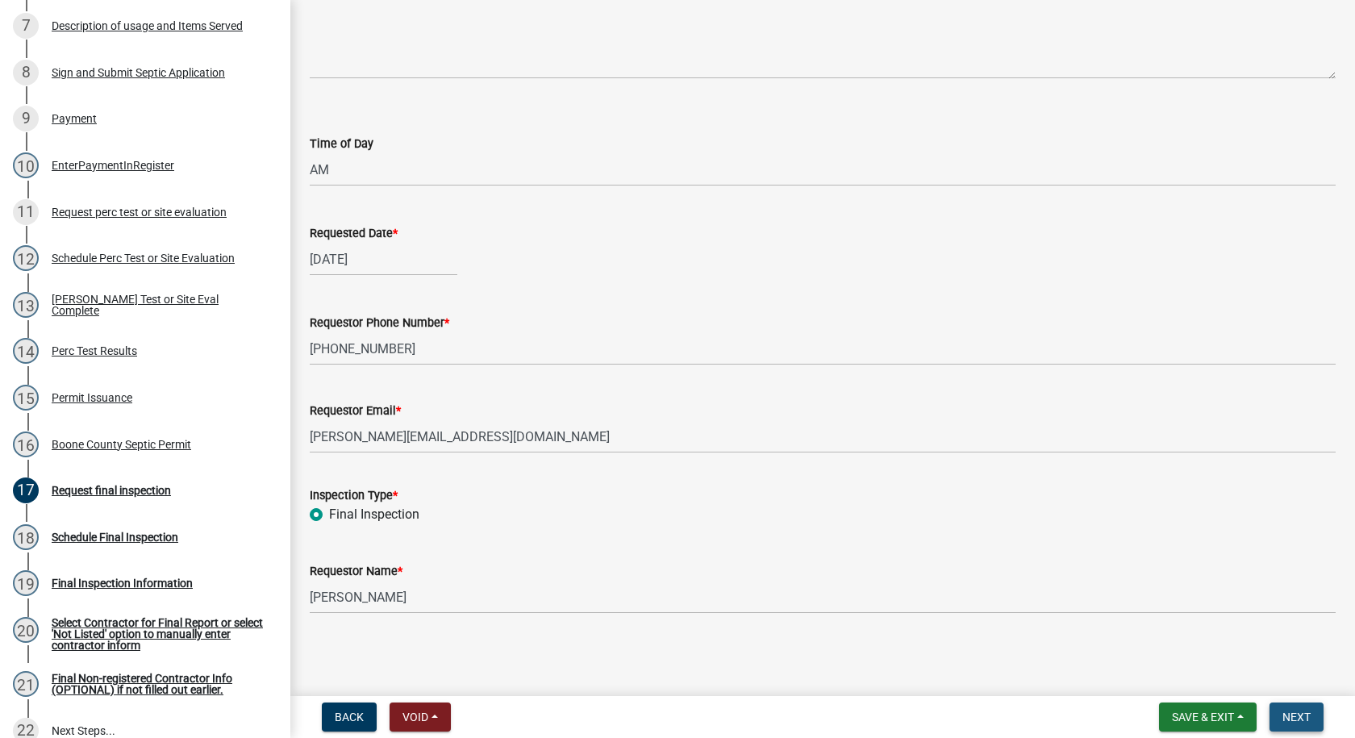
click at [1304, 706] on button "Next" at bounding box center [1296, 716] width 54 height 29
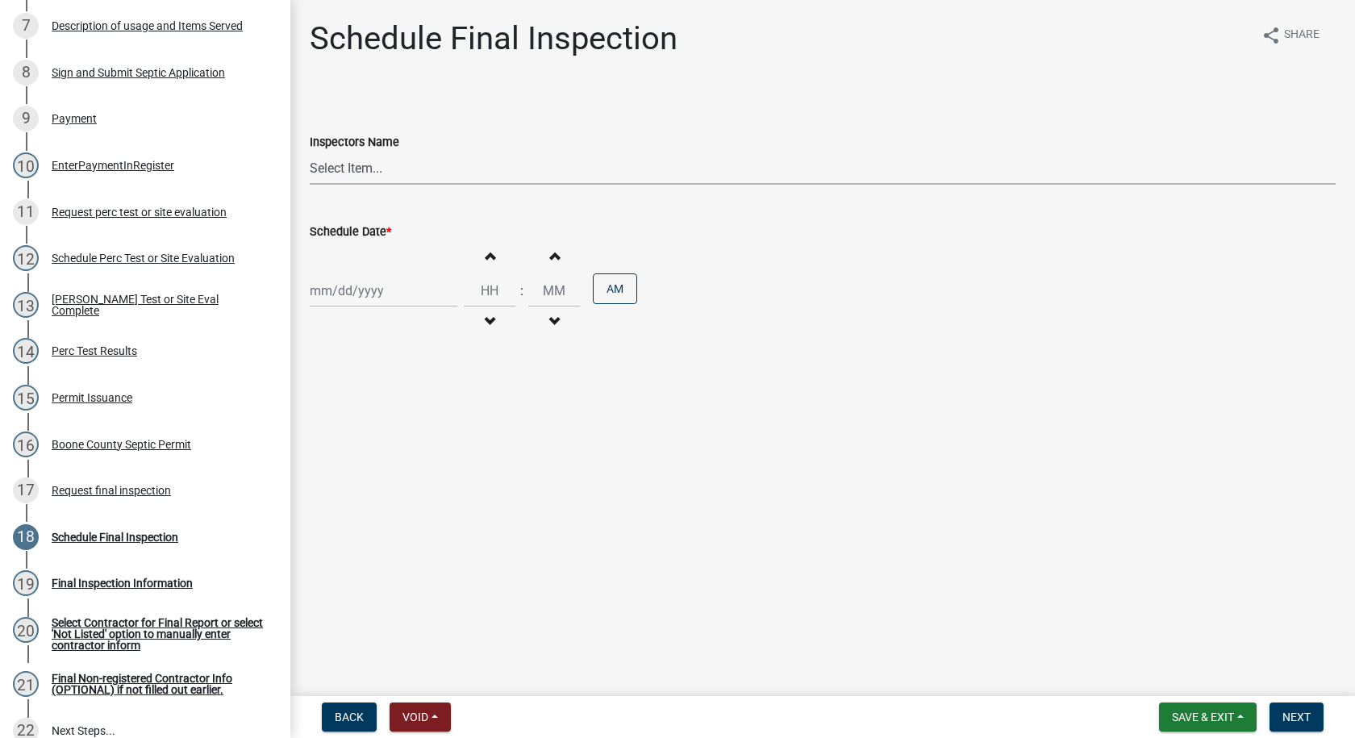
click at [327, 169] on select "Select Item... EdTharp21 (EdTharp21) mspeers ([PERSON_NAME]) WandaCox ([PERSON_…" at bounding box center [823, 168] width 1026 height 33
select select "1166babb-7ce8-442f-9c4a-1180ef3e1882"
click at [310, 152] on select "Select Item... EdTharp21 (EdTharp21) mspeers ([PERSON_NAME]) WandaCox ([PERSON_…" at bounding box center [823, 168] width 1026 height 33
click at [357, 293] on div at bounding box center [384, 290] width 148 height 33
select select "9"
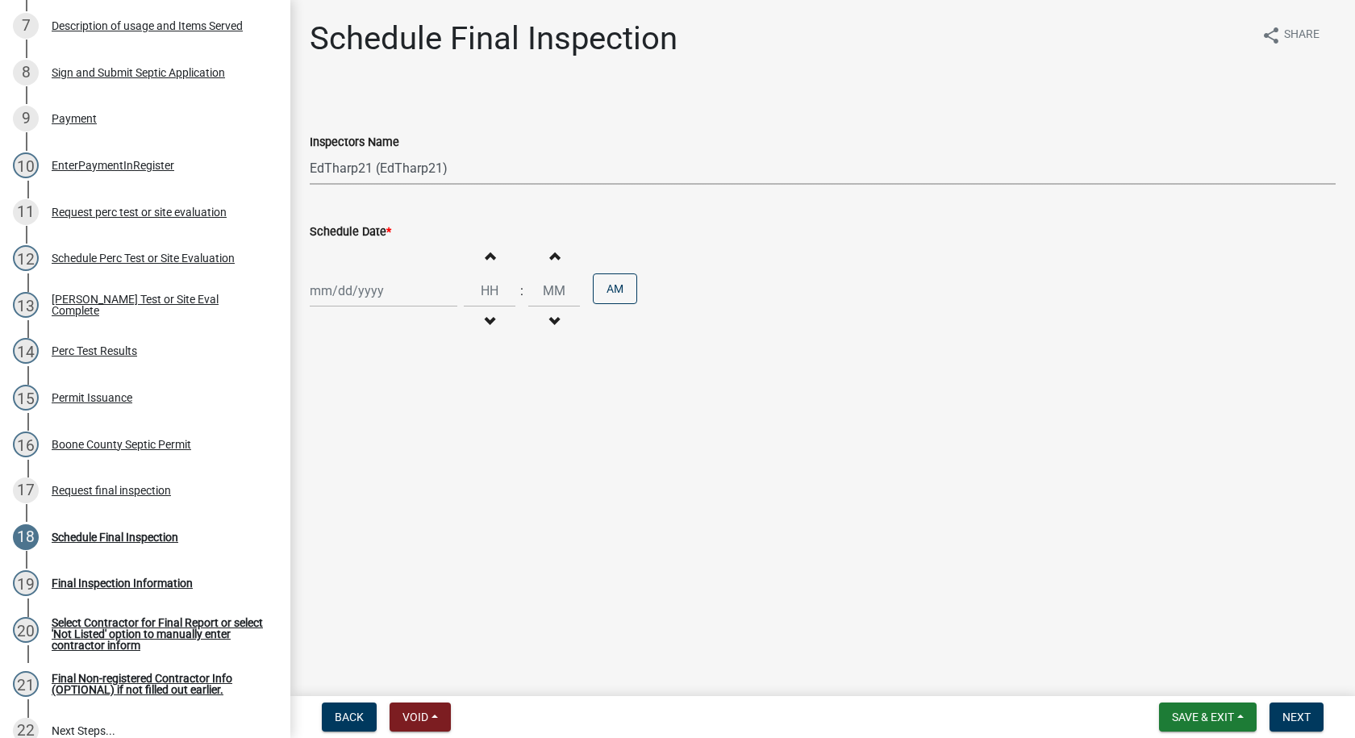
select select "2025"
click at [397, 370] on div "4" at bounding box center [403, 377] width 26 height 26
type input "[DATE]"
click at [485, 318] on span "button" at bounding box center [489, 321] width 8 height 13
type input "11"
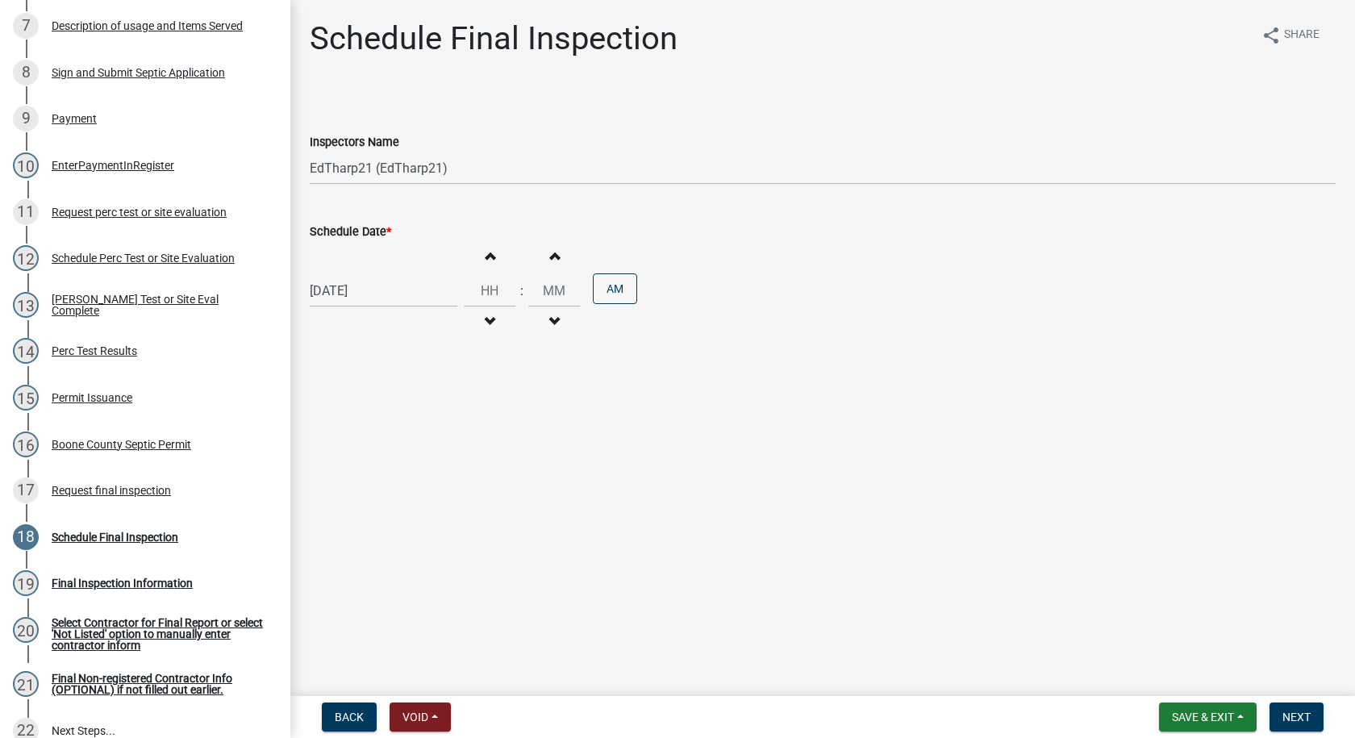
type input "00"
click at [485, 317] on span "button" at bounding box center [489, 321] width 8 height 13
type input "10"
click at [598, 288] on button "PM" at bounding box center [615, 288] width 44 height 31
click at [1297, 712] on span "Next" at bounding box center [1296, 716] width 28 height 13
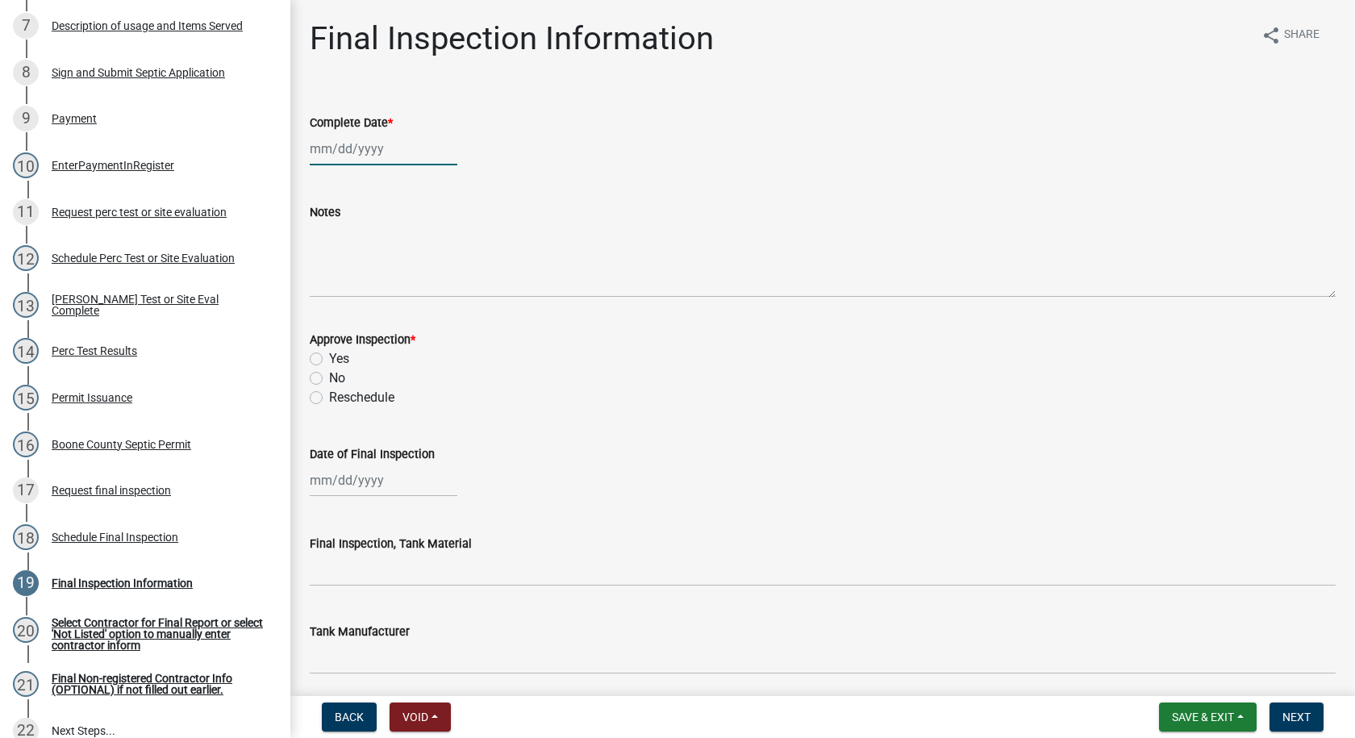
click at [381, 151] on div at bounding box center [384, 148] width 148 height 33
select select "9"
select select "2025"
click at [403, 235] on div "4" at bounding box center [403, 235] width 26 height 26
type input "[DATE]"
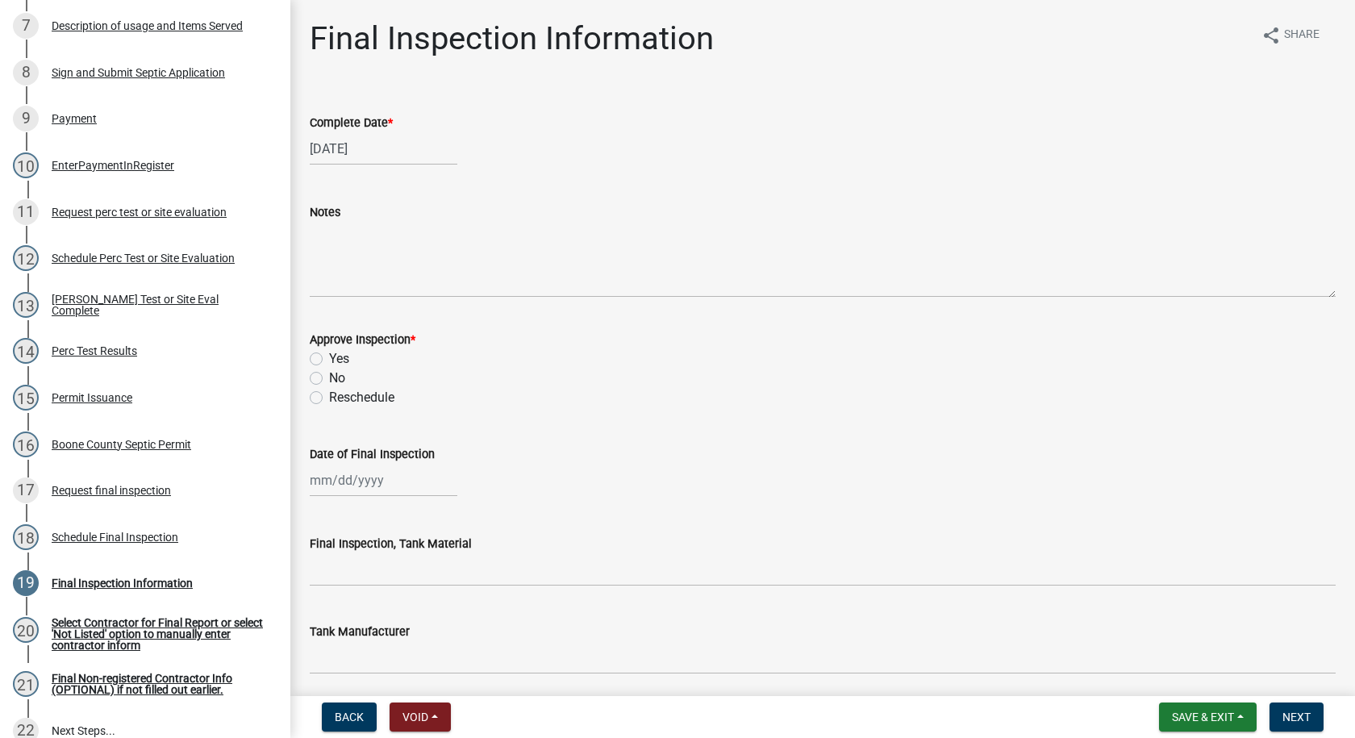
click at [329, 358] on label "Yes" at bounding box center [339, 358] width 20 height 19
click at [329, 358] on input "Yes" at bounding box center [334, 354] width 10 height 10
radio input "true"
click at [369, 485] on div at bounding box center [384, 480] width 148 height 33
select select "9"
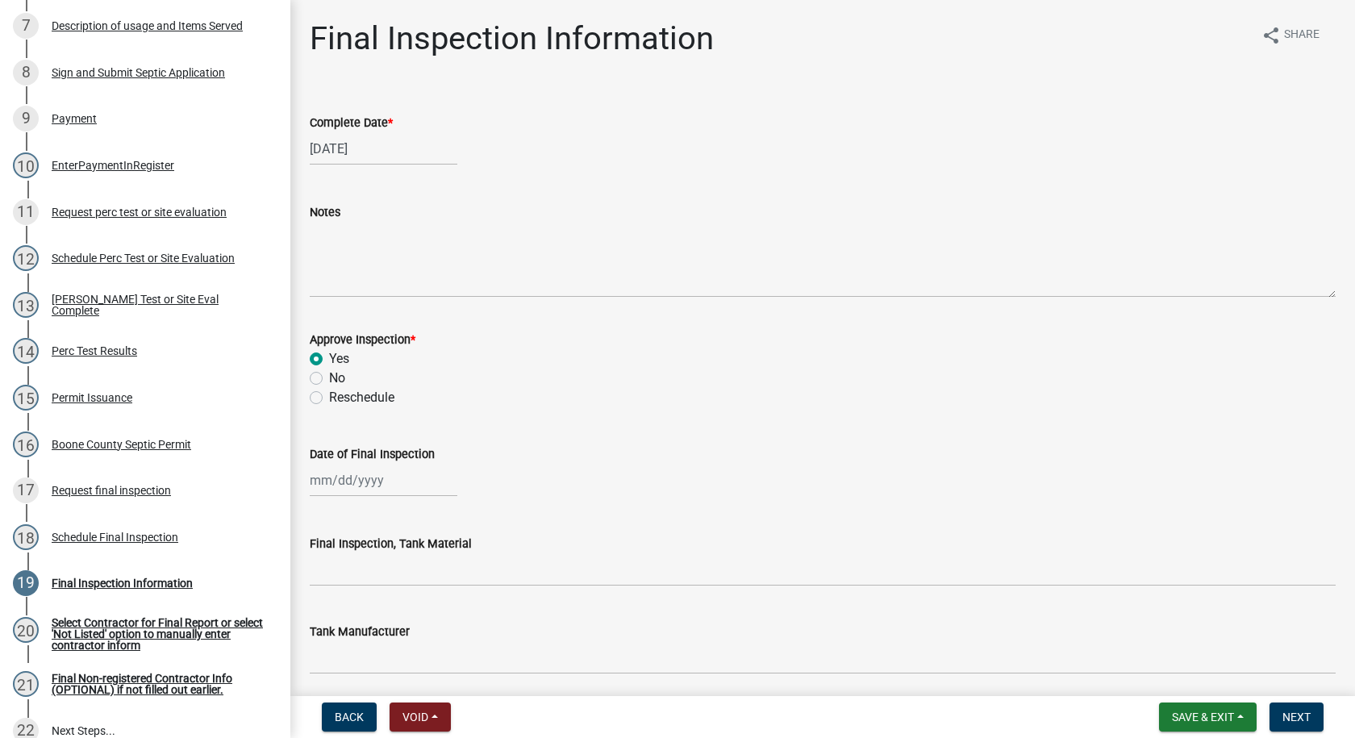
select select "2025"
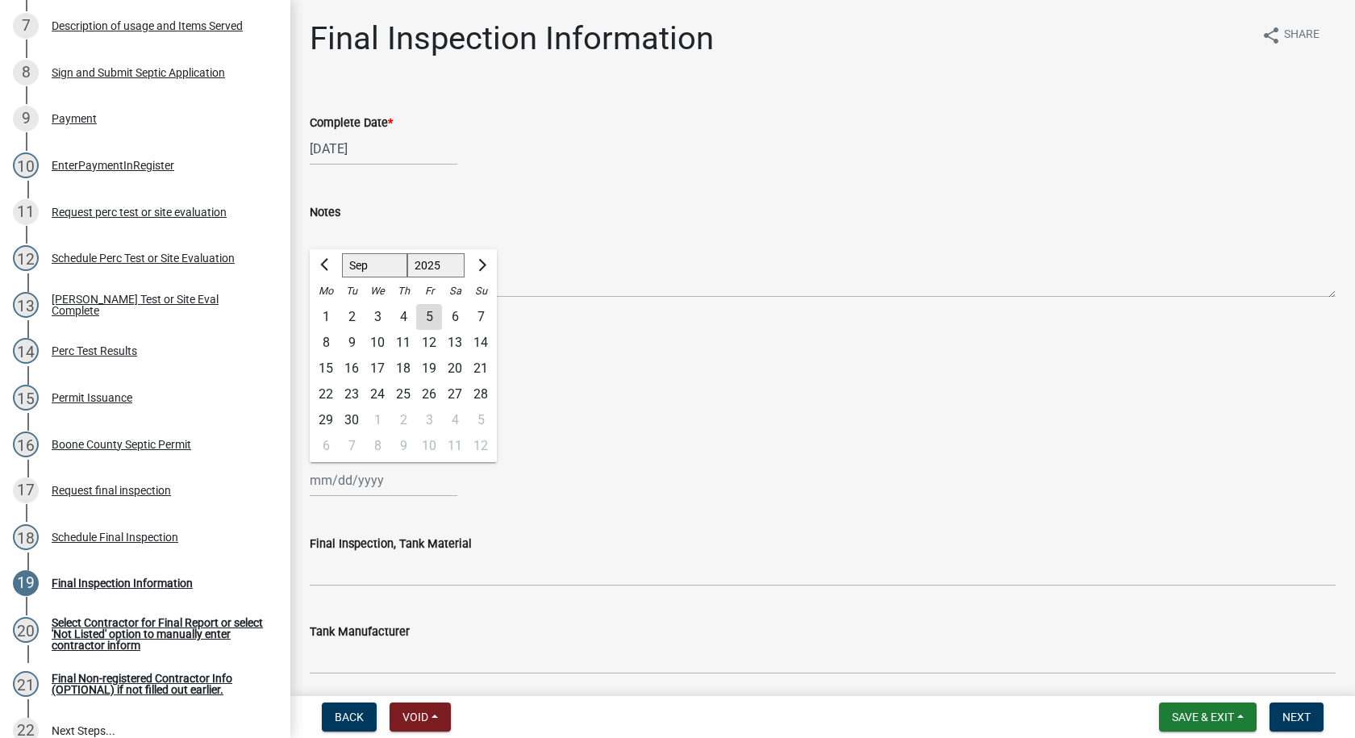
click at [403, 317] on div "4" at bounding box center [403, 317] width 26 height 26
type input "[DATE]"
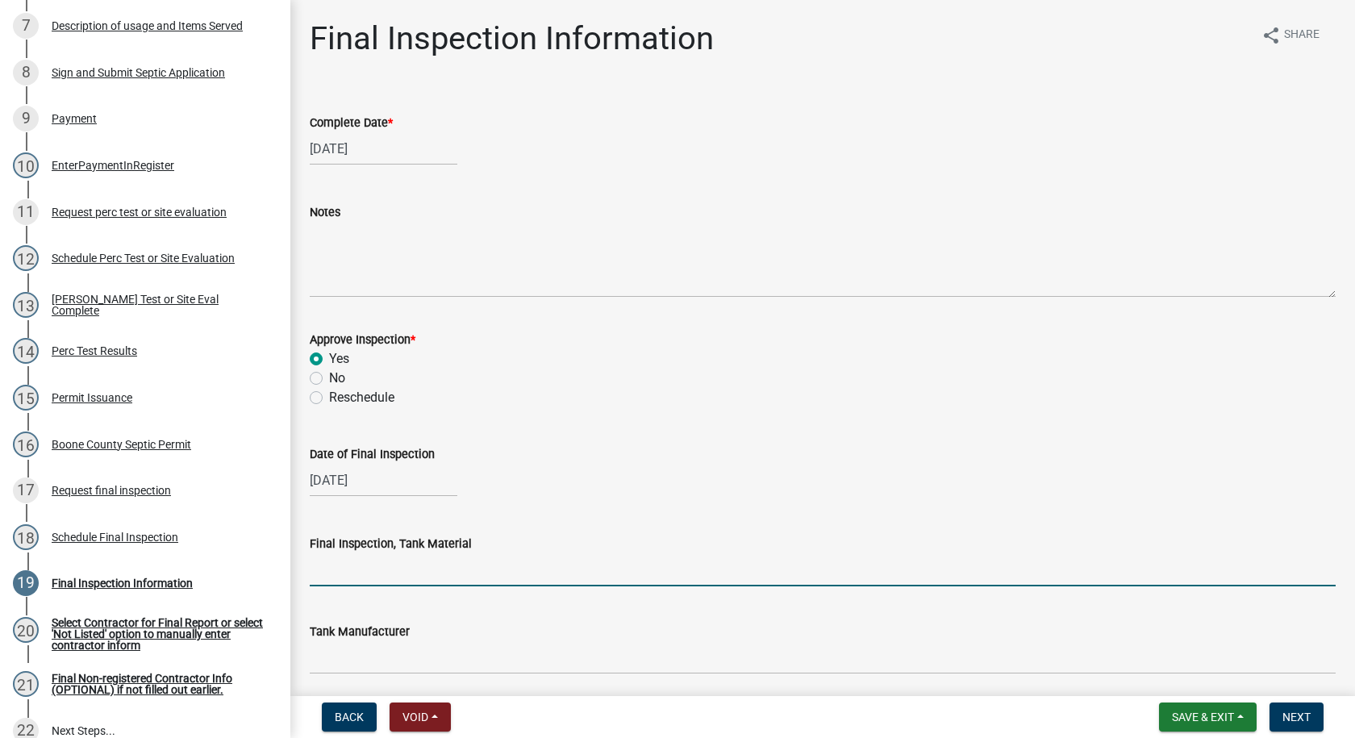
click at [373, 578] on input "Final Inspection, Tank Material" at bounding box center [823, 569] width 1026 height 33
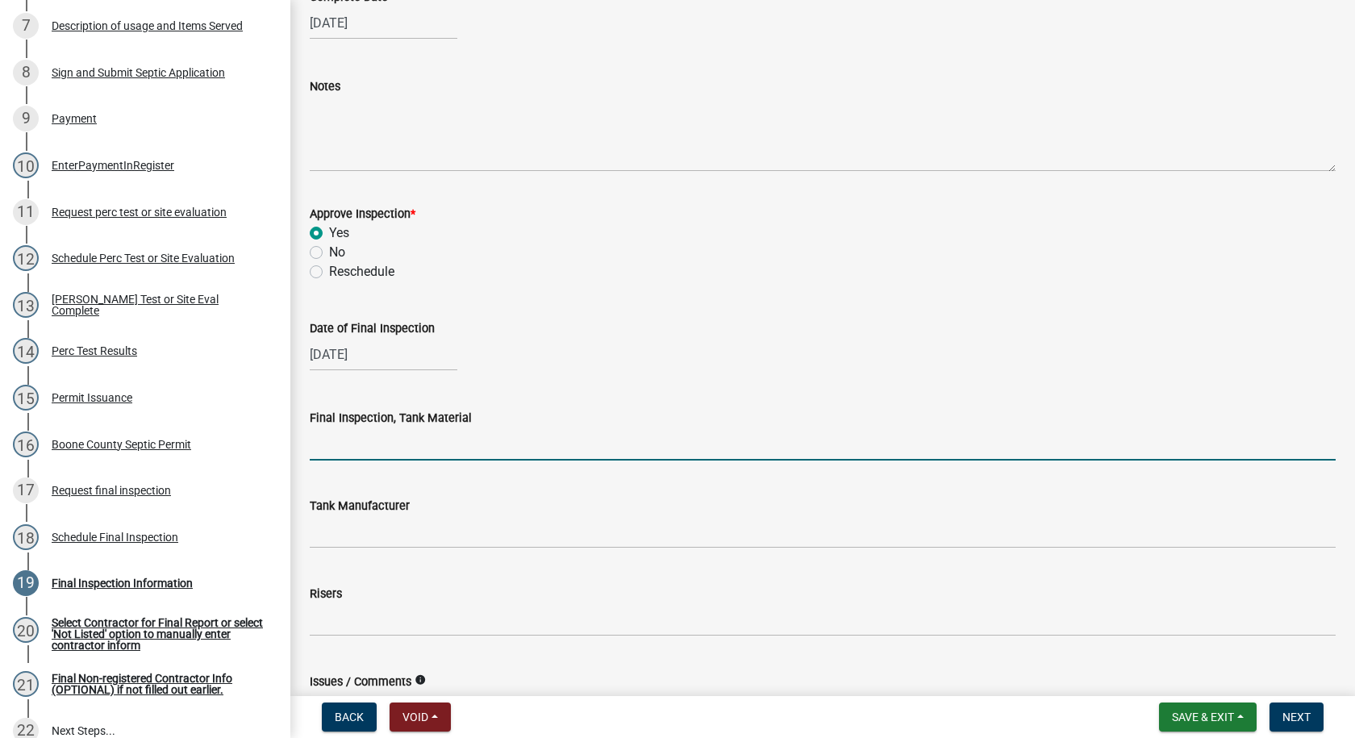
scroll to position [161, 0]
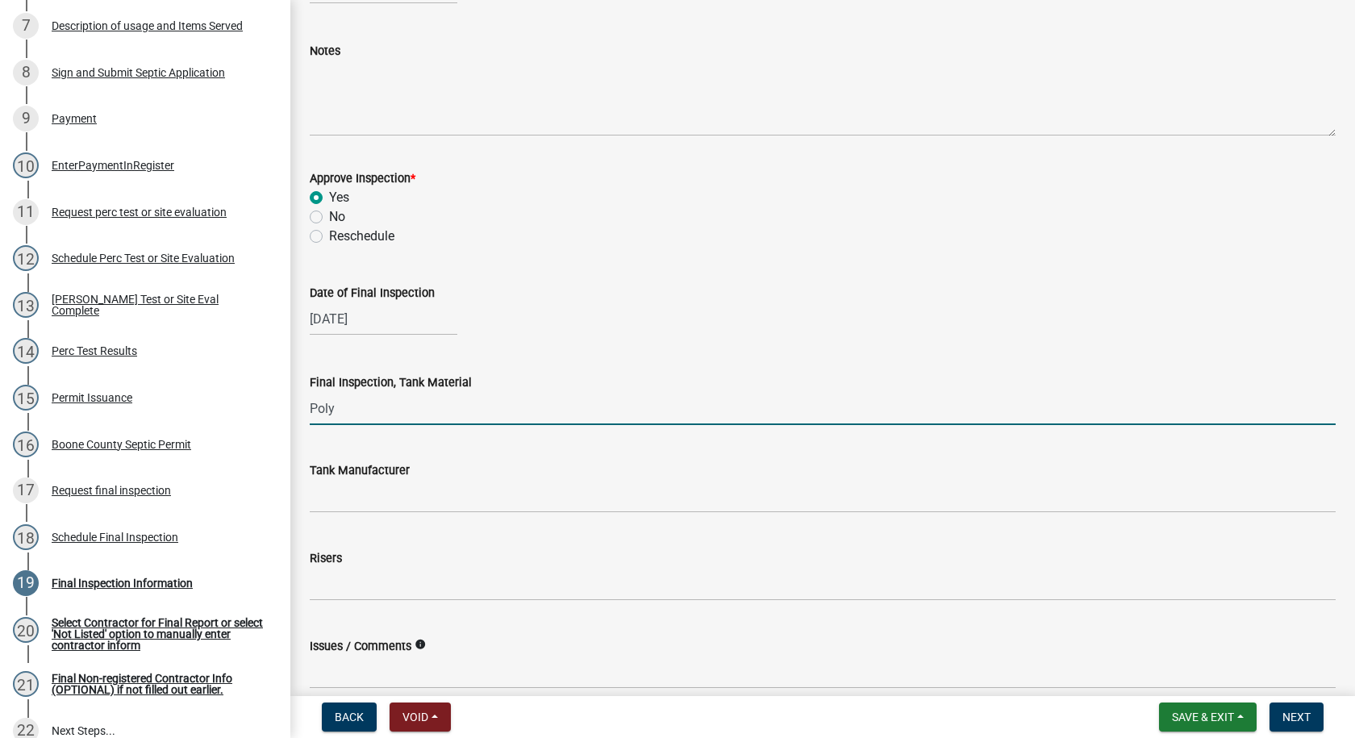
type input "Poly"
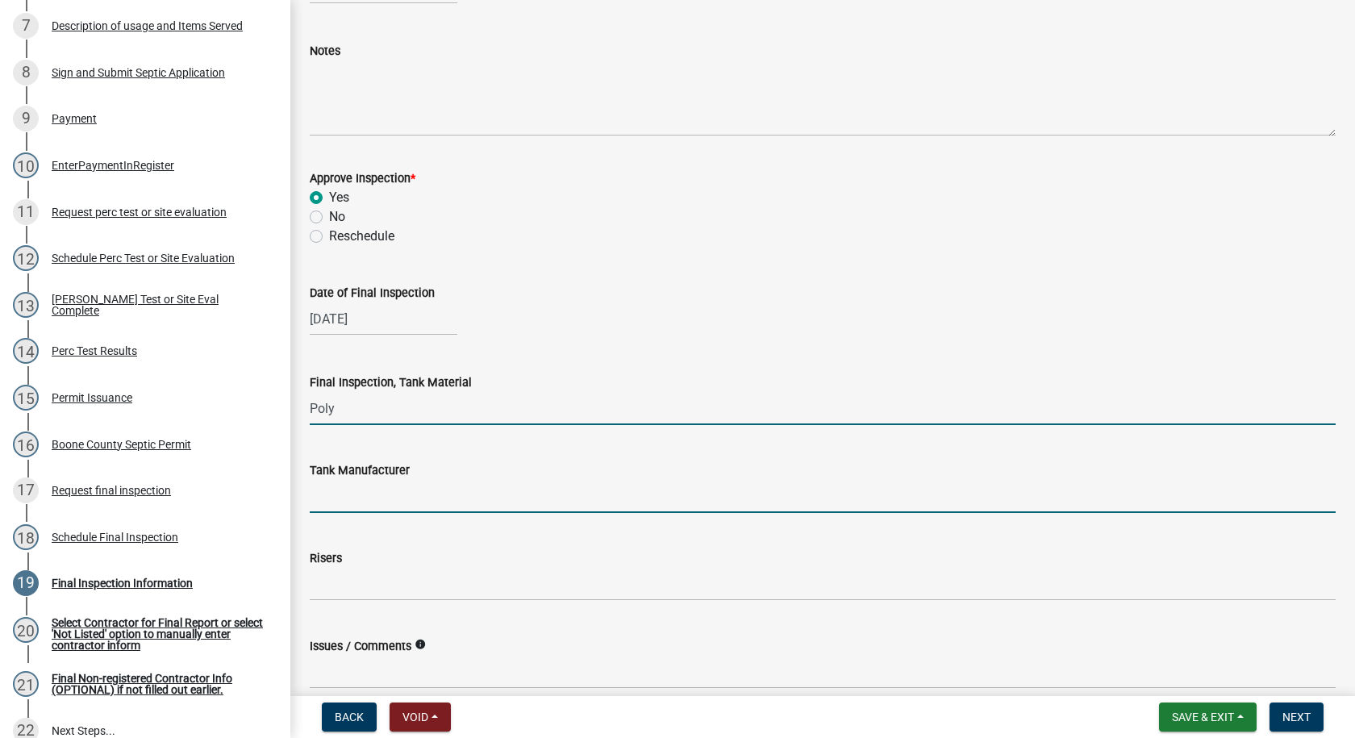
click at [339, 496] on input "Tank Manufacturer" at bounding box center [823, 496] width 1026 height 33
type input "[PERSON_NAME]"
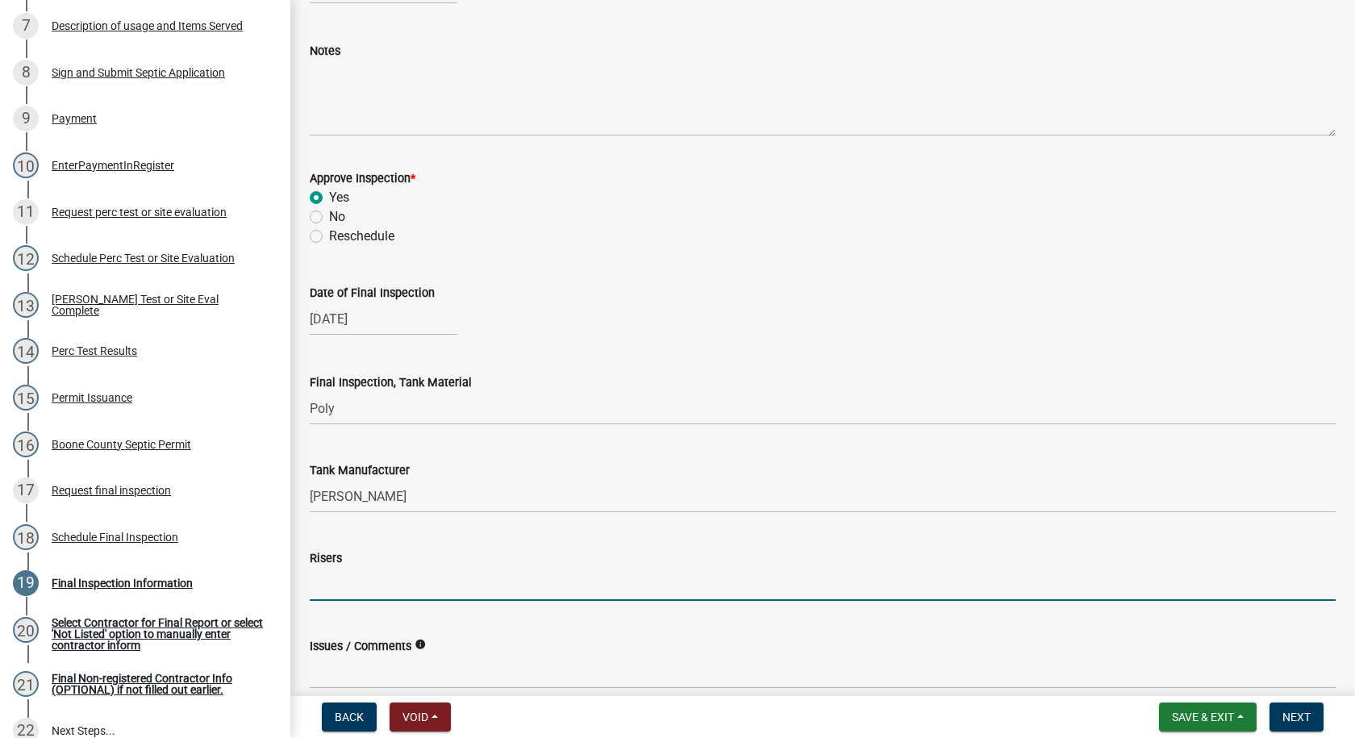
click at [337, 598] on input "Risers" at bounding box center [823, 584] width 1026 height 33
type input "6""
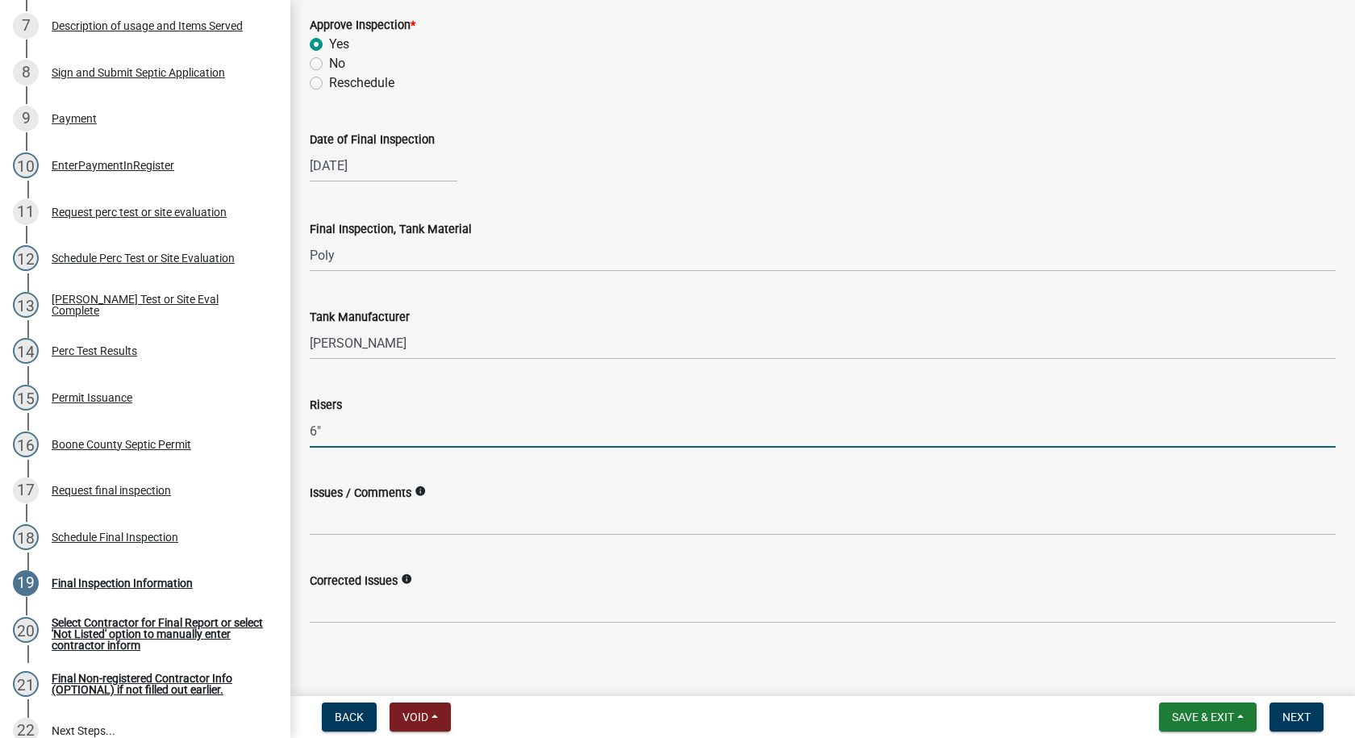
scroll to position [324, 0]
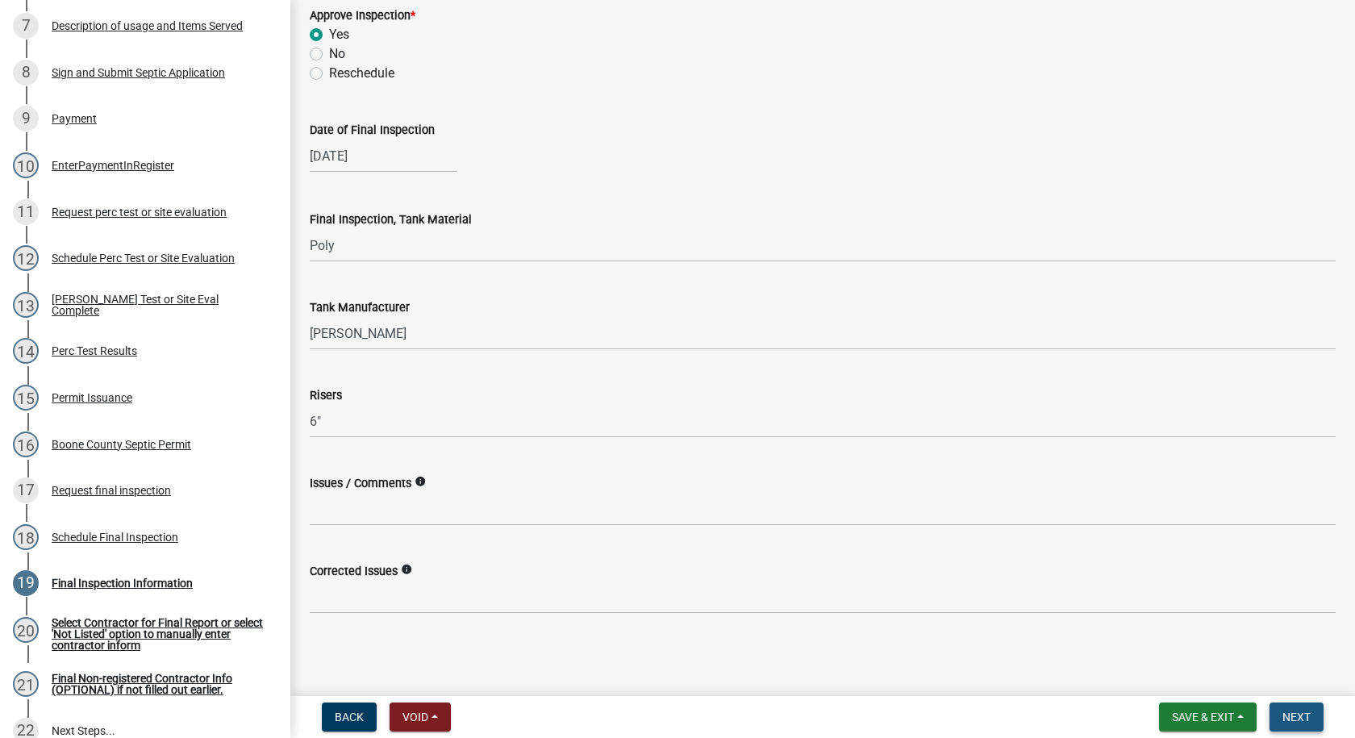
click at [1285, 719] on span "Next" at bounding box center [1296, 716] width 28 height 13
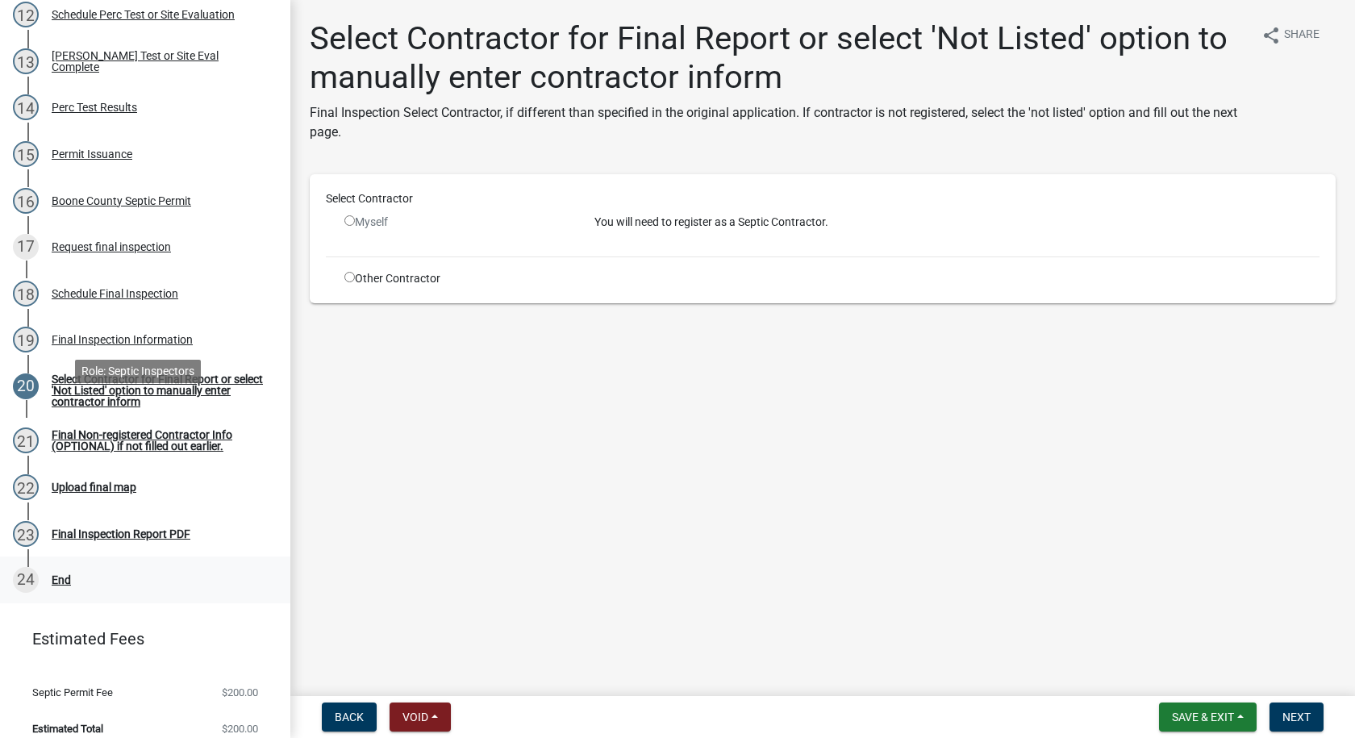
scroll to position [823, 0]
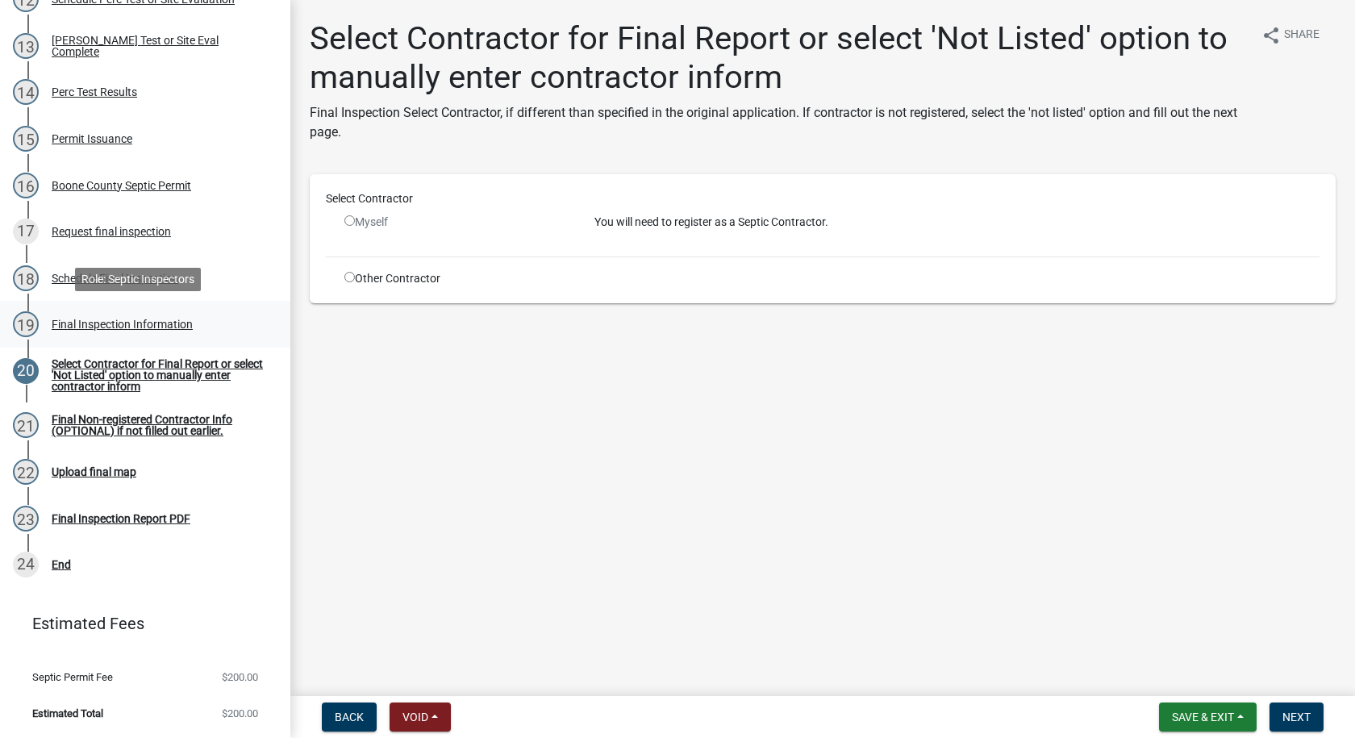
click at [160, 321] on div "Final Inspection Information" at bounding box center [122, 324] width 141 height 11
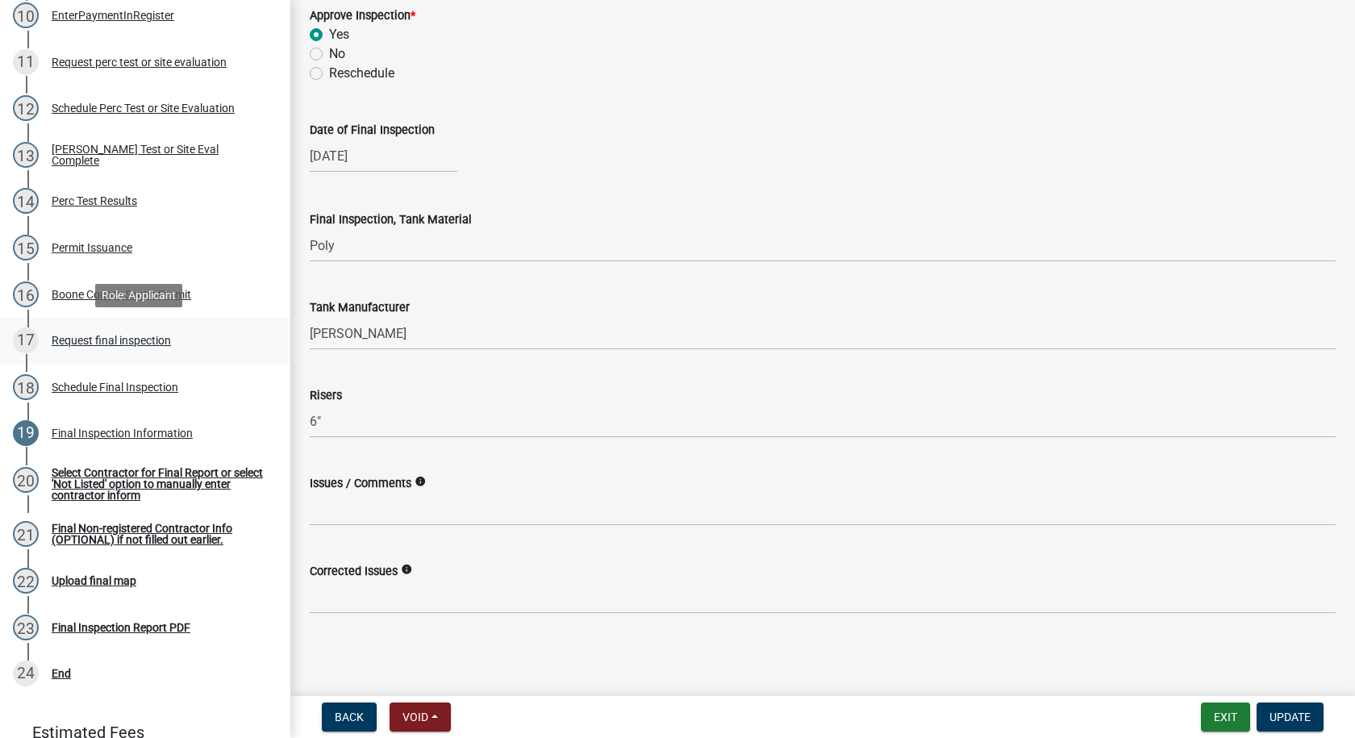
scroll to position [743, 0]
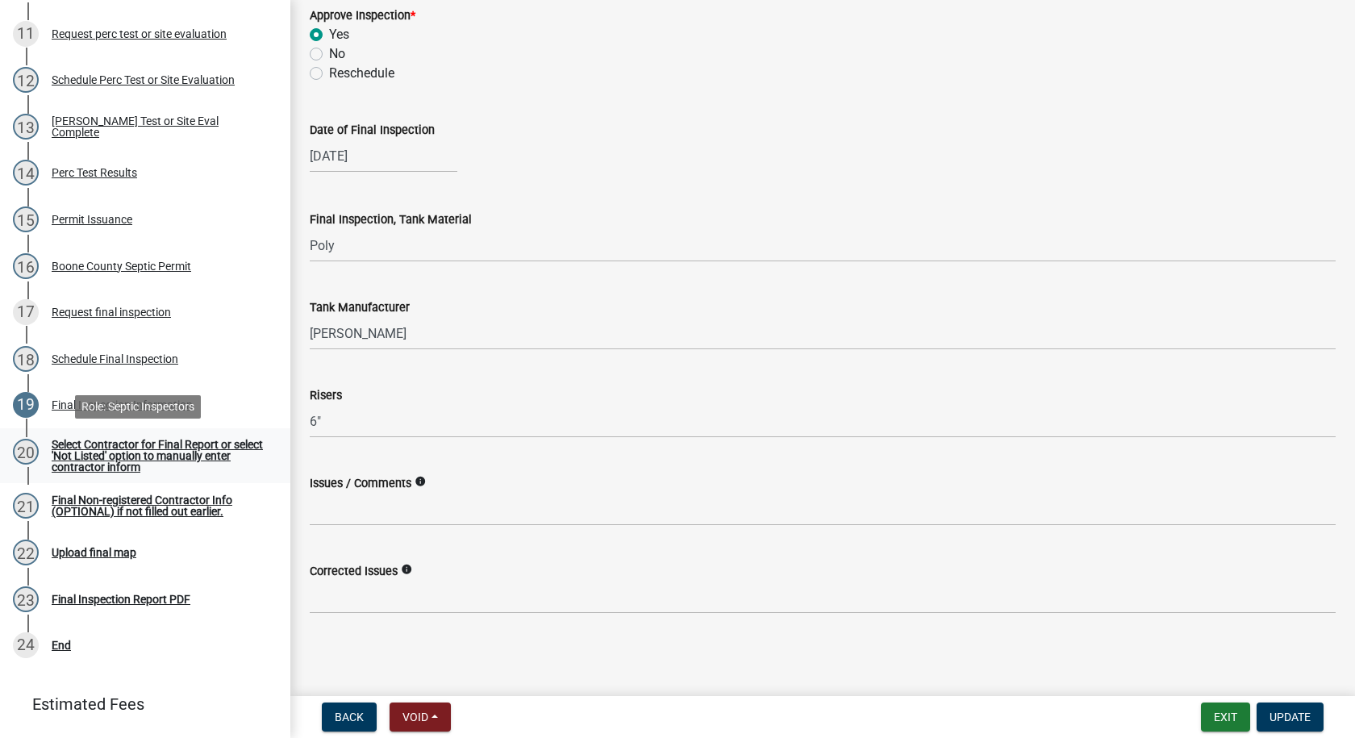
click at [165, 452] on div "Select Contractor for Final Report or select 'Not Listed' option to manually en…" at bounding box center [158, 456] width 213 height 34
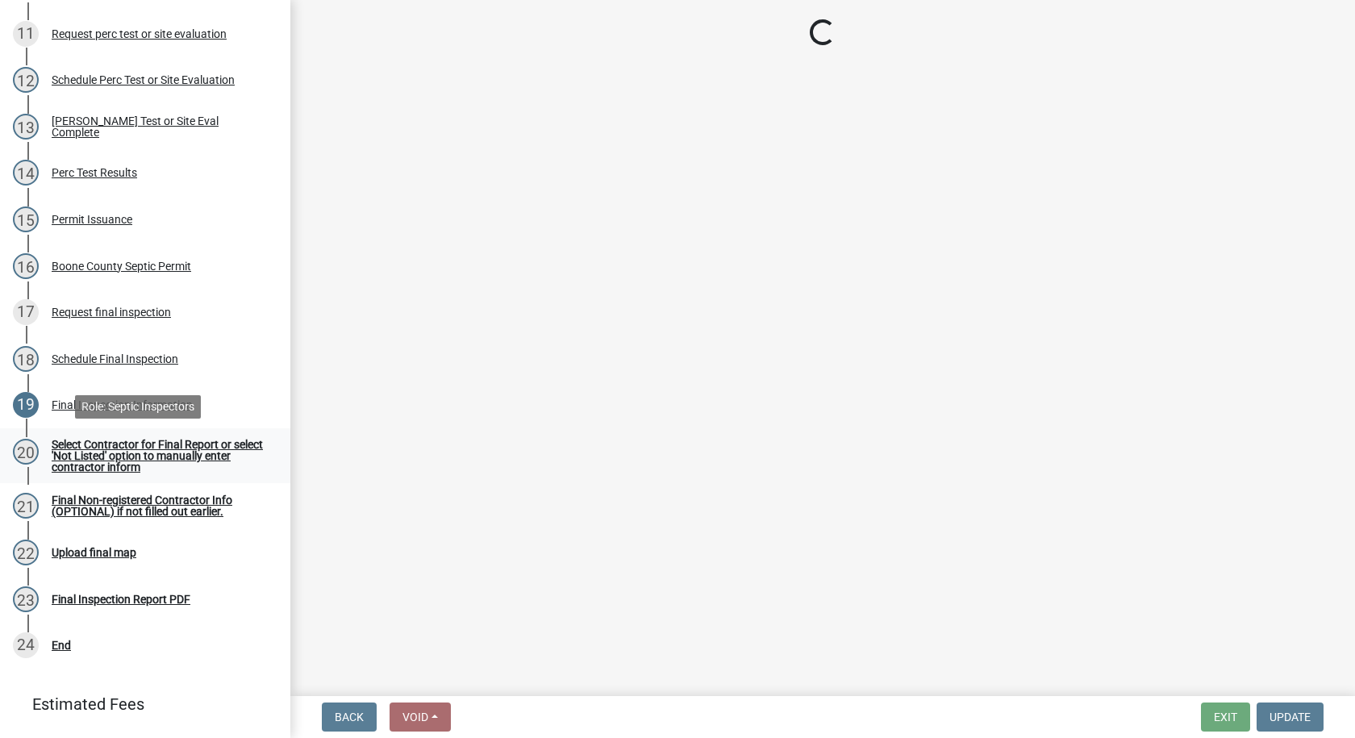
scroll to position [0, 0]
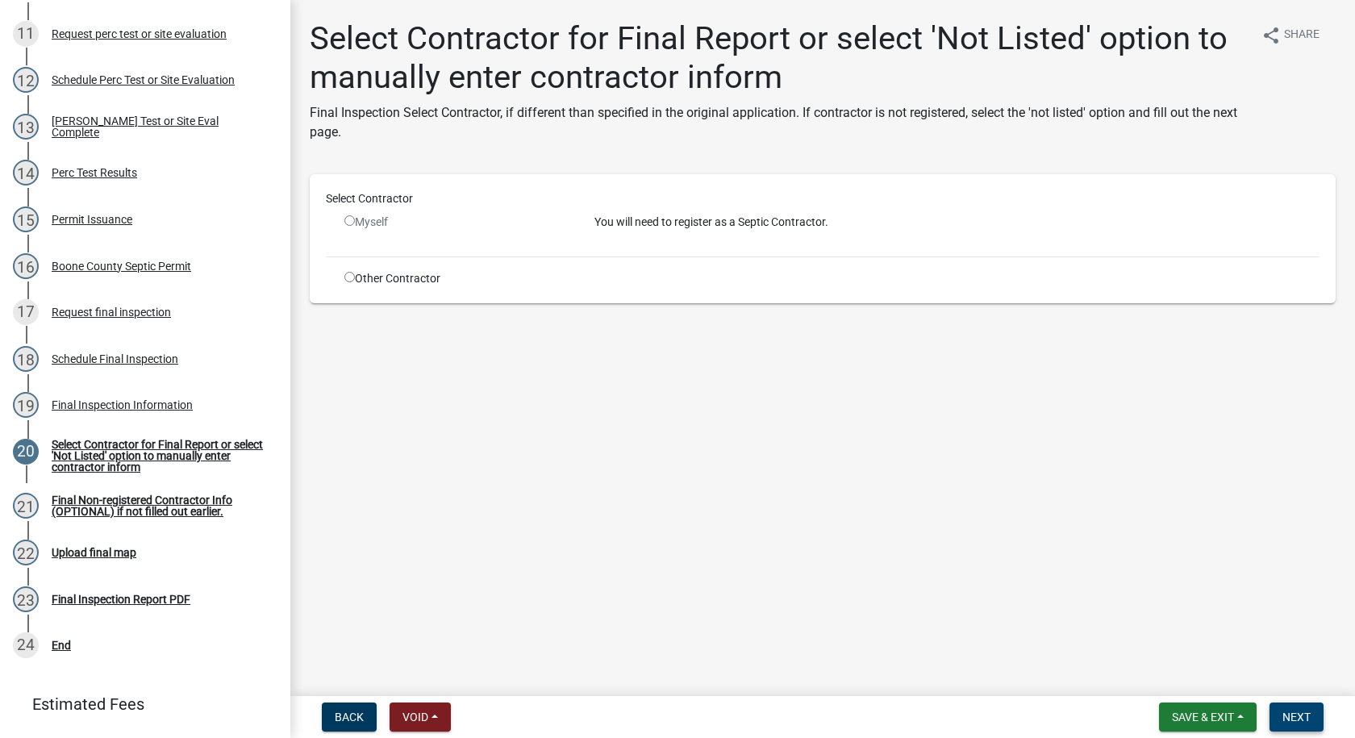
click at [1279, 717] on button "Next" at bounding box center [1296, 716] width 54 height 29
click at [350, 279] on input "radio" at bounding box center [349, 277] width 10 height 10
radio input "true"
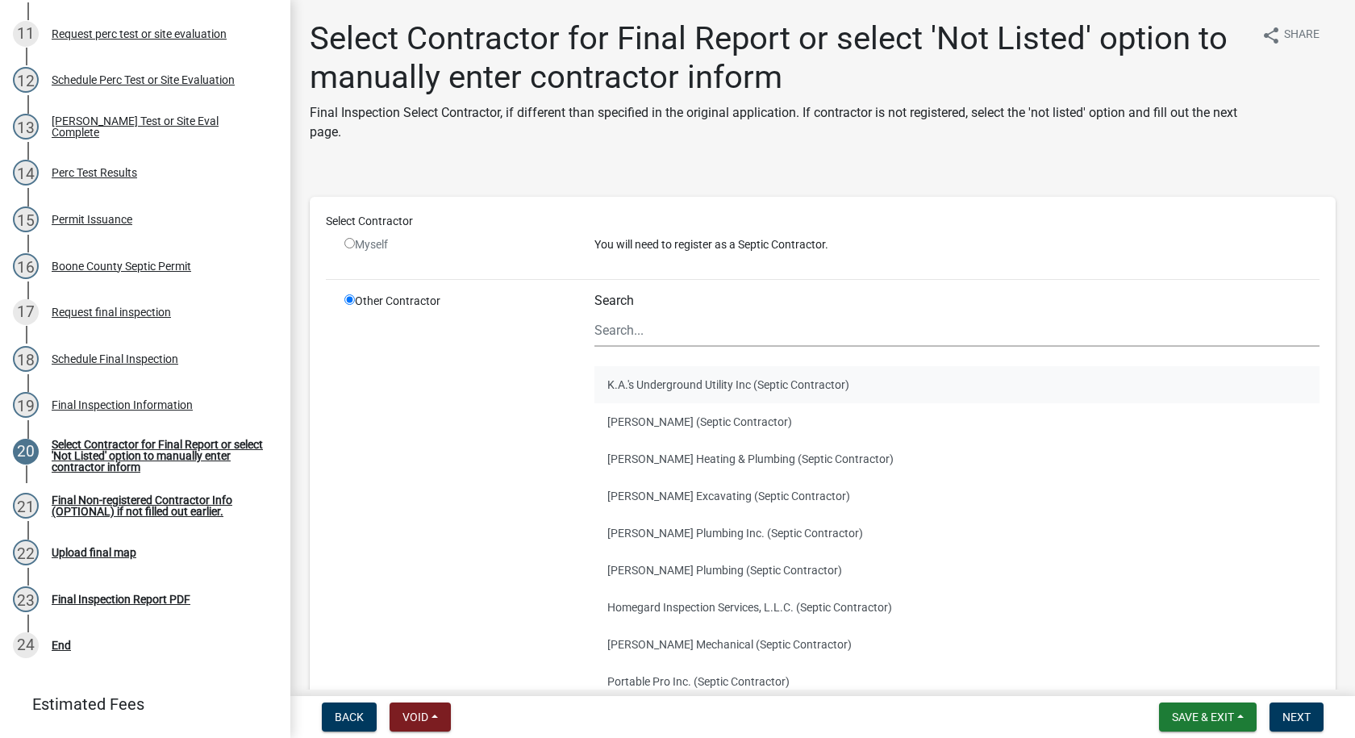
click at [620, 385] on button "K.A.'s Underground Utility Inc (Septic Contractor)" at bounding box center [956, 384] width 725 height 37
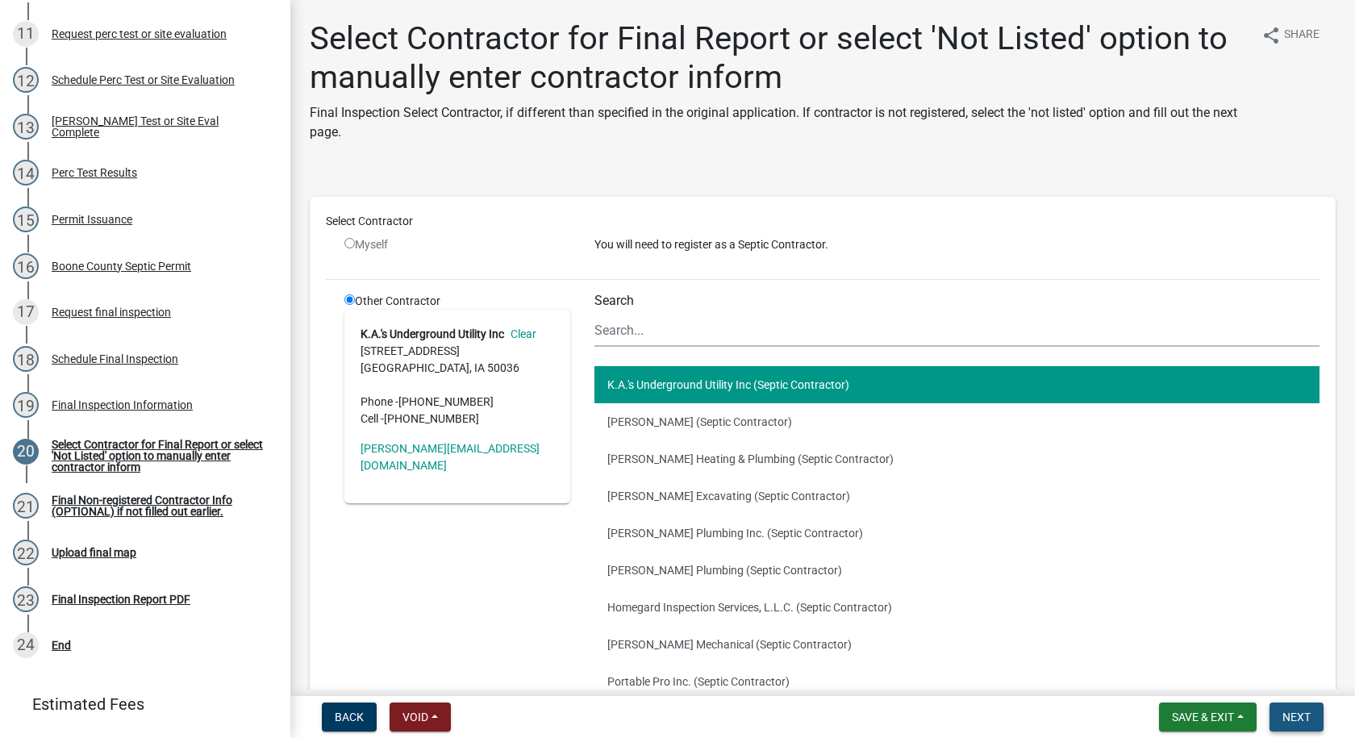
click at [1302, 717] on span "Next" at bounding box center [1296, 716] width 28 height 13
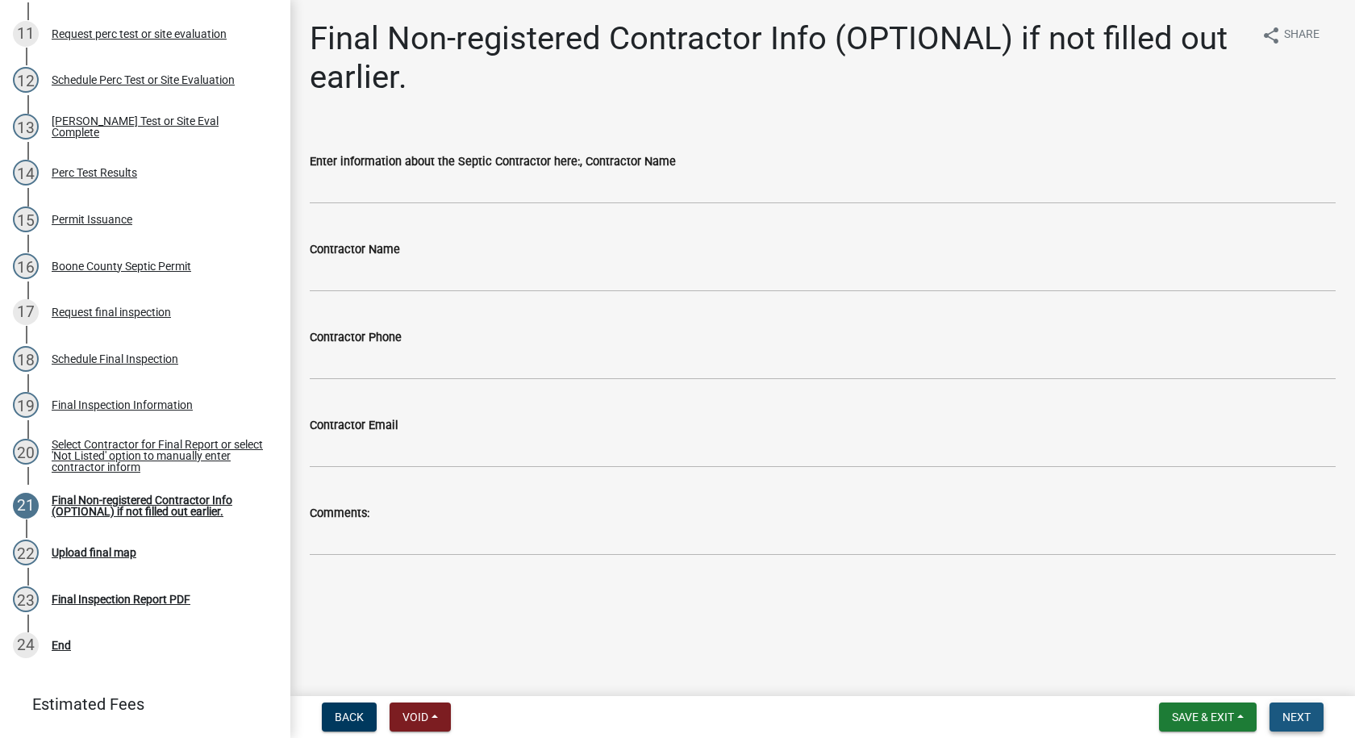
click at [1275, 715] on button "Next" at bounding box center [1296, 716] width 54 height 29
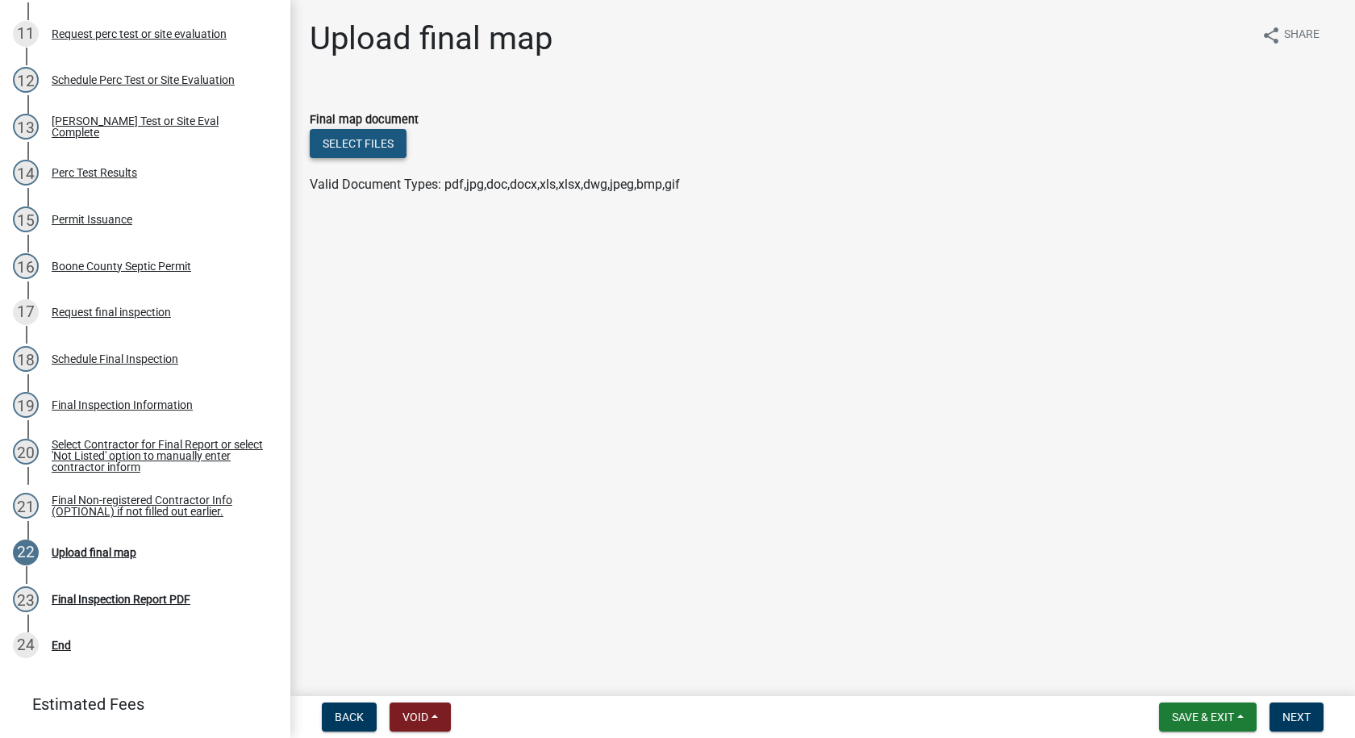
click at [396, 151] on button "Select files" at bounding box center [358, 143] width 97 height 29
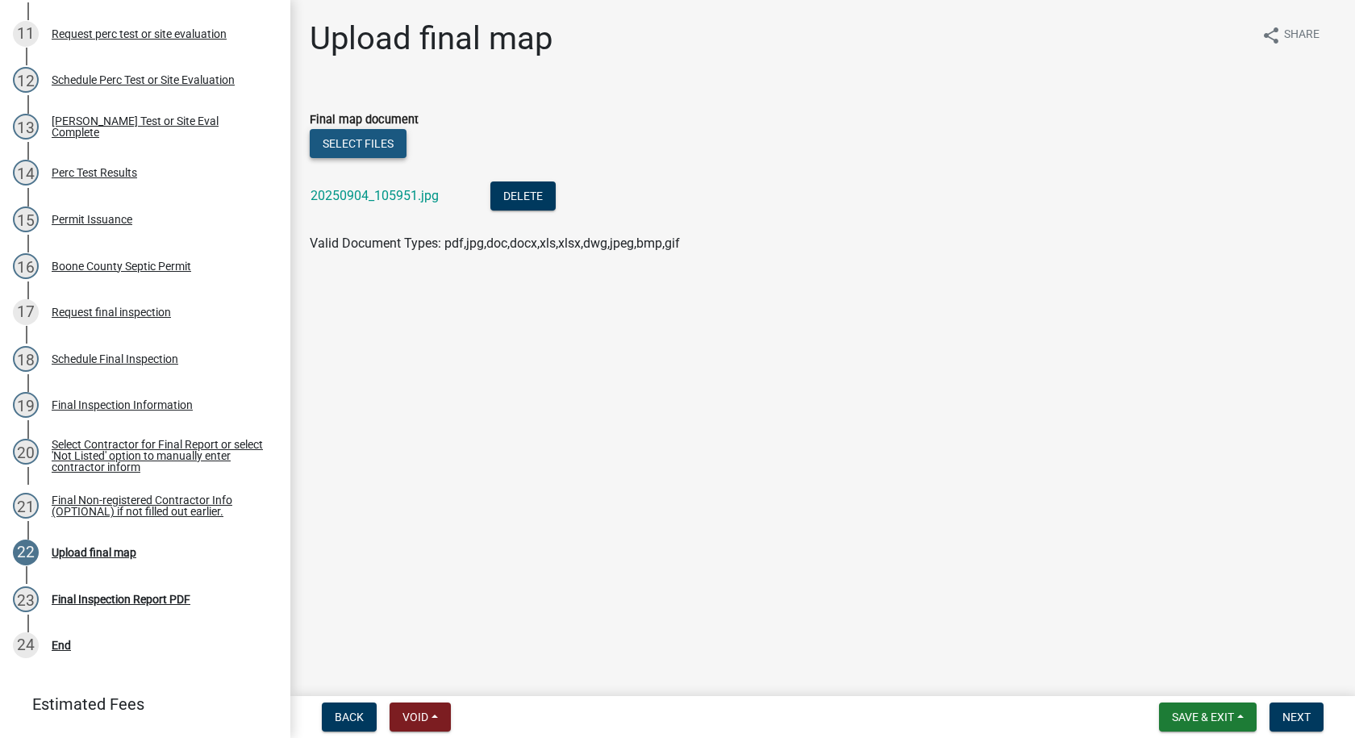
click at [335, 146] on button "Select files" at bounding box center [358, 143] width 97 height 29
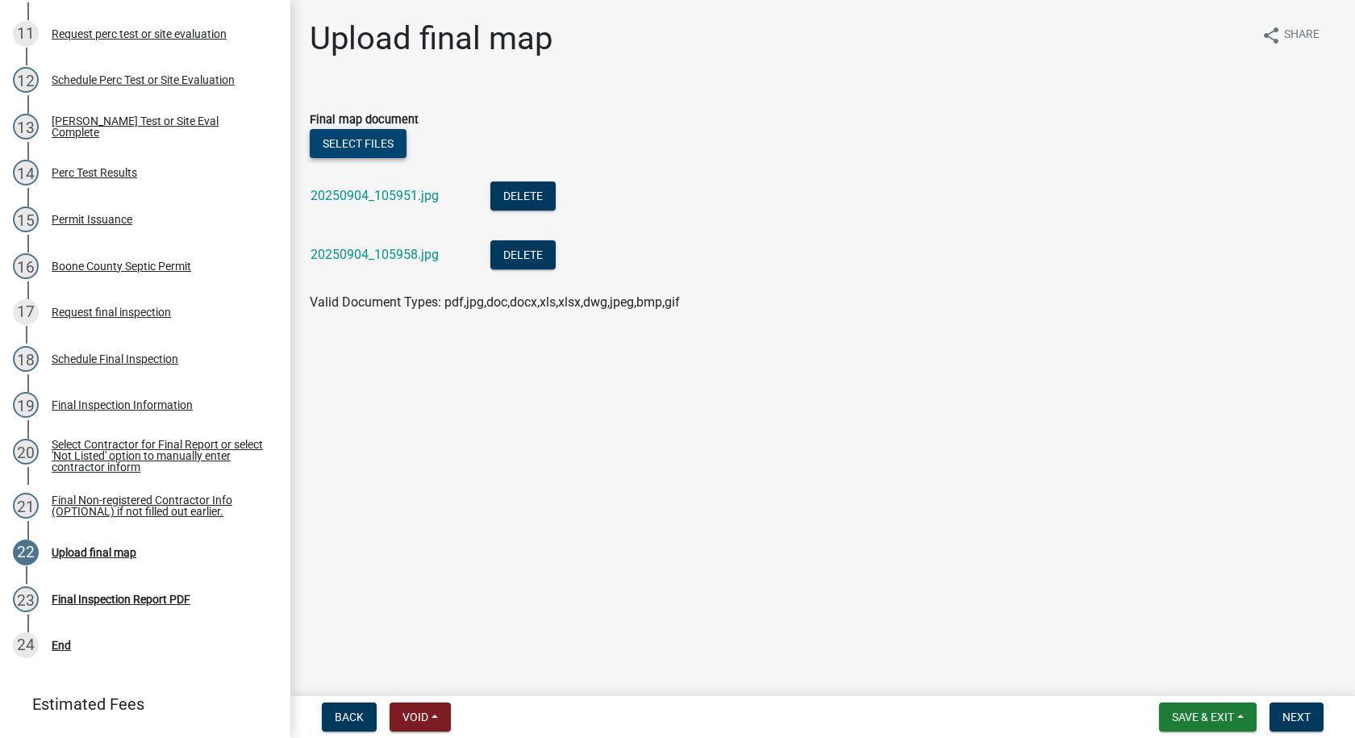
click at [386, 145] on button "Select files" at bounding box center [358, 143] width 97 height 29
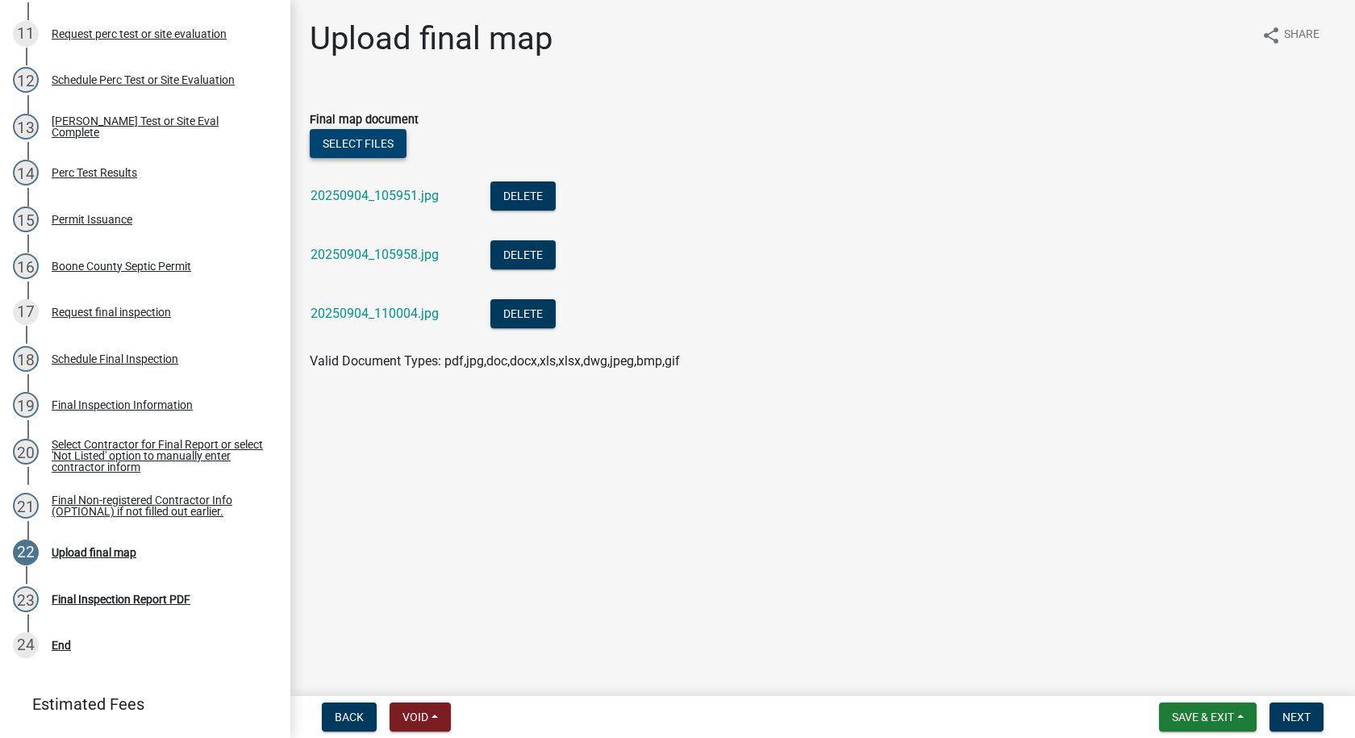
click at [395, 147] on button "Select files" at bounding box center [358, 143] width 97 height 29
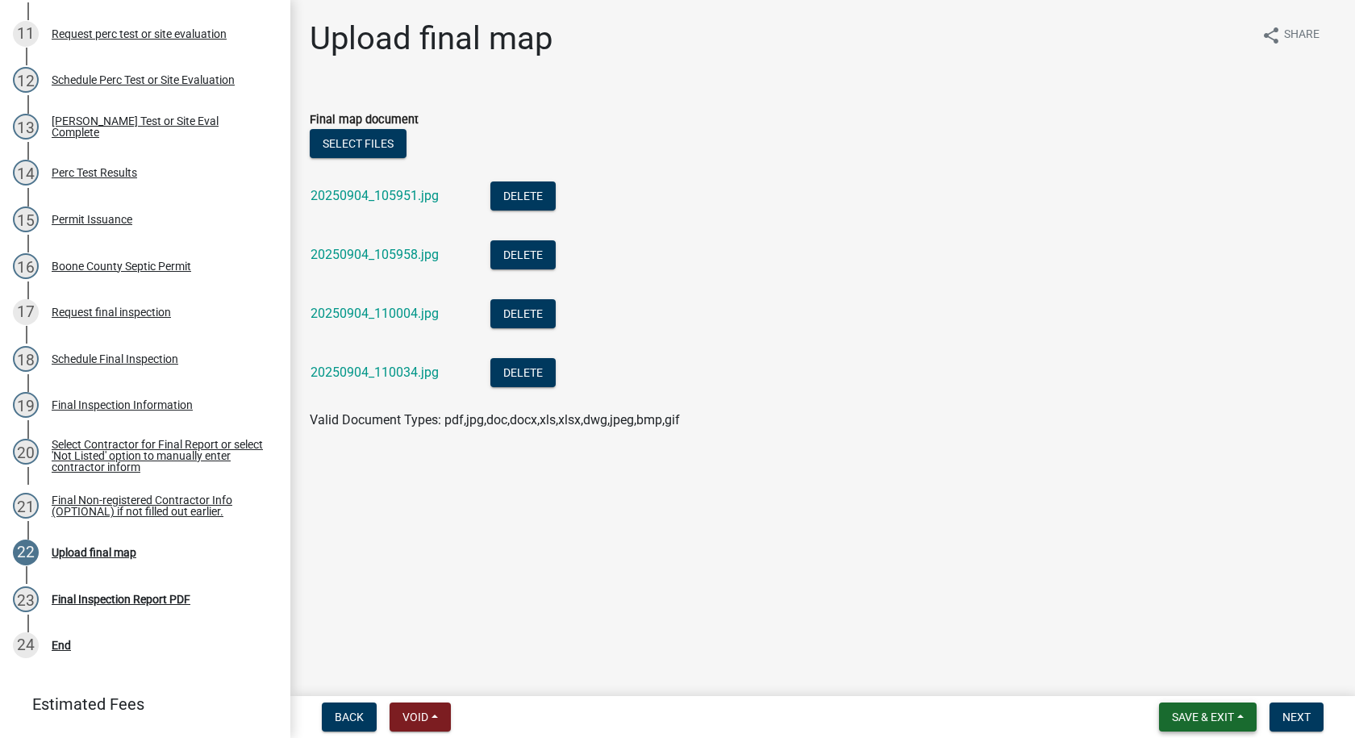
click at [1172, 717] on span "Save & Exit" at bounding box center [1203, 716] width 62 height 13
click at [1159, 638] on button "Save" at bounding box center [1191, 636] width 129 height 39
click at [369, 148] on button "Select files" at bounding box center [358, 143] width 97 height 29
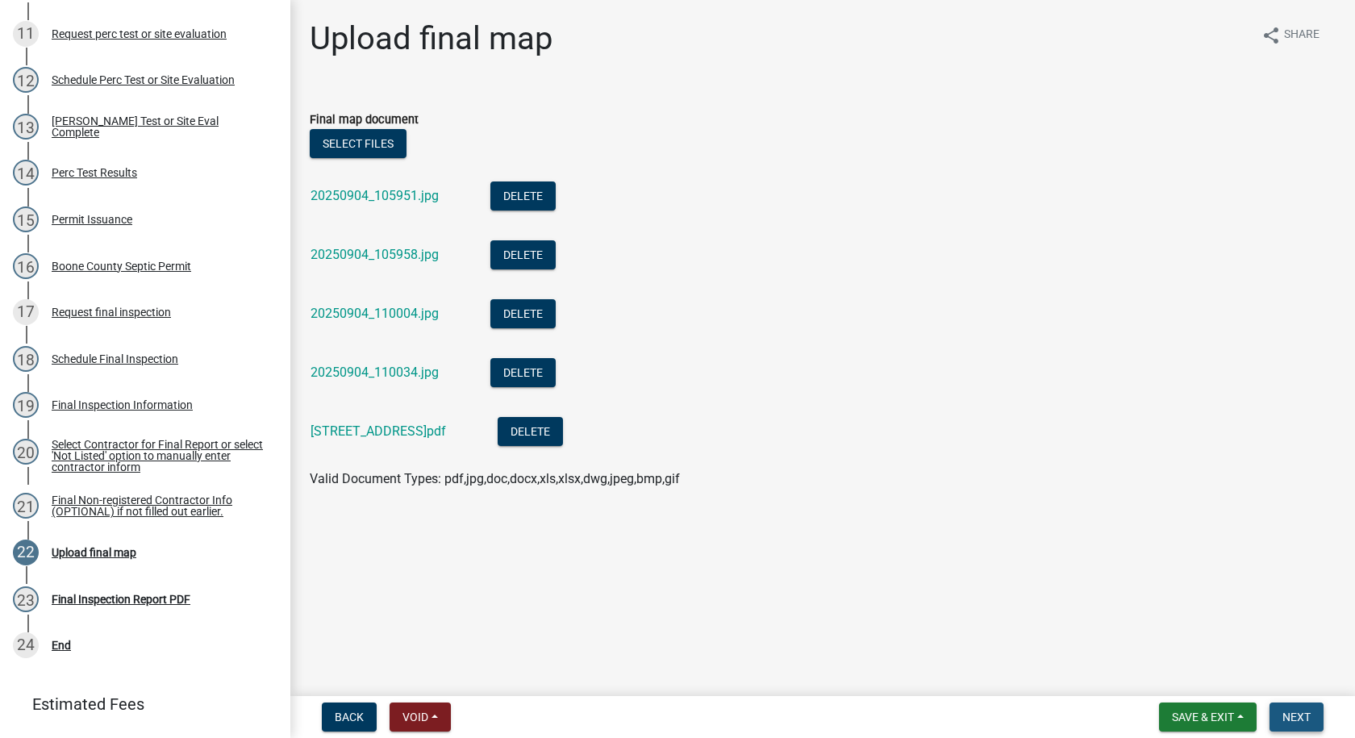
click at [1284, 715] on span "Next" at bounding box center [1296, 716] width 28 height 13
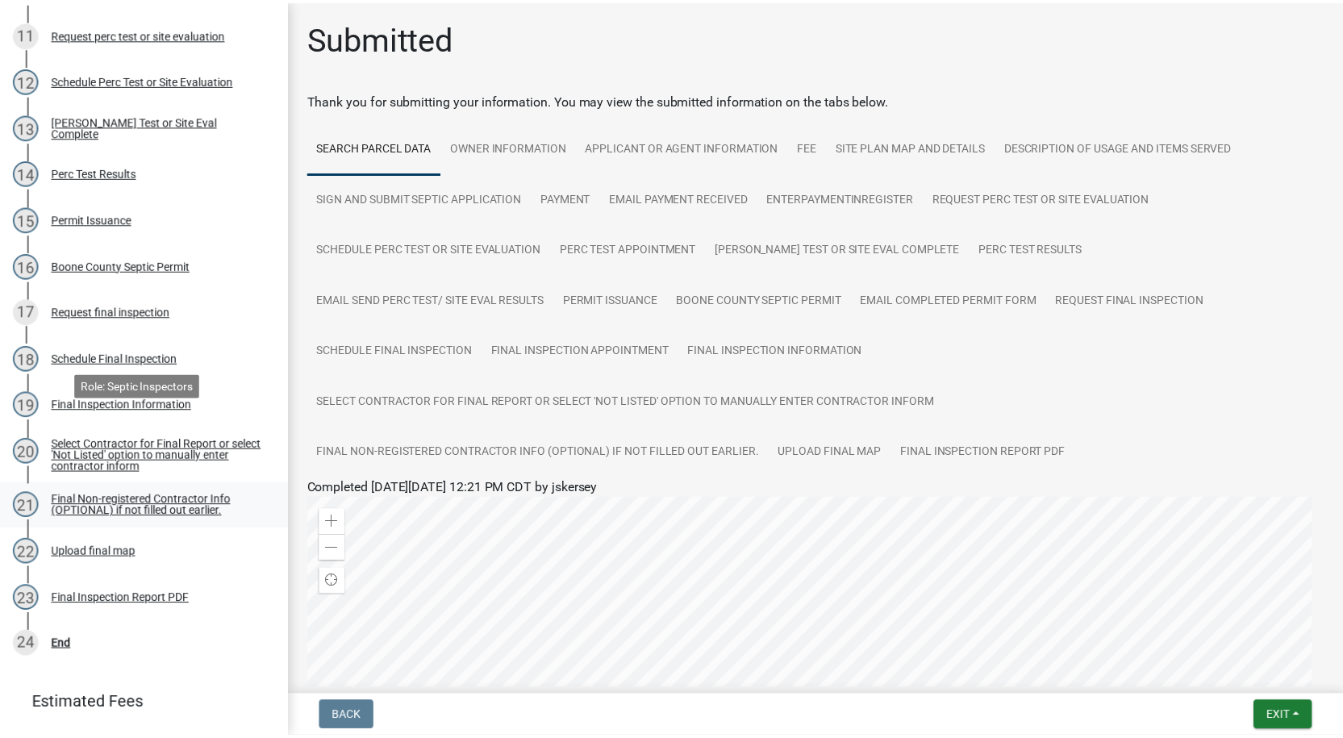
scroll to position [823, 0]
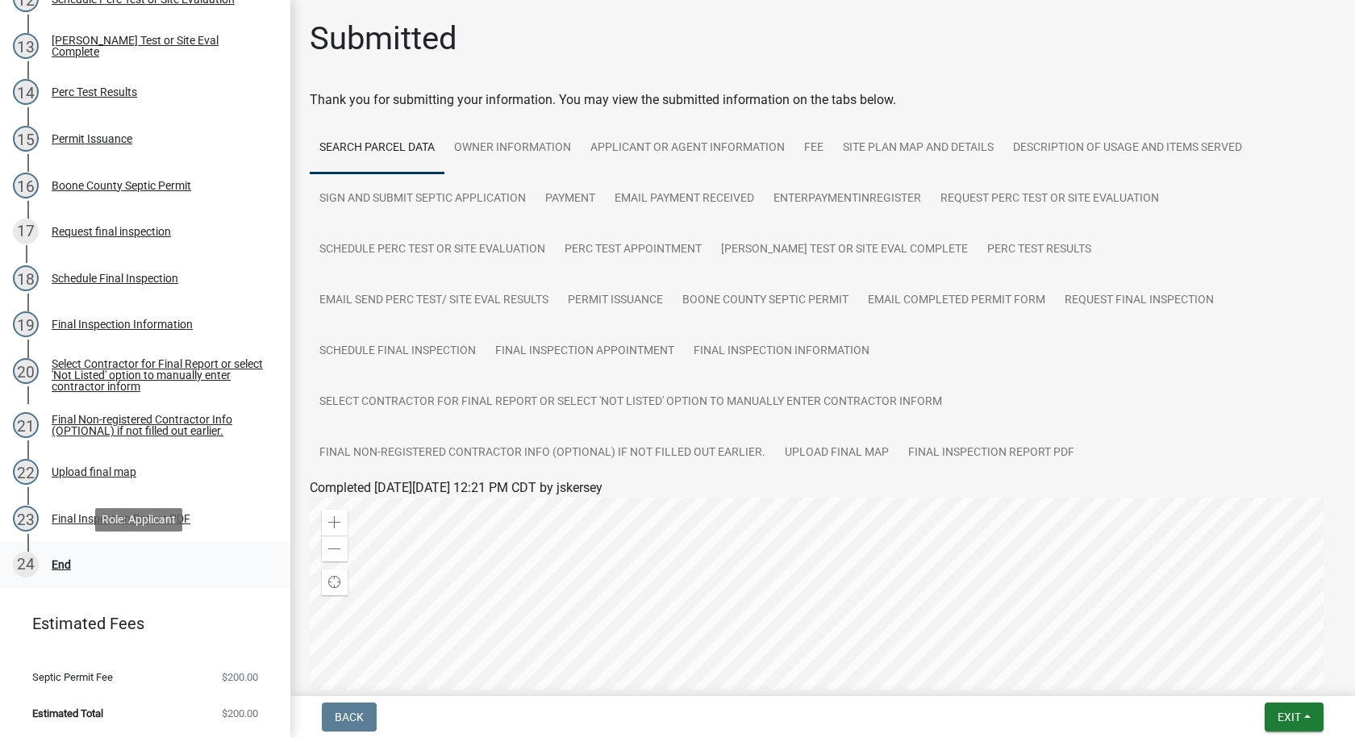
click at [60, 564] on div "End" at bounding box center [61, 564] width 19 height 11
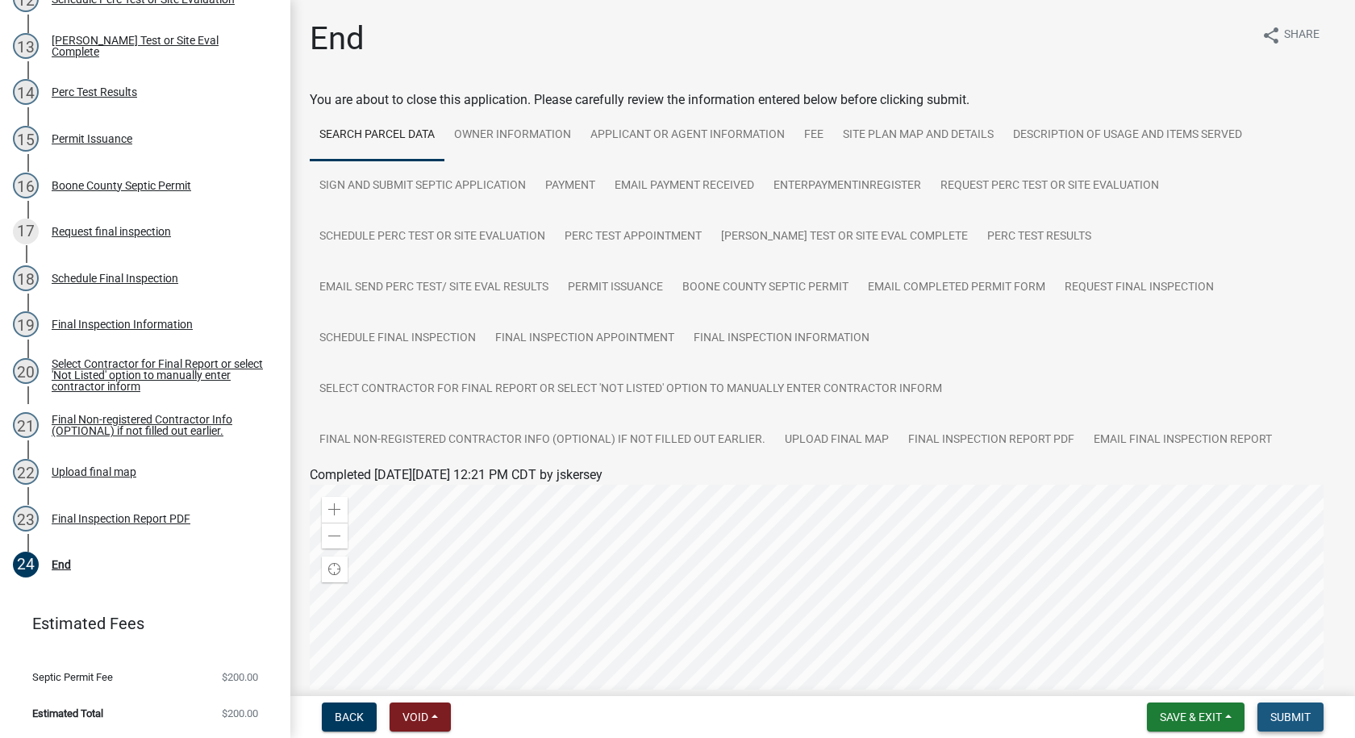
click at [1279, 715] on span "Submit" at bounding box center [1290, 716] width 40 height 13
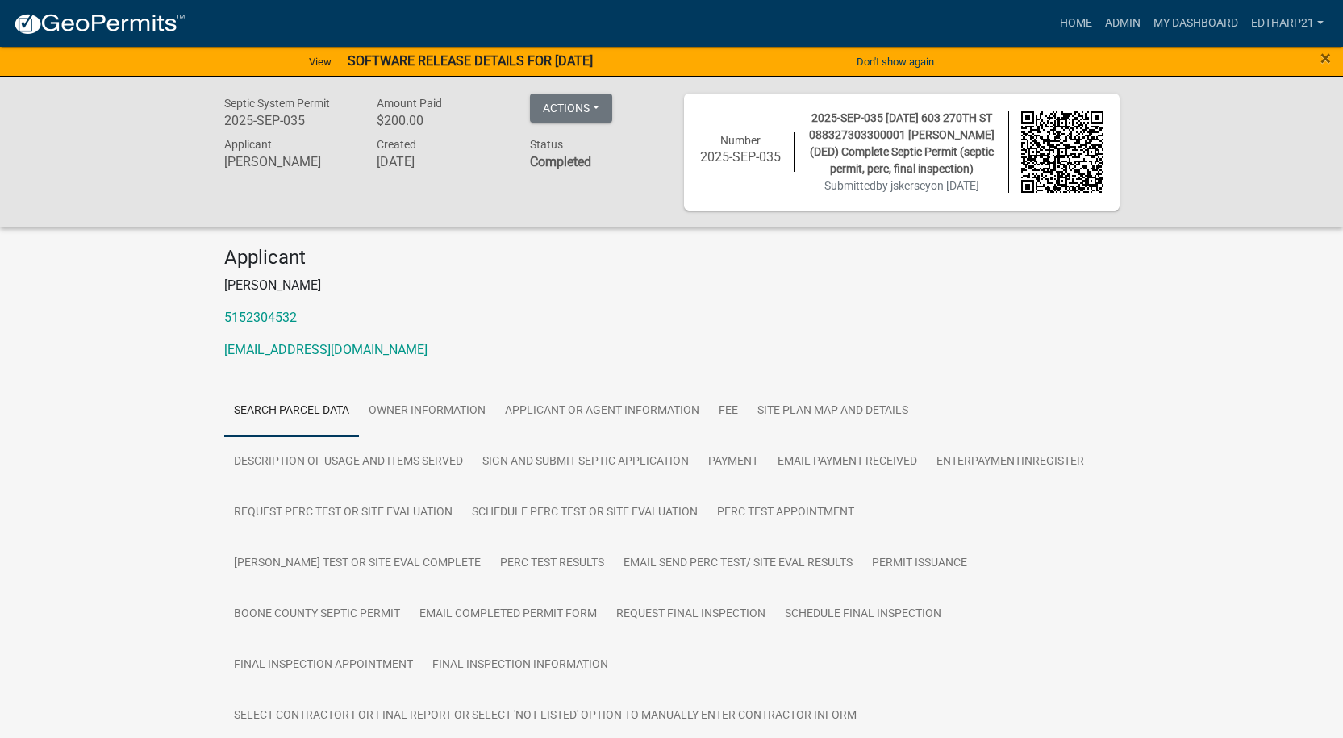
scroll to position [19, 0]
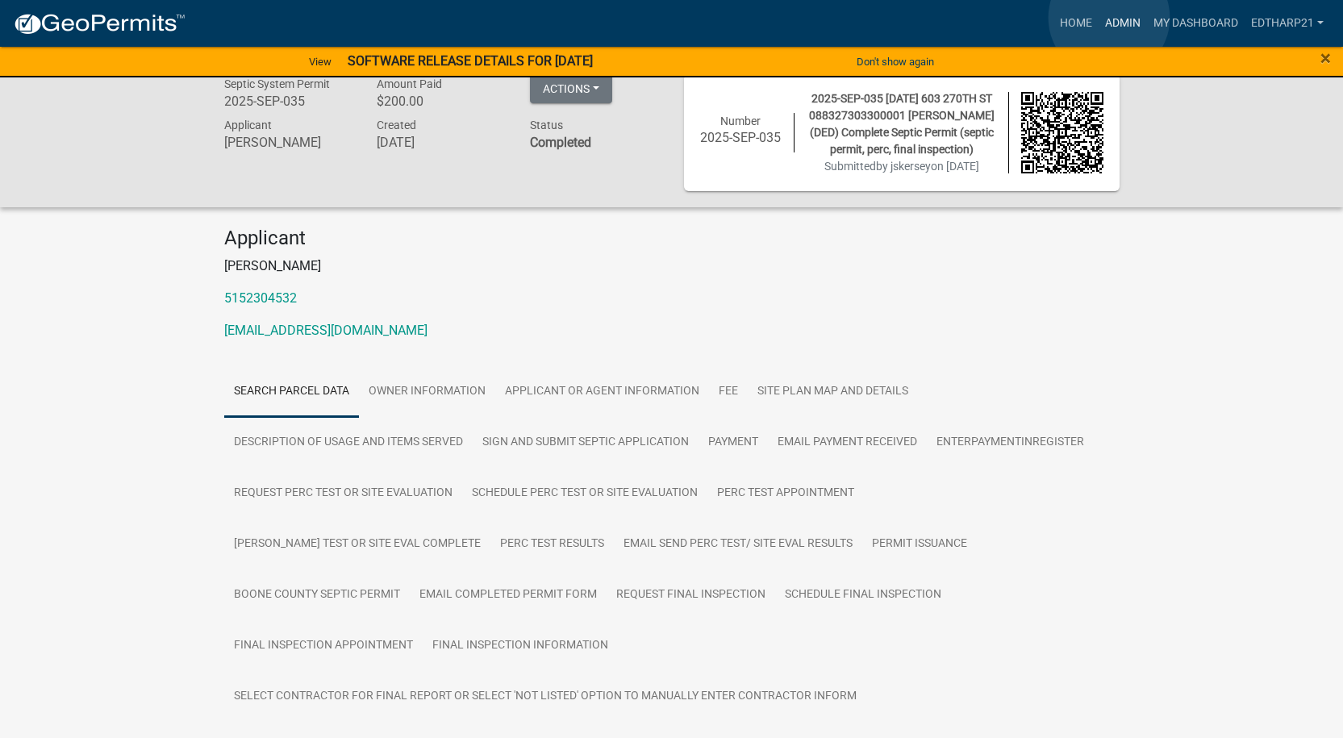
click at [1109, 18] on link "Admin" at bounding box center [1122, 23] width 48 height 31
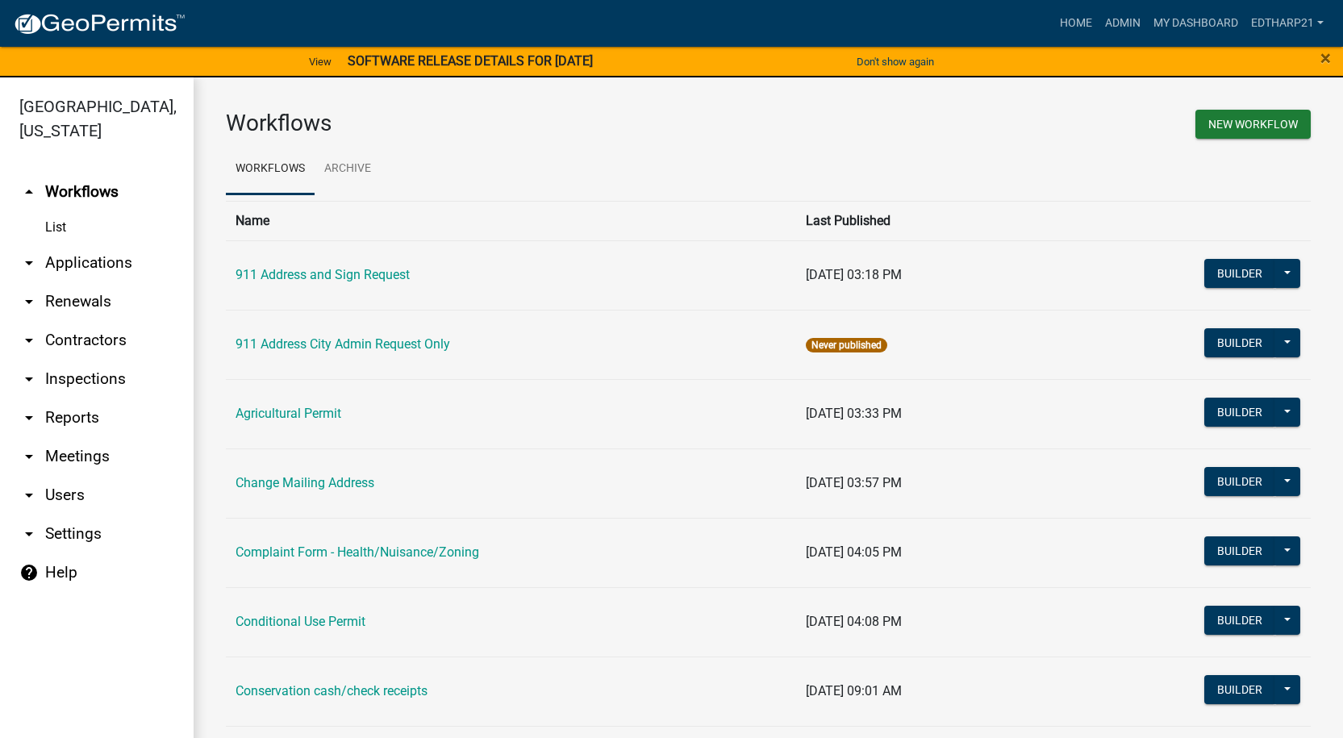
click at [97, 244] on link "arrow_drop_down Applications" at bounding box center [97, 263] width 194 height 39
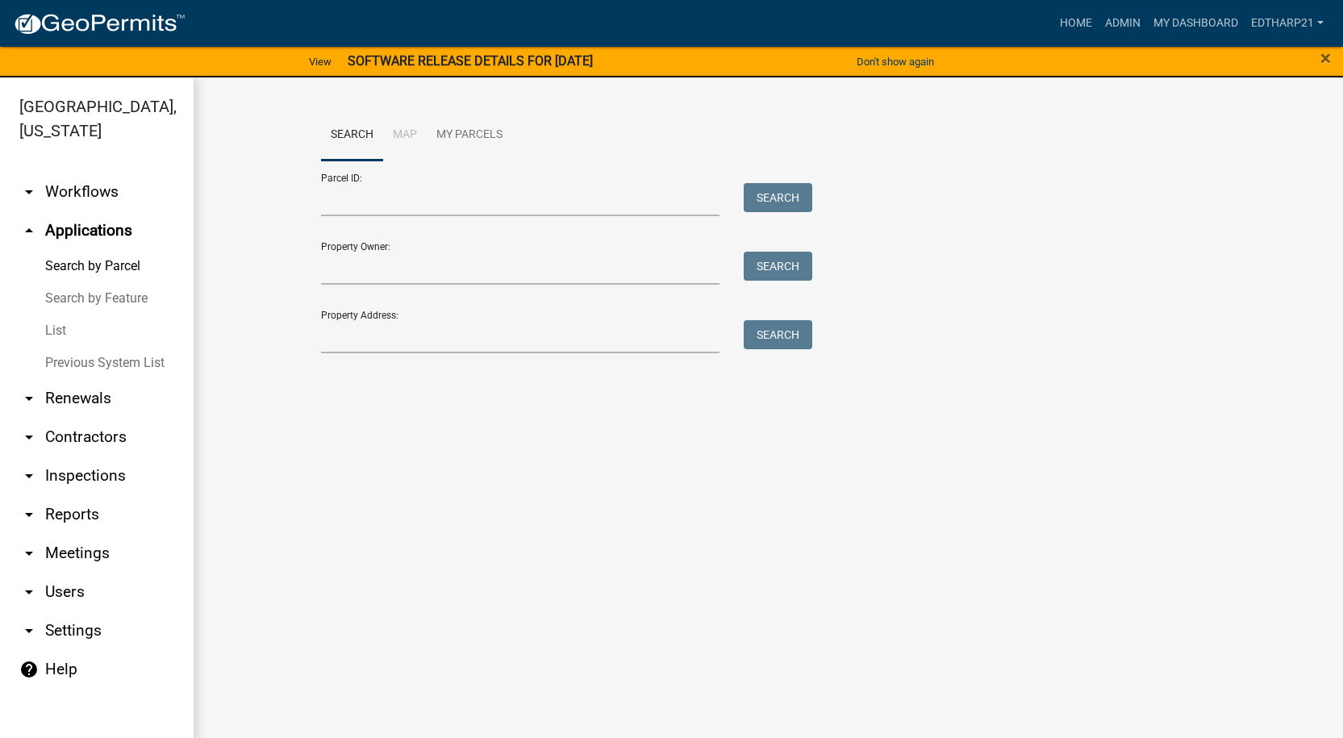
click at [61, 315] on link "List" at bounding box center [97, 331] width 194 height 32
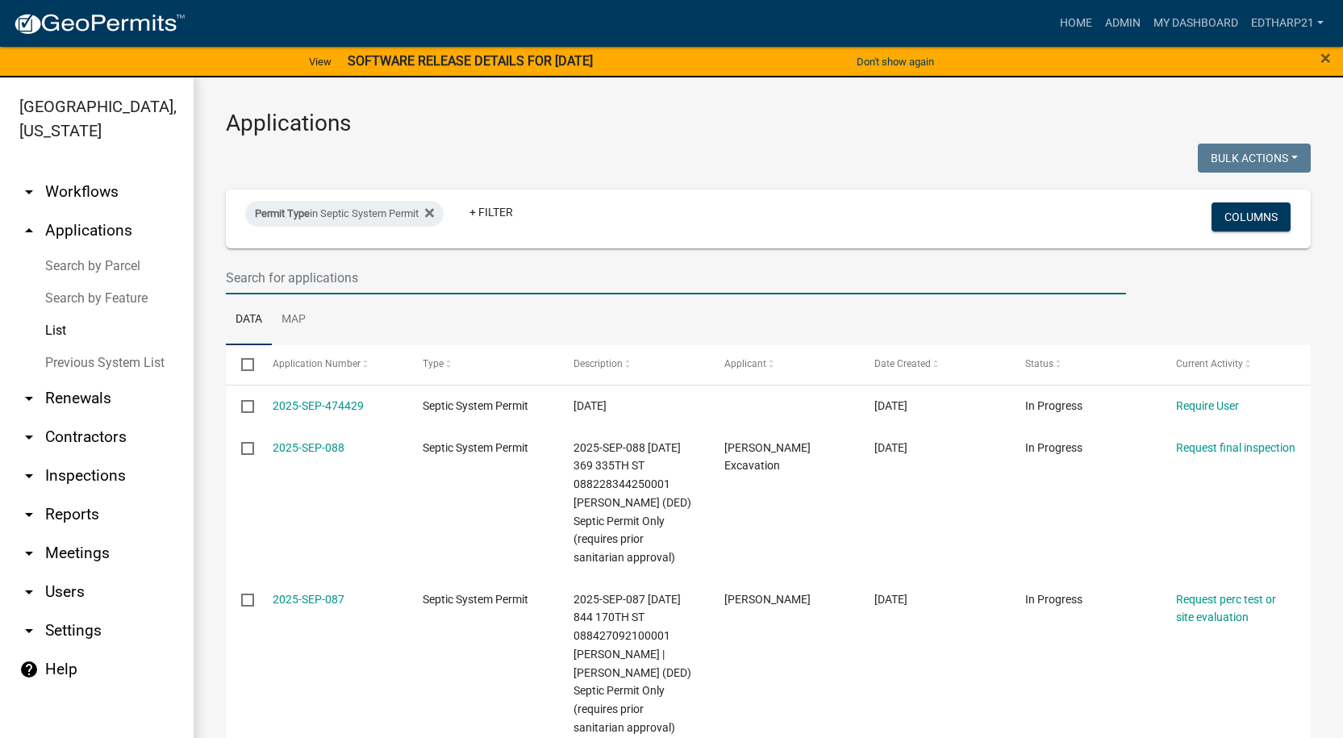
click at [283, 282] on input "text" at bounding box center [676, 277] width 900 height 33
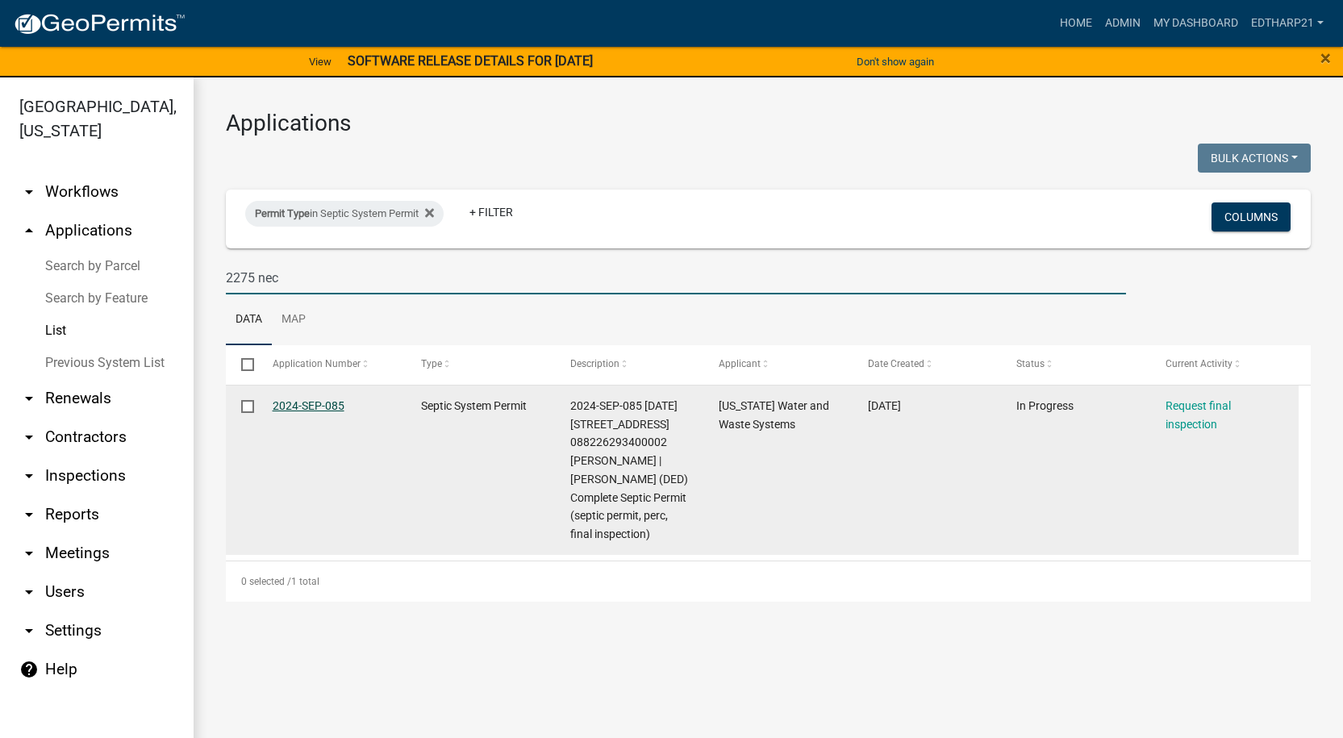
type input "2275 nec"
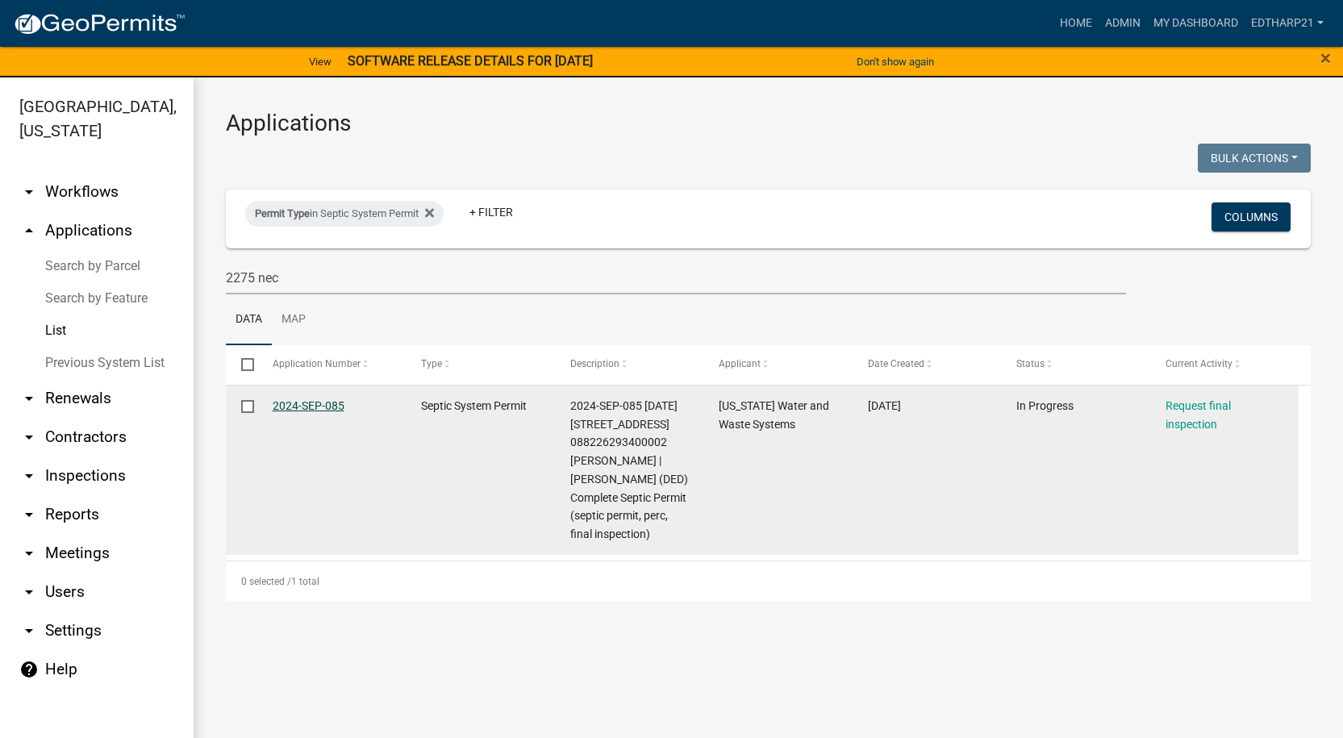
click at [310, 403] on link "2024-SEP-085" at bounding box center [309, 405] width 72 height 13
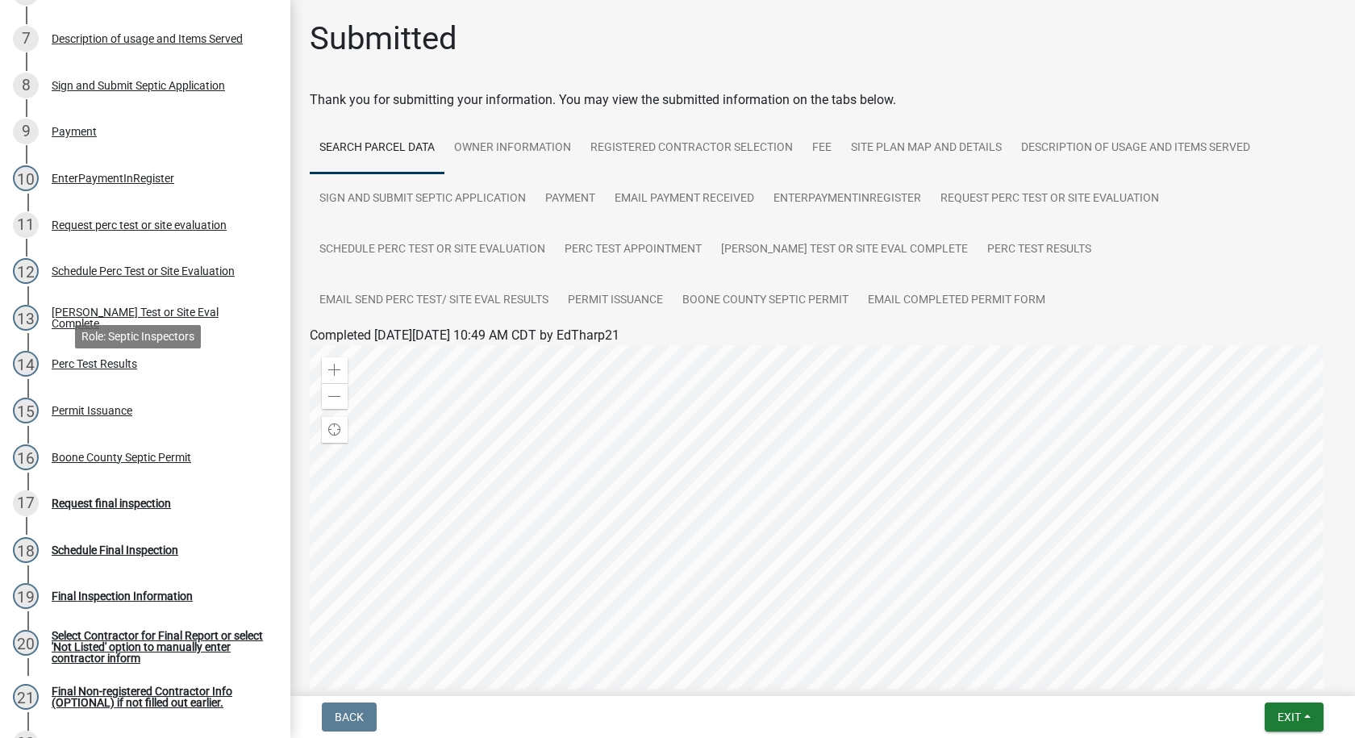
scroll to position [645, 0]
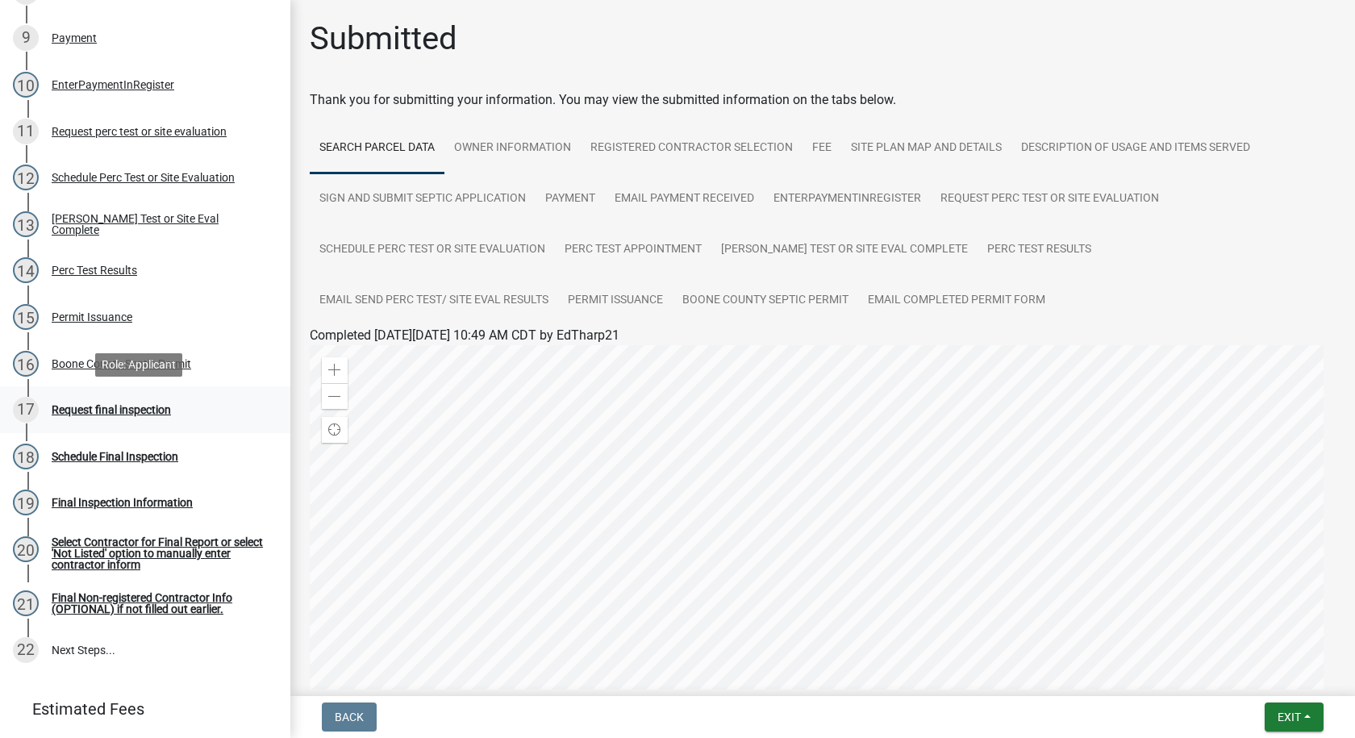
click at [154, 413] on div "Request final inspection" at bounding box center [111, 409] width 119 height 11
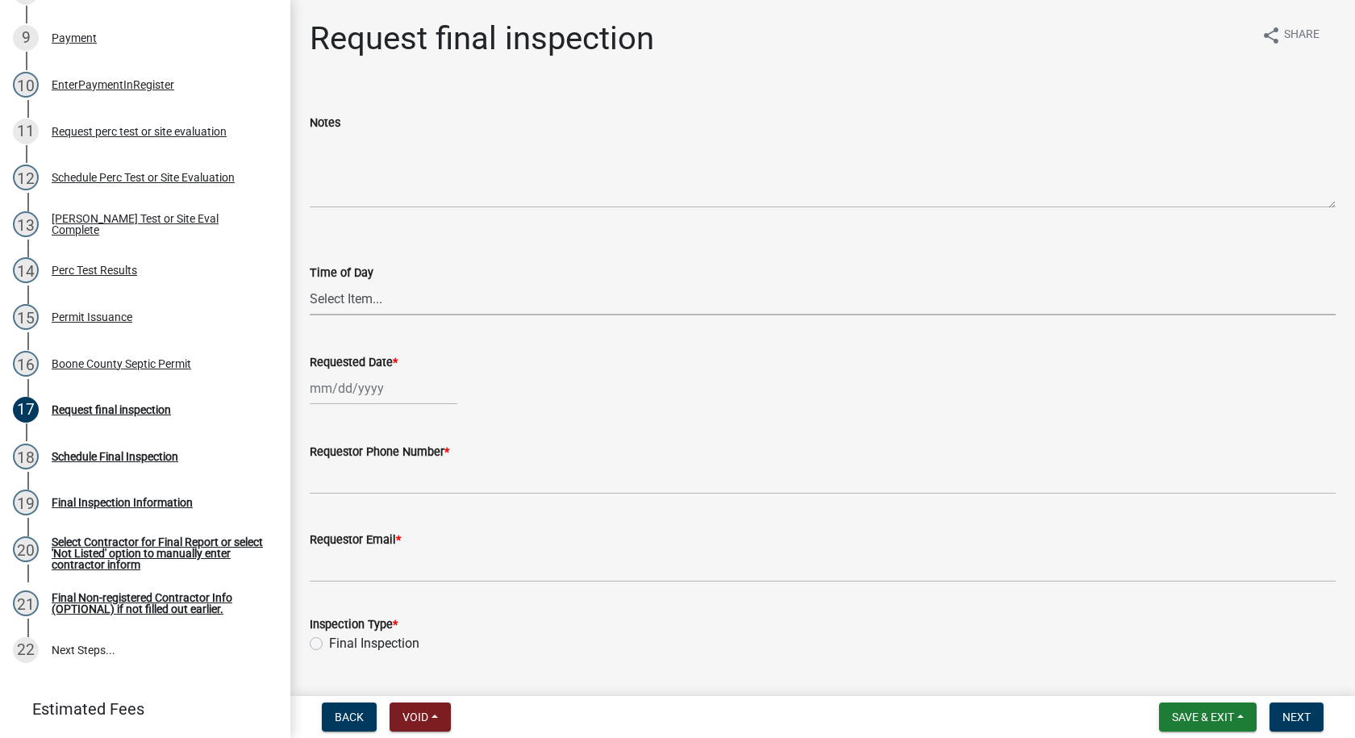
click at [330, 295] on select "Select Item... AM PM" at bounding box center [823, 298] width 1026 height 33
click at [310, 282] on select "Select Item... AM PM" at bounding box center [823, 298] width 1026 height 33
select select "3d996644-d196-4a30-b466-566fd6d5b8ee"
click at [340, 394] on div at bounding box center [384, 388] width 148 height 33
select select "9"
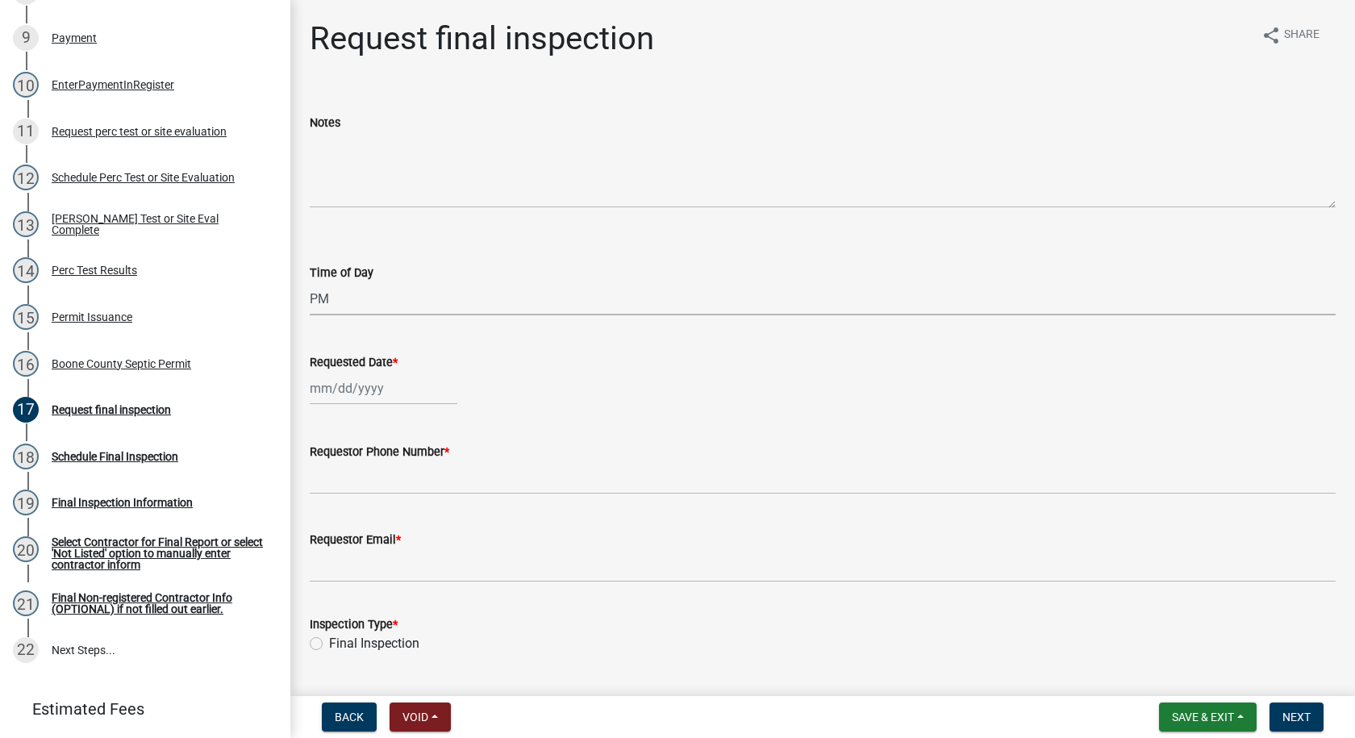
select select "2025"
click at [402, 473] on div "4" at bounding box center [403, 474] width 26 height 26
type input "[DATE]"
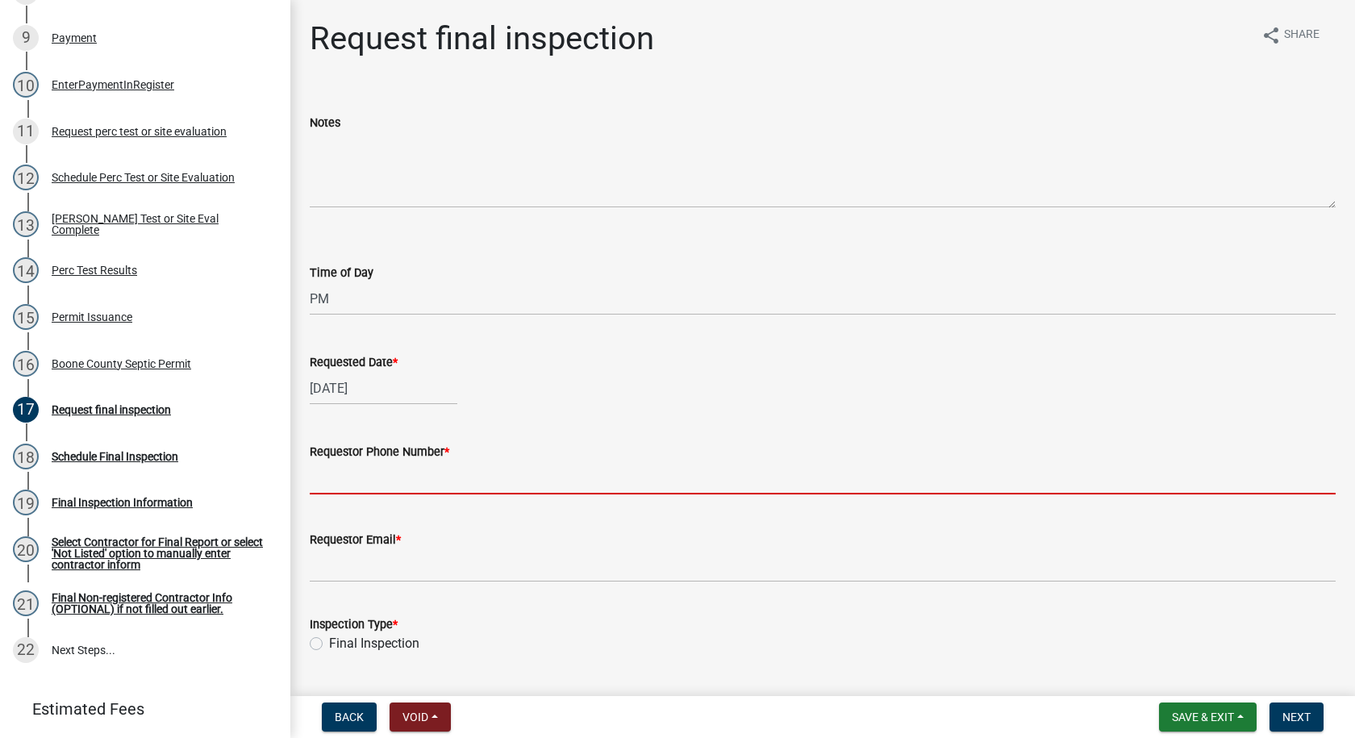
click at [387, 479] on input "Requestor Phone Number *" at bounding box center [823, 477] width 1026 height 33
type input "[PHONE_NUMBER]"
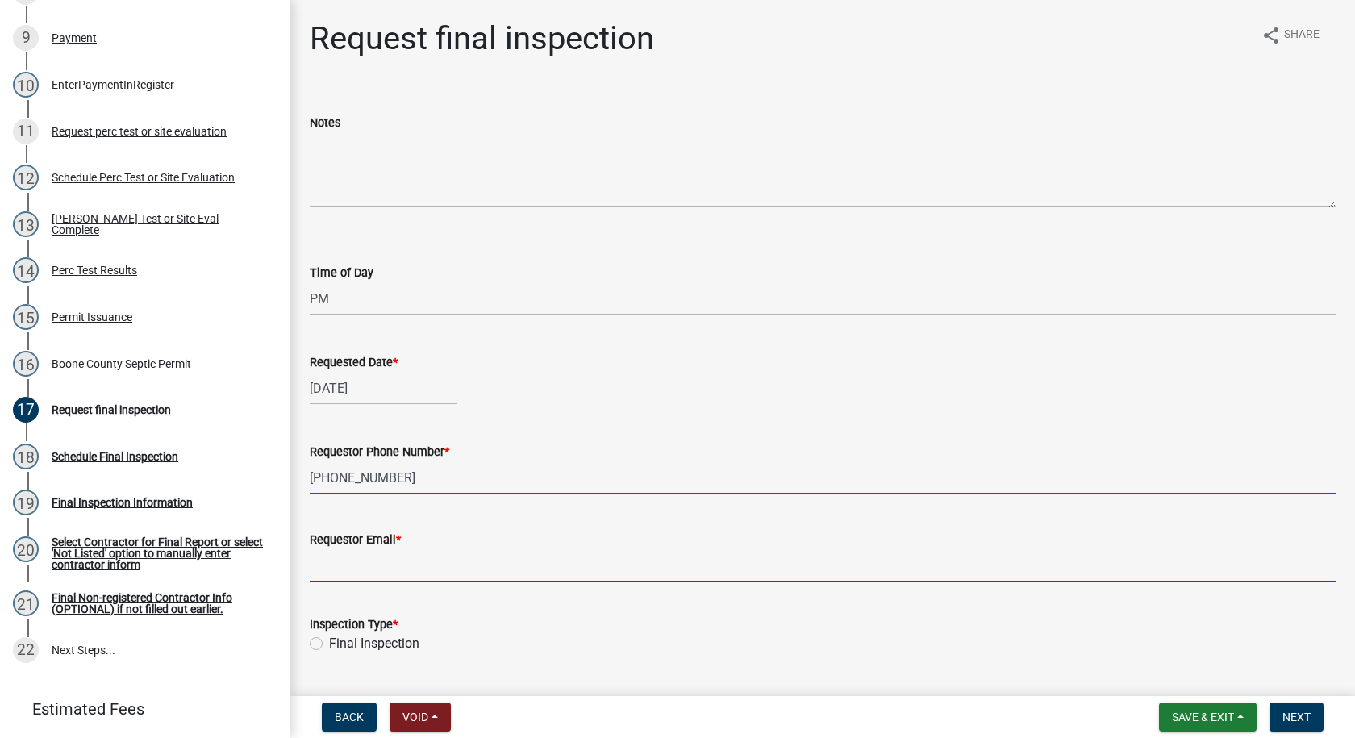
click at [386, 575] on input "Requestor Email *" at bounding box center [823, 565] width 1026 height 33
type input "[EMAIL_ADDRESS][DOMAIN_NAME]"
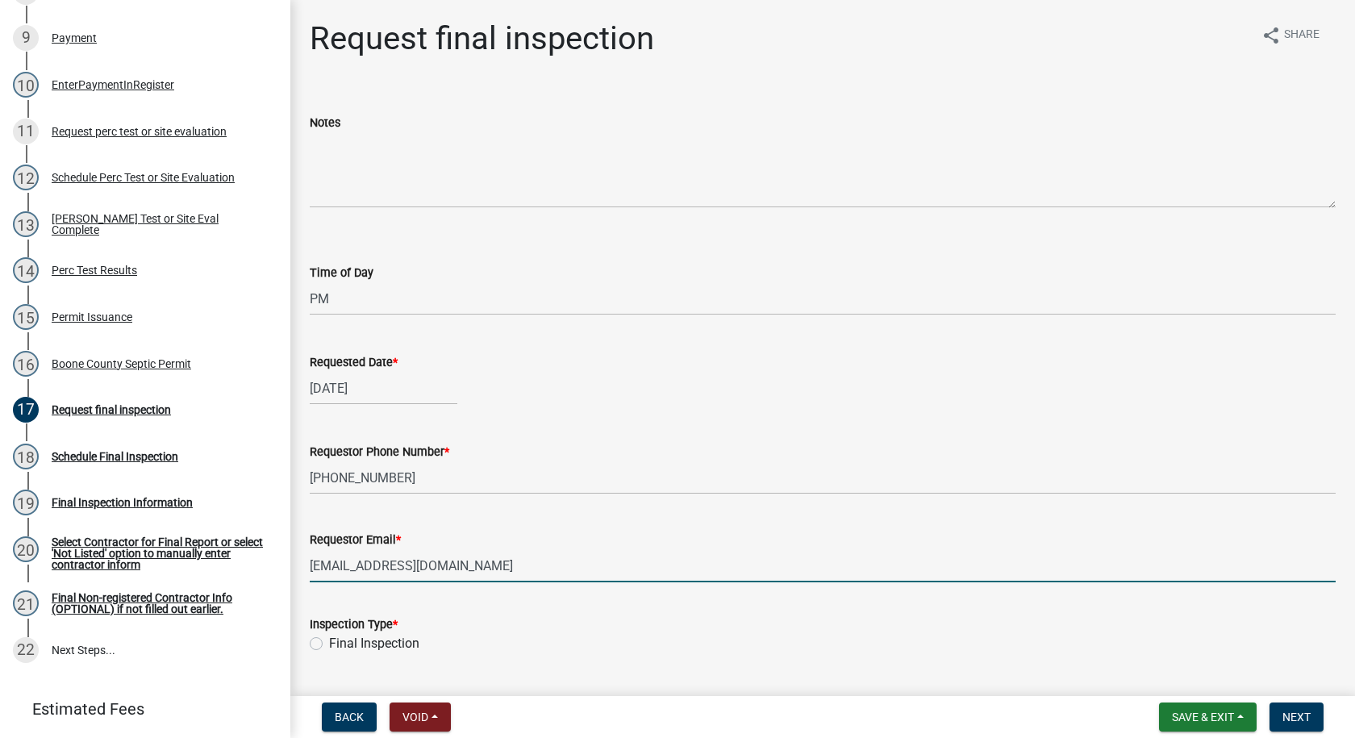
click at [329, 643] on label "Final Inspection" at bounding box center [374, 643] width 90 height 19
click at [329, 643] on input "Final Inspection" at bounding box center [334, 639] width 10 height 10
radio input "true"
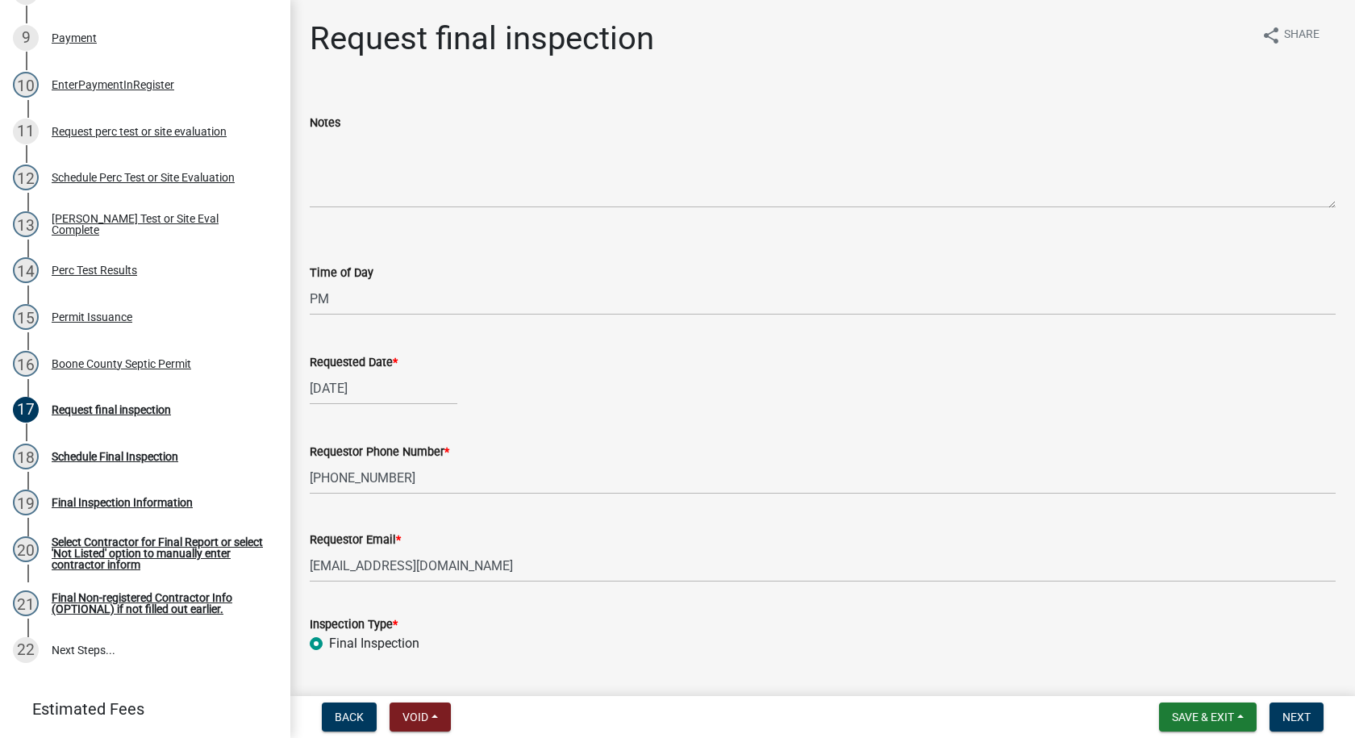
scroll to position [129, 0]
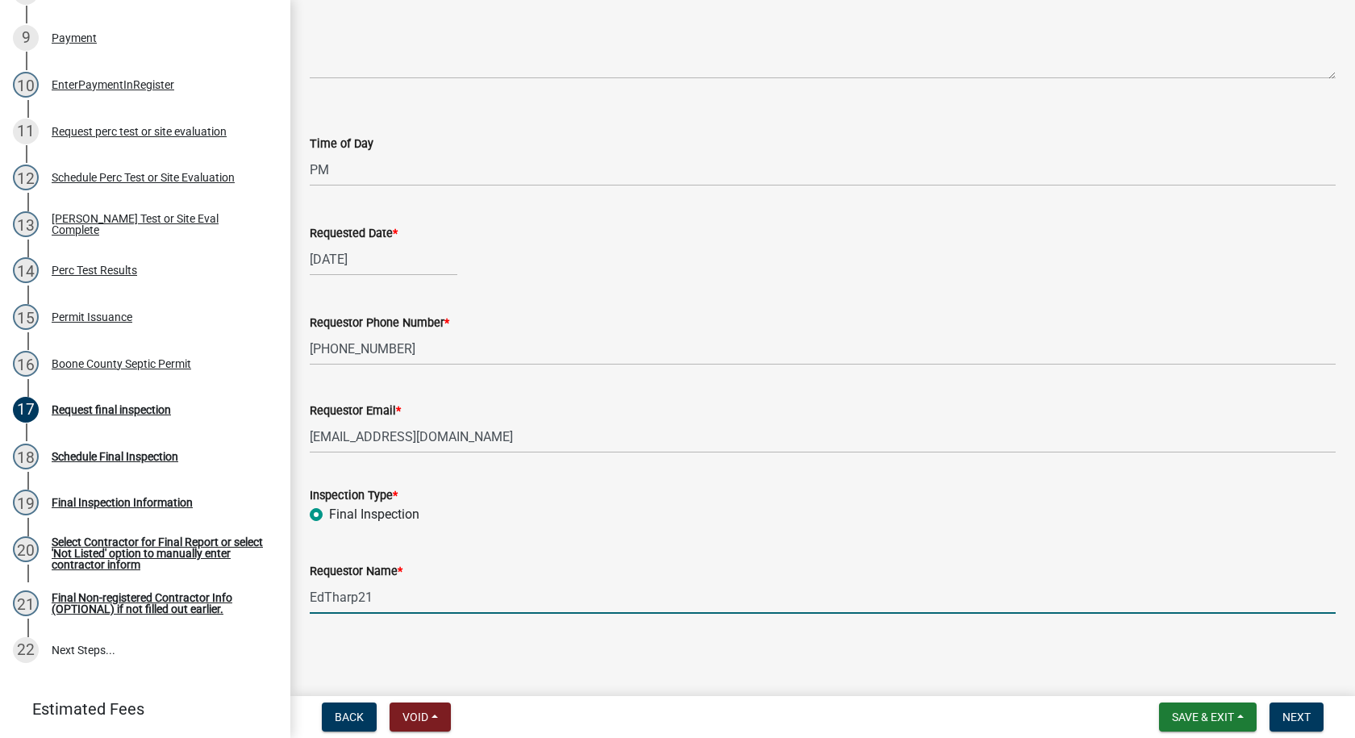
click at [377, 602] on input "EdTharp21" at bounding box center [823, 597] width 1026 height 33
type input "E"
type input "[PERSON_NAME]"
click at [1299, 718] on span "Next" at bounding box center [1296, 716] width 28 height 13
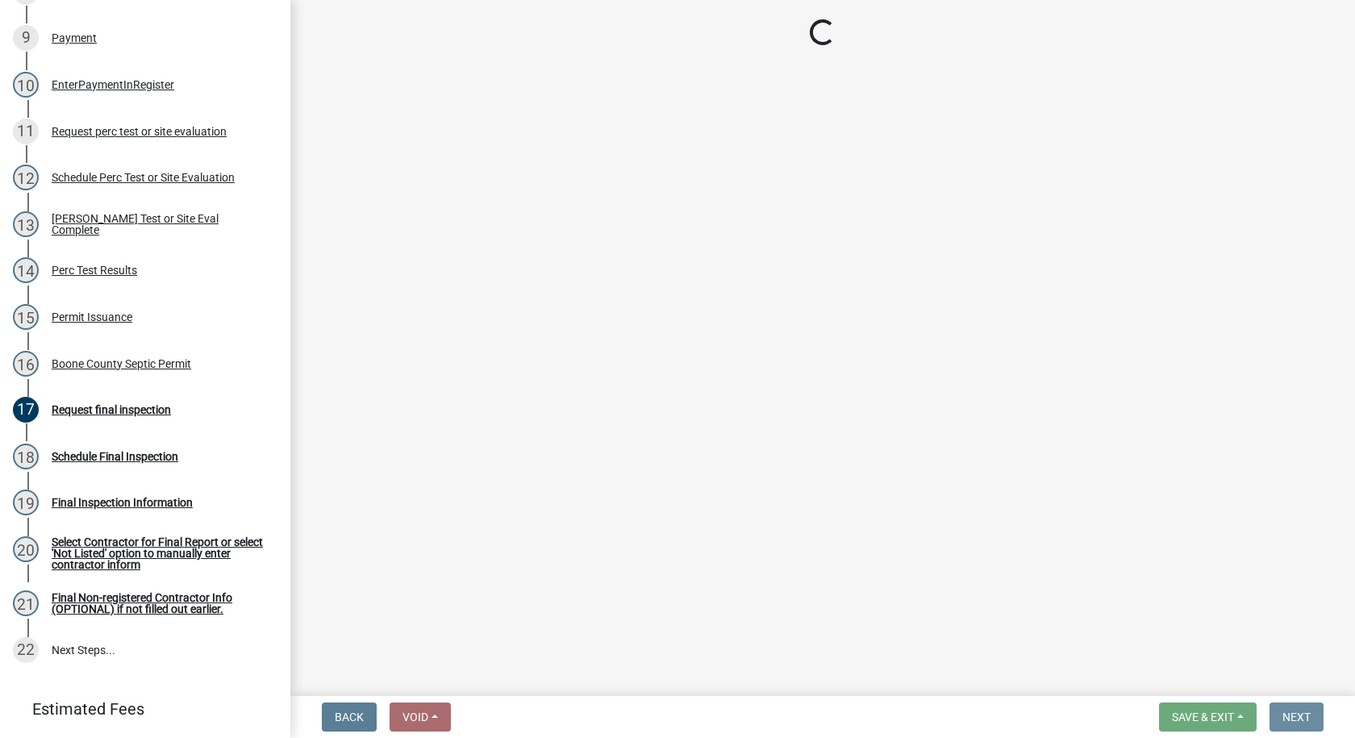
scroll to position [0, 0]
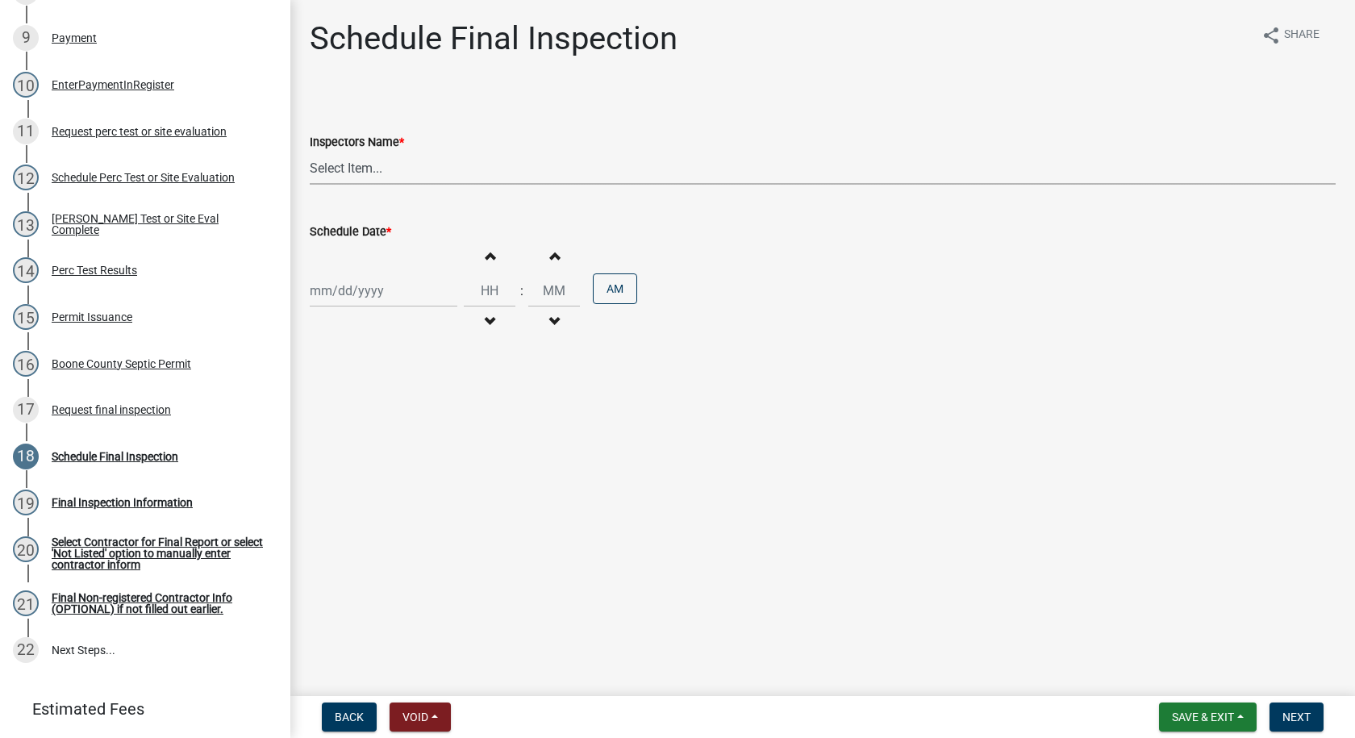
click at [340, 159] on select "Select Item... EdTharp21 (EdTharp21) mspeers ([PERSON_NAME]) WandaCox ([PERSON_…" at bounding box center [823, 168] width 1026 height 33
select select "1166babb-7ce8-442f-9c4a-1180ef3e1882"
click at [310, 152] on select "Select Item... EdTharp21 (EdTharp21) mspeers ([PERSON_NAME]) WandaCox ([PERSON_…" at bounding box center [823, 168] width 1026 height 33
click at [358, 289] on div at bounding box center [384, 290] width 148 height 33
select select "9"
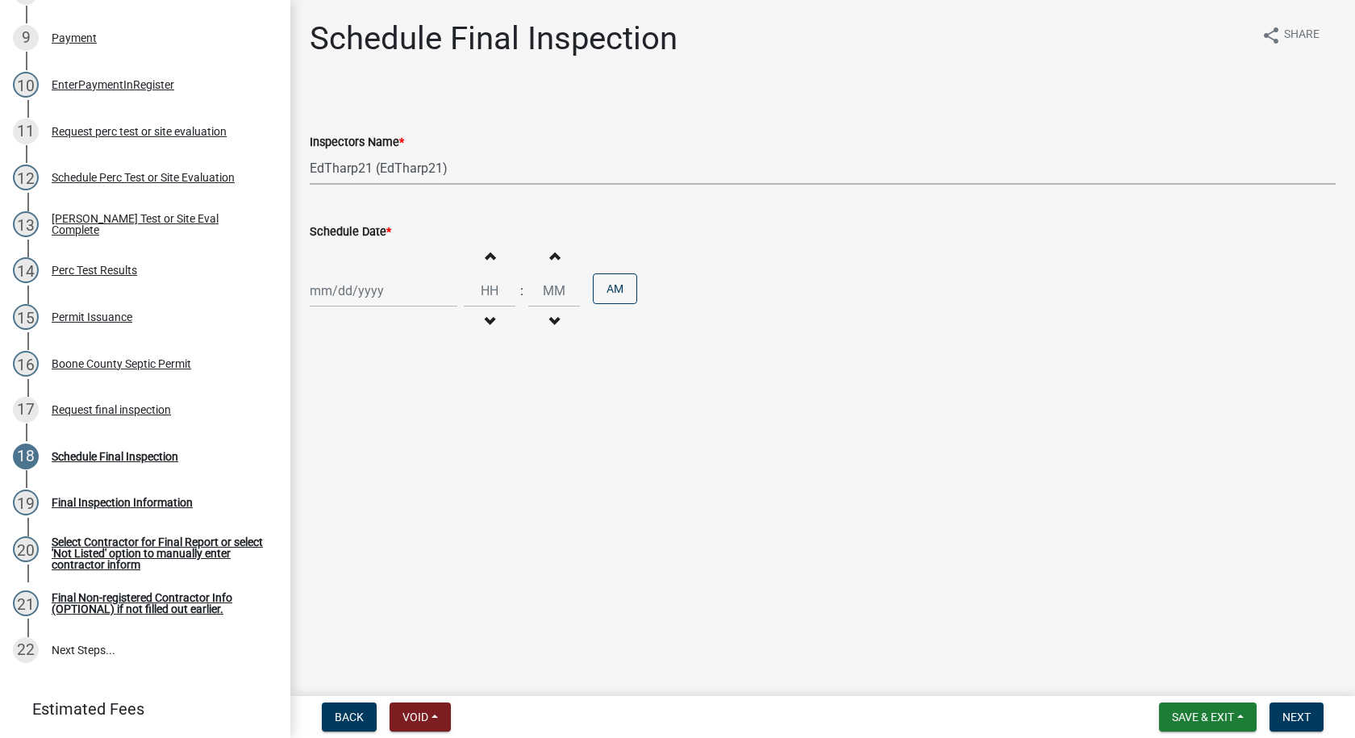
select select "2025"
click at [407, 375] on div "4" at bounding box center [403, 377] width 26 height 26
type input "[DATE]"
click at [485, 249] on span "button" at bounding box center [489, 255] width 8 height 13
type input "01"
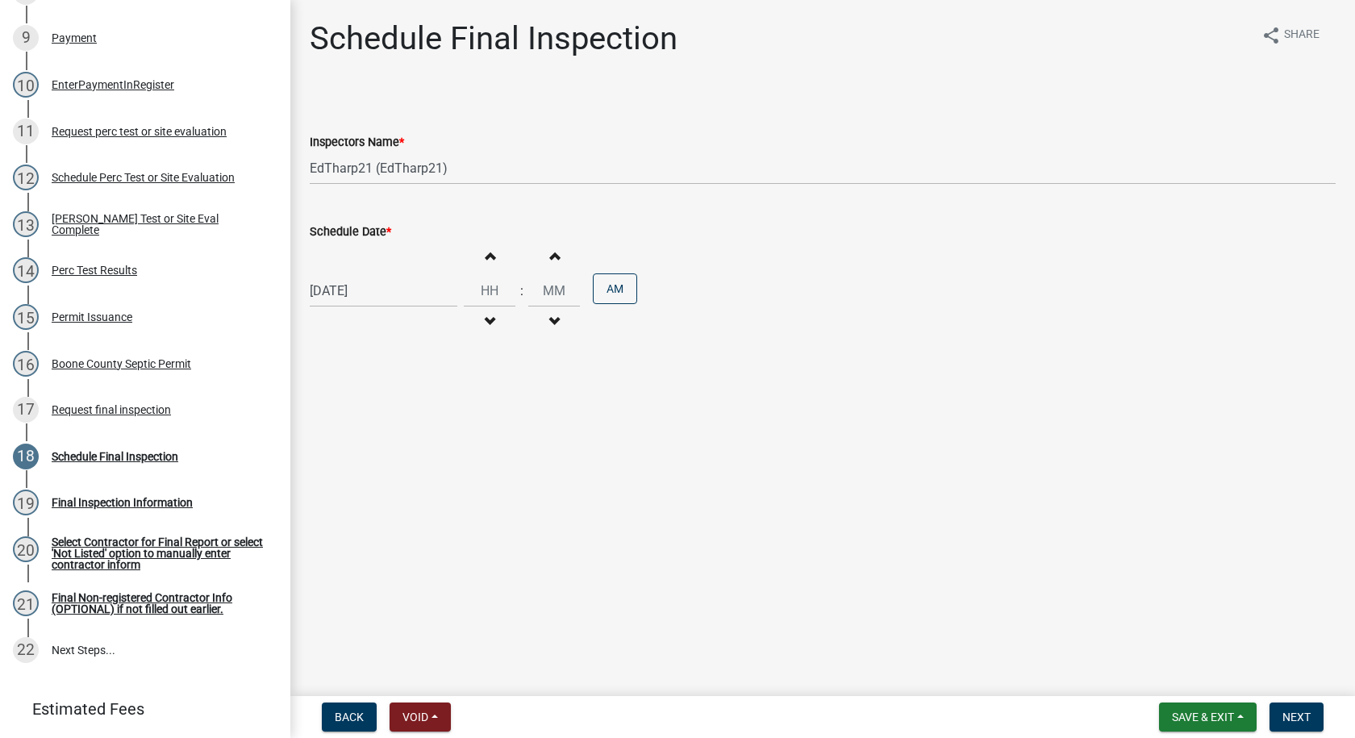
type input "00"
click at [485, 249] on span "button" at bounding box center [489, 255] width 8 height 13
type input "03"
click at [597, 284] on button "AM" at bounding box center [615, 288] width 44 height 31
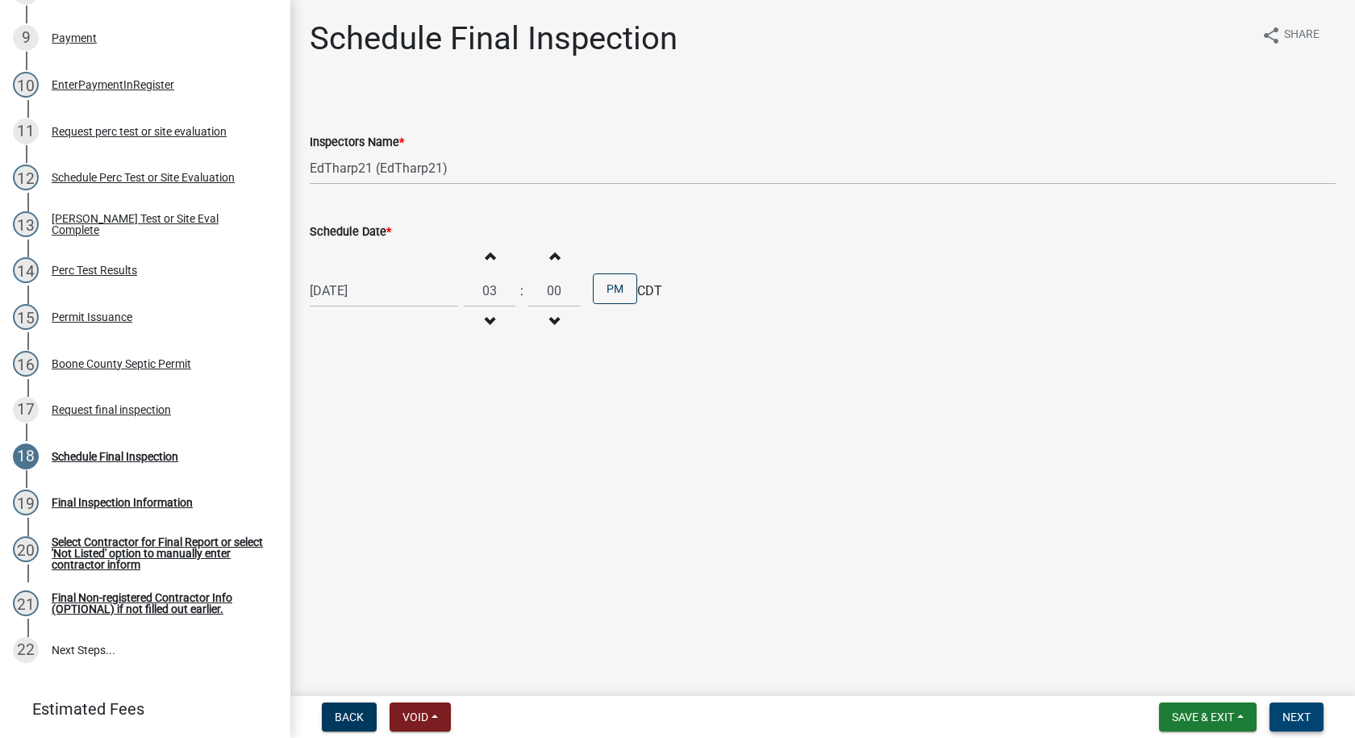
click at [1282, 715] on span "Next" at bounding box center [1296, 716] width 28 height 13
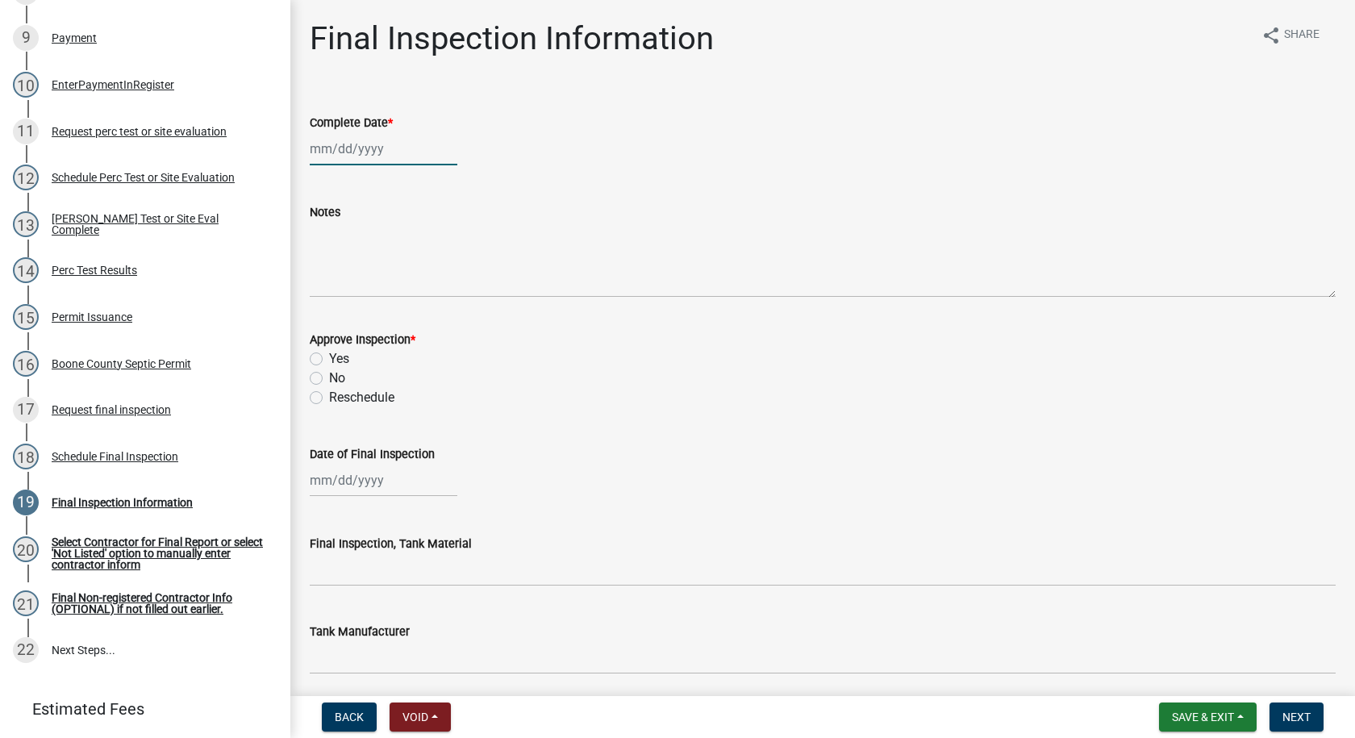
click at [330, 145] on div at bounding box center [384, 148] width 148 height 33
select select "9"
select select "2025"
click at [402, 235] on div "4" at bounding box center [403, 235] width 26 height 26
type input "[DATE]"
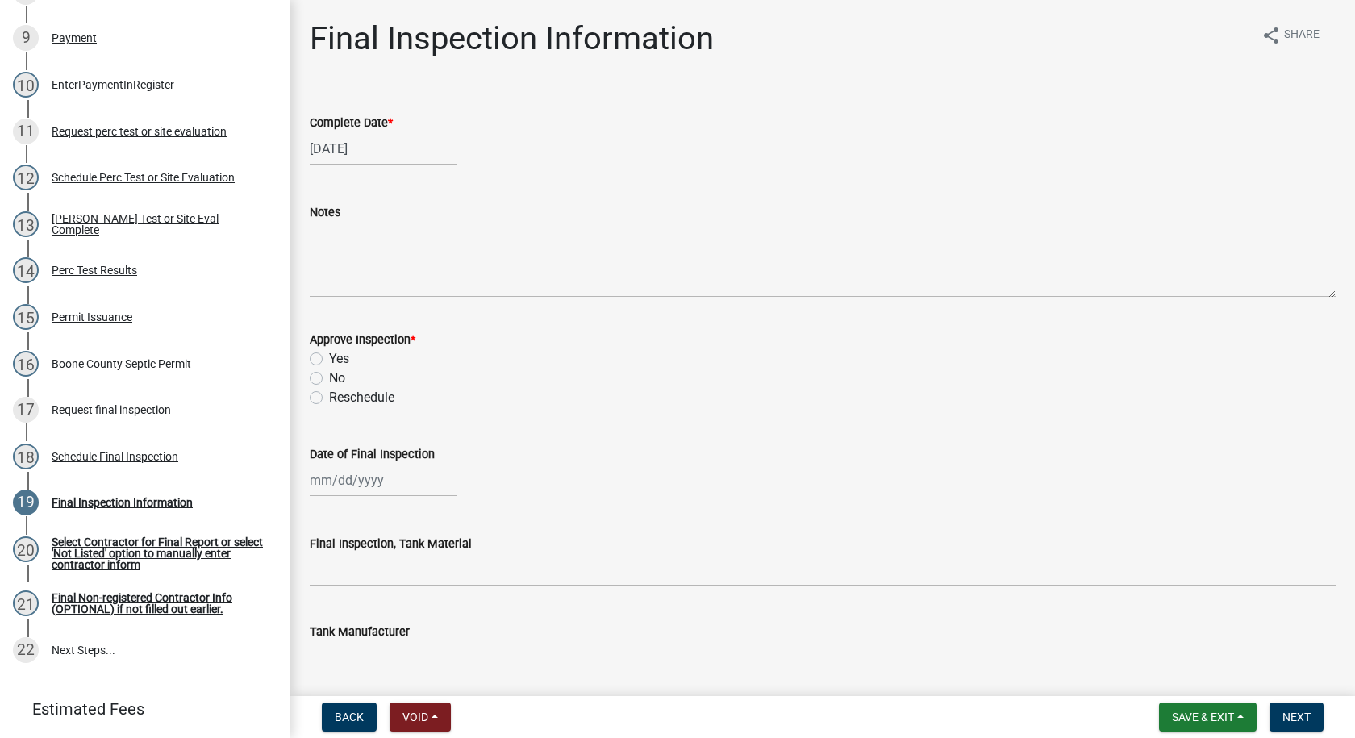
click at [329, 358] on label "Yes" at bounding box center [339, 358] width 20 height 19
click at [329, 358] on input "Yes" at bounding box center [334, 354] width 10 height 10
radio input "true"
select select "9"
select select "2025"
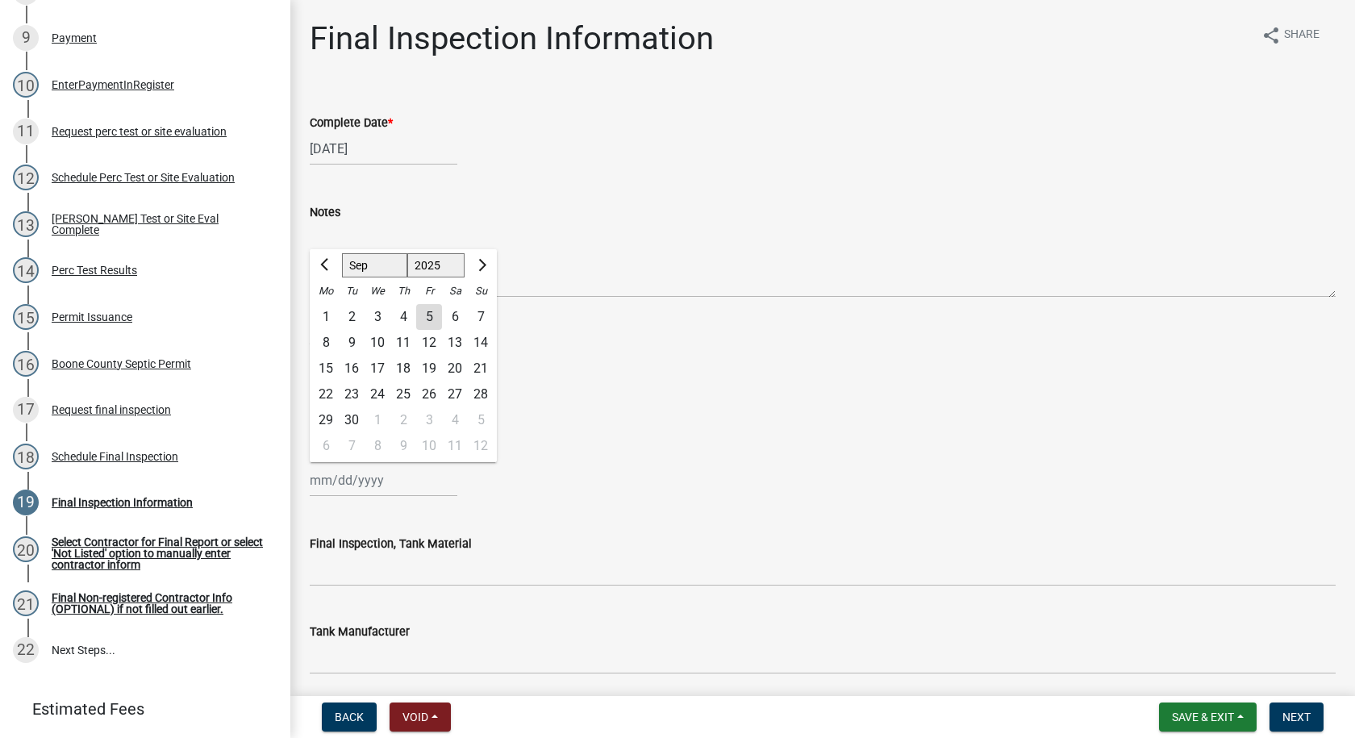
click at [350, 488] on div "[PERSON_NAME] Feb Mar Apr [PERSON_NAME][DATE] Oct Nov [DATE] 1526 1527 1528 152…" at bounding box center [384, 480] width 148 height 33
click at [402, 314] on div "4" at bounding box center [403, 317] width 26 height 26
type input "[DATE]"
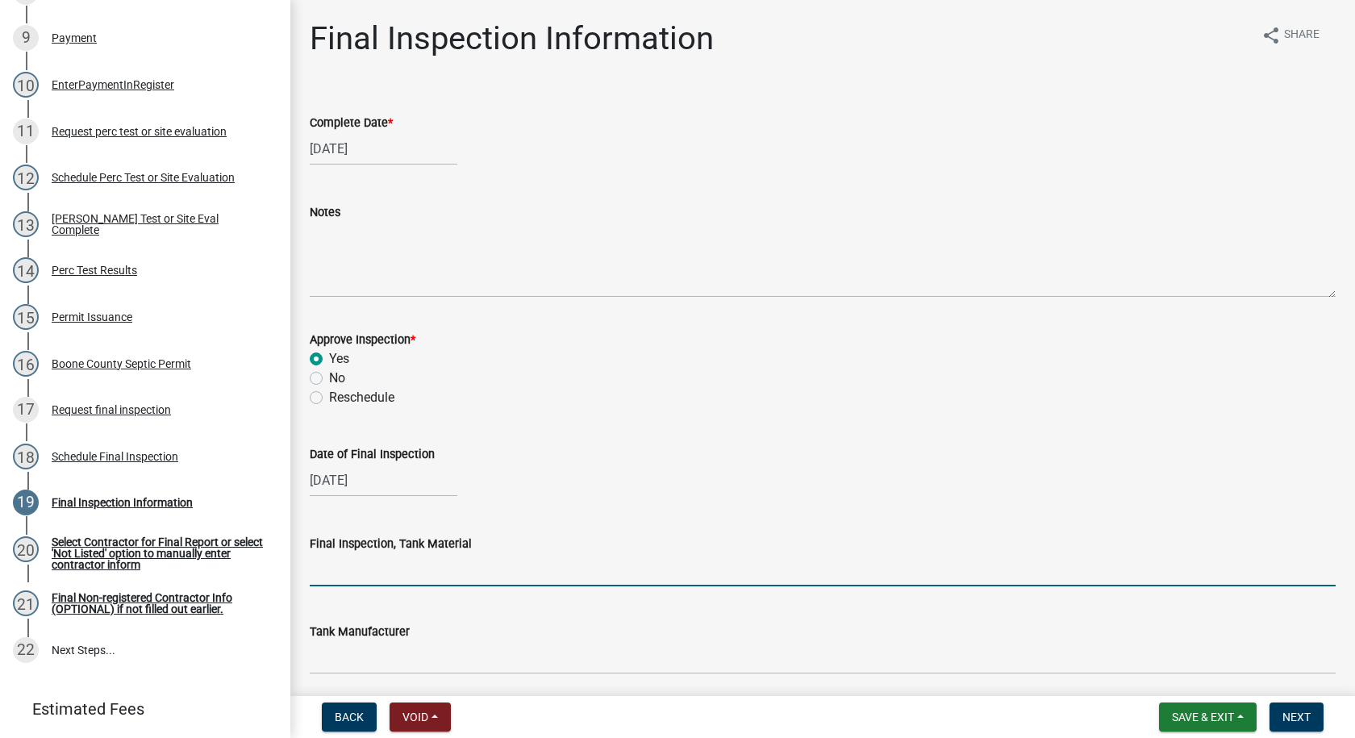
click at [368, 573] on input "Final Inspection, Tank Material" at bounding box center [823, 569] width 1026 height 33
type input "Cement"
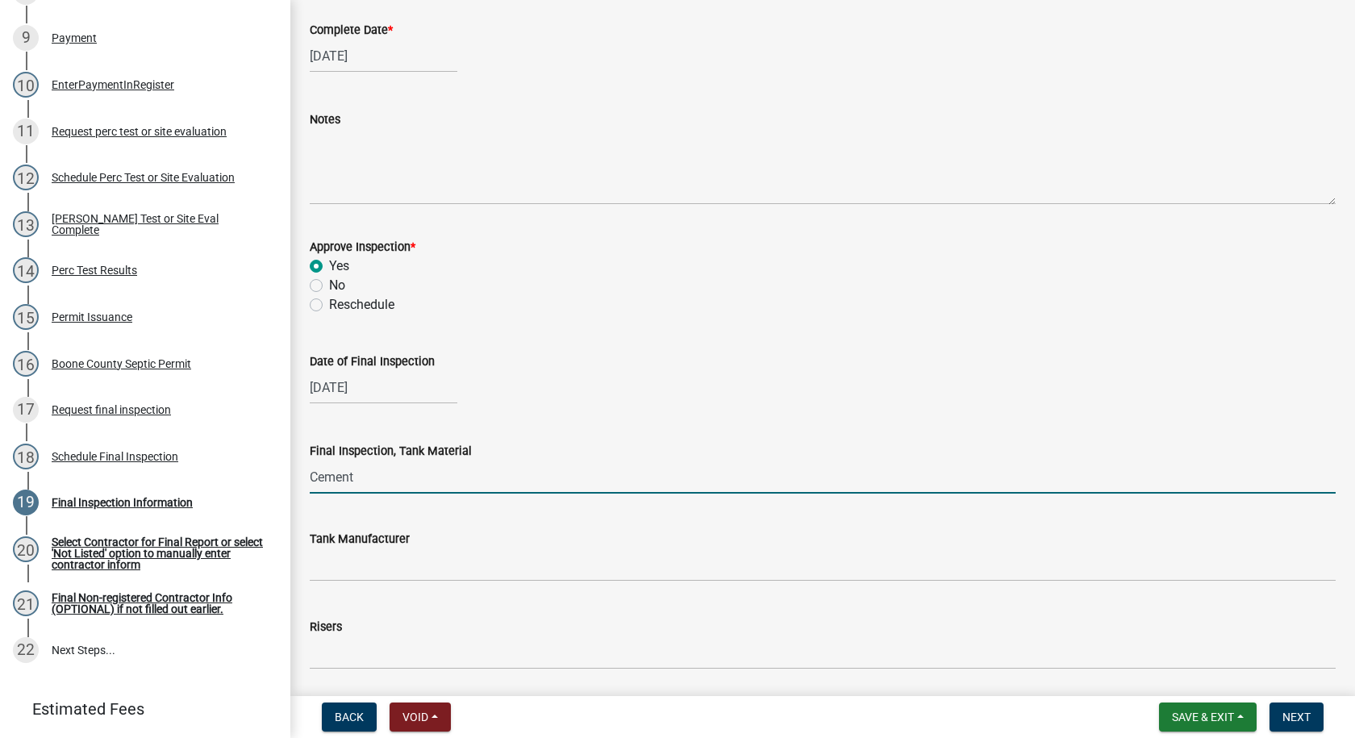
scroll to position [242, 0]
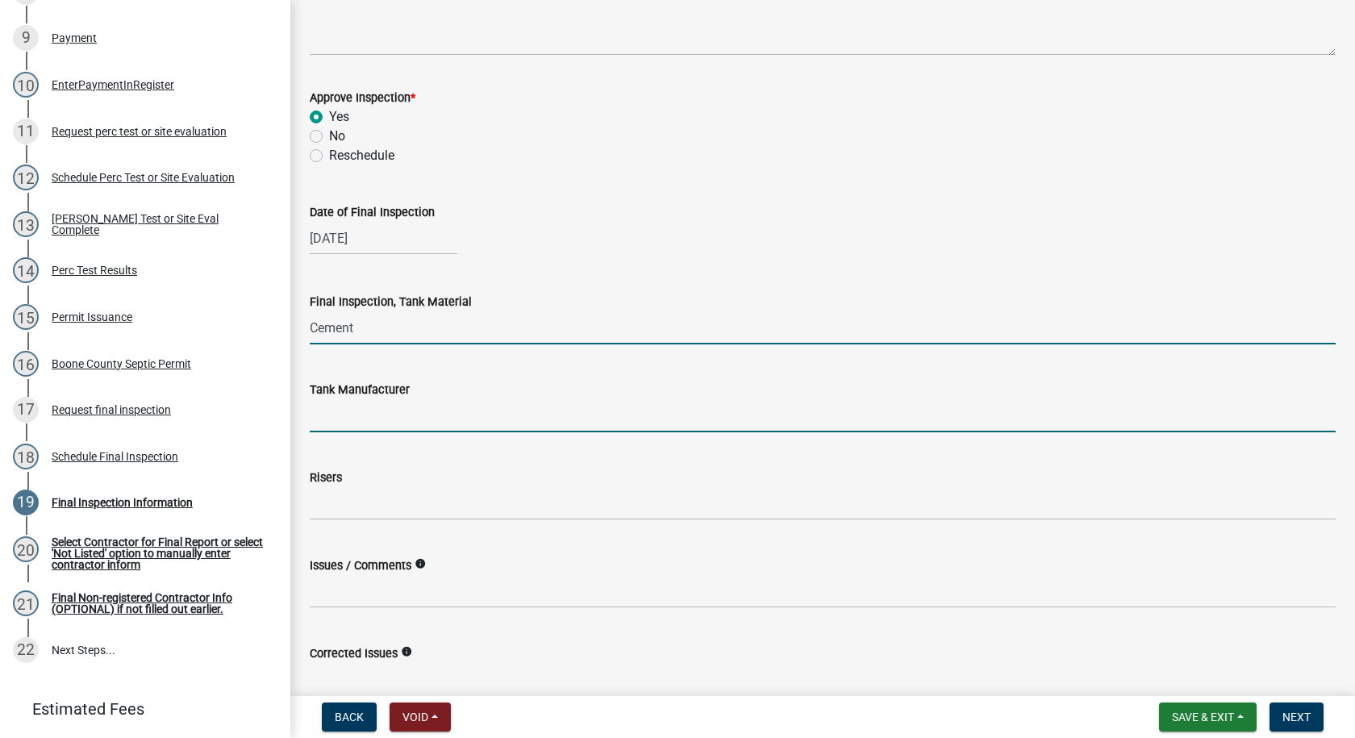
click at [362, 421] on input "Tank Manufacturer" at bounding box center [823, 415] width 1026 height 33
type input "Indianola"
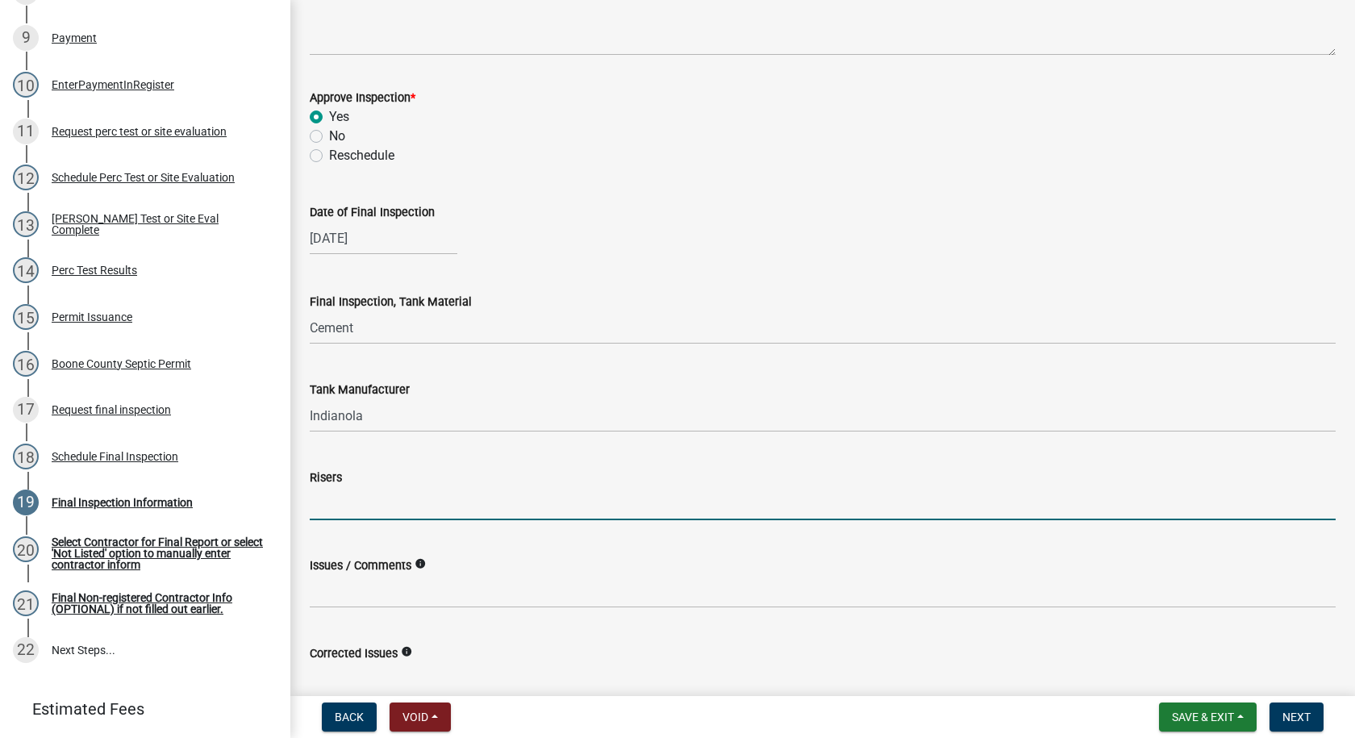
click at [337, 502] on input "Risers" at bounding box center [823, 503] width 1026 height 33
type input "12""
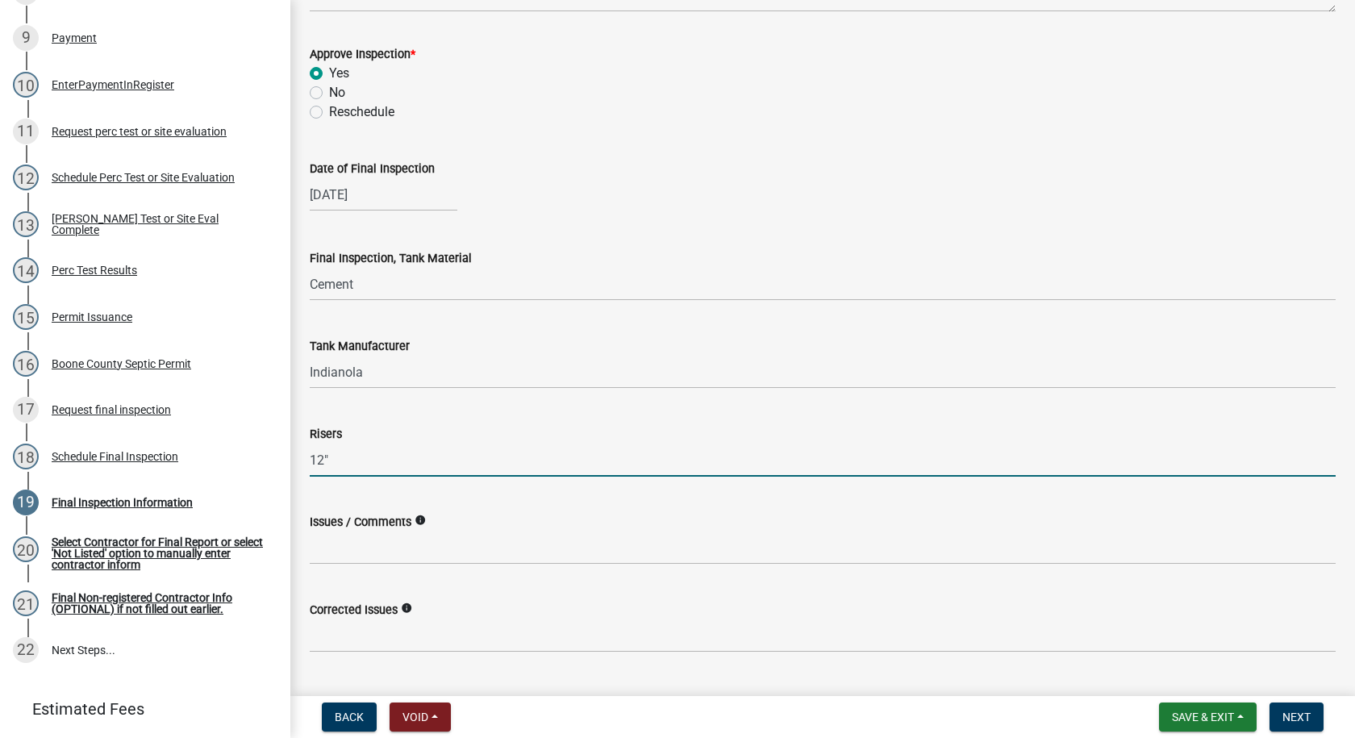
scroll to position [324, 0]
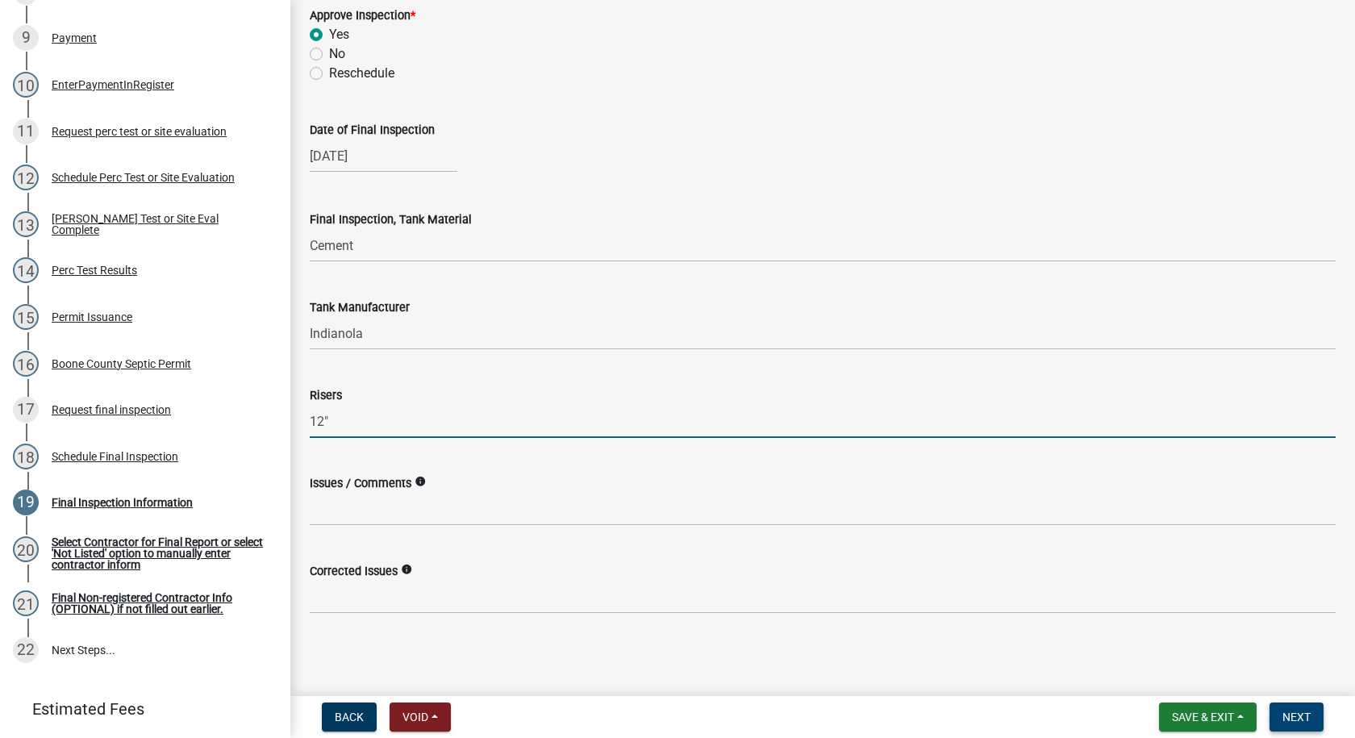
click at [1285, 721] on span "Next" at bounding box center [1296, 716] width 28 height 13
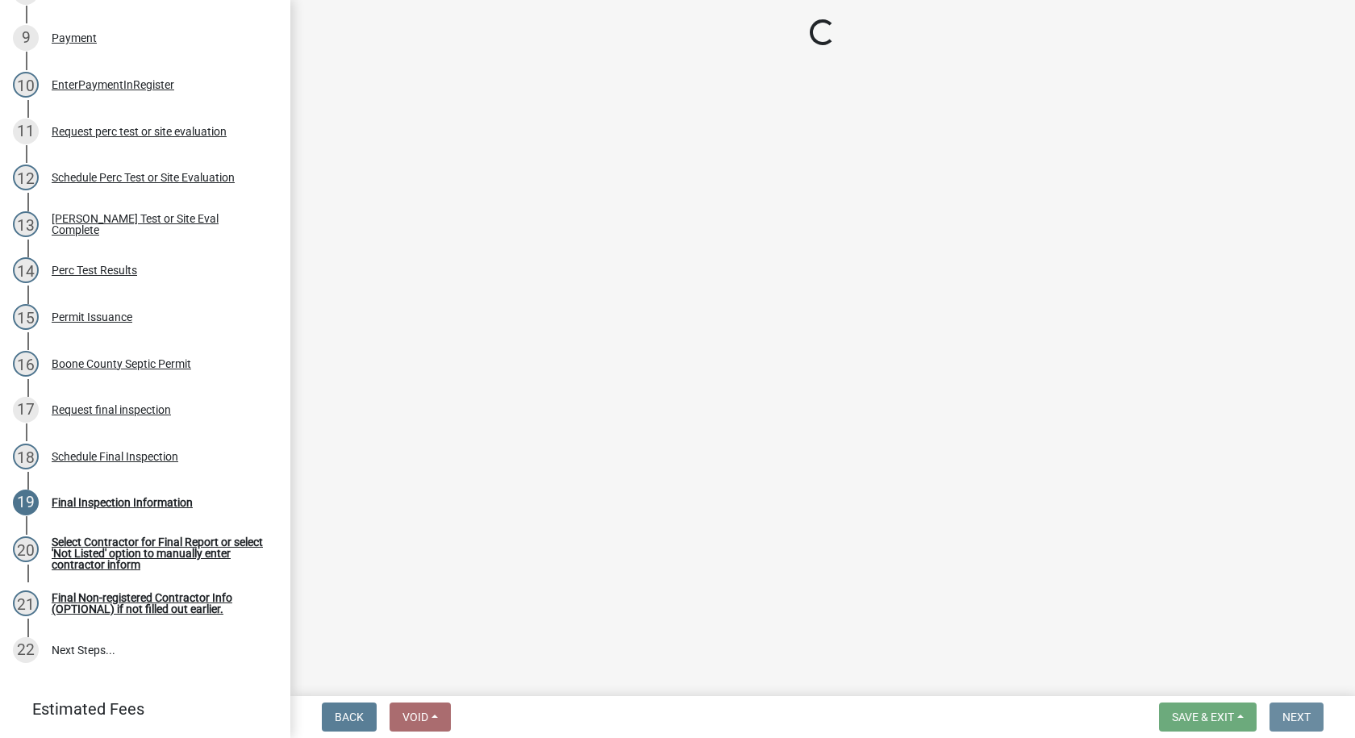
scroll to position [0, 0]
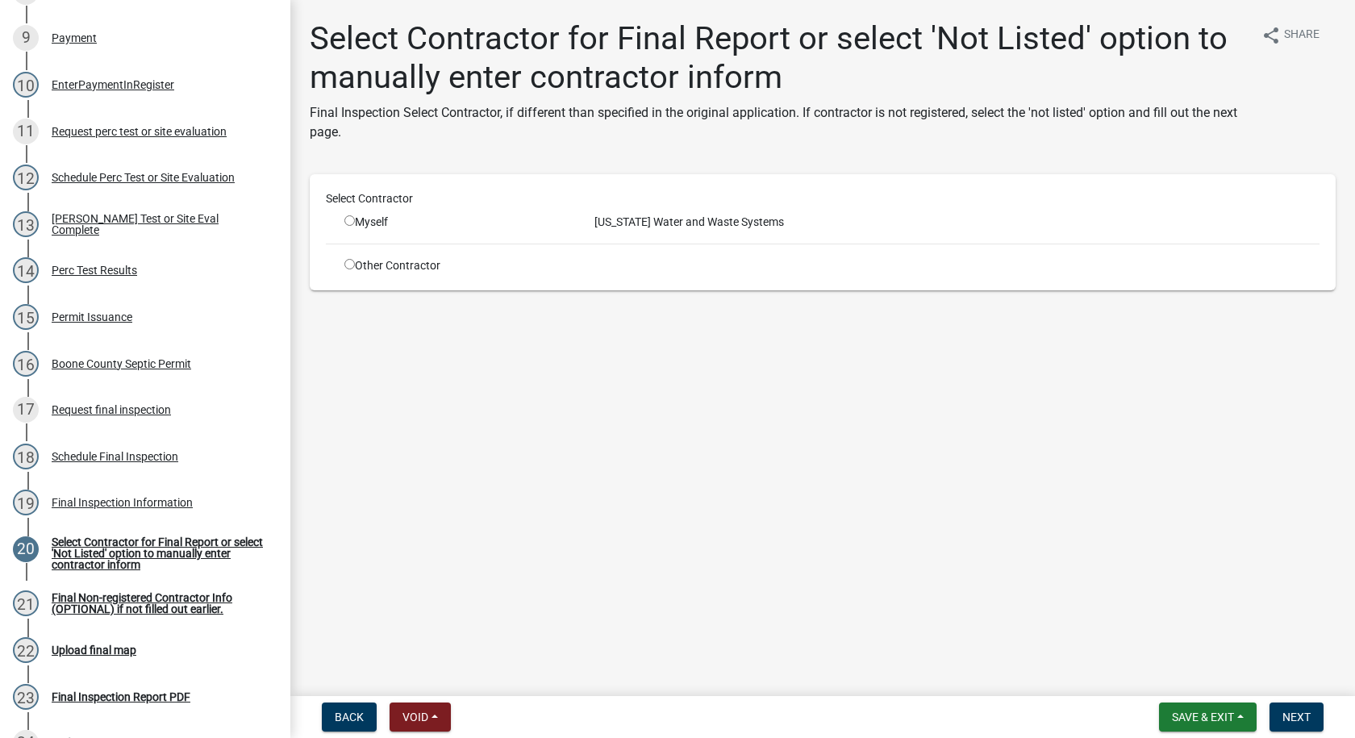
click at [347, 264] on input "radio" at bounding box center [349, 264] width 10 height 10
radio input "true"
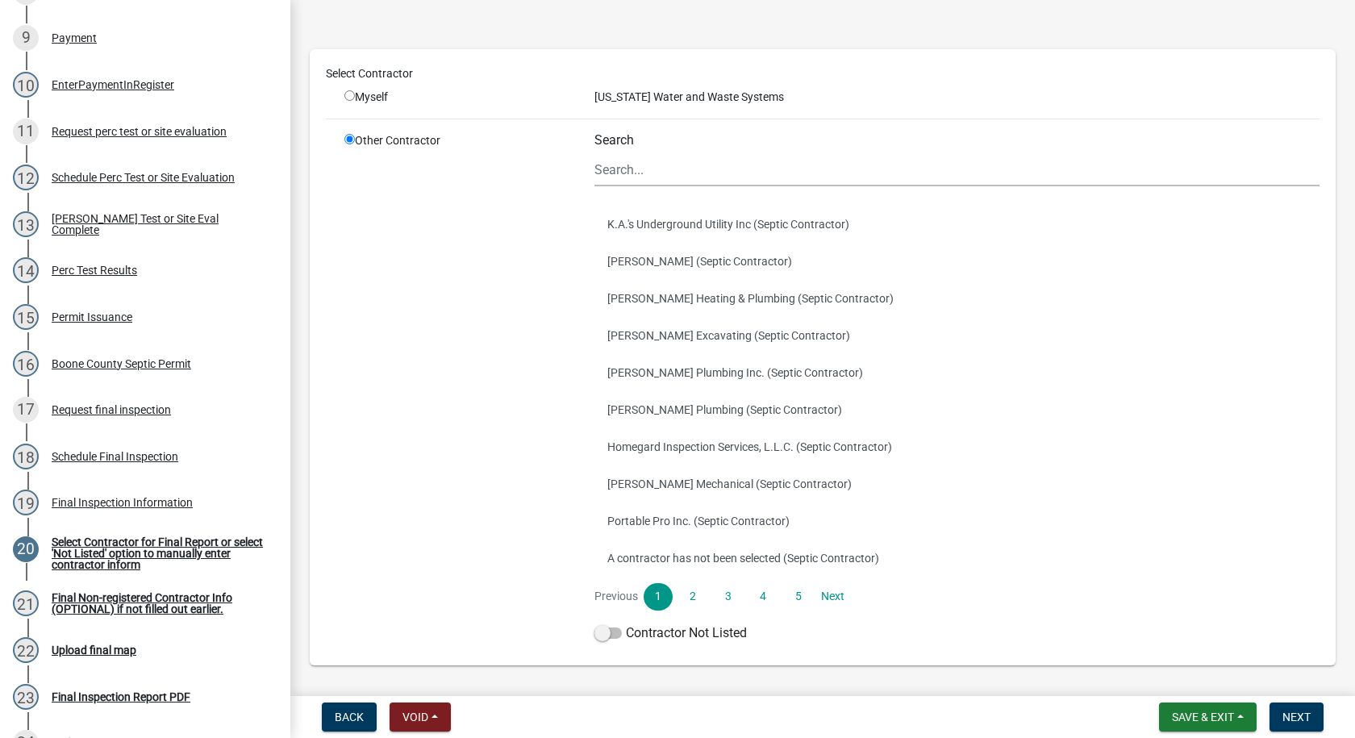
scroll to position [161, 0]
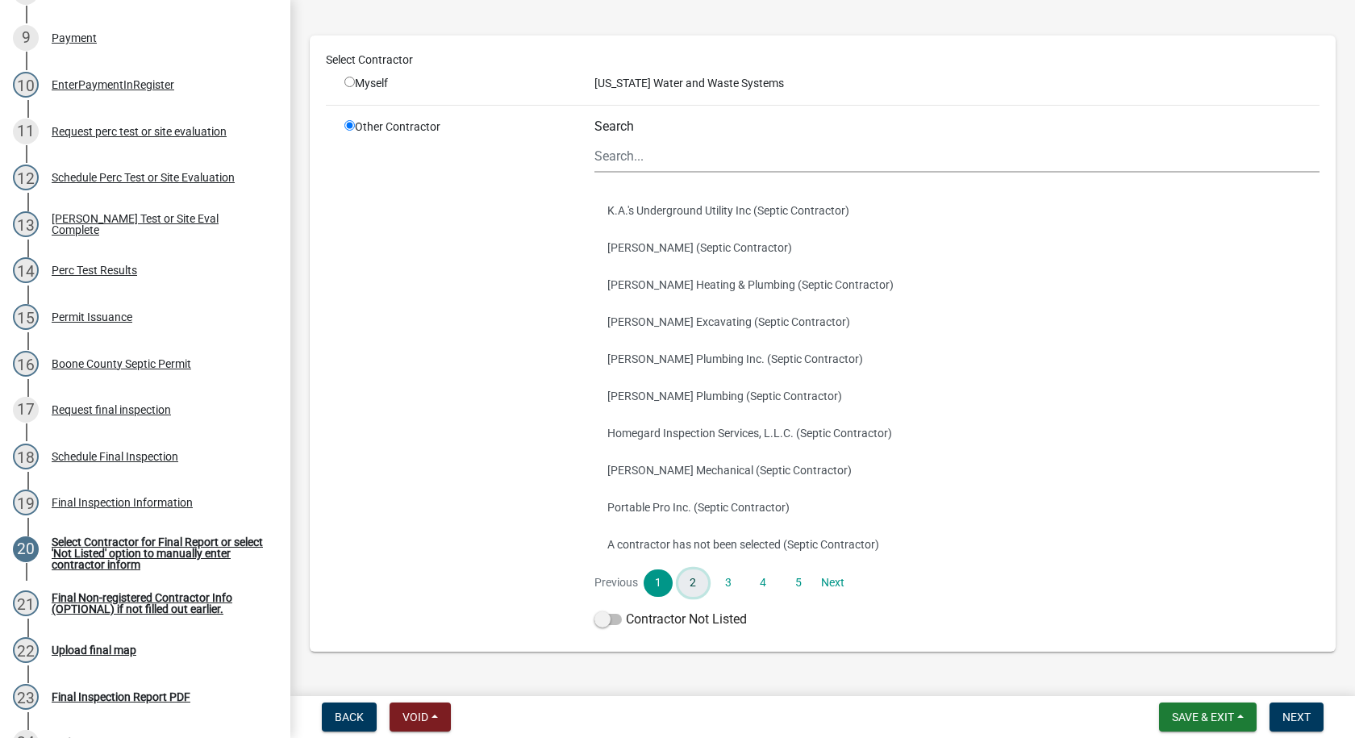
click at [693, 579] on link "2" at bounding box center [692, 582] width 29 height 27
click at [718, 577] on link "3" at bounding box center [728, 582] width 29 height 27
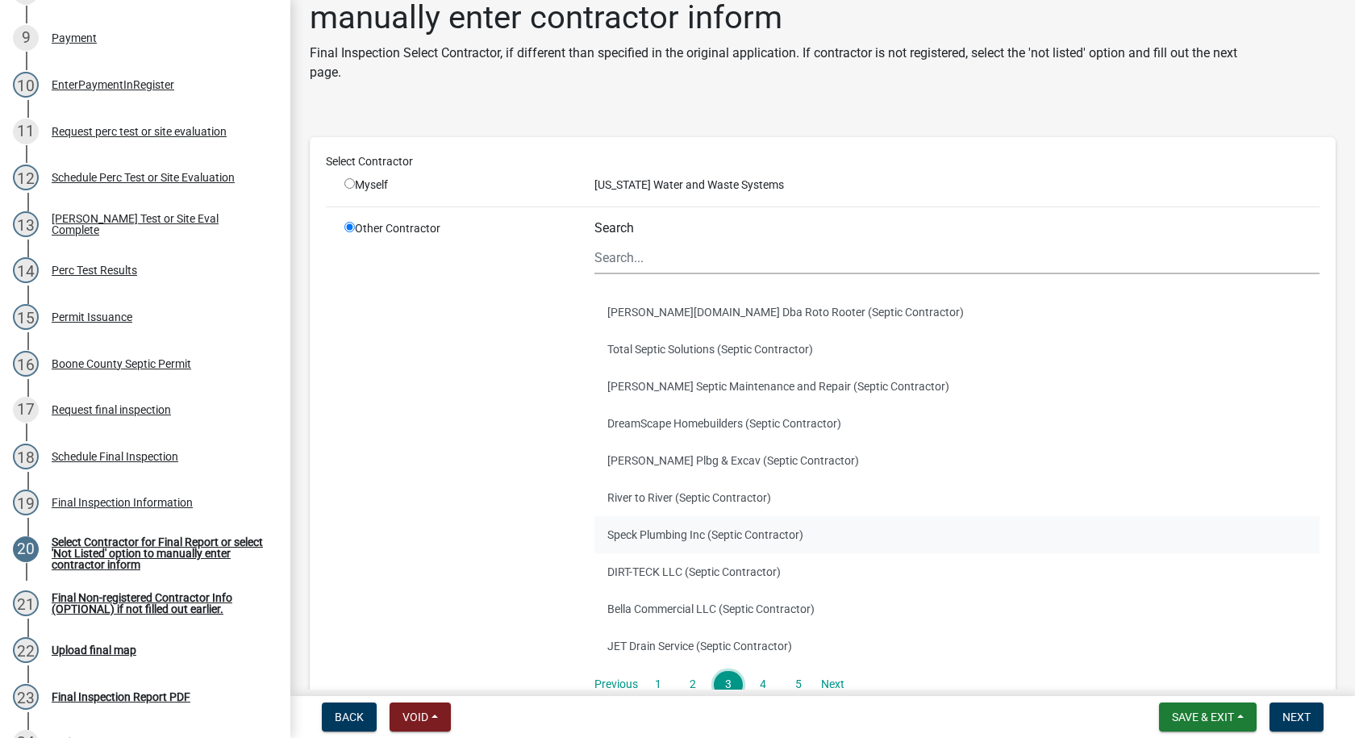
scroll to position [199, 0]
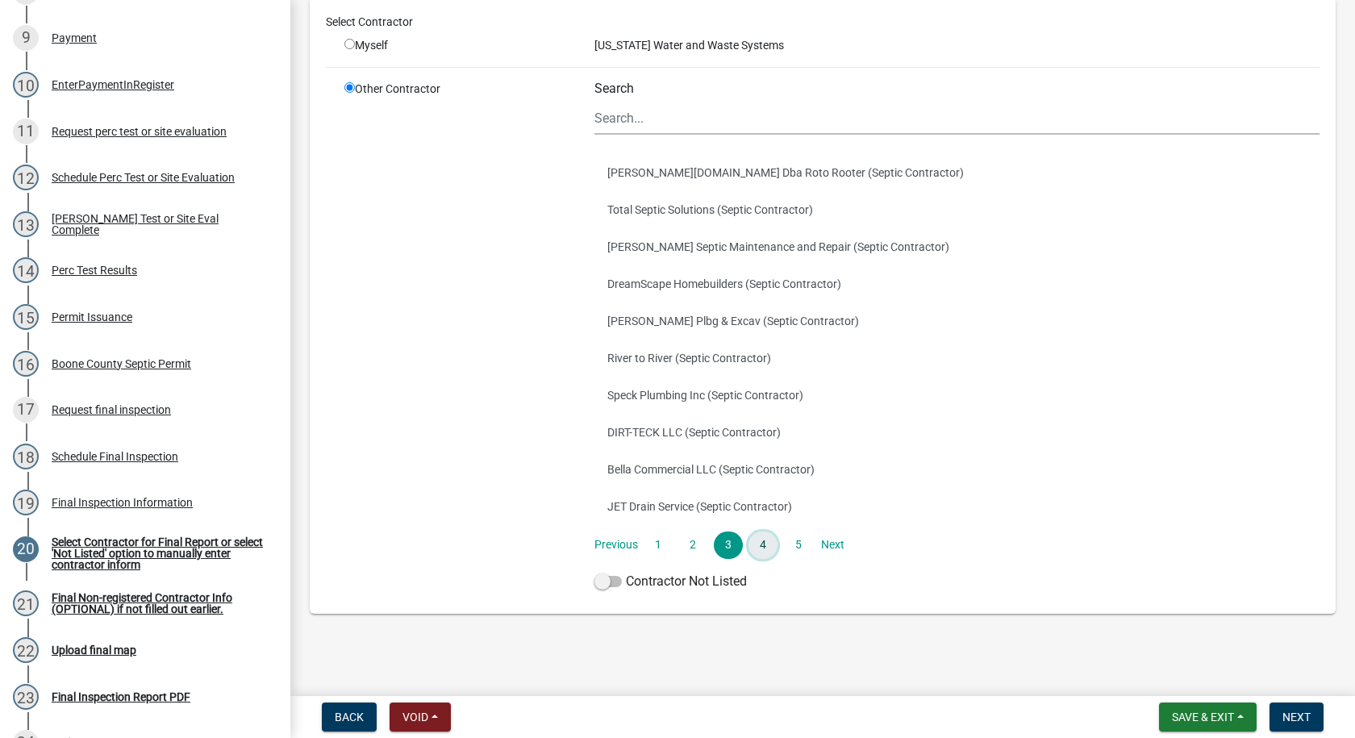
click at [764, 544] on link "4" at bounding box center [762, 544] width 29 height 27
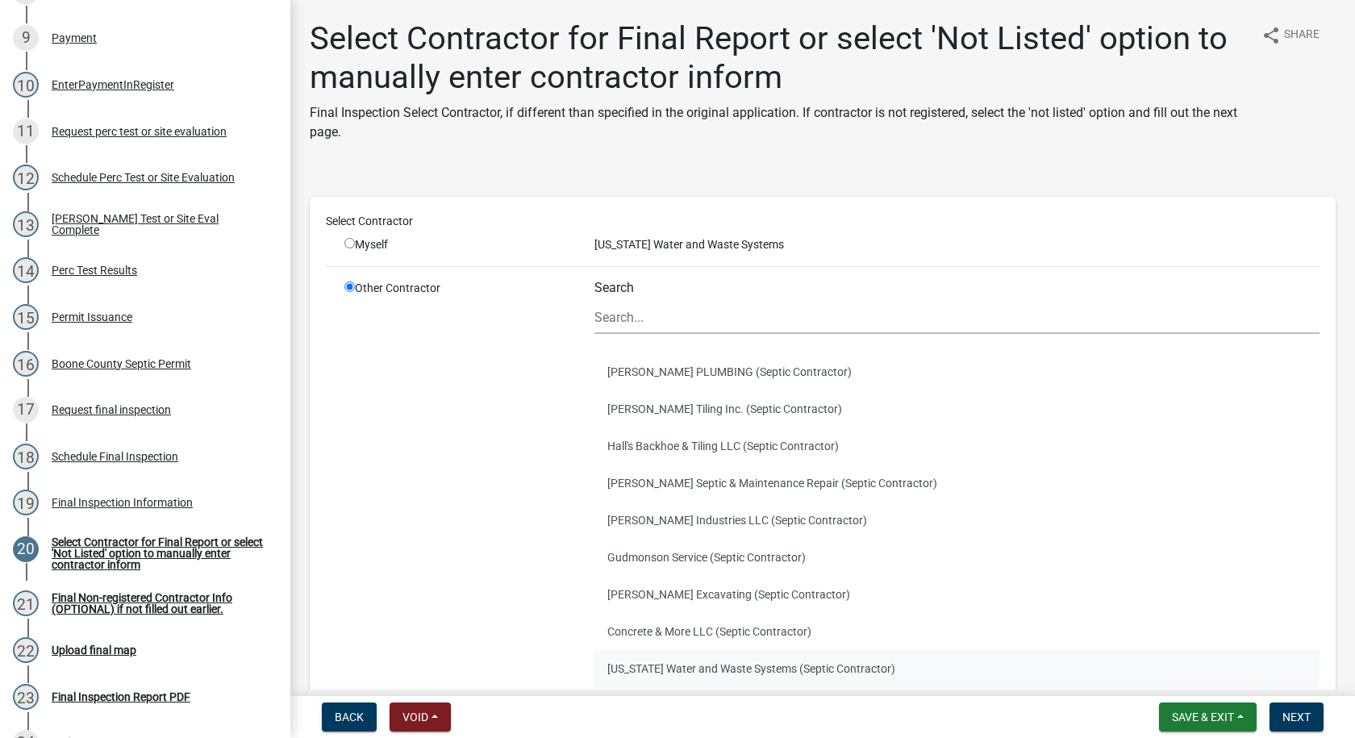
click at [670, 661] on button "[US_STATE] Water and Waste Systems (Septic Contractor)" at bounding box center [956, 668] width 725 height 37
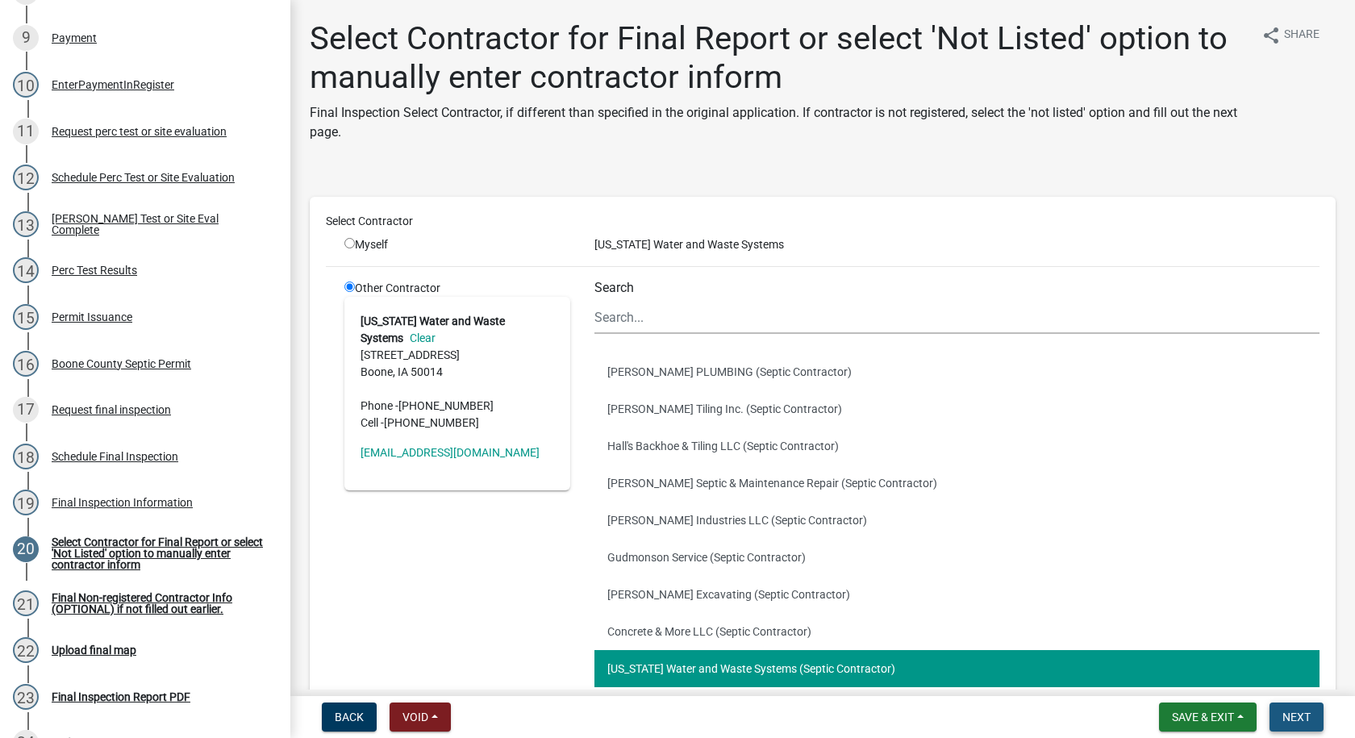
click at [1283, 715] on span "Next" at bounding box center [1296, 716] width 28 height 13
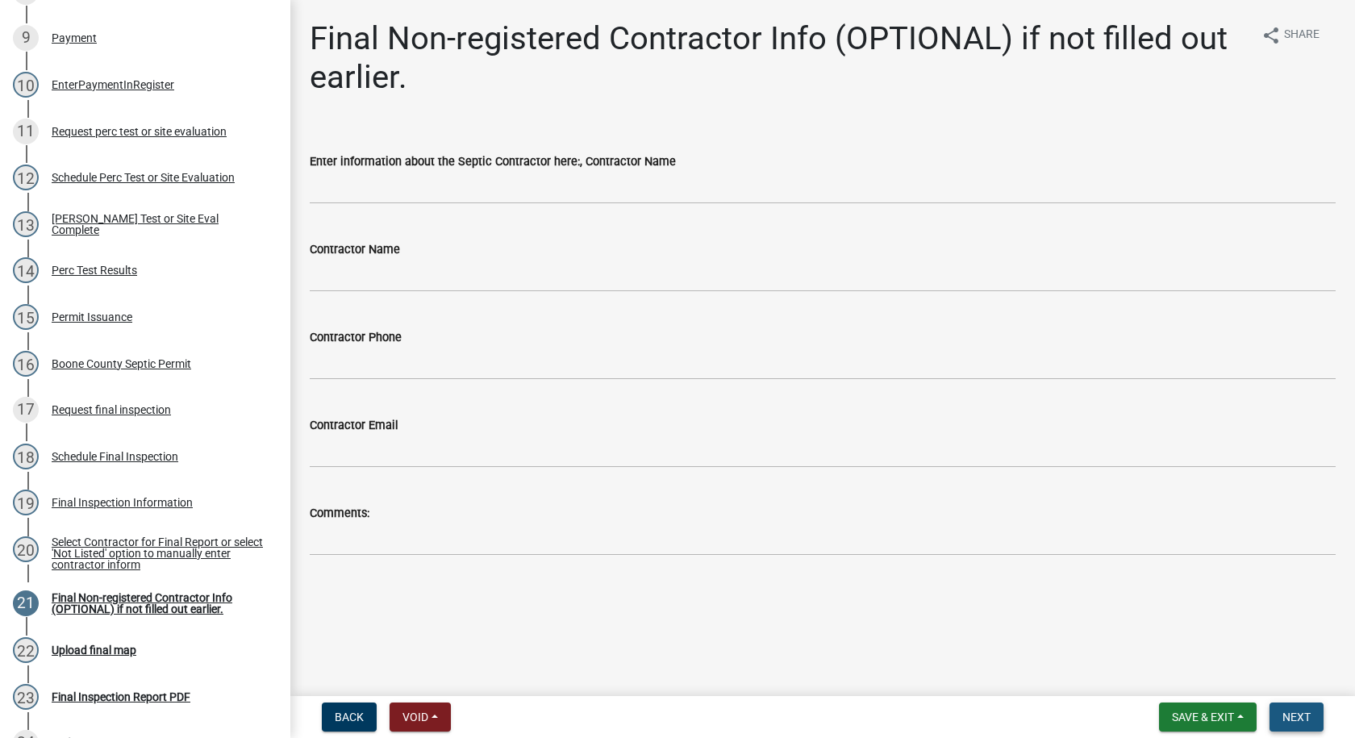
click at [1304, 708] on button "Next" at bounding box center [1296, 716] width 54 height 29
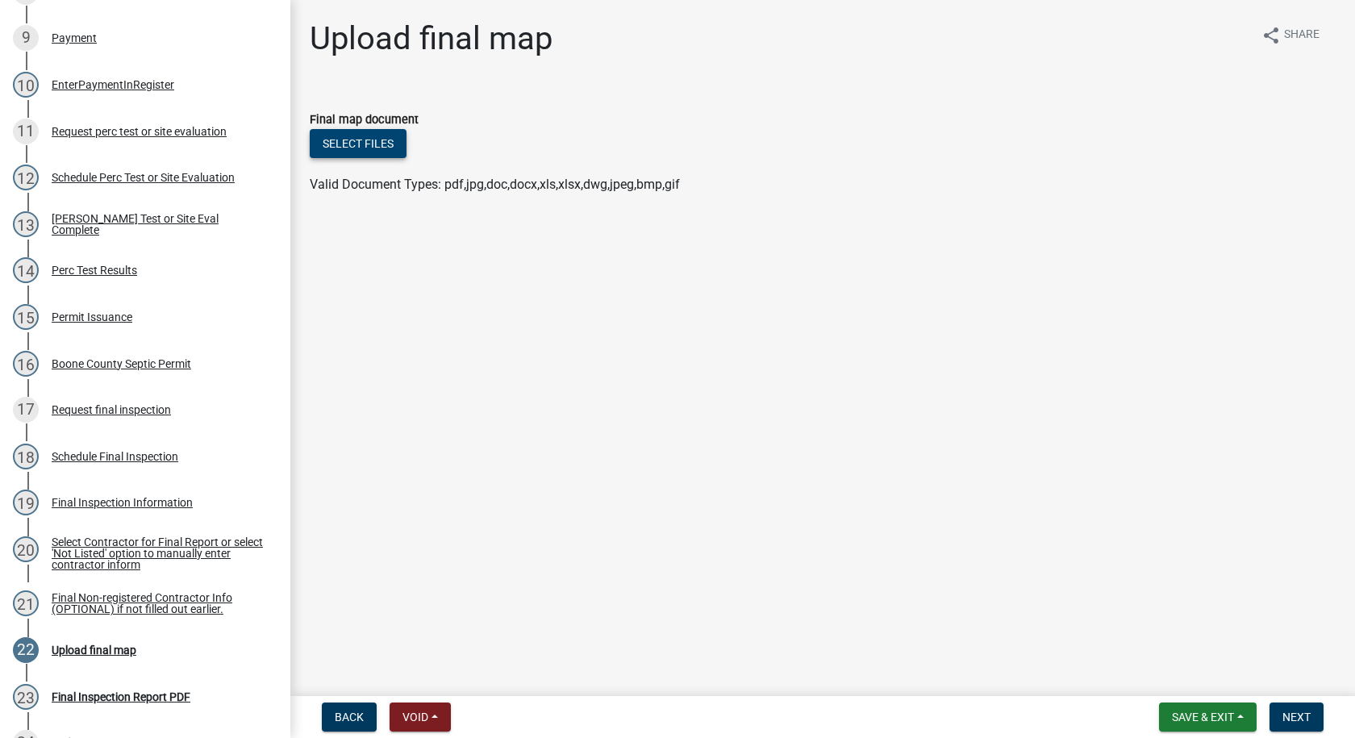
click at [355, 142] on button "Select files" at bounding box center [358, 143] width 97 height 29
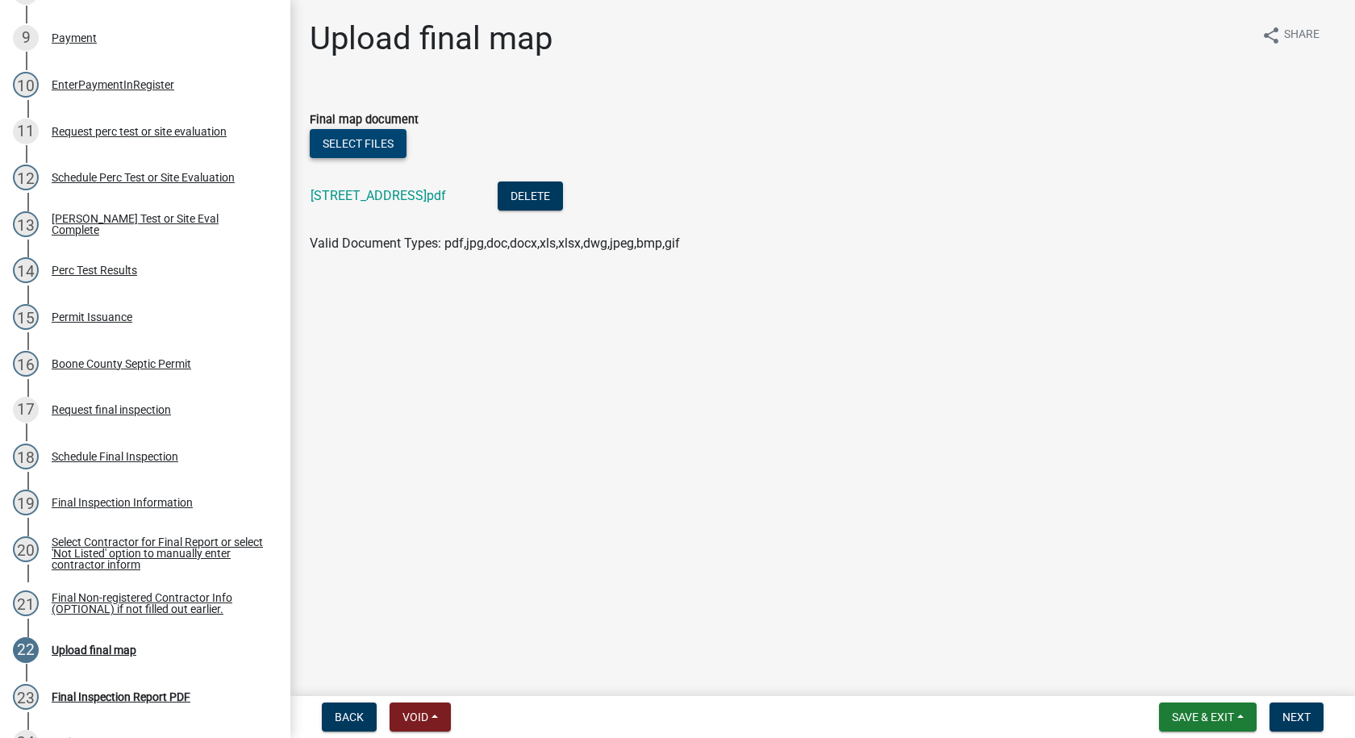
click at [395, 150] on button "Select files" at bounding box center [358, 143] width 97 height 29
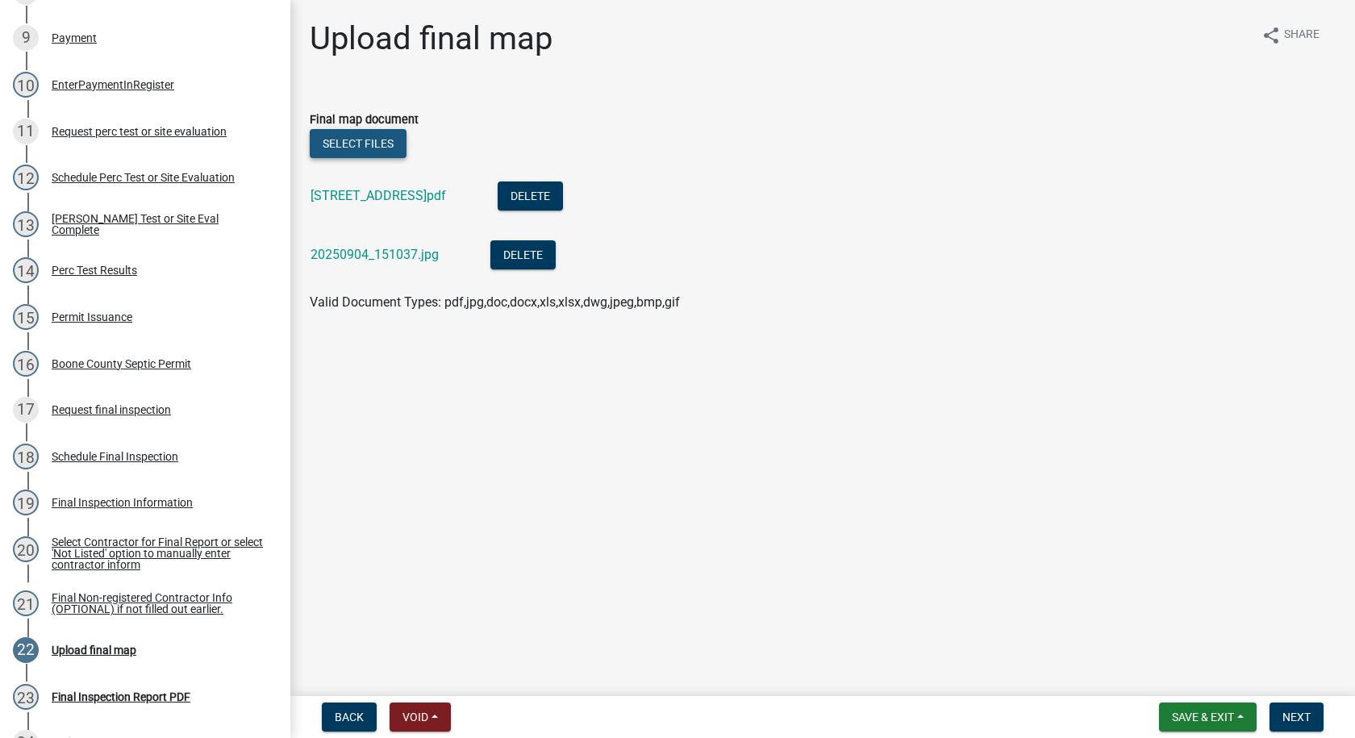
click at [360, 134] on button "Select files" at bounding box center [358, 143] width 97 height 29
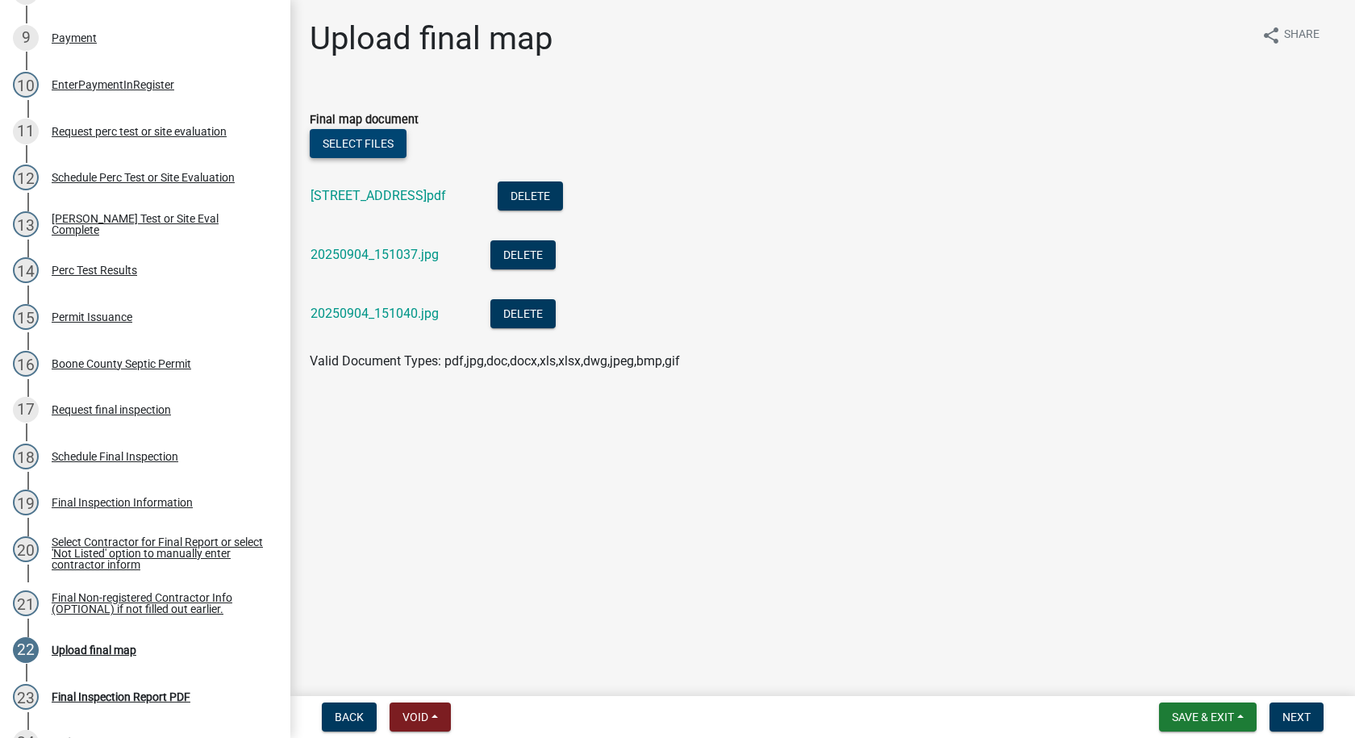
click at [386, 144] on button "Select files" at bounding box center [358, 143] width 97 height 29
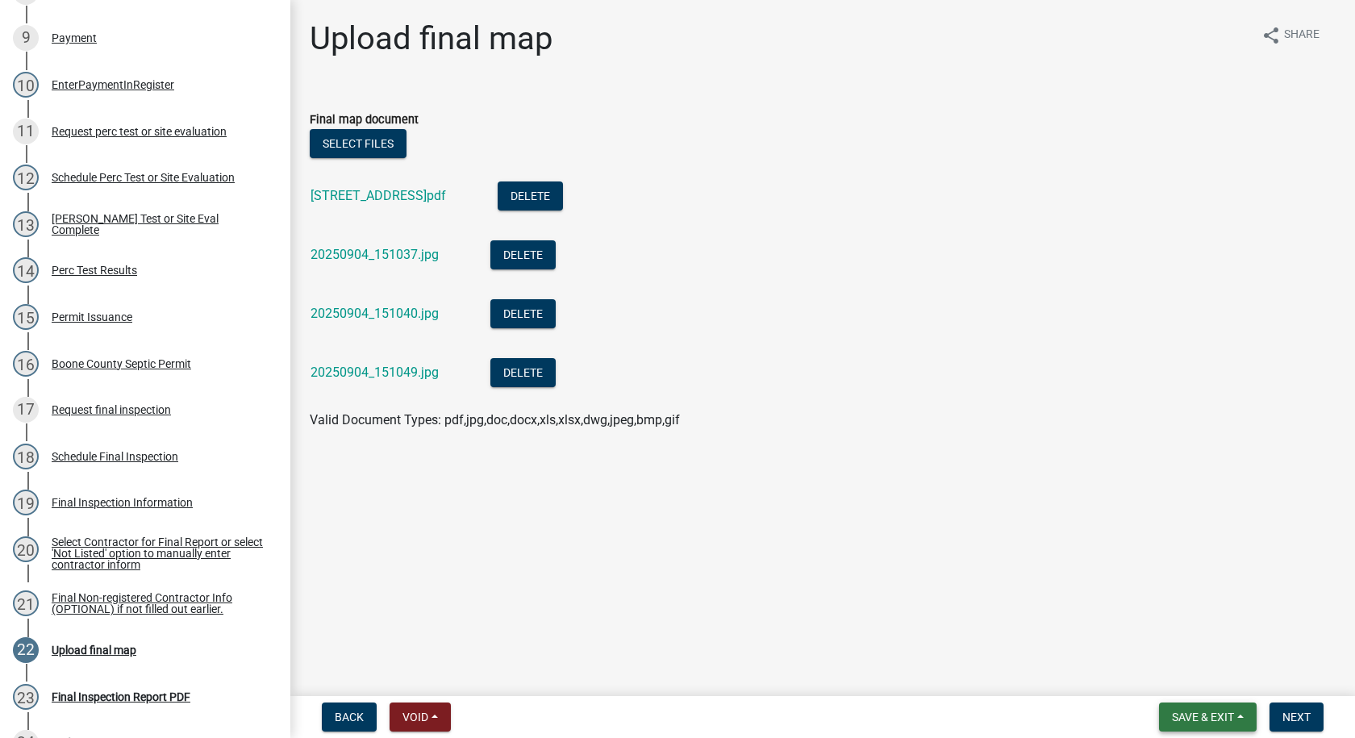
click at [1180, 718] on span "Save & Exit" at bounding box center [1203, 716] width 62 height 13
click at [1153, 635] on button "Save" at bounding box center [1191, 636] width 129 height 39
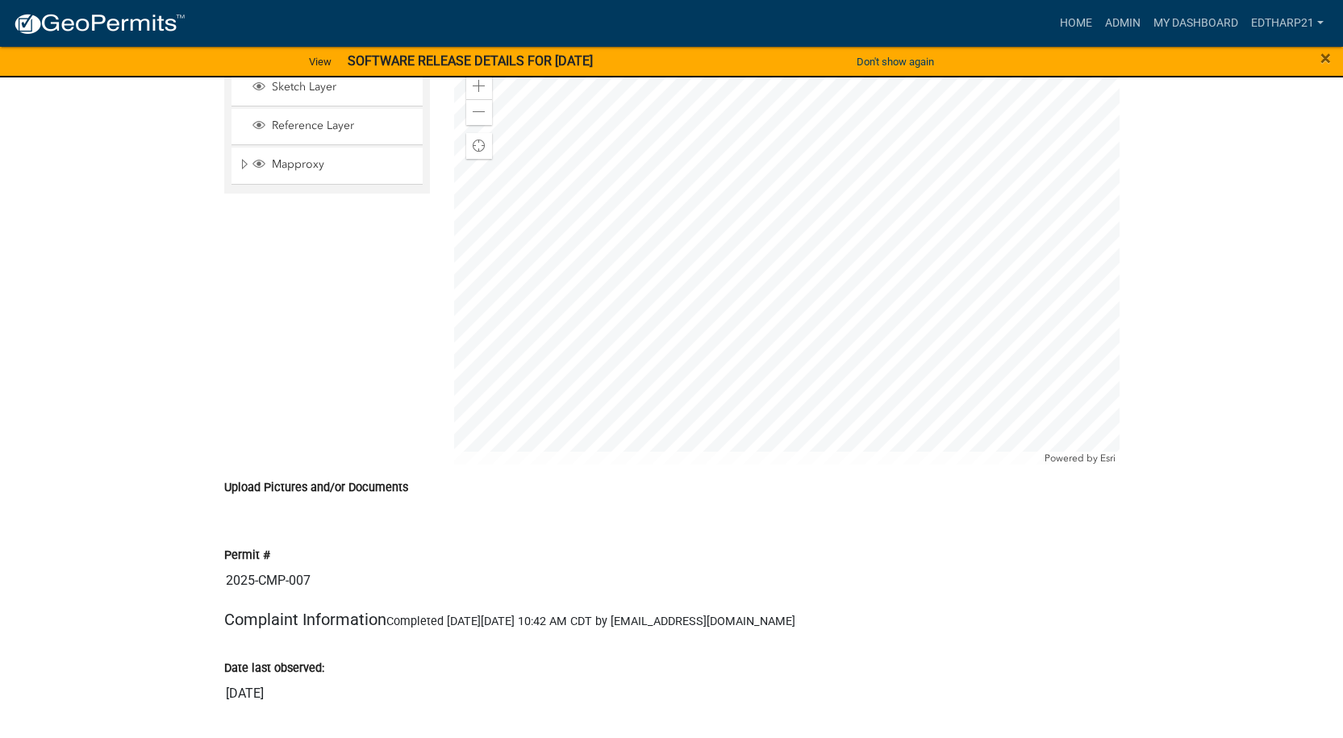
scroll to position [1210, 0]
